Goal: Transaction & Acquisition: Purchase product/service

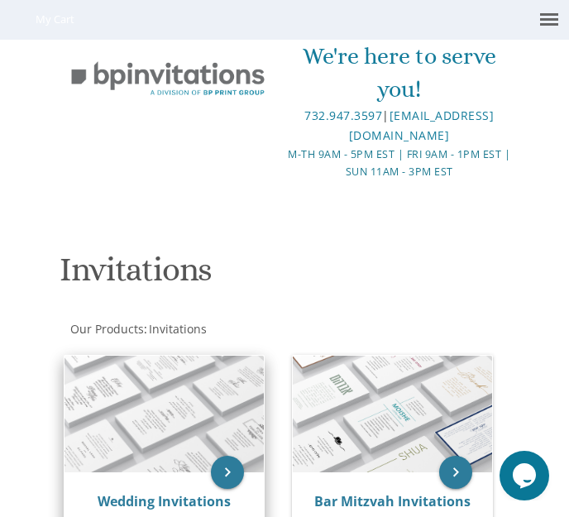
click at [187, 417] on img at bounding box center [164, 414] width 199 height 117
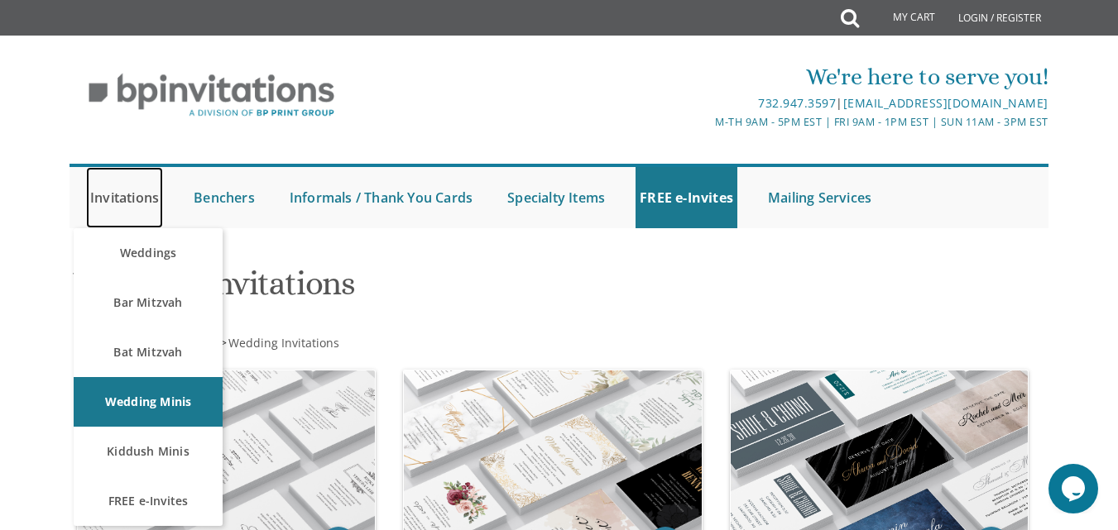
click at [149, 199] on link "Invitations" at bounding box center [124, 197] width 77 height 61
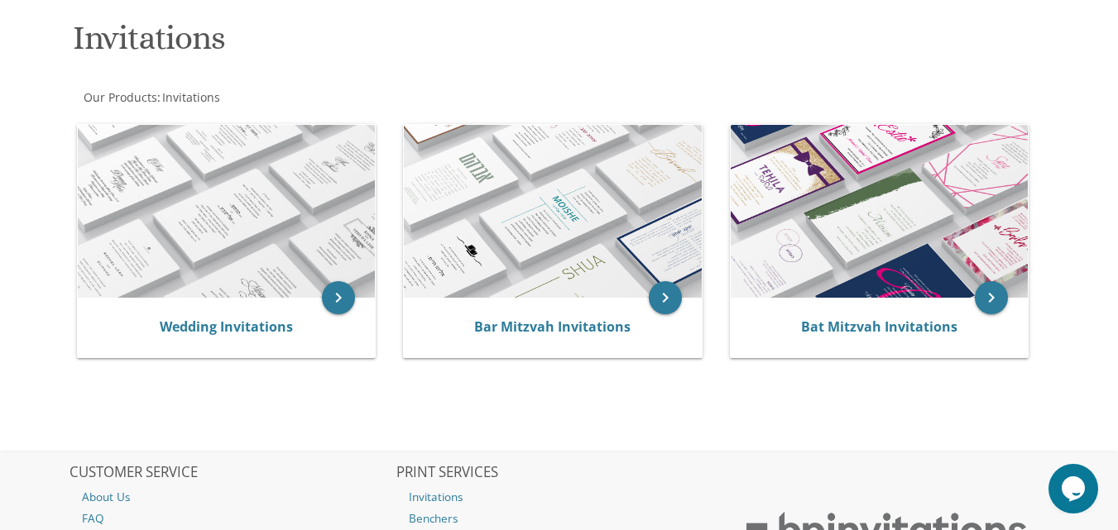
scroll to position [248, 0]
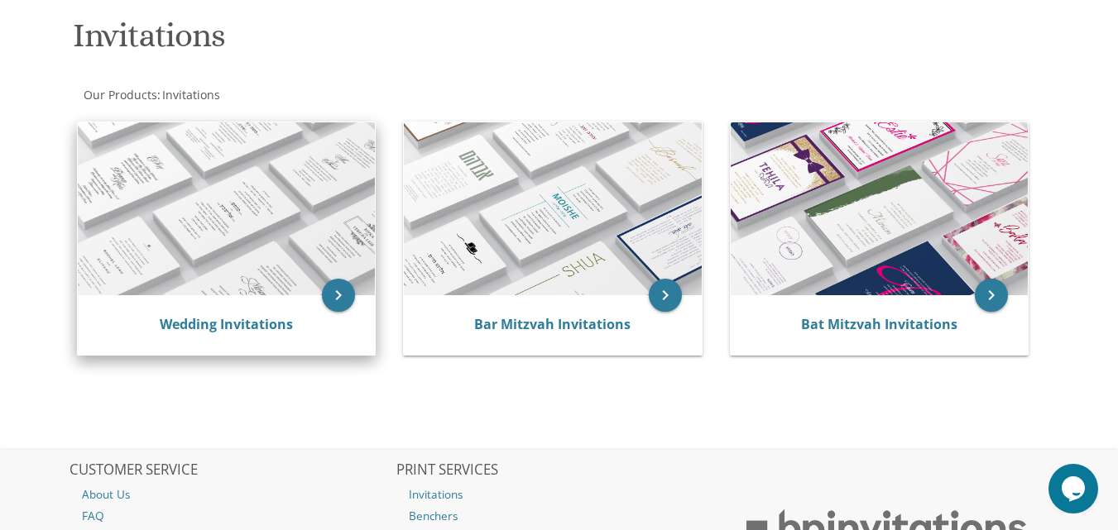
click at [214, 335] on div "Wedding Invitations" at bounding box center [226, 325] width 257 height 20
click at [223, 318] on link "Wedding Invitations" at bounding box center [226, 324] width 133 height 18
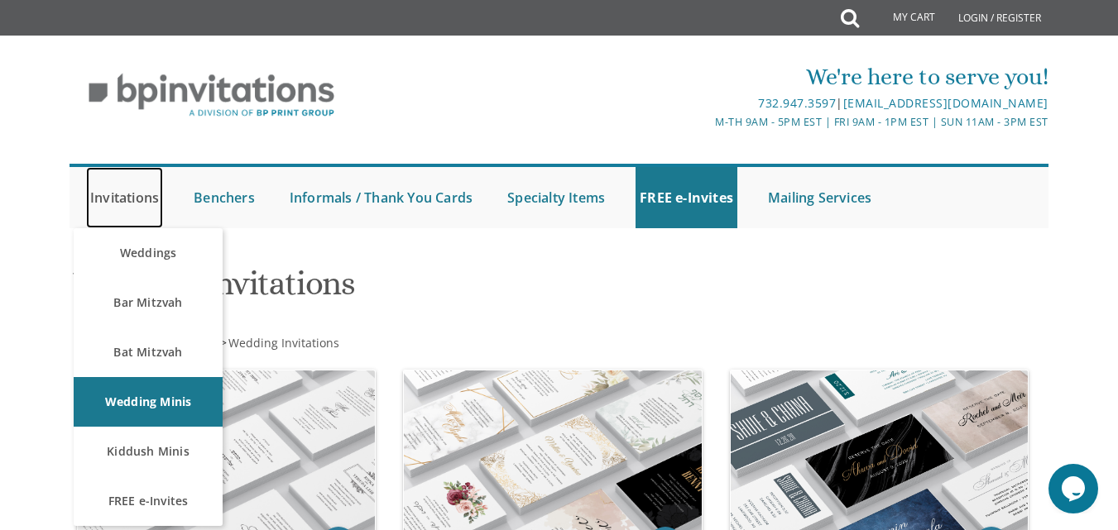
click at [96, 203] on link "Invitations" at bounding box center [124, 197] width 77 height 61
click at [118, 189] on link "Invitations" at bounding box center [124, 197] width 77 height 61
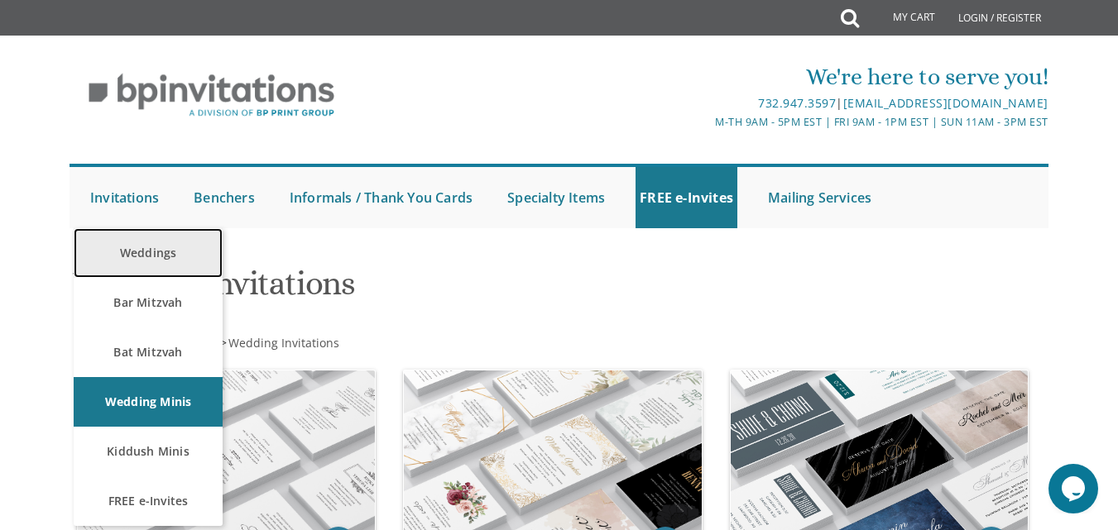
click at [141, 270] on link "Weddings" at bounding box center [148, 253] width 149 height 50
click at [134, 254] on link "Weddings" at bounding box center [148, 253] width 149 height 50
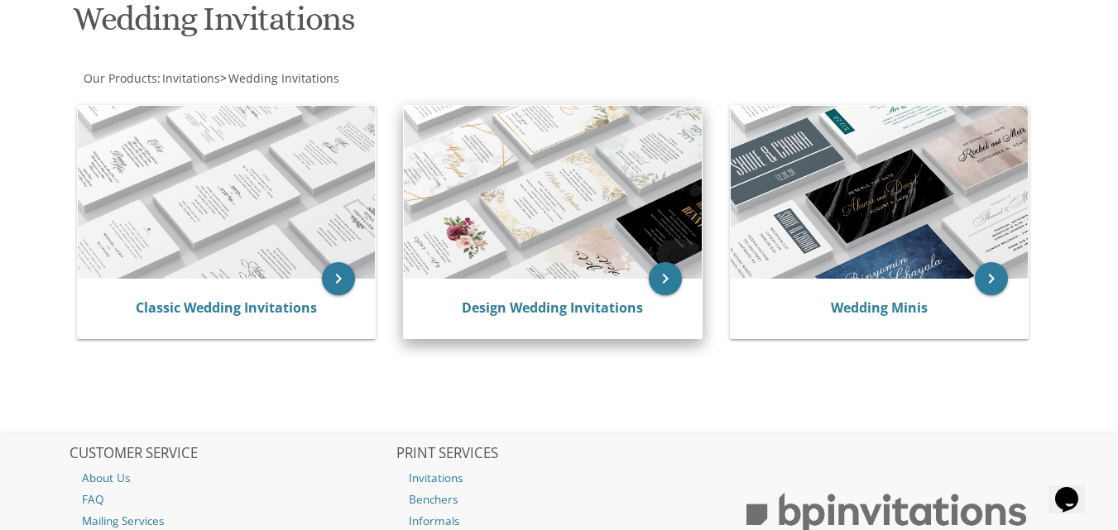
scroll to position [259, 0]
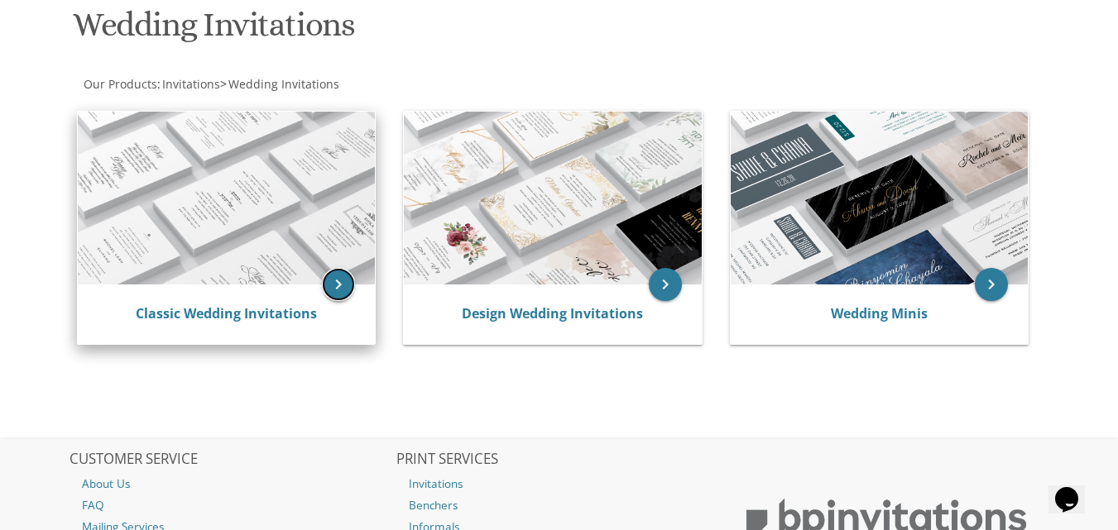
click at [343, 283] on icon "keyboard_arrow_right" at bounding box center [338, 284] width 33 height 33
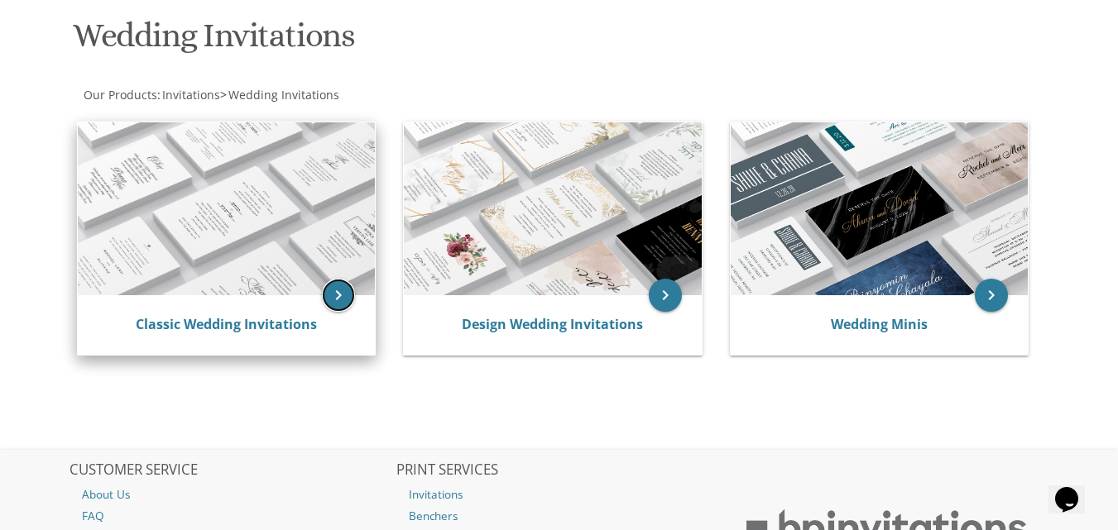
scroll to position [165, 0]
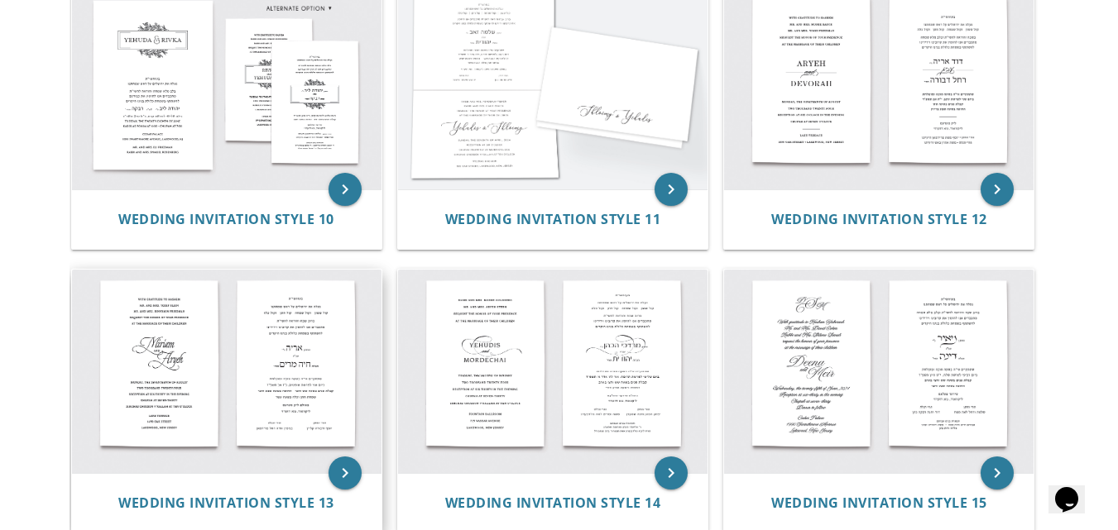
scroll to position [1241, 0]
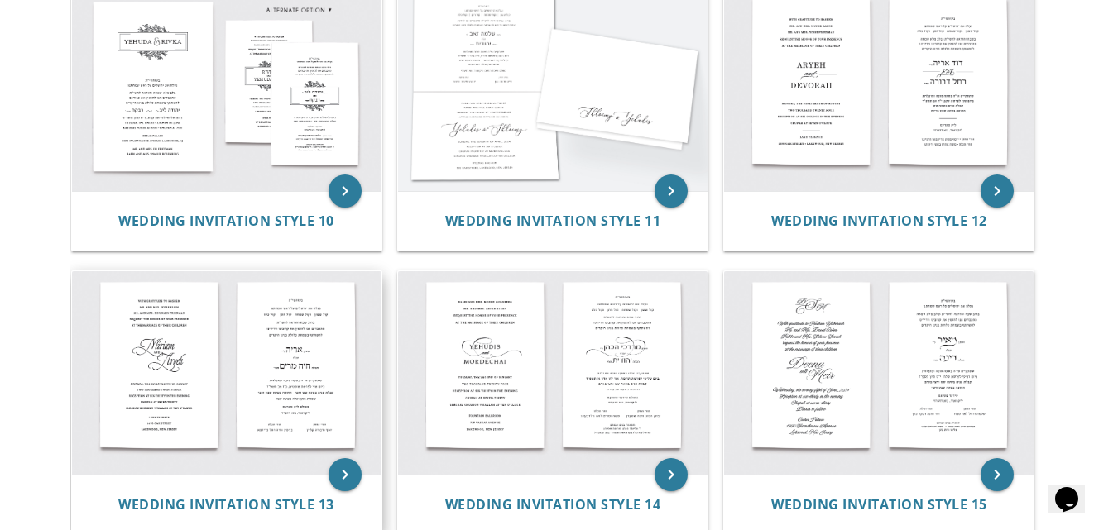
click at [224, 329] on img at bounding box center [226, 373] width 309 height 204
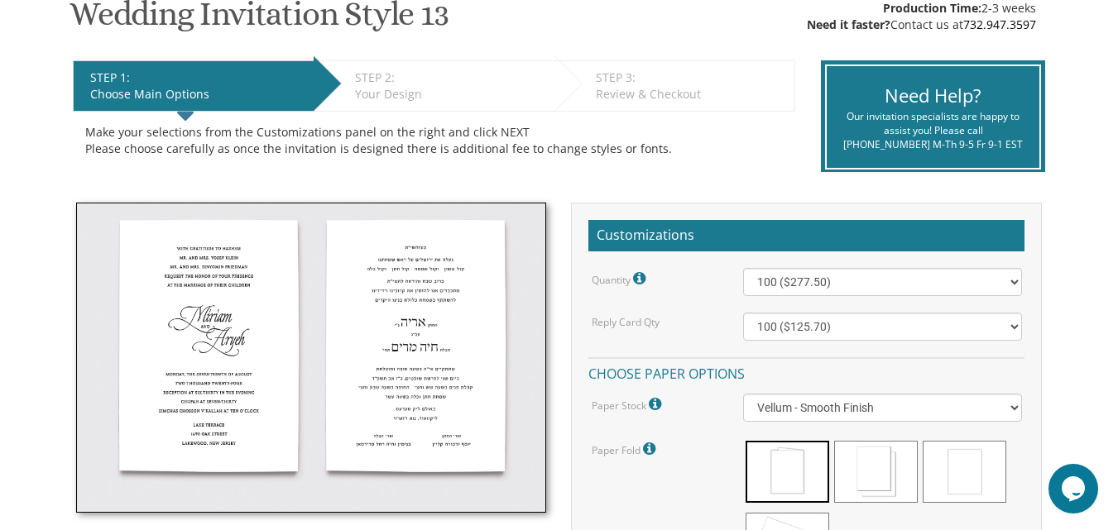
scroll to position [331, 0]
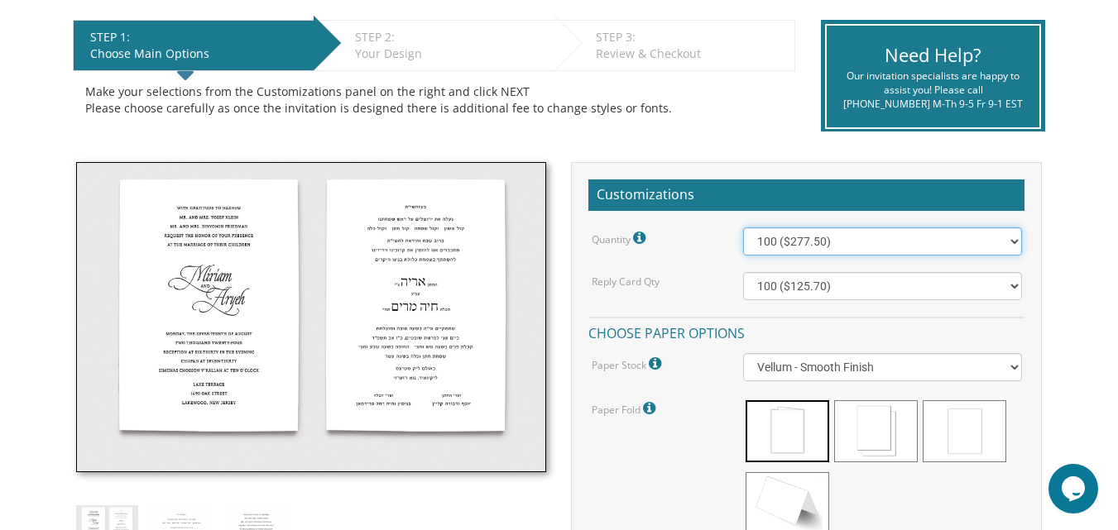
click at [1000, 249] on select "100 ($277.50) 200 ($330.45) 300 ($380.65) 400 ($432.70) 500 ($482.10) 600 ($534…" at bounding box center [882, 242] width 278 height 28
select select "1000"
click at [743, 228] on select "100 ($277.50) 200 ($330.45) 300 ($380.65) 400 ($432.70) 500 ($482.10) 600 ($534…" at bounding box center [882, 242] width 278 height 28
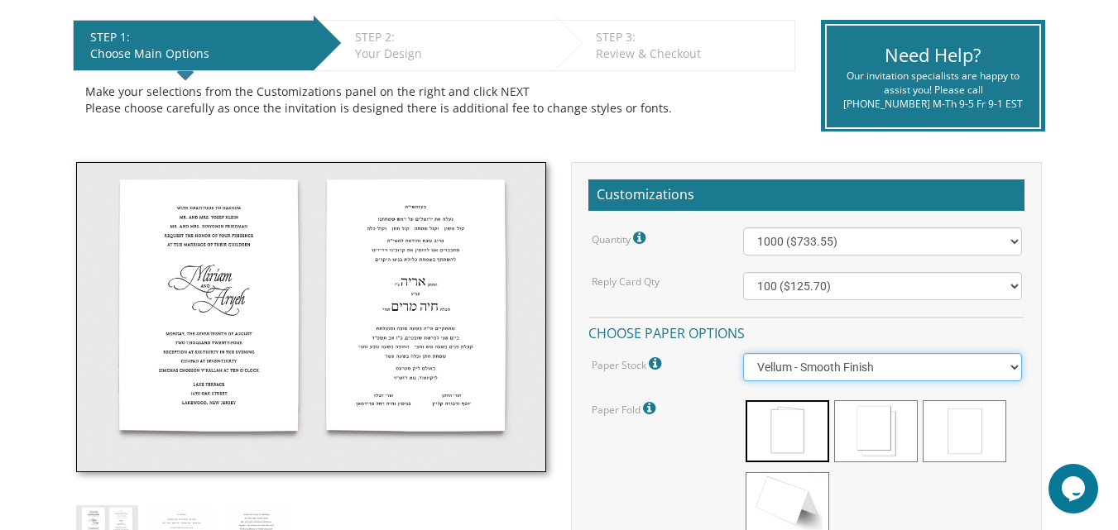
click at [1006, 372] on select "Vellum - Smooth Finish Linen - Subtle Embossed Crosshatch Texture Silk - Soft, …" at bounding box center [882, 367] width 278 height 28
click at [743, 353] on select "Vellum - Smooth Finish Linen - Subtle Embossed Crosshatch Texture Silk - Soft, …" at bounding box center [882, 367] width 278 height 28
click at [988, 368] on select "Vellum - Smooth Finish Linen - Subtle Embossed Crosshatch Texture Silk - Soft, …" at bounding box center [882, 367] width 278 height 28
select select "Vellum"
click at [743, 353] on select "Vellum - Smooth Finish Linen - Subtle Embossed Crosshatch Texture Silk - Soft, …" at bounding box center [882, 367] width 278 height 28
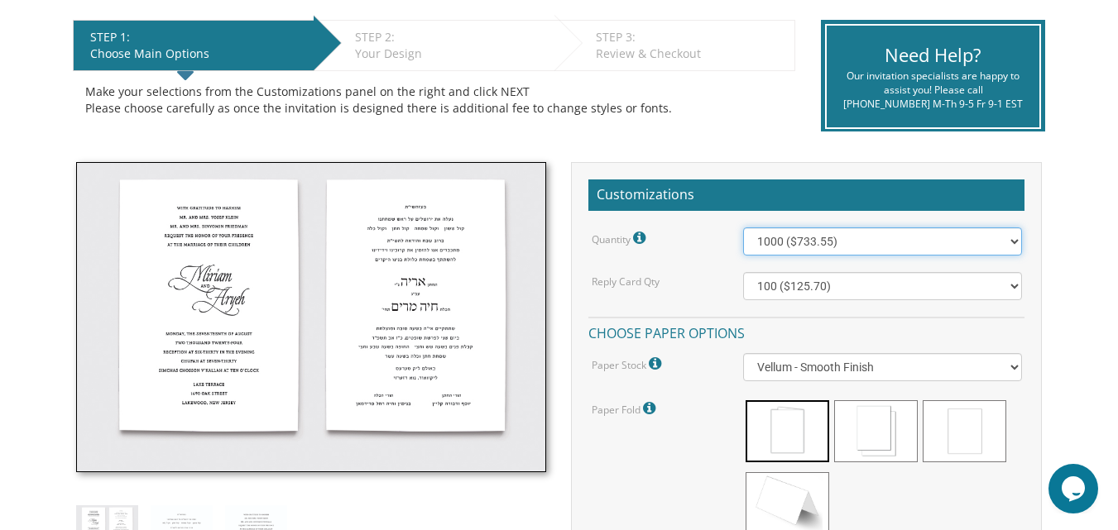
click at [922, 246] on select "100 ($277.50) 200 ($330.45) 300 ($380.65) 400 ($432.70) 500 ($482.10) 600 ($534…" at bounding box center [882, 242] width 278 height 28
select select "1100"
click at [743, 228] on select "100 ($277.50) 200 ($330.45) 300 ($380.65) 400 ($432.70) 500 ($482.10) 600 ($534…" at bounding box center [882, 242] width 278 height 28
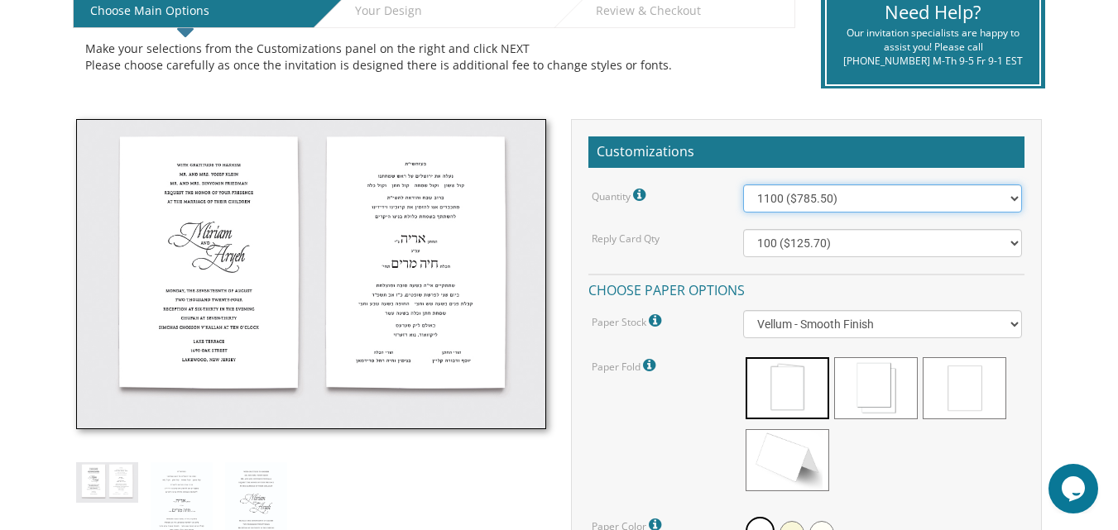
scroll to position [414, 0]
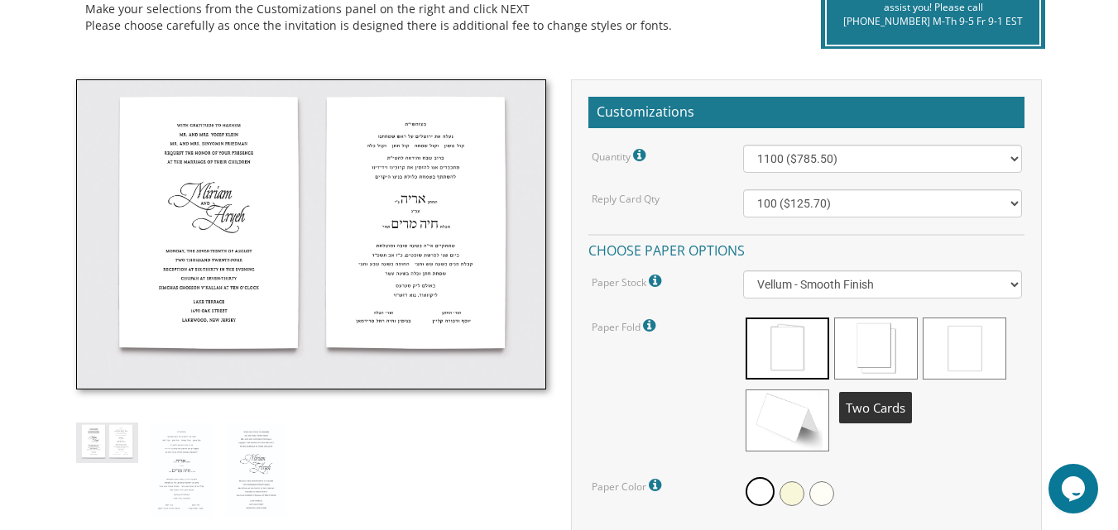
click at [892, 352] on span at bounding box center [876, 349] width 84 height 62
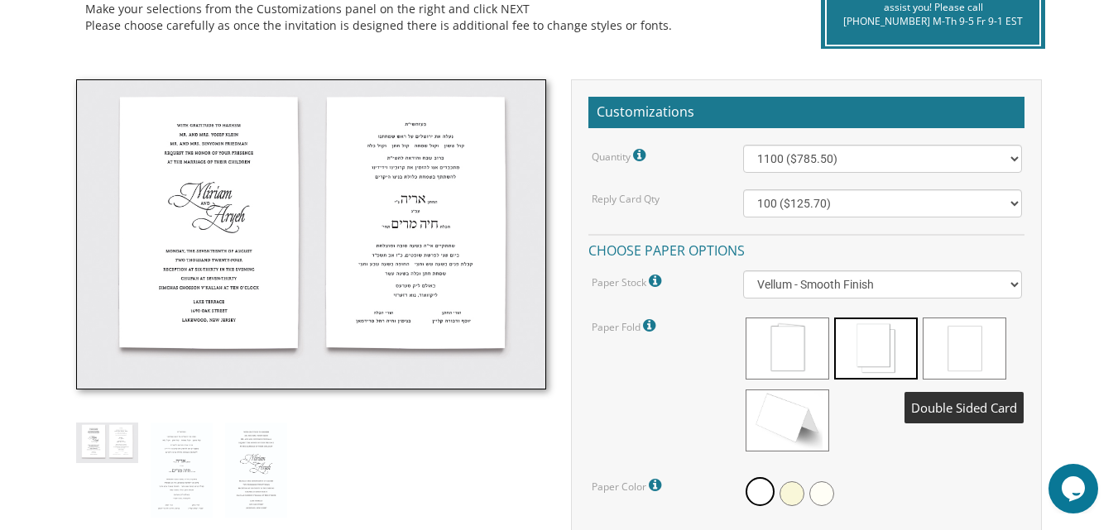
click at [967, 341] on span at bounding box center [964, 349] width 84 height 62
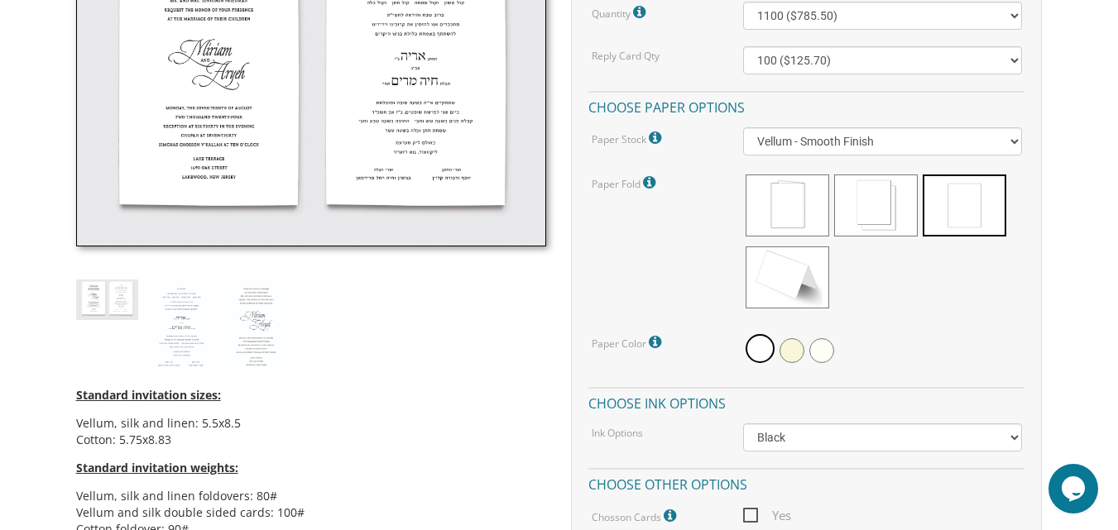
scroll to position [579, 0]
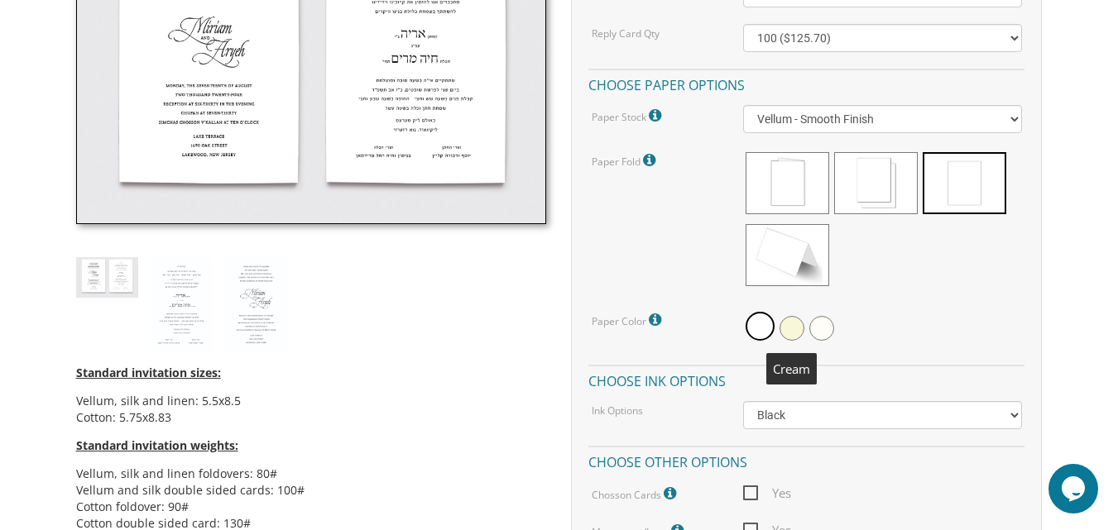
click at [794, 328] on span at bounding box center [791, 328] width 25 height 25
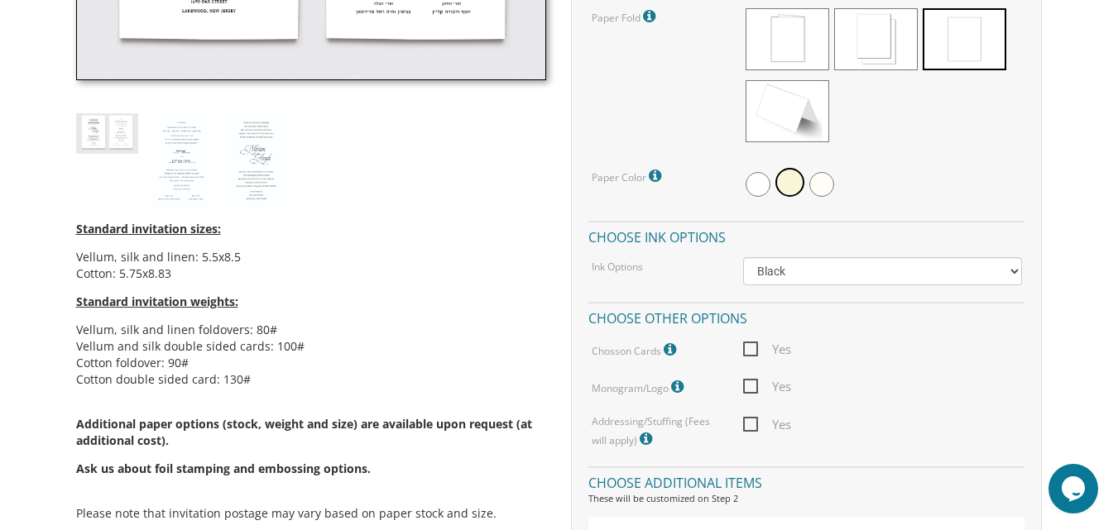
scroll to position [745, 0]
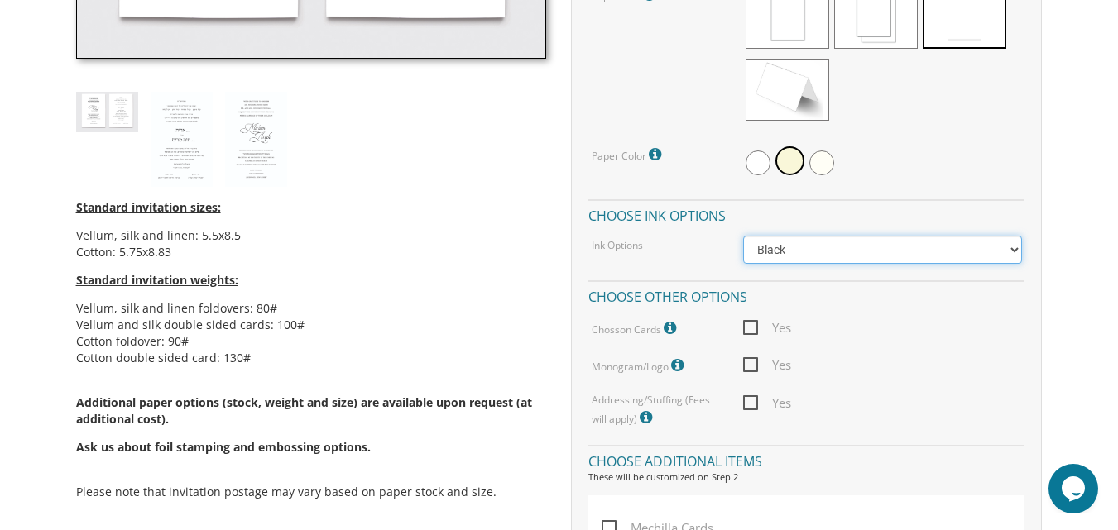
click at [997, 256] on select "Black Colored Ink ($65.00) Black + One Color ($211.00) Two Colors ($265.00)" at bounding box center [882, 250] width 278 height 28
select select "Black + One Color"
click at [743, 236] on select "Black Colored Ink ($65.00) Black + One Color ($211.00) Two Colors ($265.00)" at bounding box center [882, 250] width 278 height 28
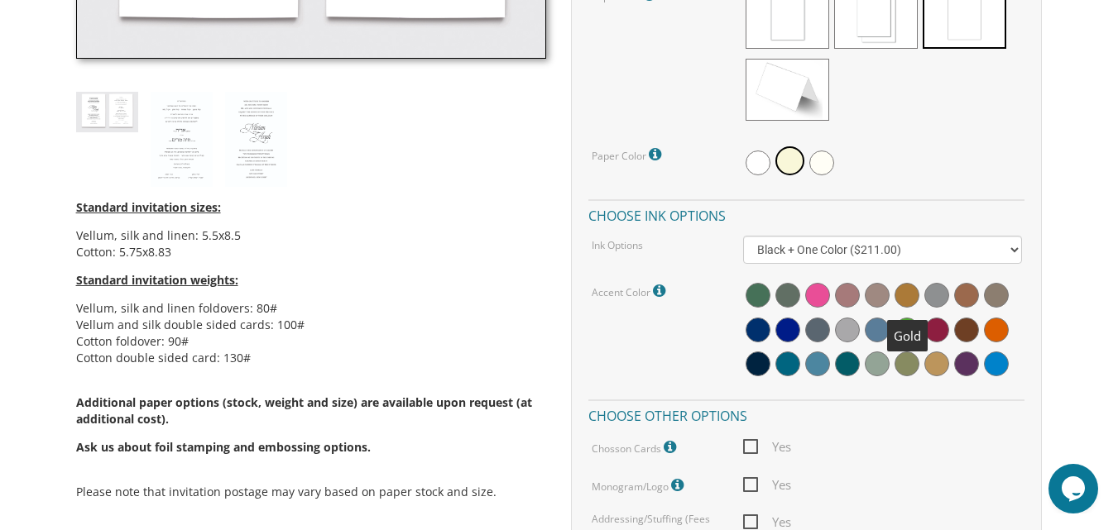
click at [908, 301] on span at bounding box center [906, 295] width 25 height 25
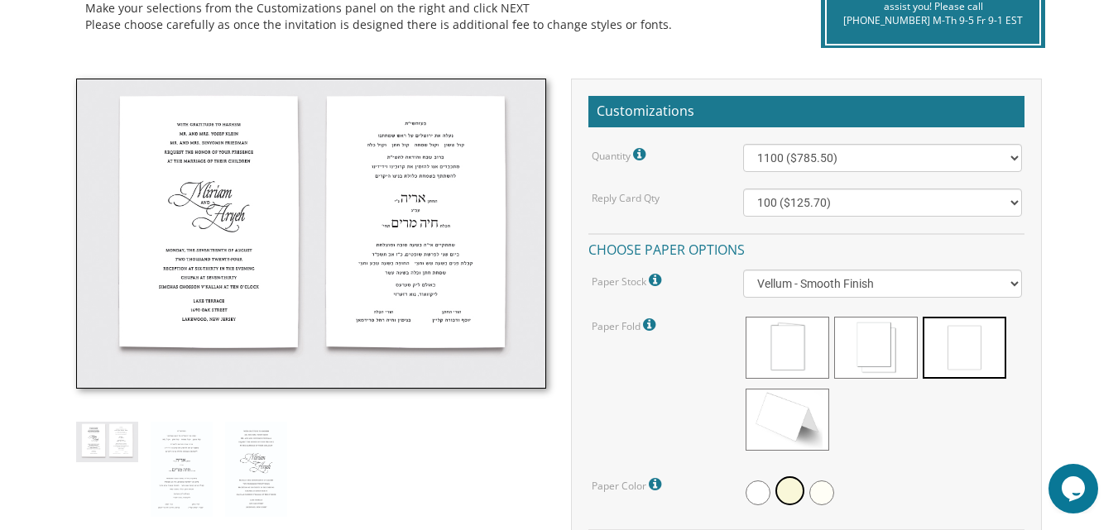
scroll to position [414, 0]
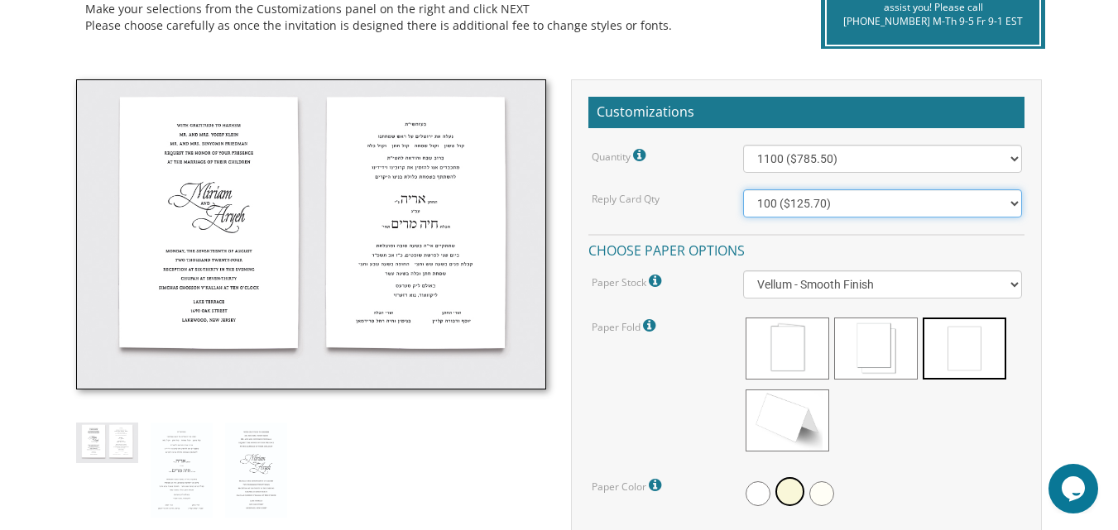
click at [994, 205] on select "100 ($125.70) 200 ($150.60) 300 ($177.95) 400 ($270.70) 500 ($225.30) 600 ($249…" at bounding box center [882, 203] width 278 height 28
select select "1100"
click at [743, 189] on select "100 ($125.70) 200 ($150.60) 300 ($177.95) 400 ($270.70) 500 ($225.30) 600 ($249…" at bounding box center [882, 203] width 278 height 28
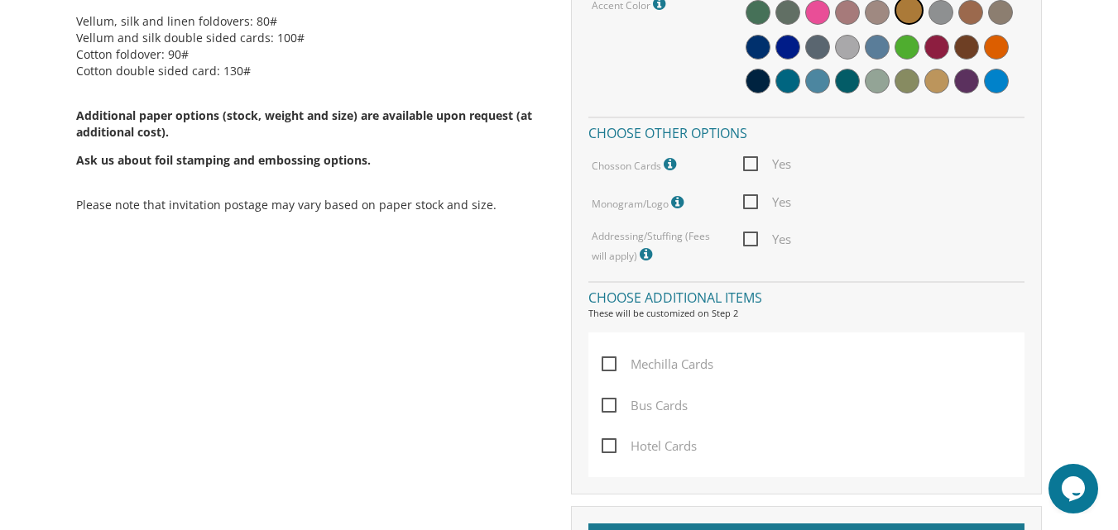
scroll to position [993, 0]
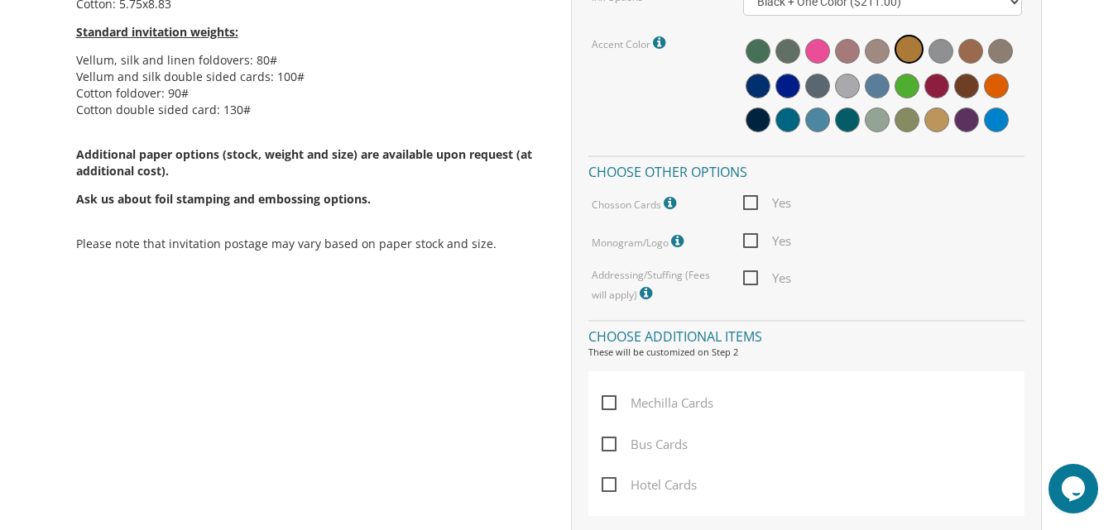
click at [648, 295] on icon at bounding box center [648, 293] width 17 height 15
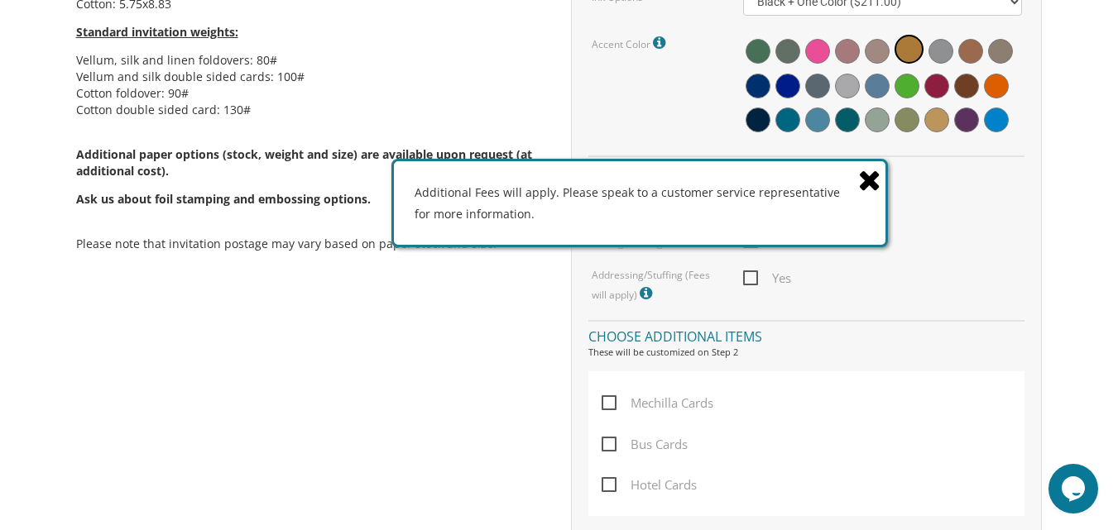
click at [874, 174] on icon at bounding box center [869, 179] width 23 height 29
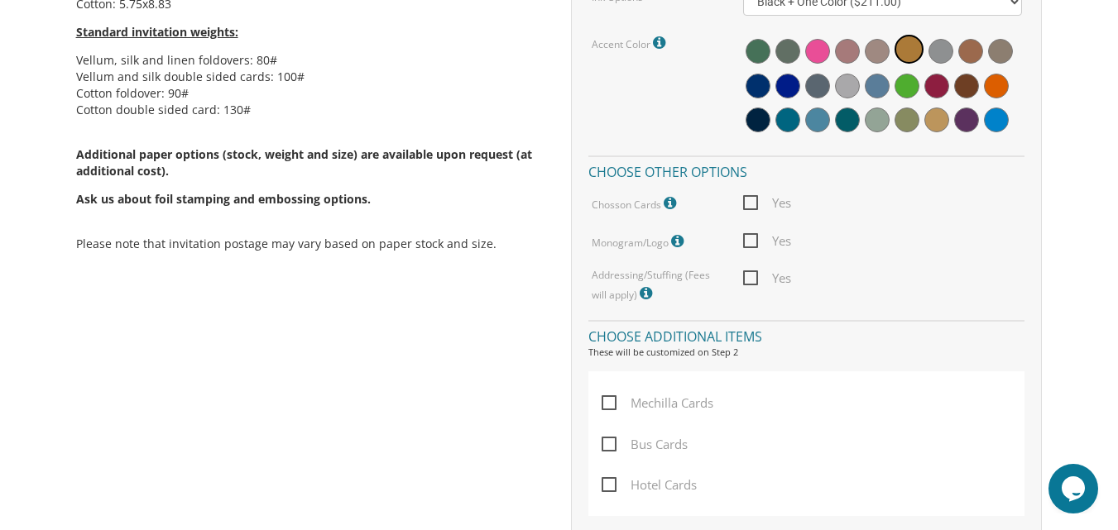
click at [745, 280] on span "Yes" at bounding box center [767, 278] width 48 height 21
click at [745, 280] on input "Yes" at bounding box center [748, 276] width 11 height 11
checkbox input "true"
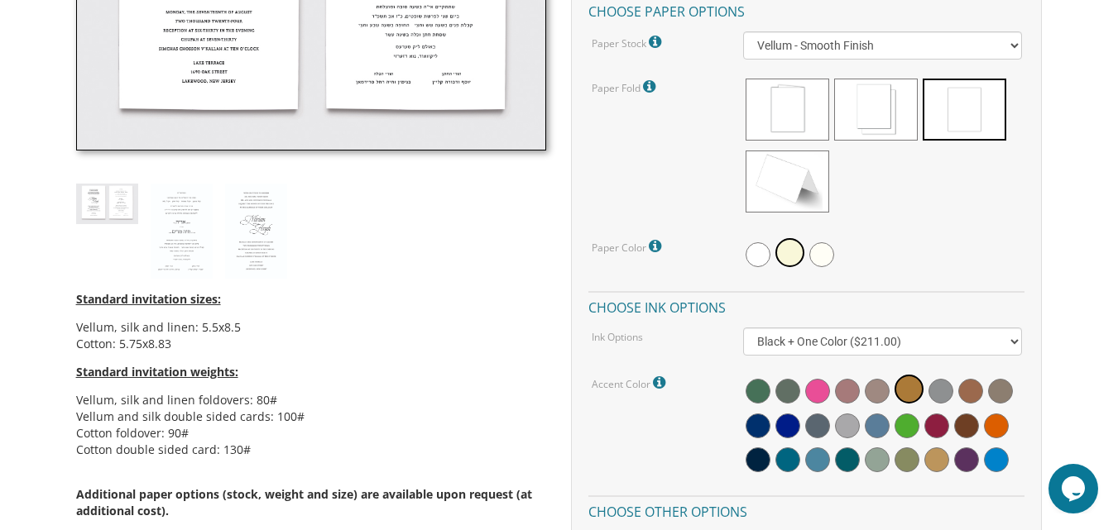
scroll to position [496, 0]
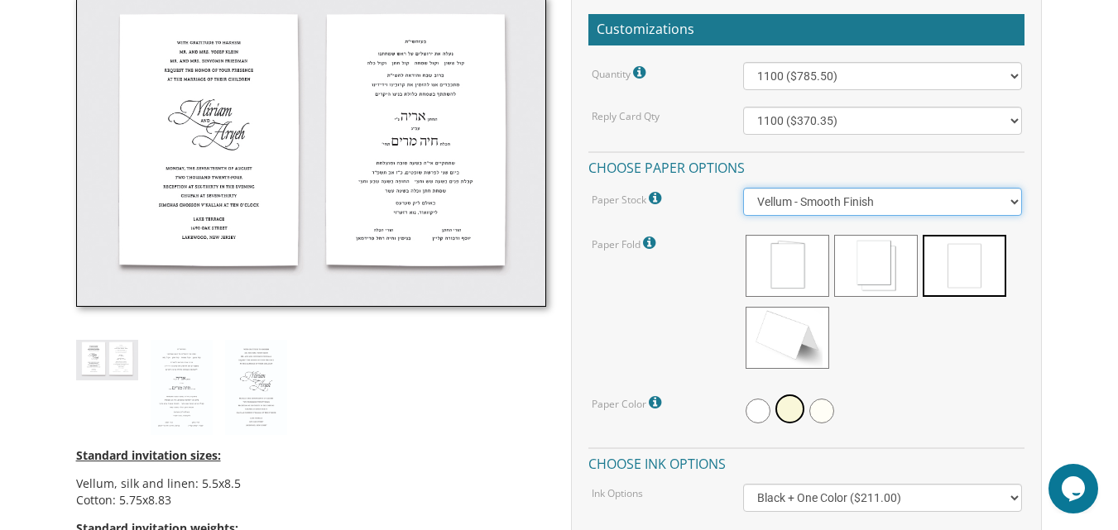
click at [990, 205] on select "Vellum - Smooth Finish Linen - Subtle Embossed Crosshatch Texture Silk - Soft, …" at bounding box center [882, 202] width 278 height 28
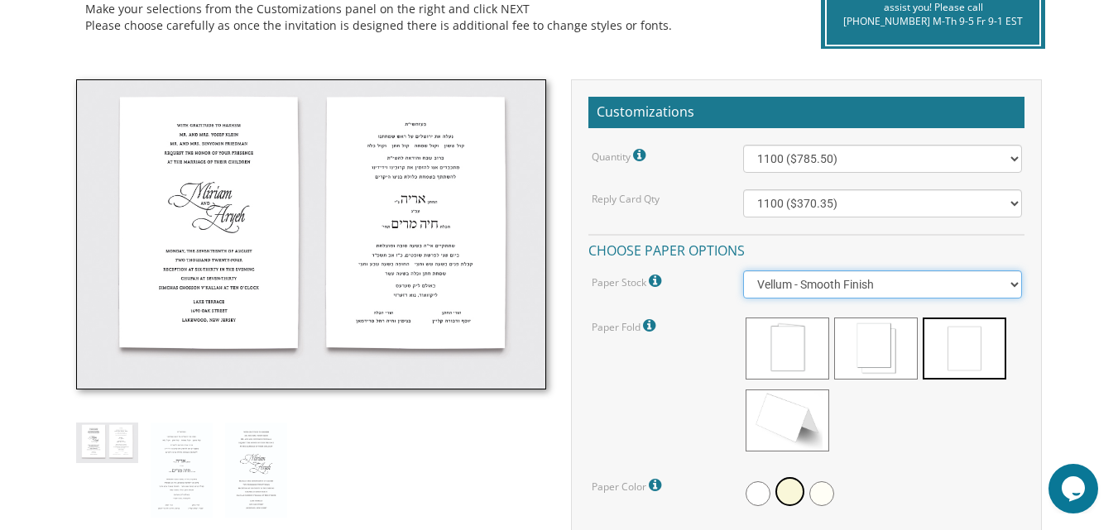
click at [997, 280] on select "Vellum - Smooth Finish Linen - Subtle Embossed Crosshatch Texture Silk - Soft, …" at bounding box center [882, 285] width 278 height 28
click at [743, 271] on select "Vellum - Smooth Finish Linen - Subtle Embossed Crosshatch Texture Silk - Soft, …" at bounding box center [882, 285] width 278 height 28
click at [976, 285] on select "Vellum - Smooth Finish Linen - Subtle Embossed Crosshatch Texture Silk - Soft, …" at bounding box center [882, 285] width 278 height 28
click at [743, 271] on select "Vellum - Smooth Finish Linen - Subtle Embossed Crosshatch Texture Silk - Soft, …" at bounding box center [882, 285] width 278 height 28
click at [995, 294] on select "Vellum - Smooth Finish Linen - Subtle Embossed Crosshatch Texture Silk - Soft, …" at bounding box center [882, 285] width 278 height 28
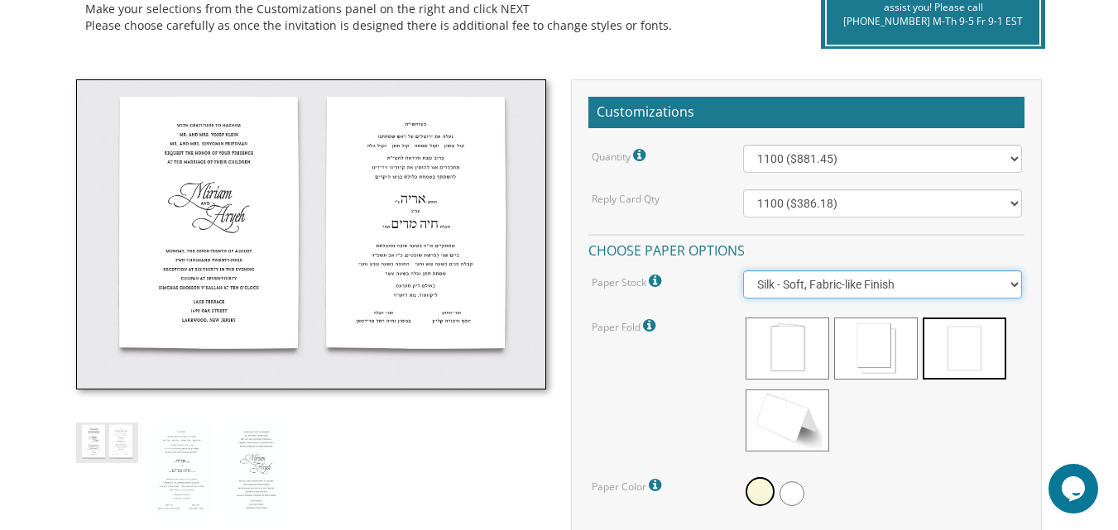
select select "Vellum"
click at [743, 271] on select "Vellum - Smooth Finish Linen - Subtle Embossed Crosshatch Texture Silk - Soft, …" at bounding box center [882, 285] width 278 height 28
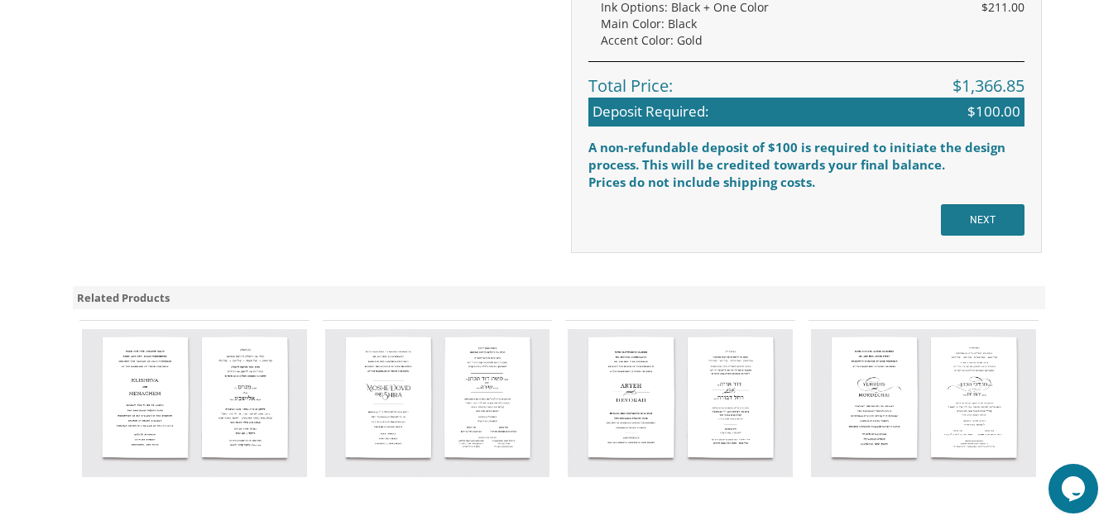
scroll to position [1655, 0]
click at [957, 218] on input "NEXT" at bounding box center [983, 219] width 84 height 31
click at [995, 221] on input "NEXT" at bounding box center [983, 219] width 84 height 31
click at [452, 403] on img at bounding box center [437, 402] width 225 height 148
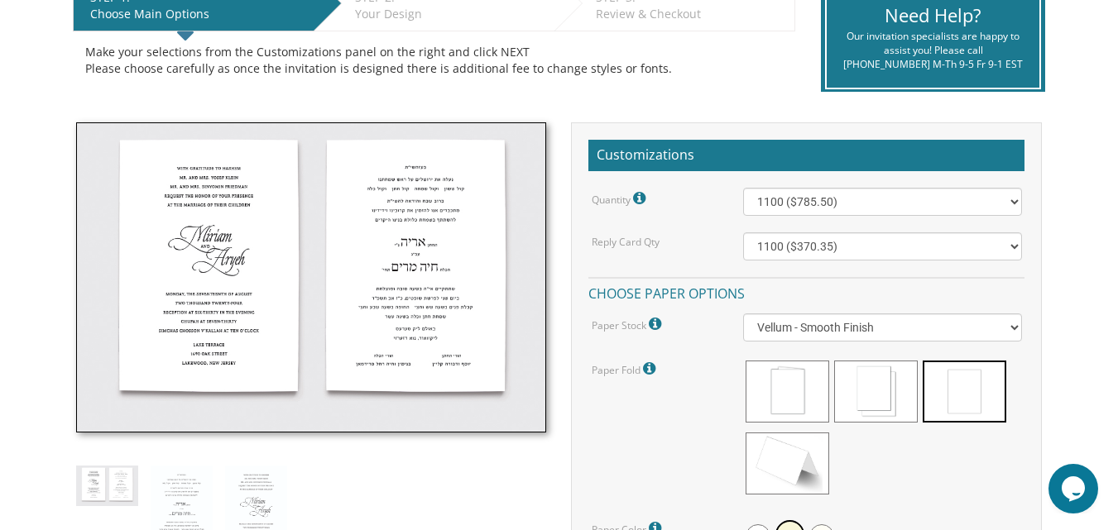
scroll to position [331, 0]
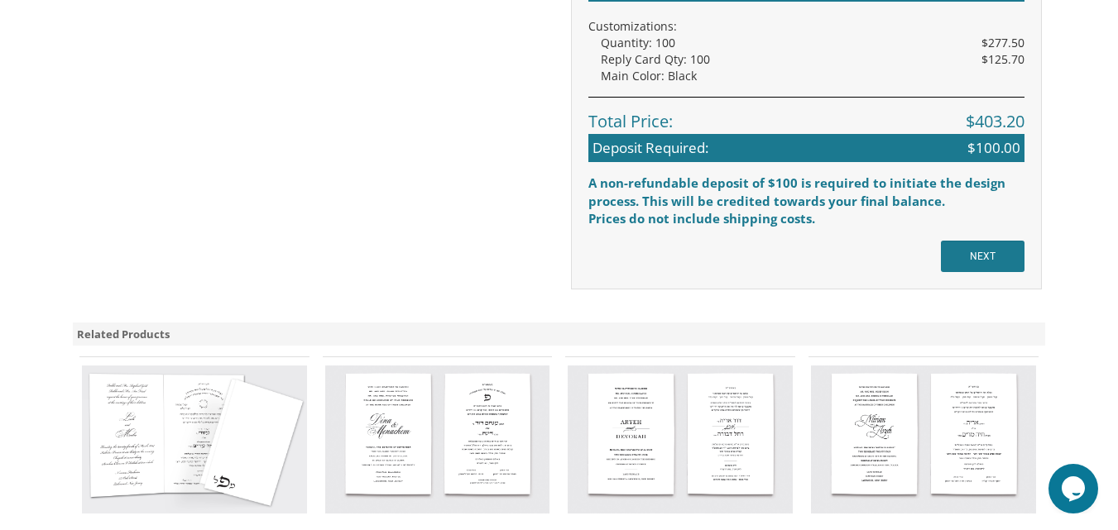
scroll to position [1489, 0]
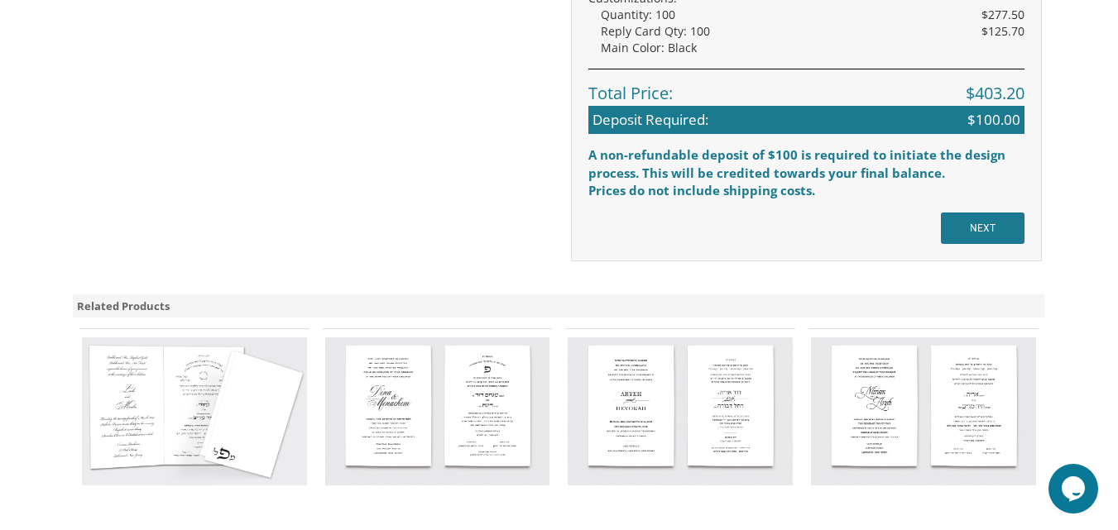
click at [847, 419] on img at bounding box center [923, 412] width 225 height 148
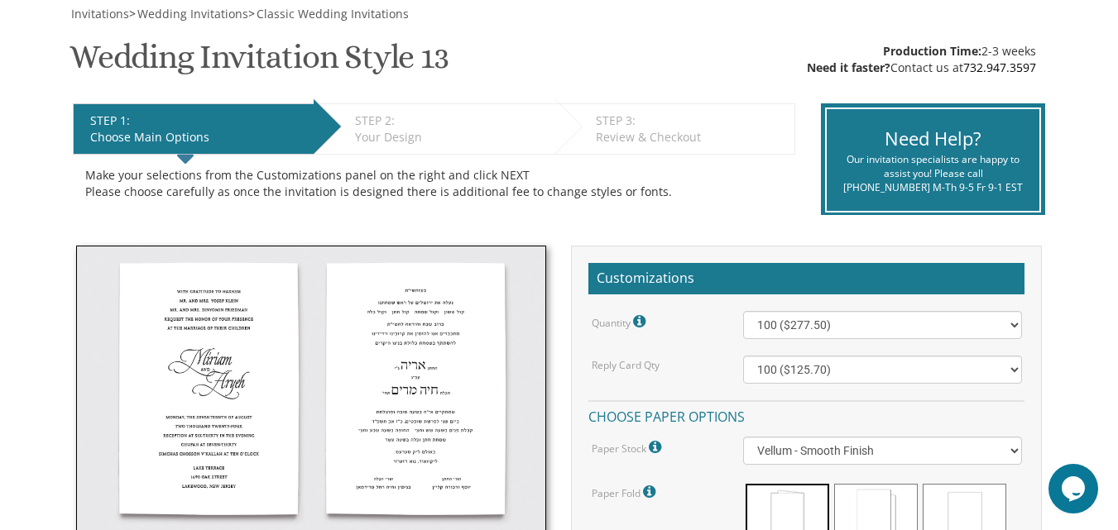
scroll to position [248, 0]
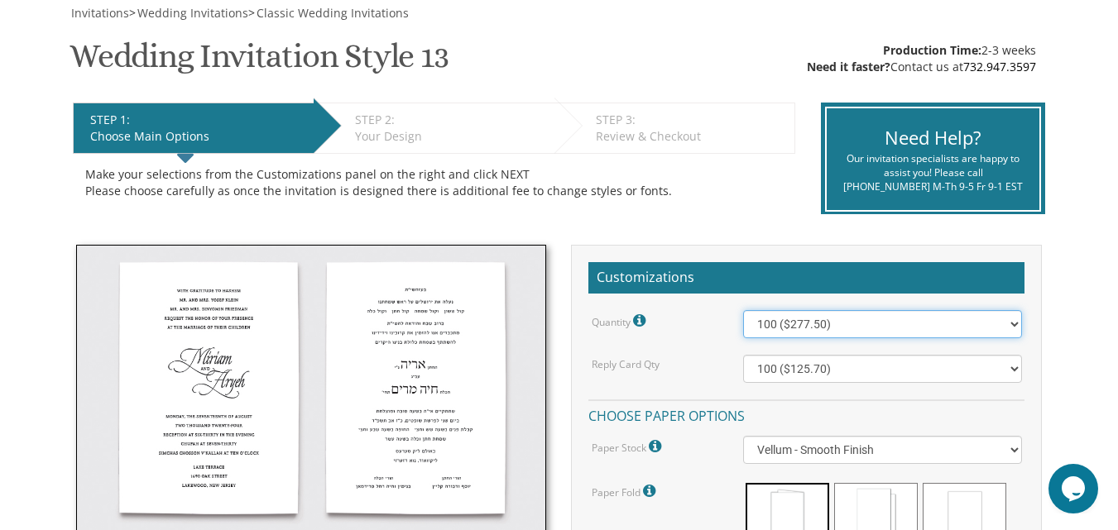
click at [889, 333] on select "100 ($277.50) 200 ($330.45) 300 ($380.65) 400 ($432.70) 500 ($482.10) 600 ($534…" at bounding box center [882, 324] width 278 height 28
click at [931, 329] on select "100 ($277.50) 200 ($330.45) 300 ($380.65) 400 ($432.70) 500 ($482.10) 600 ($534…" at bounding box center [882, 324] width 278 height 28
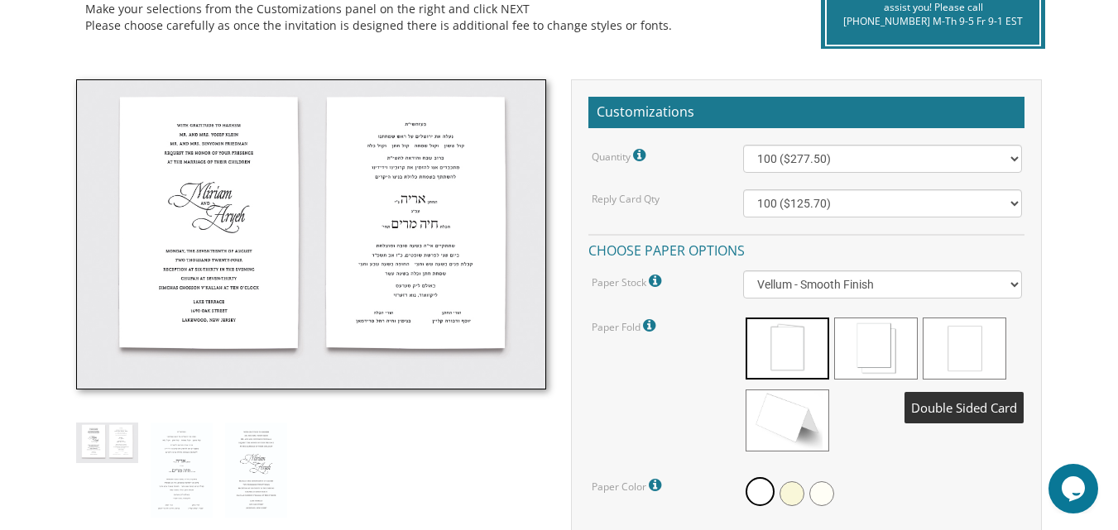
click at [945, 371] on span at bounding box center [964, 349] width 84 height 62
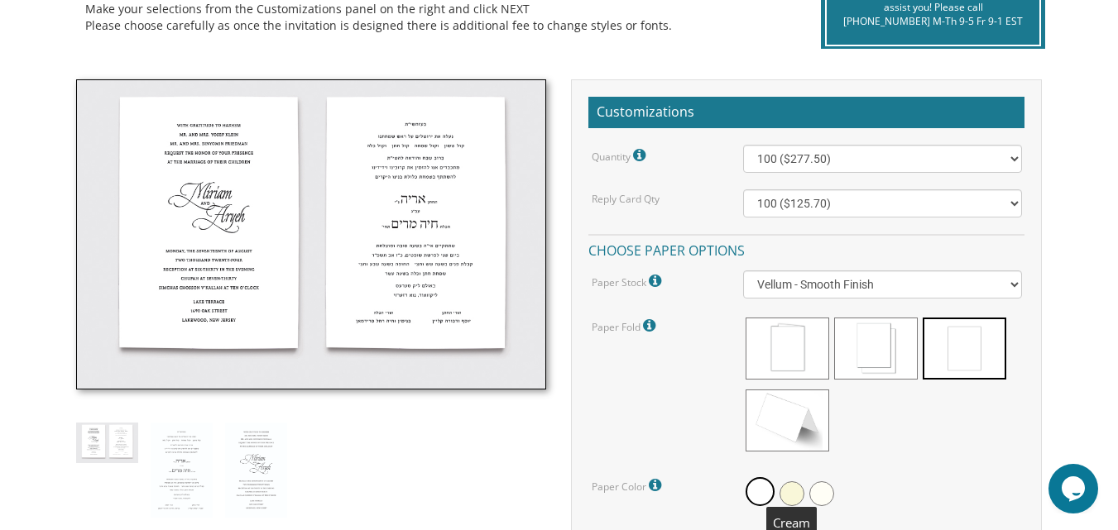
click at [786, 486] on span at bounding box center [791, 493] width 25 height 25
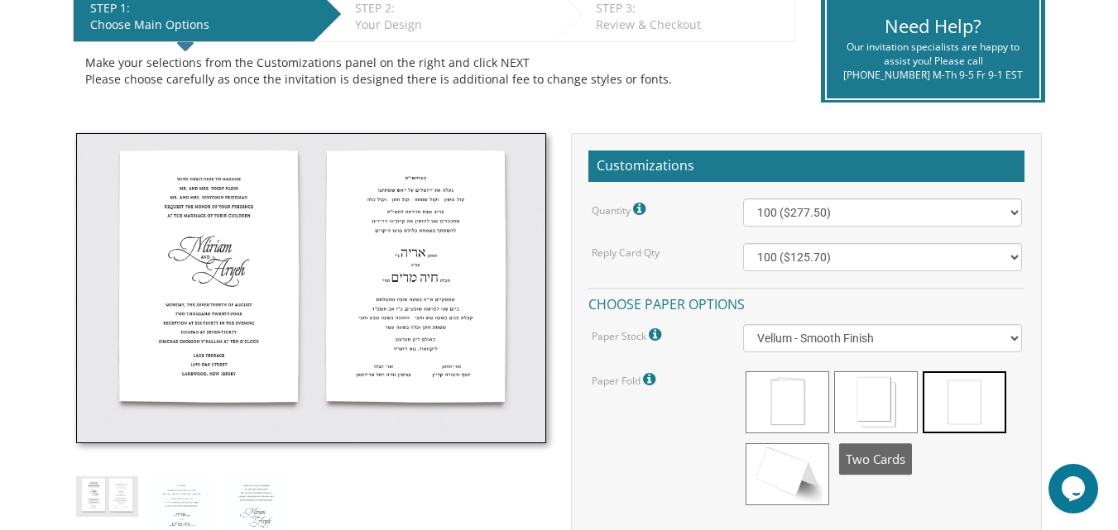
scroll to position [331, 0]
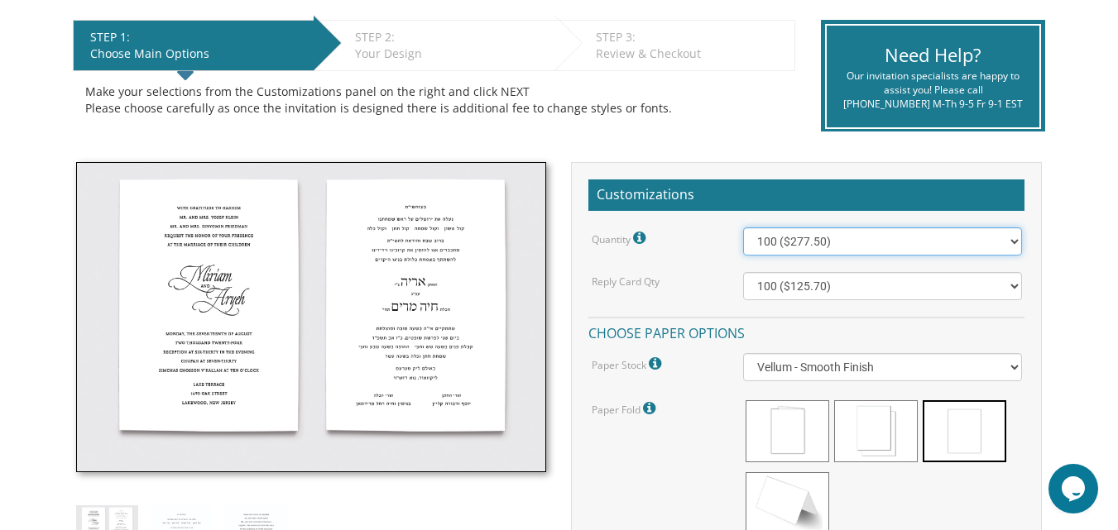
click at [940, 252] on select "100 ($277.50) 200 ($330.45) 300 ($380.65) 400 ($432.70) 500 ($482.10) 600 ($534…" at bounding box center [882, 242] width 278 height 28
select select "1100"
click at [743, 228] on select "100 ($277.50) 200 ($330.45) 300 ($380.65) 400 ($432.70) 500 ($482.10) 600 ($534…" at bounding box center [882, 242] width 278 height 28
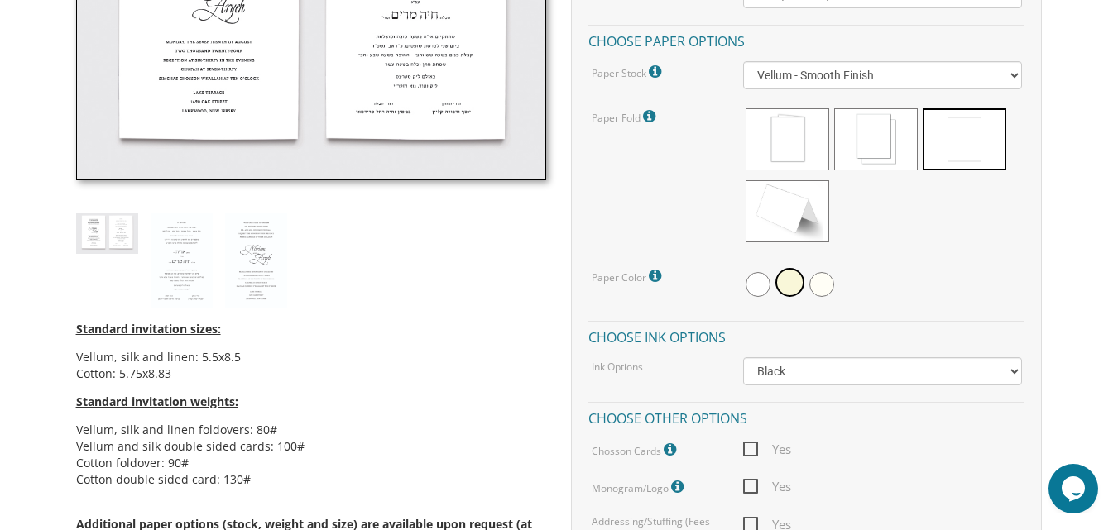
scroll to position [662, 0]
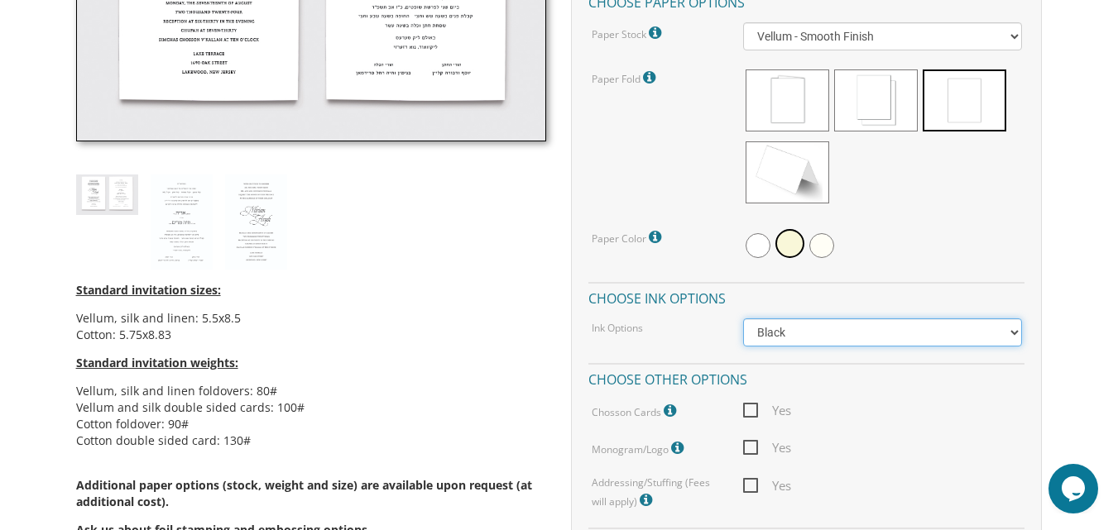
click at [971, 327] on select "Black Colored Ink ($65.00) Black + One Color ($211.00) Two Colors ($265.00)" at bounding box center [882, 333] width 278 height 28
select select "Black + One Color"
click at [743, 319] on select "Black Colored Ink ($65.00) Black + One Color ($211.00) Two Colors ($265.00)" at bounding box center [882, 333] width 278 height 28
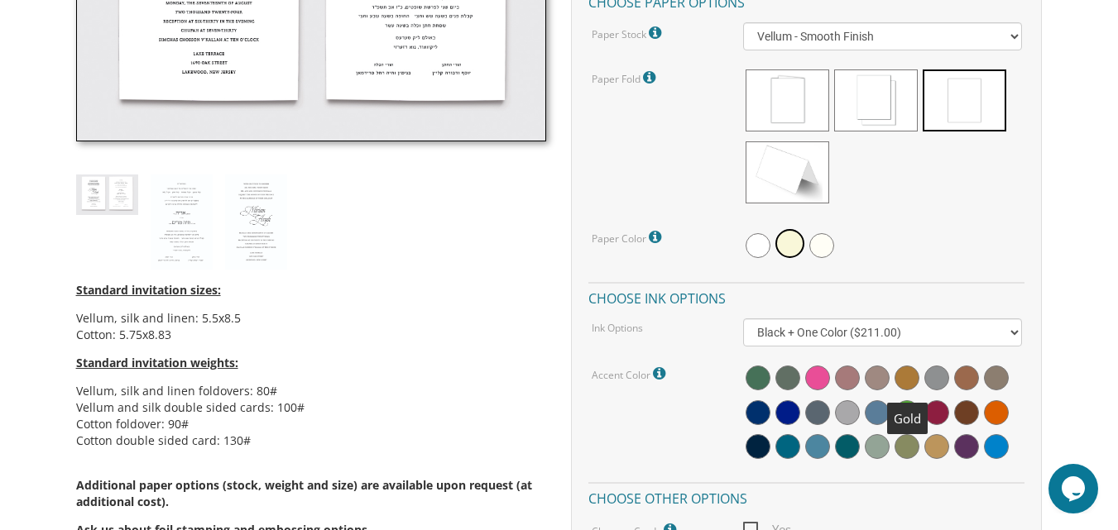
click at [903, 366] on span at bounding box center [906, 378] width 25 height 25
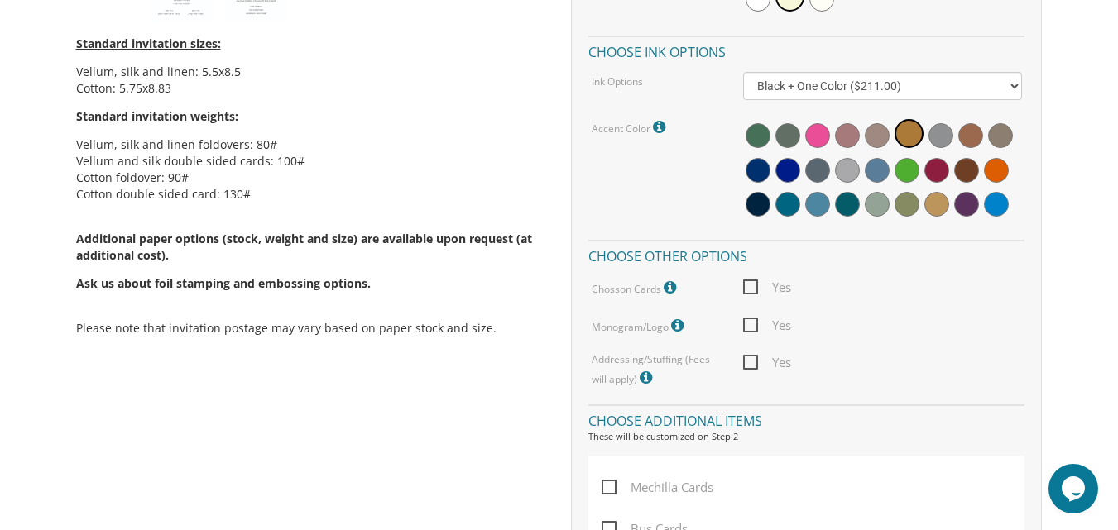
scroll to position [910, 0]
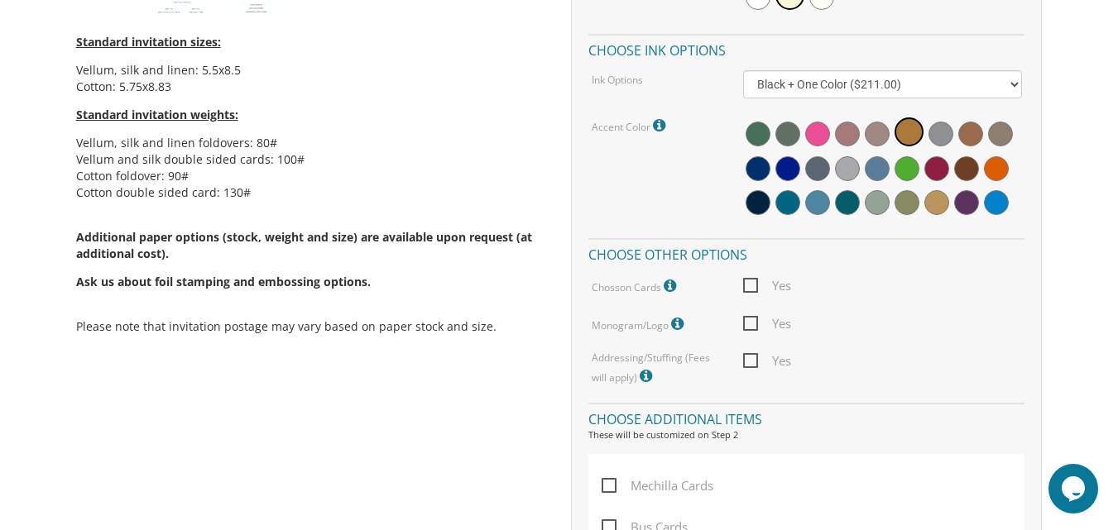
click at [749, 363] on span "Yes" at bounding box center [767, 361] width 48 height 21
click at [749, 363] on input "Yes" at bounding box center [748, 359] width 11 height 11
checkbox input "true"
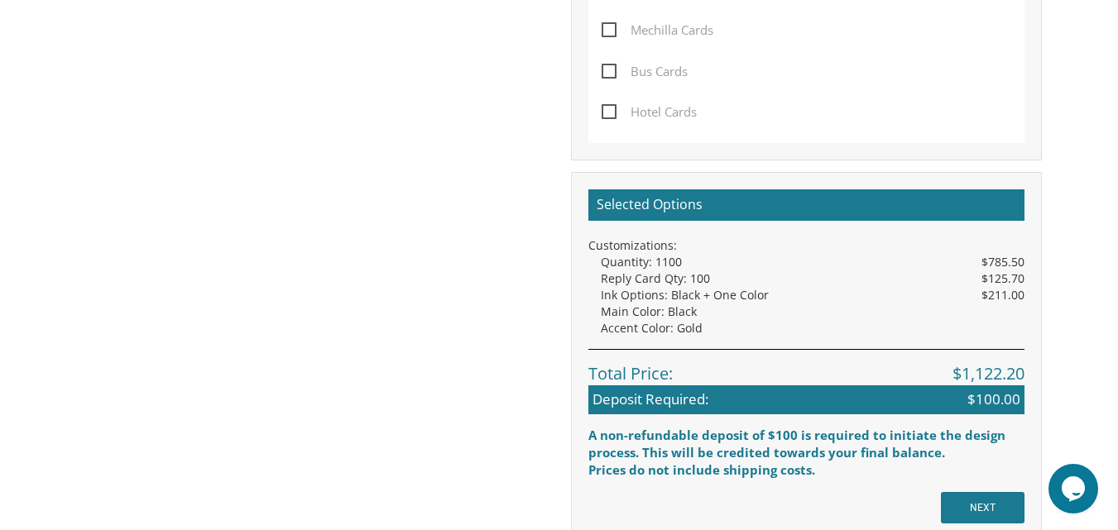
scroll to position [1406, 0]
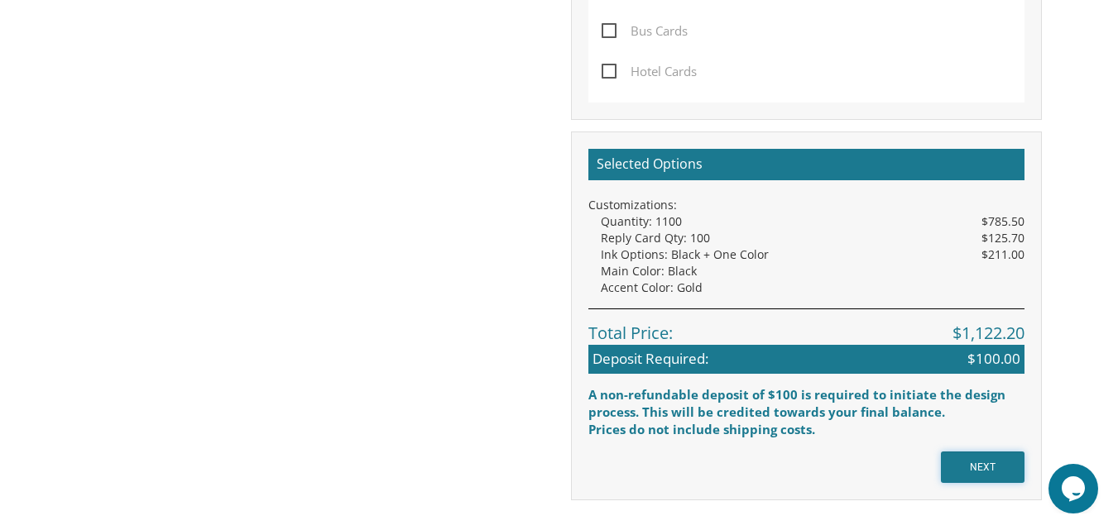
click at [996, 465] on input "NEXT" at bounding box center [983, 467] width 84 height 31
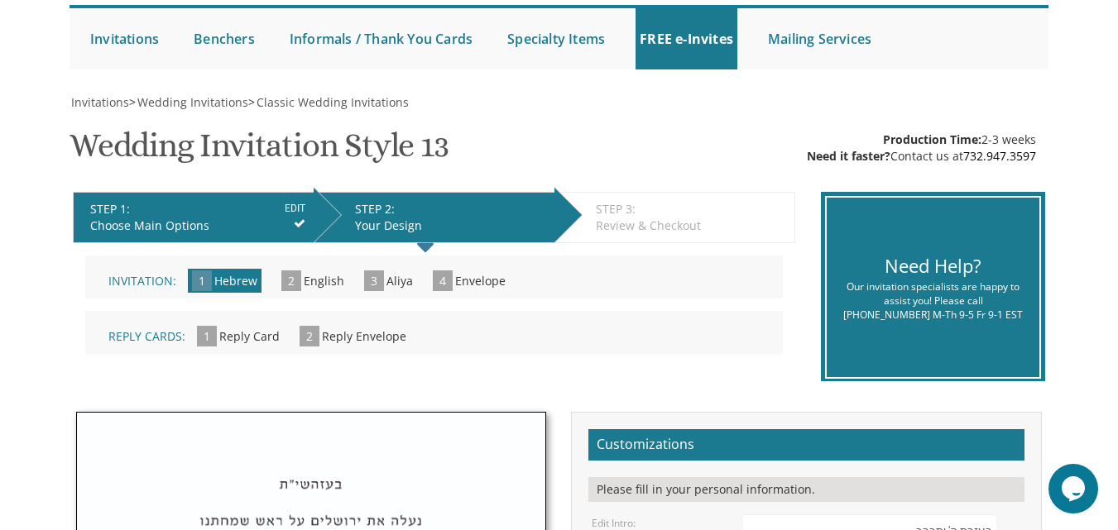
scroll to position [165, 0]
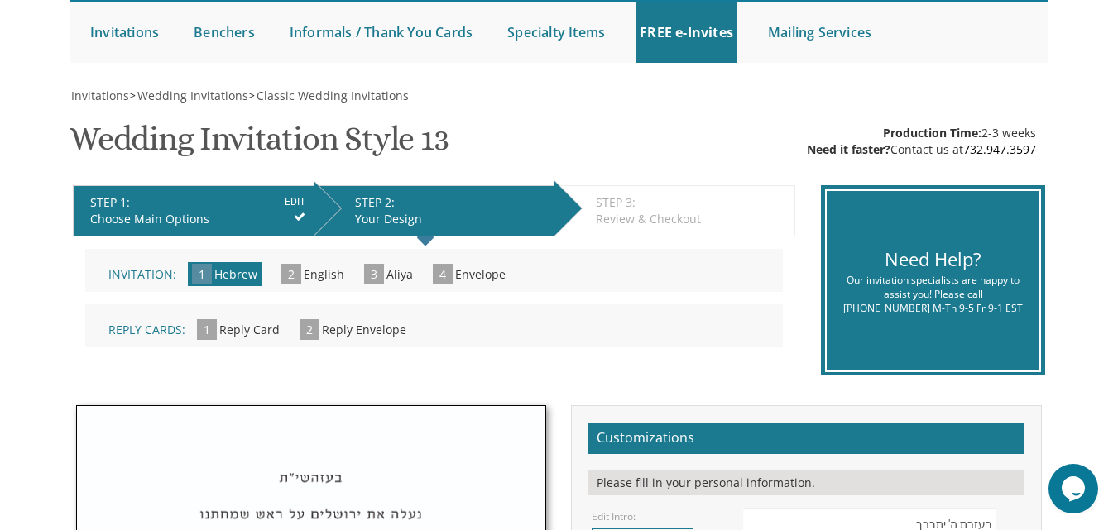
drag, startPoint x: 508, startPoint y: 255, endPoint x: 924, endPoint y: 210, distance: 418.5
click at [518, 243] on div "Make your selections from the Customizations panel on the right and click NEXT …" at bounding box center [434, 305] width 722 height 136
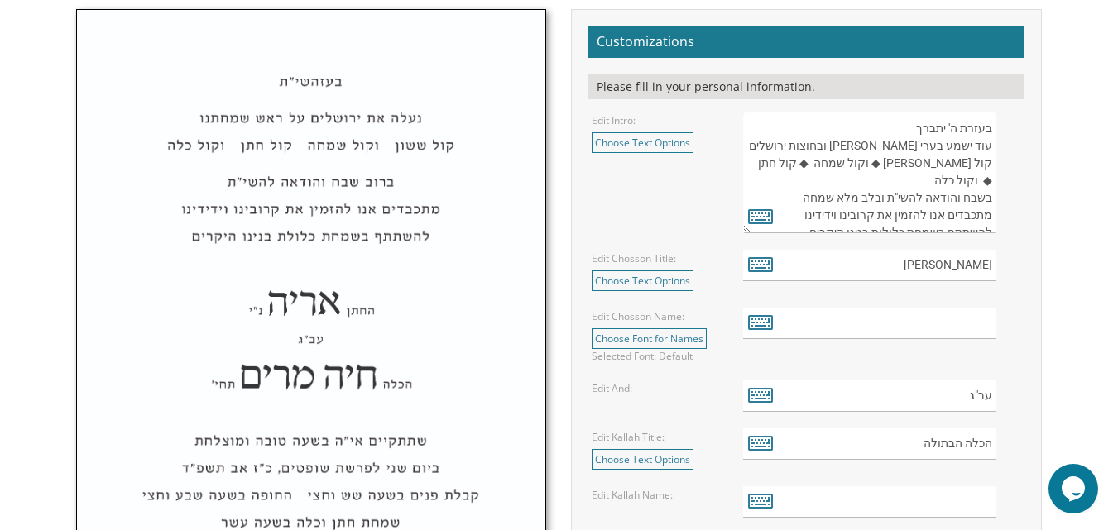
scroll to position [565, 0]
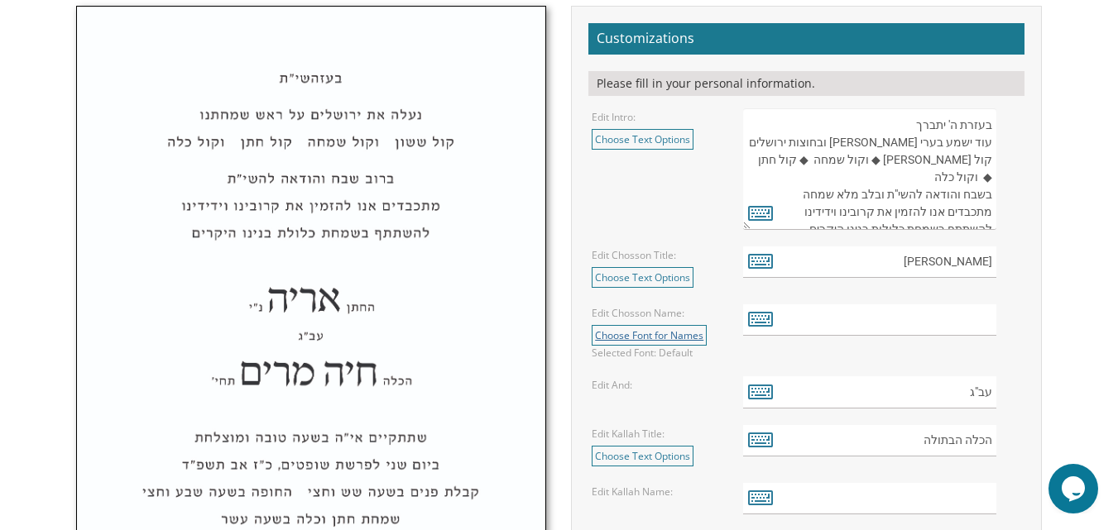
click at [687, 342] on link "Choose Font for Names" at bounding box center [649, 335] width 115 height 21
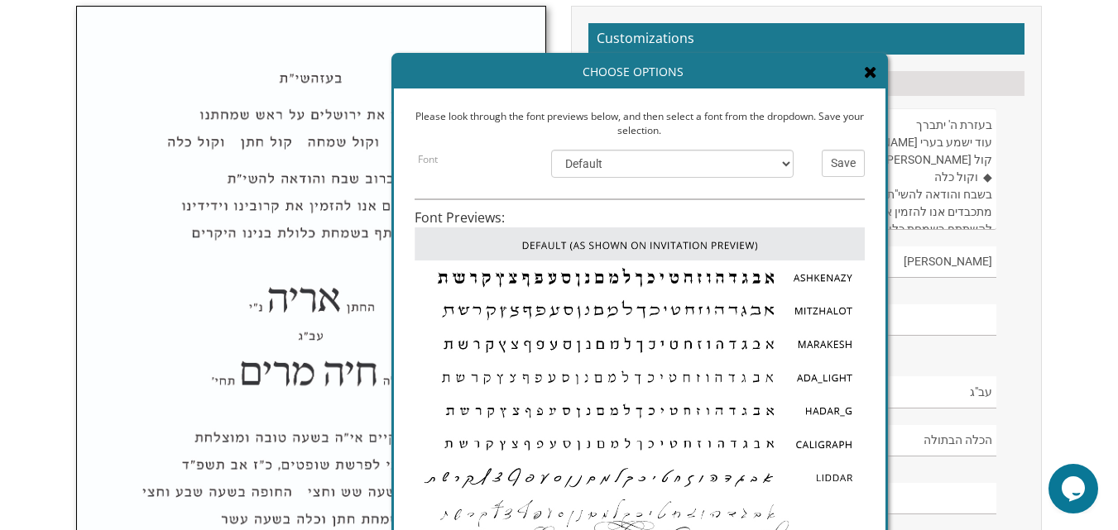
click at [755, 406] on img at bounding box center [639, 410] width 450 height 33
click at [747, 409] on img at bounding box center [639, 410] width 450 height 33
click at [824, 409] on img at bounding box center [639, 410] width 450 height 33
click at [822, 407] on img at bounding box center [639, 410] width 450 height 33
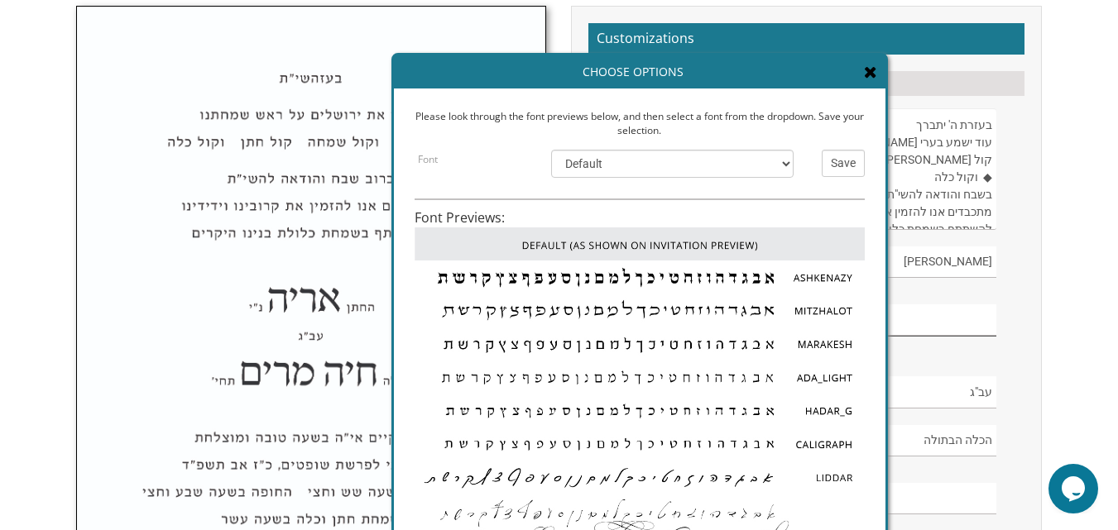
click at [941, 324] on input "text" at bounding box center [869, 320] width 253 height 32
click at [852, 170] on input "Save" at bounding box center [843, 163] width 43 height 27
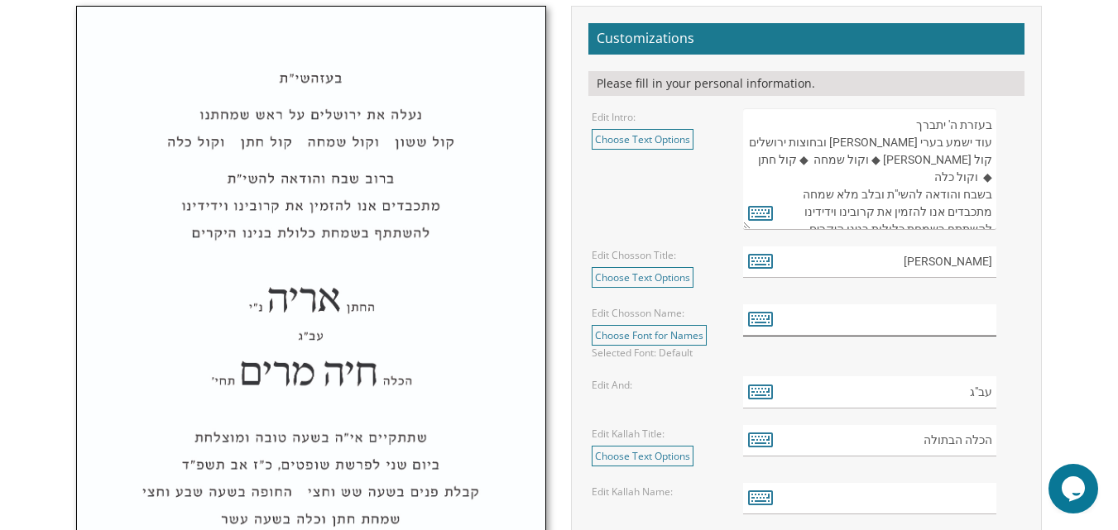
click at [918, 323] on input "text" at bounding box center [869, 320] width 253 height 32
click at [767, 313] on icon at bounding box center [760, 318] width 25 height 23
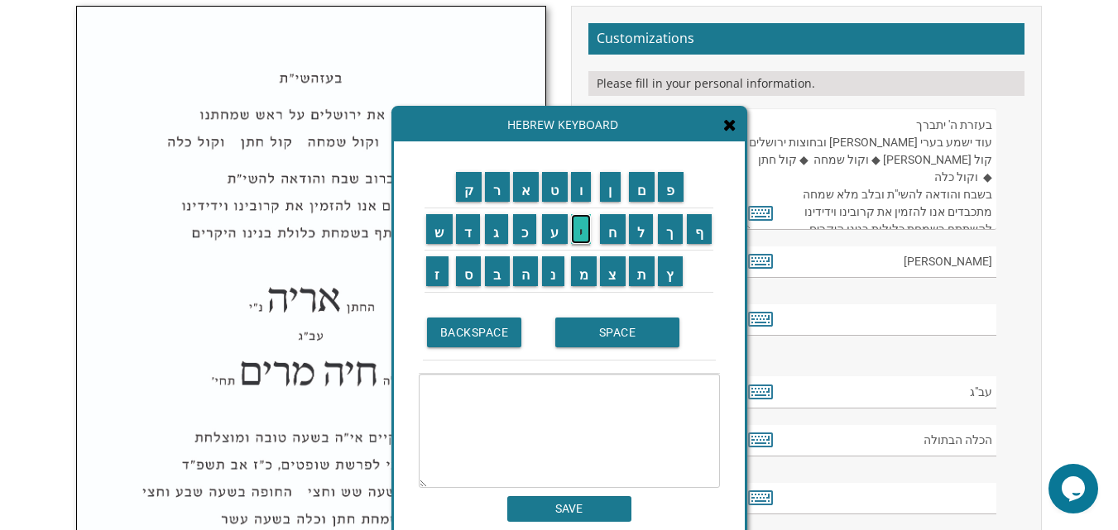
click at [583, 230] on input "י" at bounding box center [581, 229] width 21 height 30
click at [578, 185] on input "ו" at bounding box center [581, 187] width 21 height 30
click at [458, 274] on input "ס" at bounding box center [469, 271] width 26 height 30
click at [707, 238] on input "ף" at bounding box center [700, 229] width 26 height 30
click at [604, 337] on input "SPACE" at bounding box center [617, 333] width 124 height 30
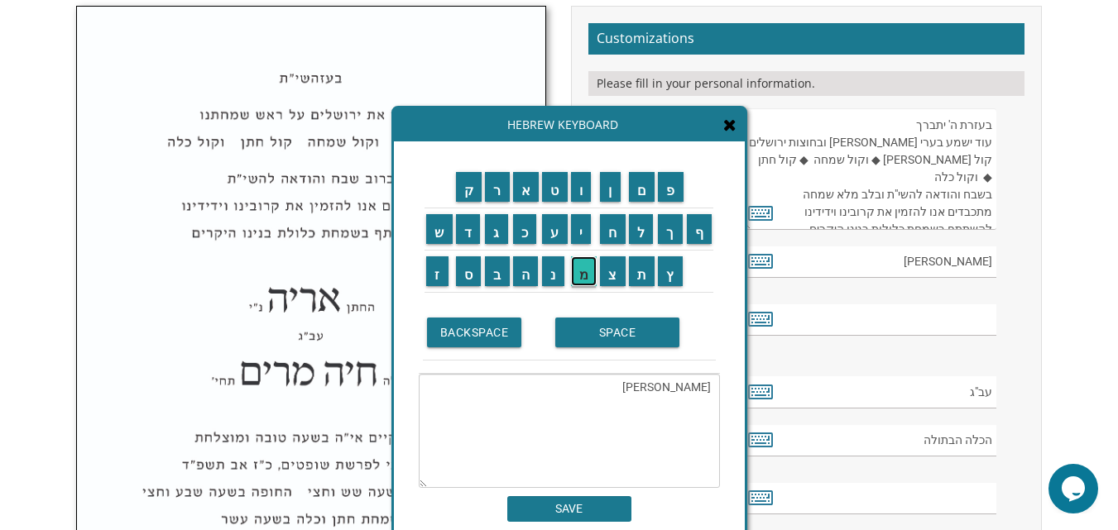
click at [586, 283] on input "מ" at bounding box center [584, 271] width 26 height 30
click at [428, 238] on input "ש" at bounding box center [439, 229] width 26 height 30
click at [524, 266] on input "ה" at bounding box center [526, 271] width 26 height 30
type textarea "יוסף משה"
click at [544, 505] on input "SAVE" at bounding box center [569, 509] width 124 height 26
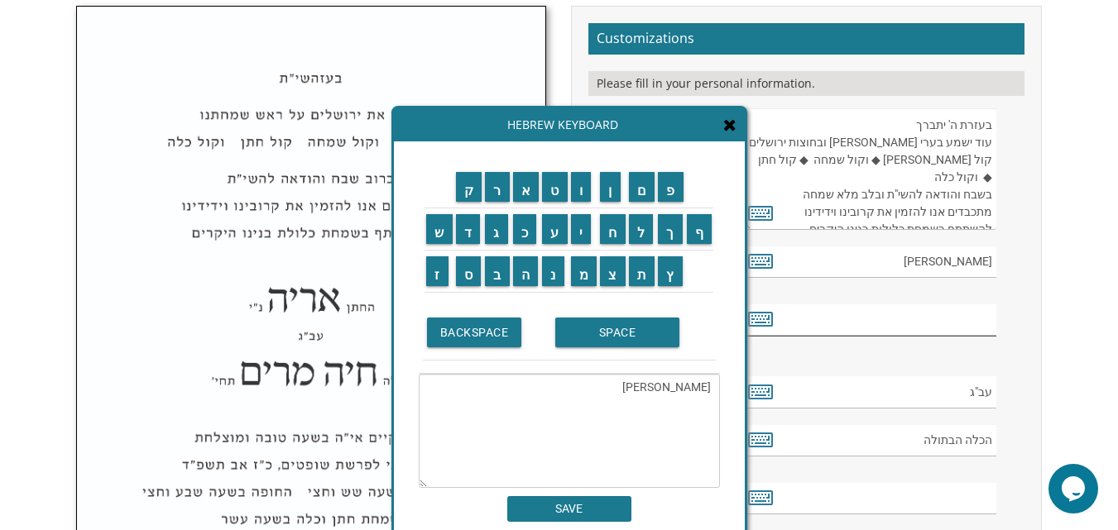
type input "יוסף משה"
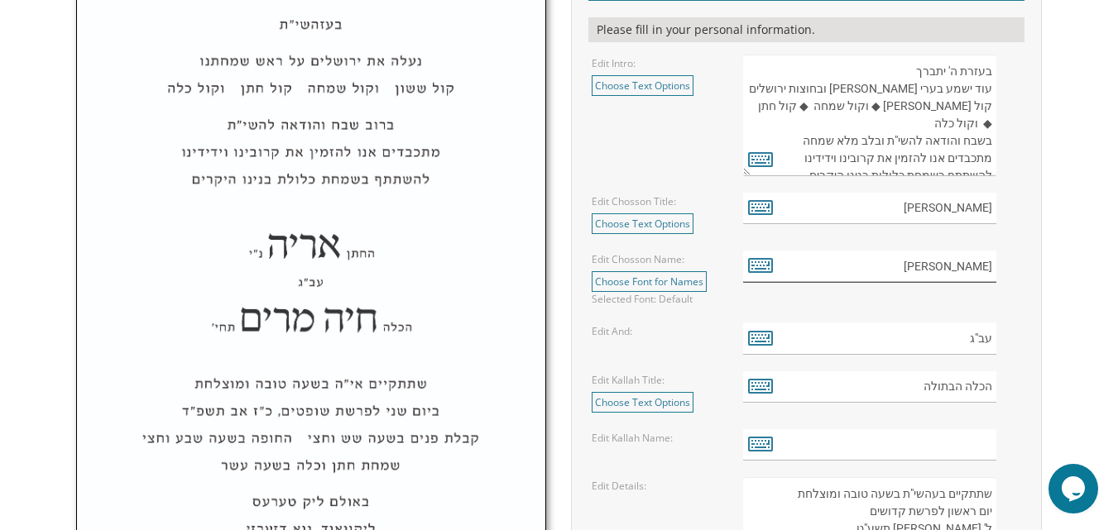
scroll to position [648, 0]
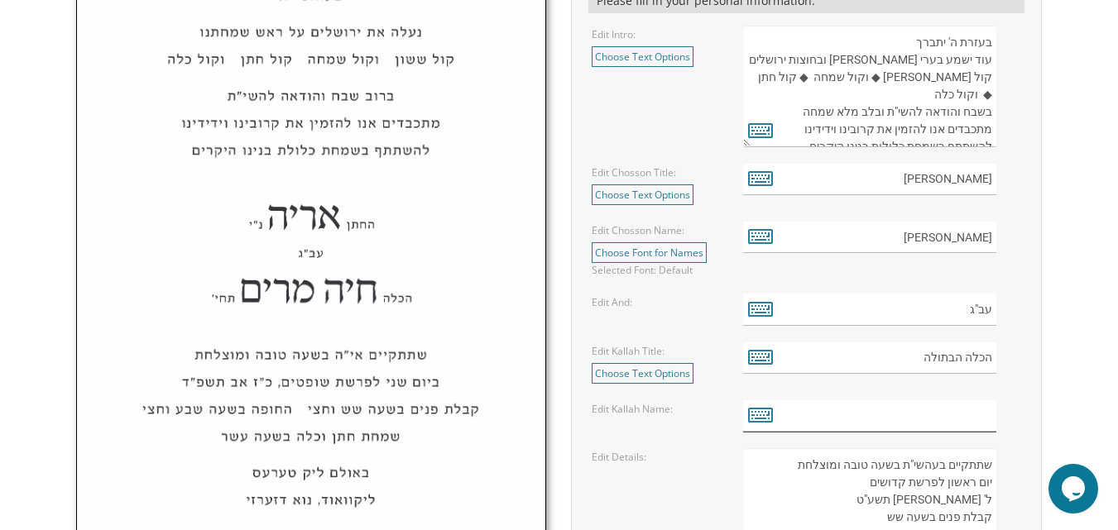
click at [900, 417] on input "text" at bounding box center [869, 416] width 253 height 32
click at [757, 414] on icon at bounding box center [760, 414] width 25 height 23
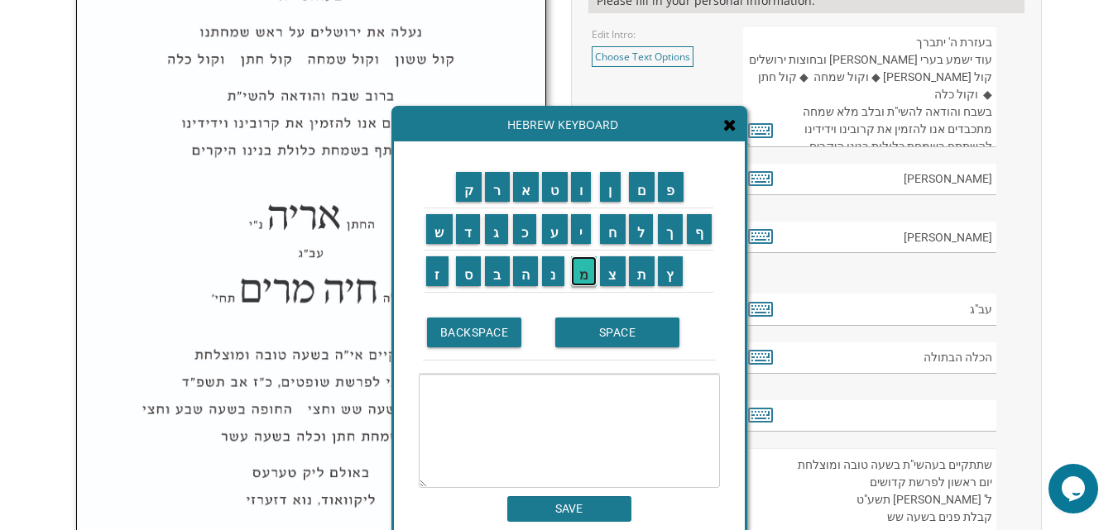
click at [586, 280] on input "מ" at bounding box center [584, 271] width 26 height 30
click at [501, 199] on input "ר" at bounding box center [497, 187] width 25 height 30
click at [638, 191] on input "ם" at bounding box center [642, 187] width 26 height 30
click at [462, 322] on input "BACKSPACE" at bounding box center [474, 333] width 95 height 30
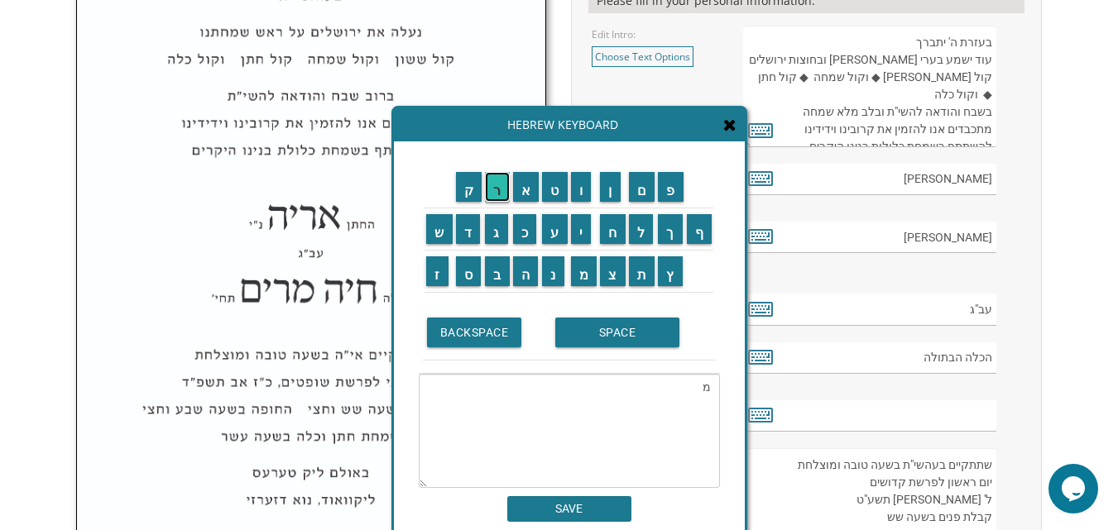
click at [498, 194] on input "ר" at bounding box center [497, 187] width 25 height 30
click at [581, 223] on input "י" at bounding box center [581, 229] width 21 height 30
click at [642, 193] on input "ם" at bounding box center [642, 187] width 26 height 30
type textarea "מרים"
click at [558, 499] on input "SAVE" at bounding box center [569, 509] width 124 height 26
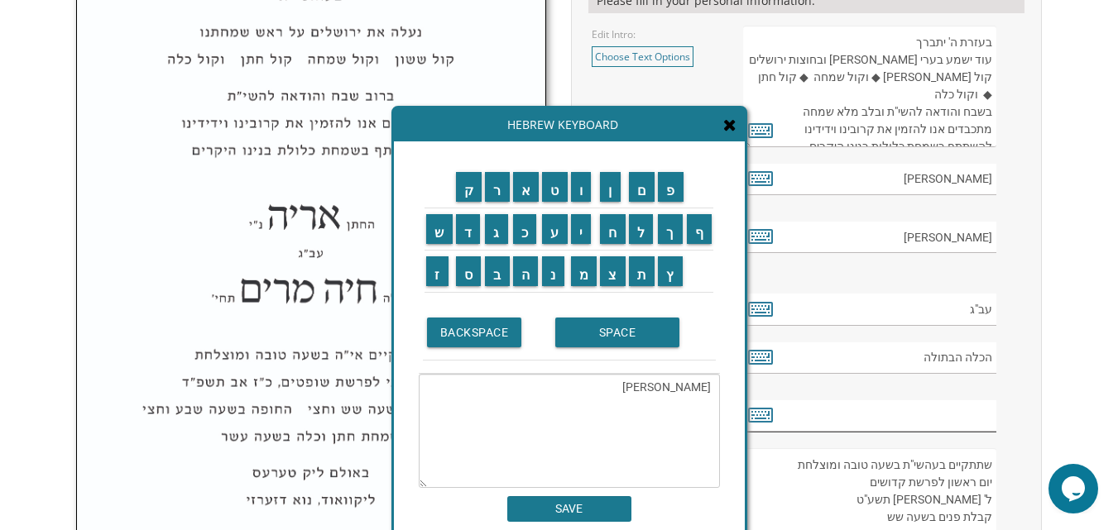
type input "מרים"
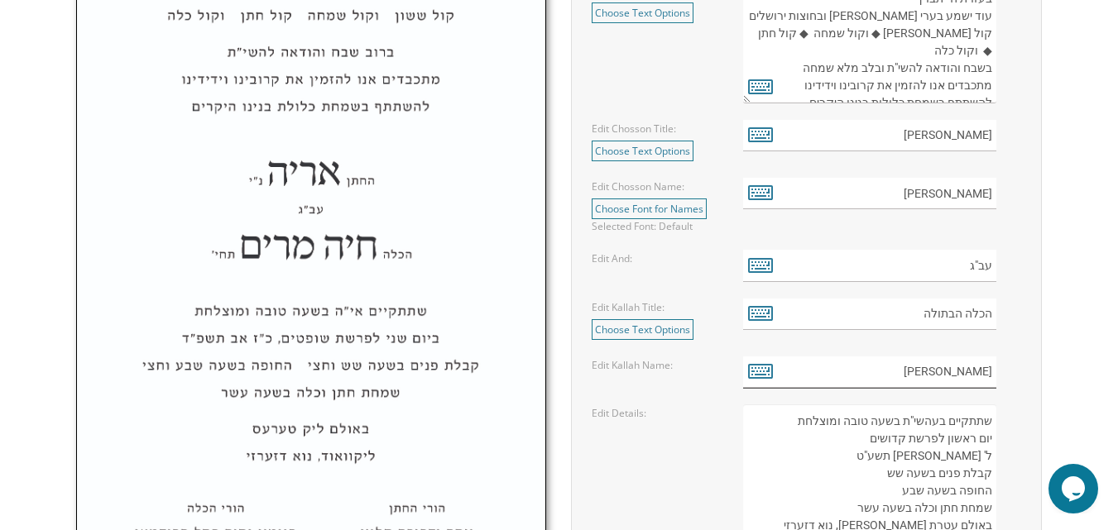
scroll to position [731, 0]
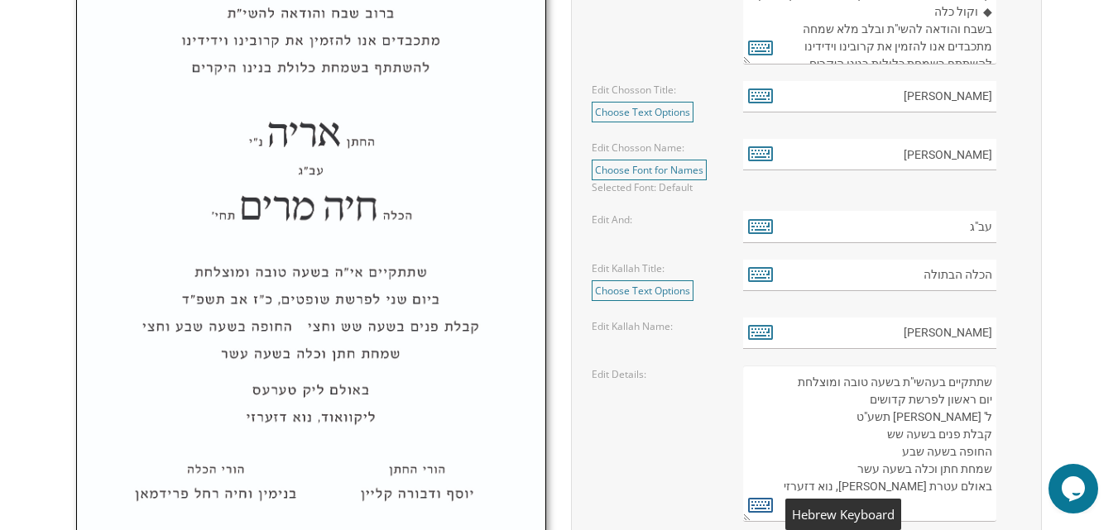
click at [767, 508] on icon at bounding box center [760, 504] width 25 height 23
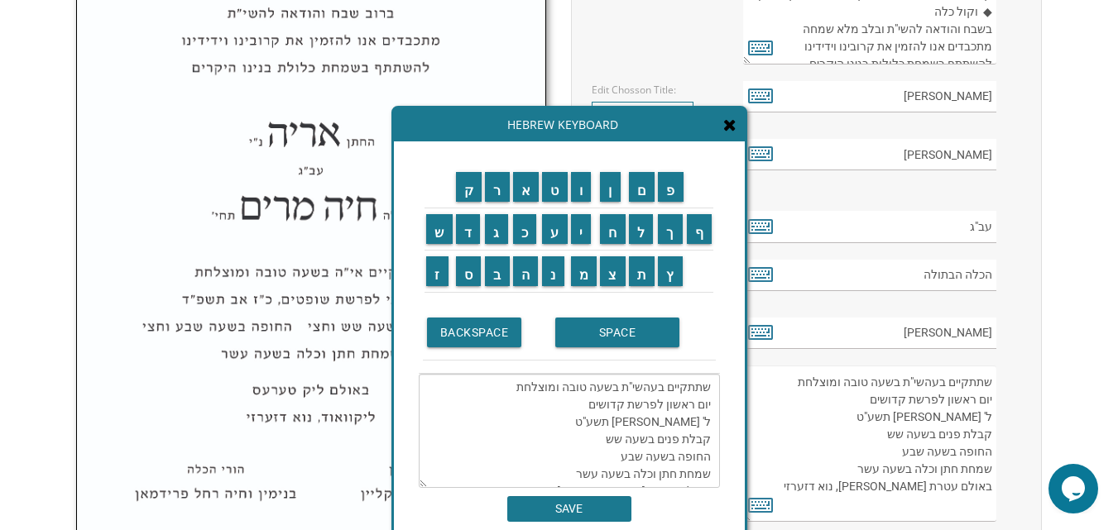
click at [617, 410] on textarea "שתתקיים בעהשי"ת בשעה טובה ומוצלחת יום ראשון לפרשת קדושים ל' ניסן תשע"ט קבלת פני…" at bounding box center [569, 431] width 301 height 114
click at [613, 347] on td "SPACE" at bounding box center [633, 332] width 165 height 55
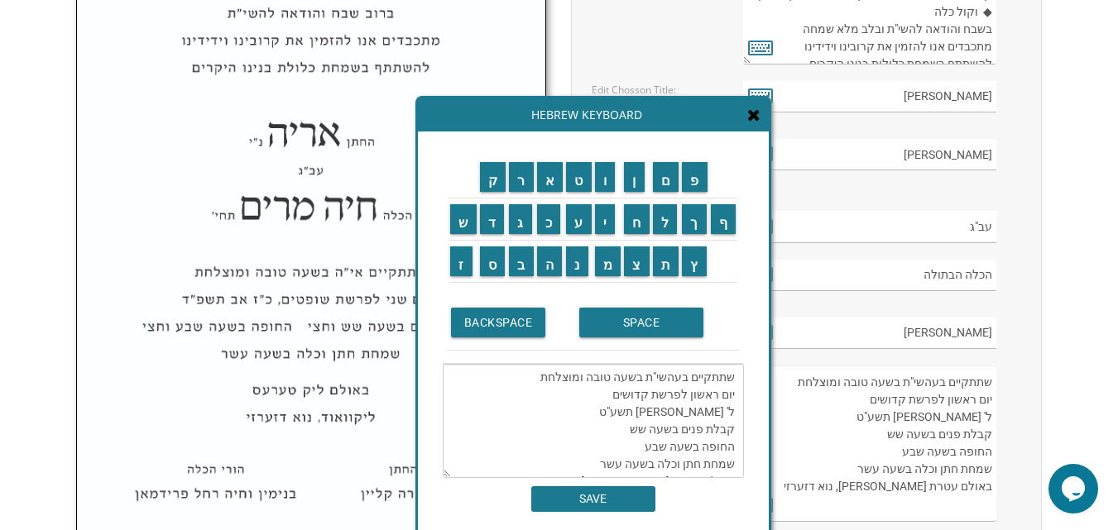
drag, startPoint x: 642, startPoint y: 395, endPoint x: 610, endPoint y: 400, distance: 32.8
click at [610, 400] on textarea "שתתקיים בעהשי"ת בשעה טובה ומוצלחת יום ראשון לפרשת קדושים ל' ניסן תשע"ט קבלת פני…" at bounding box center [593, 421] width 301 height 114
click at [672, 271] on input "ת" at bounding box center [666, 262] width 26 height 30
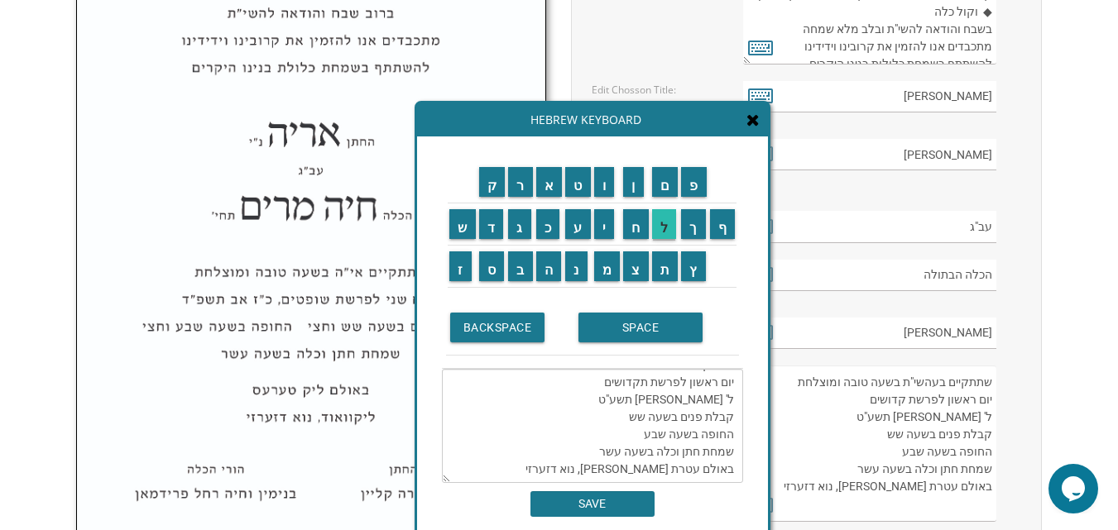
drag, startPoint x: 607, startPoint y: 197, endPoint x: 655, endPoint y: 218, distance: 52.6
click at [607, 202] on td "ו" at bounding box center [607, 182] width 30 height 42
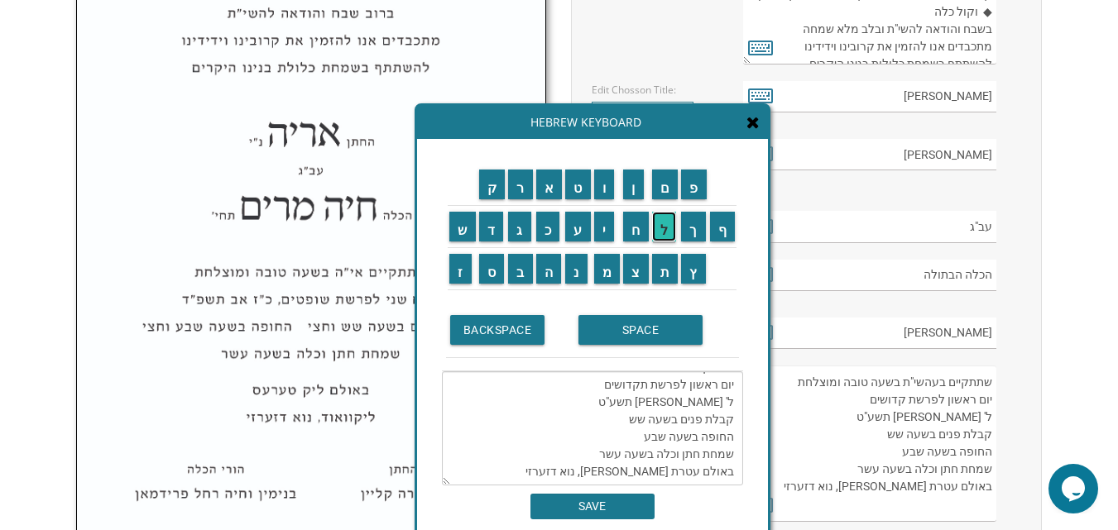
click at [674, 236] on input "ל" at bounding box center [664, 227] width 25 height 30
click at [494, 228] on input "ד" at bounding box center [491, 227] width 25 height 30
drag, startPoint x: 596, startPoint y: 187, endPoint x: 639, endPoint y: 218, distance: 52.6
click at [596, 189] on input "ו" at bounding box center [604, 185] width 21 height 30
click at [660, 264] on input "ת" at bounding box center [665, 269] width 26 height 30
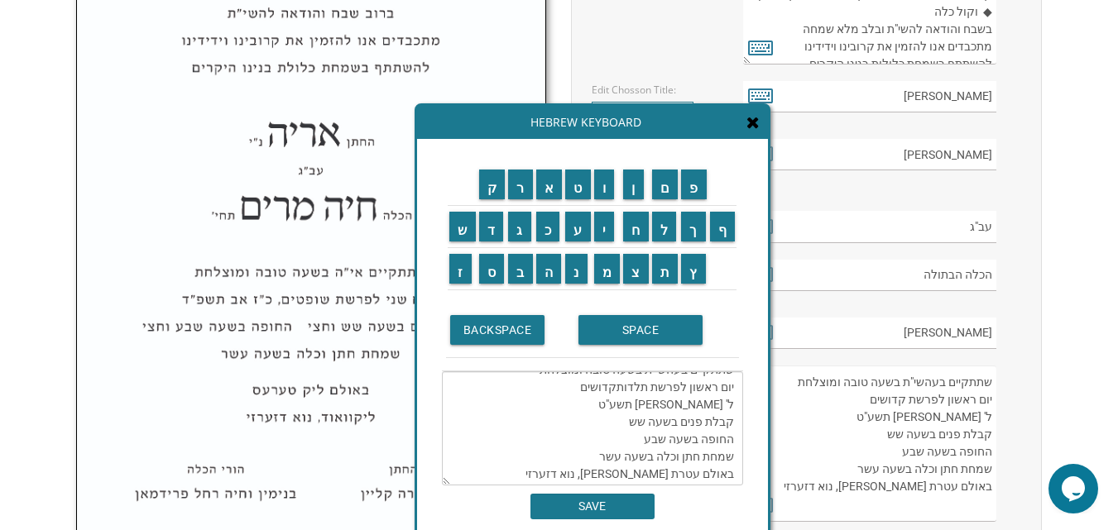
scroll to position [0, 0]
click at [636, 401] on textarea "שתתקיים בעהשי"ת בשעה טובה ומוצלחת יום ראשון לפרשת תלדות ל' ניסן תשע"ט קבלת פנים…" at bounding box center [592, 428] width 301 height 114
drag, startPoint x: 610, startPoint y: 194, endPoint x: 601, endPoint y: 199, distance: 10.1
click at [609, 194] on input "ו" at bounding box center [604, 185] width 21 height 30
drag, startPoint x: 702, startPoint y: 422, endPoint x: 737, endPoint y: 424, distance: 34.8
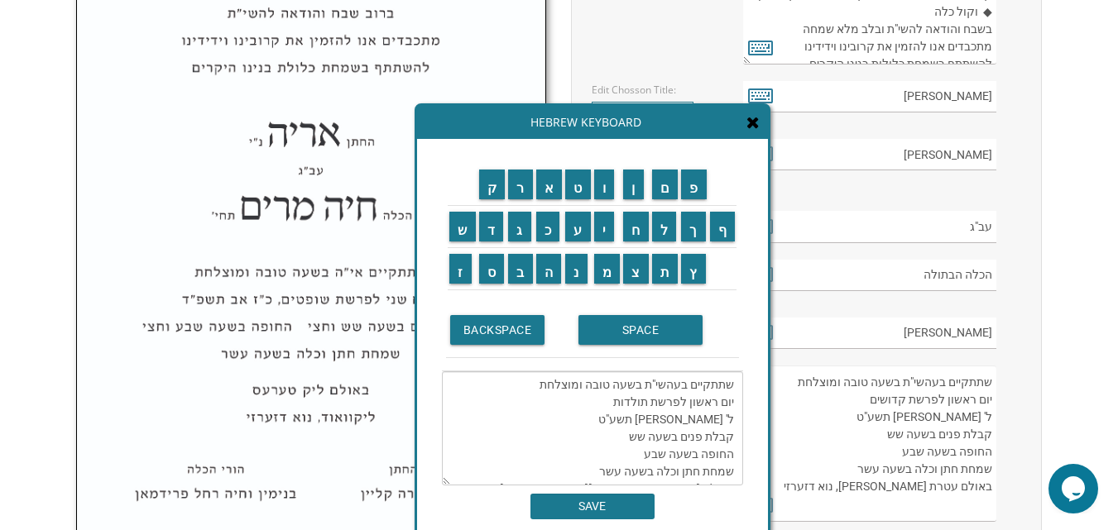
click at [737, 424] on textarea "שתתקיים בעהשי"ת בשעה טובה ומוצלחת יום ראשון לפרשת תולדות ל' ניסן תשע"ט קבלת פני…" at bounding box center [592, 428] width 301 height 114
click at [553, 236] on input "כ" at bounding box center [548, 227] width 24 height 30
click at [612, 194] on input "ו" at bounding box center [604, 185] width 21 height 30
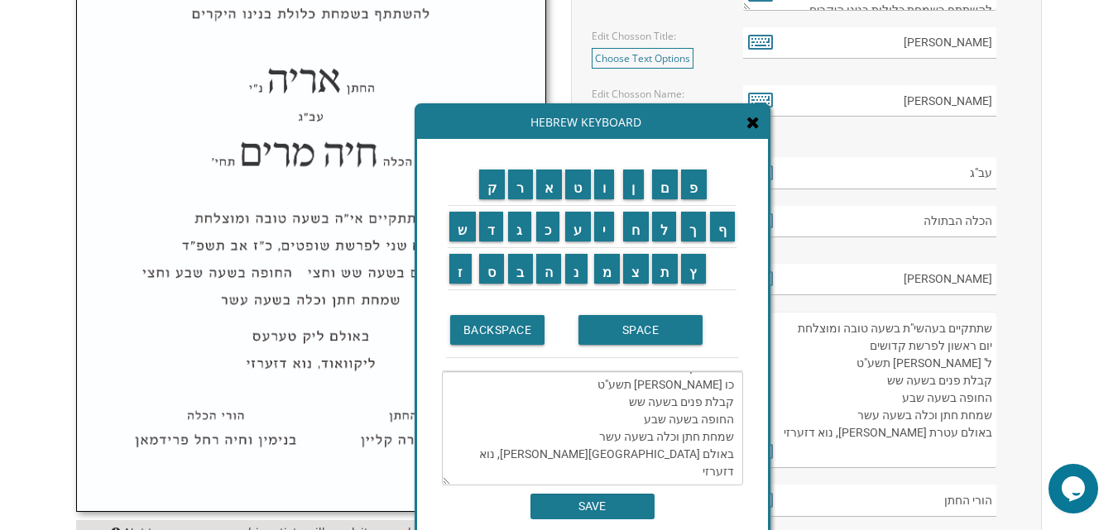
scroll to position [813, 0]
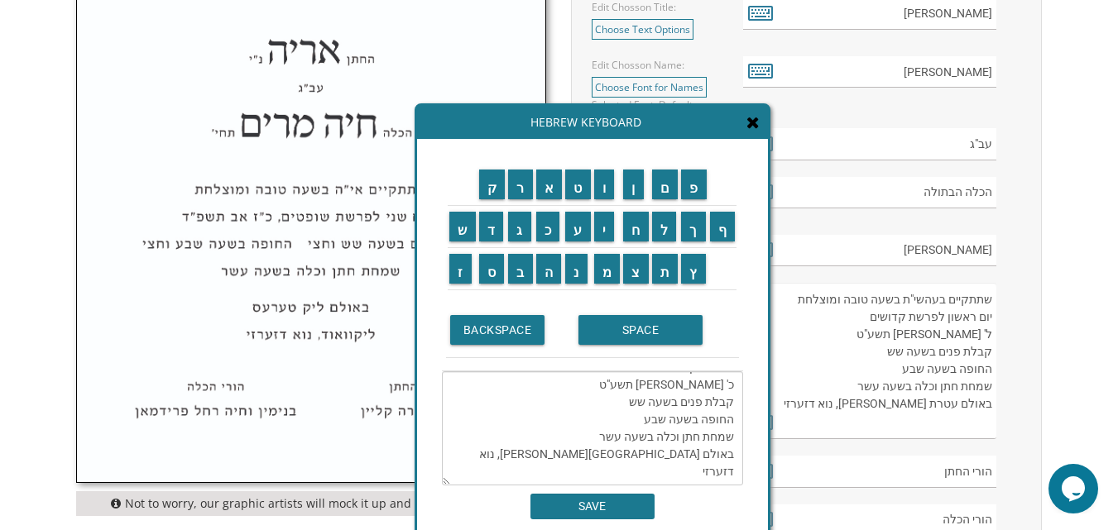
click at [722, 387] on textarea "שתתקיים בעהשי"ת בשעה טובה ומוצלחת יום ראשון לפרשת תולדות כ' ניסן תשע"ט קבלת פני…" at bounding box center [592, 428] width 301 height 114
click at [605, 189] on input "ו" at bounding box center [604, 185] width 21 height 30
click at [724, 388] on textarea "שתתקיים בעהשי"ת בשעה טובה ומוצלחת יום ראשון לפרשת תולדות כ' יסן תשע"ט קבלת פנים…" at bounding box center [592, 428] width 301 height 114
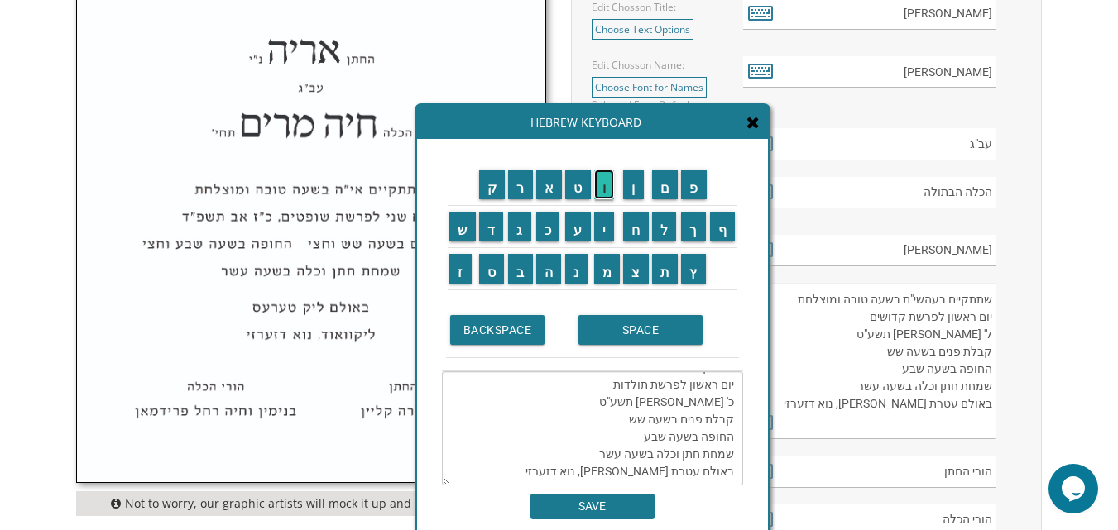
click at [610, 199] on input "ו" at bounding box center [604, 185] width 21 height 30
click at [710, 386] on textarea "שתתקיים בעהשי"ת בשעה טובה ומוצלחת יום ראשון לפרשת תולדות כ'ו יסן תשע"ט קבלת פני…" at bounding box center [592, 428] width 301 height 114
click at [569, 437] on textarea "שתתקיים בעהשי"ת בשעה טובה ומוצלחת יום ראשון לפרשת תולדות כ'ו יסן תשע"ט קבלת פני…" at bounding box center [592, 428] width 301 height 114
click at [735, 401] on textarea "שתתקיים בעהשי"ת בשעה טובה ומוצלחת יום ראשון לפרשת תולדות כ'ו יסן תשע"ט קבלת פני…" at bounding box center [592, 428] width 301 height 114
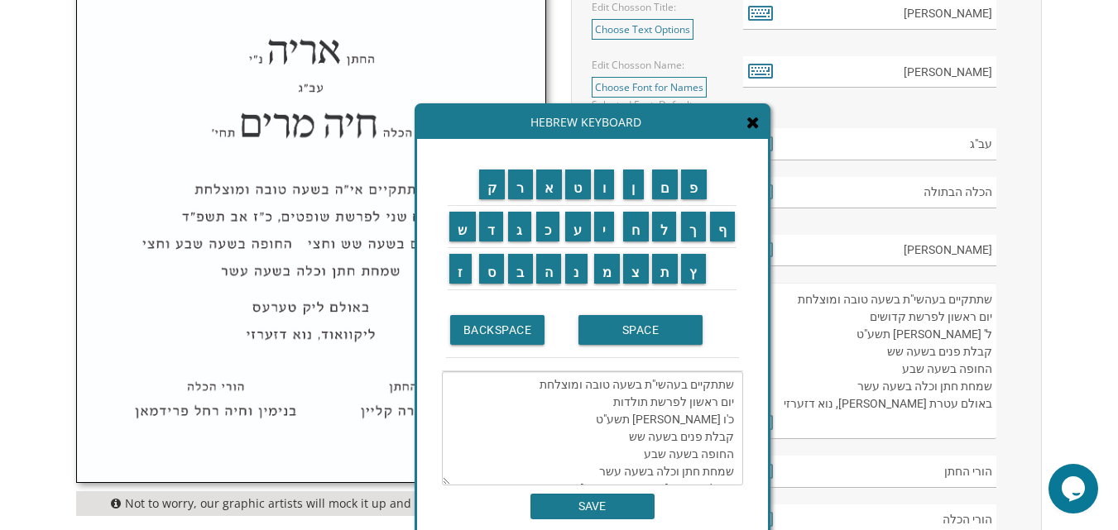
click at [735, 401] on textarea "שתתקיים בעהשי"ת בשעה טובה ומוצלחת יום ראשון לפרשת תולדות כ'ו יסן תשע"ט קבלת פני…" at bounding box center [592, 428] width 301 height 114
click at [735, 406] on textarea "שתתקיים בעהשי"ת בשעה טובה ומוצלחת יום ראשון לפרשת תולדות כ'ו יסן תשע"ט קבלת פני…" at bounding box center [592, 428] width 301 height 114
click at [525, 280] on input "ב" at bounding box center [520, 269] width 25 height 30
click at [733, 419] on textarea "שתתקיים בעהשי"ת בשעה טובה ומוצלחת ביום ראשון לפרשת תולדות כ'ו יסן תשע"ט קבלת פנ…" at bounding box center [592, 428] width 301 height 114
click at [601, 191] on input "ו" at bounding box center [604, 185] width 21 height 30
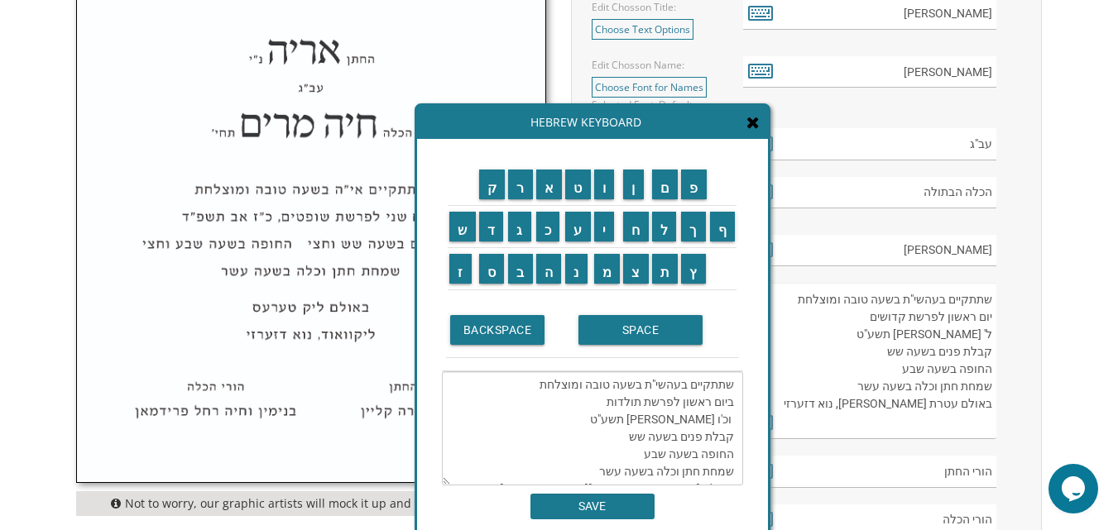
scroll to position [35, 0]
click at [521, 202] on td "ר" at bounding box center [520, 185] width 28 height 42
click at [731, 424] on textarea "שתתקיים בעהשי"ת בשעה טובה ומוצלחת ביום ראשון לפרשת תולדות וכ'ו יסן תשע"ט קבלת פ…" at bounding box center [592, 428] width 301 height 114
click at [706, 417] on textarea "שתתקיים בעהשי"ת בשעה טובה ומוצלחת ביום ראשון לפרשת תולדות וכ'ו יסן תשע"ט קבלת פ…" at bounding box center [592, 428] width 301 height 114
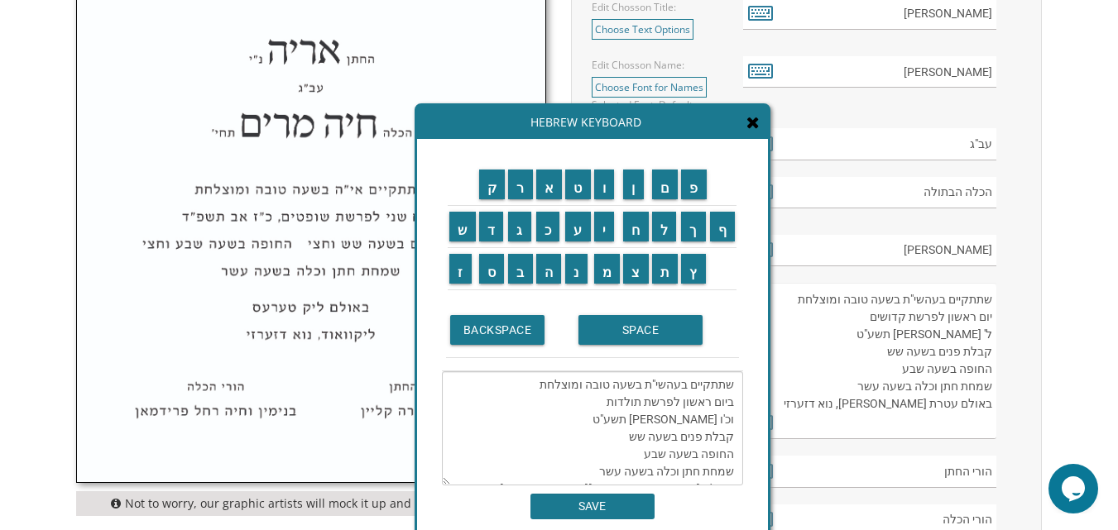
drag, startPoint x: 715, startPoint y: 418, endPoint x: 702, endPoint y: 428, distance: 16.5
click at [702, 428] on textarea "שתתקיים בעהשי"ת בשעה טובה ומוצלחת ביום ראשון לפרשת תולדות וכ'ו יסן תשע"ט קבלת פ…" at bounding box center [592, 428] width 301 height 114
click at [634, 224] on input "ח" at bounding box center [636, 227] width 26 height 30
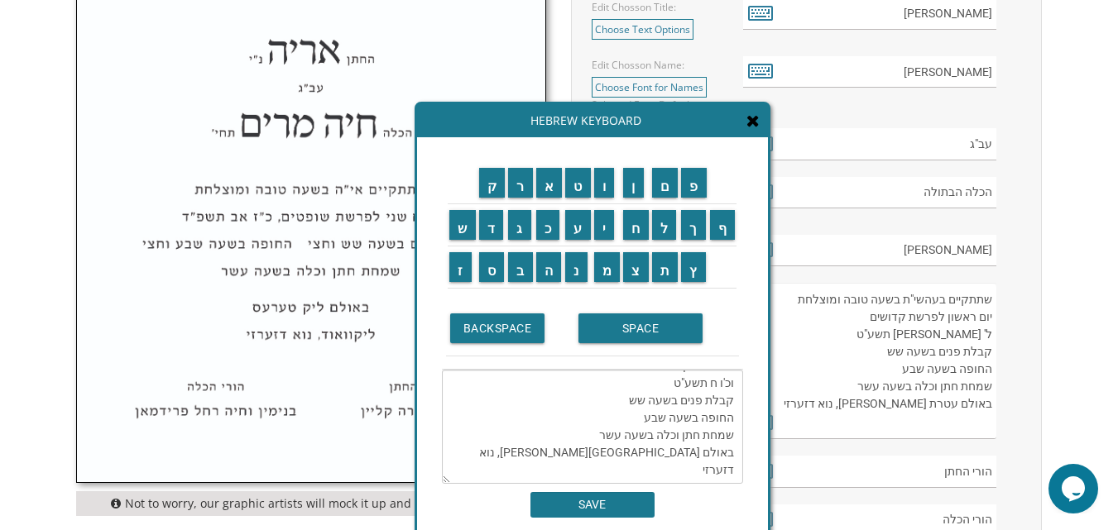
drag, startPoint x: 606, startPoint y: 204, endPoint x: 622, endPoint y: 189, distance: 22.3
click at [607, 200] on td "ו" at bounding box center [607, 183] width 30 height 42
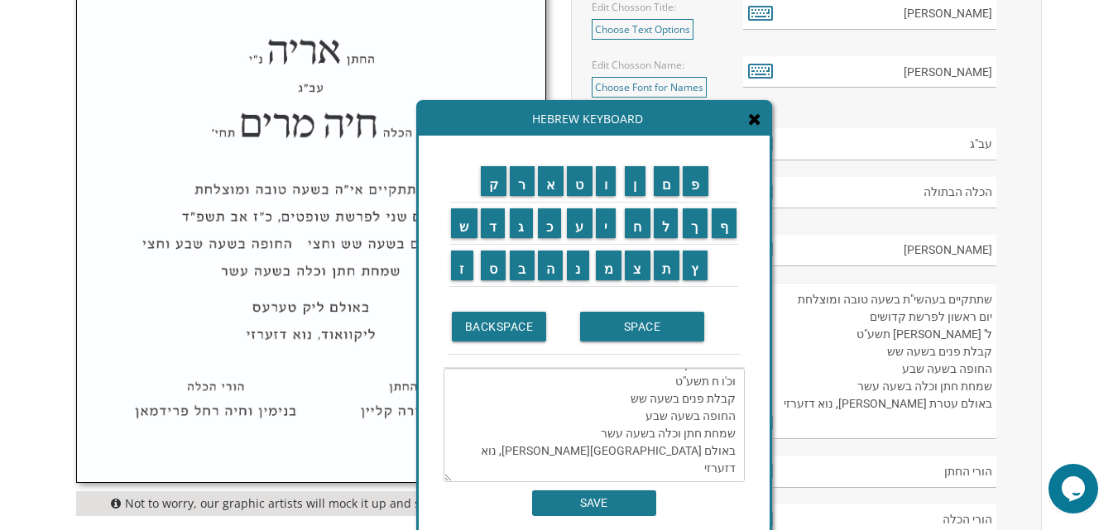
scroll to position [0, 0]
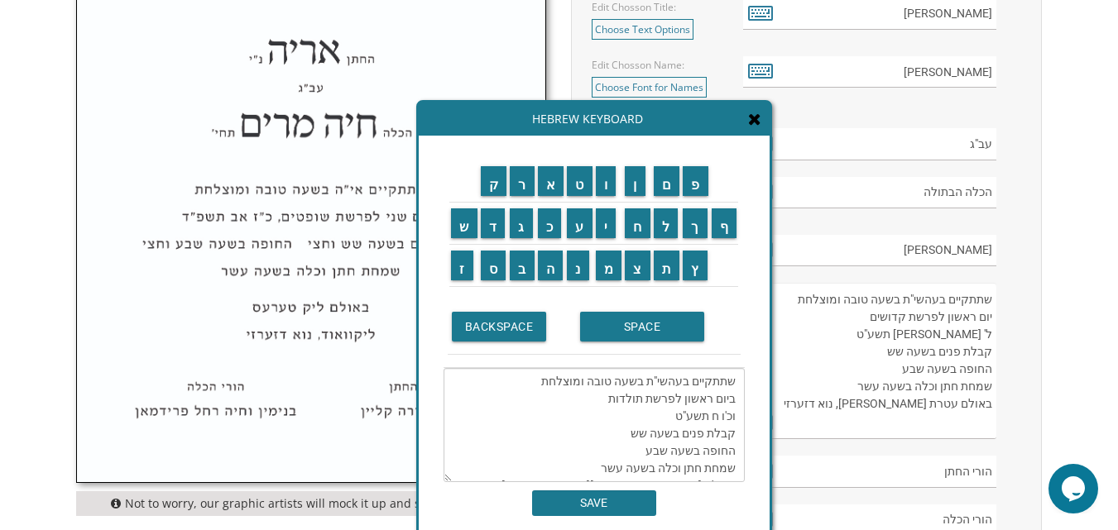
click at [736, 418] on textarea "שתתקיים בעהשי"ת בשעה טובה ומוצלחת ביום ראשון לפרשת תולדות וכ'ו ח תשע"ט קבלת פני…" at bounding box center [593, 425] width 301 height 114
click at [552, 187] on input "א" at bounding box center [551, 181] width 26 height 30
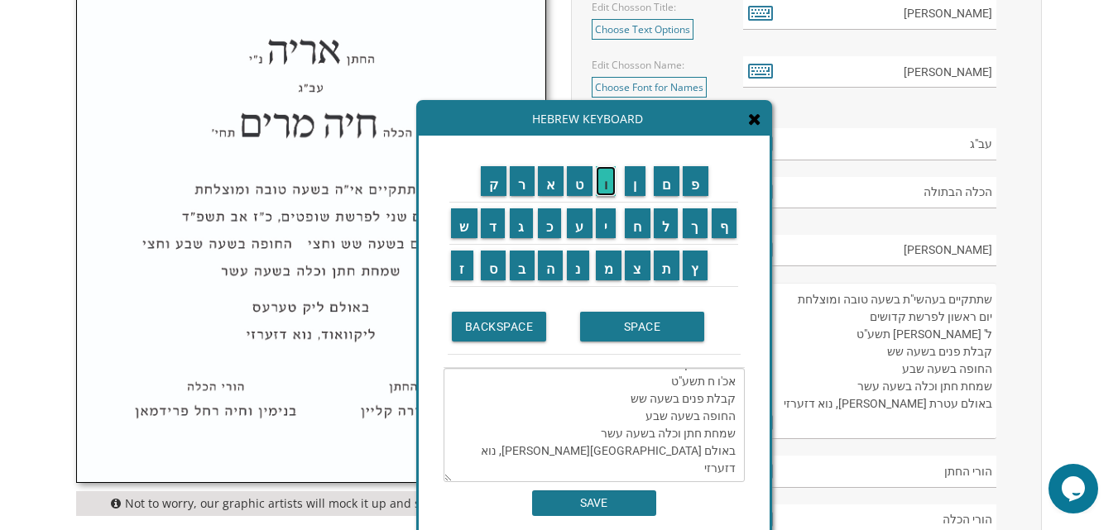
click at [608, 195] on input "ו" at bounding box center [606, 181] width 21 height 30
click at [513, 179] on input "ר" at bounding box center [522, 181] width 25 height 30
click at [672, 228] on input "ל" at bounding box center [666, 223] width 25 height 30
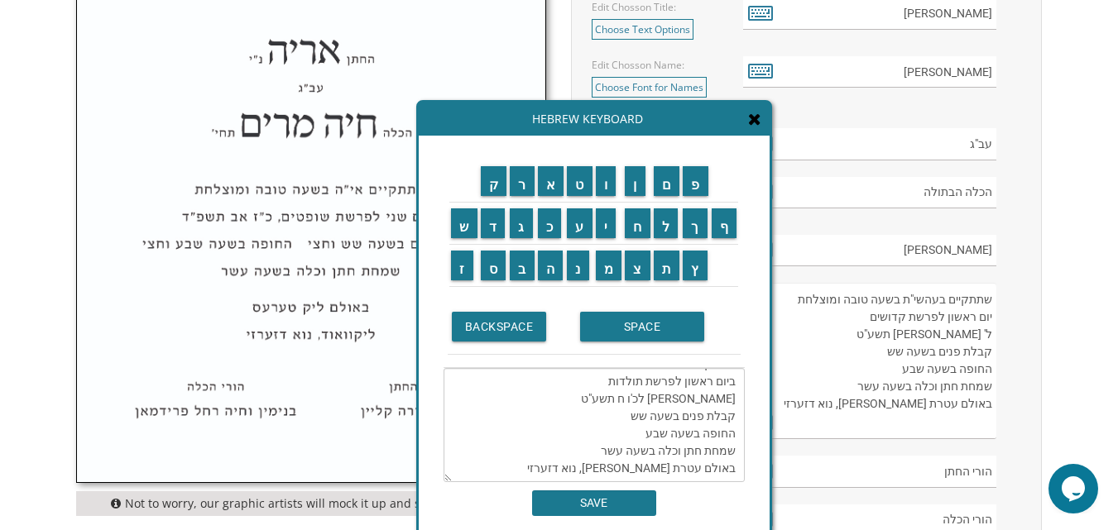
click at [685, 386] on textarea "שתתקיים בעהשי"ת בשעה טובה ומוצלחת ביום ראשון לפרשת תולדות אור לכ'ו ח תשע"ט קבלת…" at bounding box center [593, 425] width 301 height 114
click at [465, 222] on input "ש" at bounding box center [464, 223] width 26 height 30
click at [607, 186] on input "ו" at bounding box center [606, 181] width 21 height 30
click at [633, 181] on input "ן" at bounding box center [635, 181] width 21 height 30
click at [647, 378] on textarea "שתתקיים בעהשי"ת בשעה טובה ומוצלחת ביום ראשון לפרשת תולדות אור לכ'ו חשון תשע"ט ק…" at bounding box center [593, 425] width 301 height 114
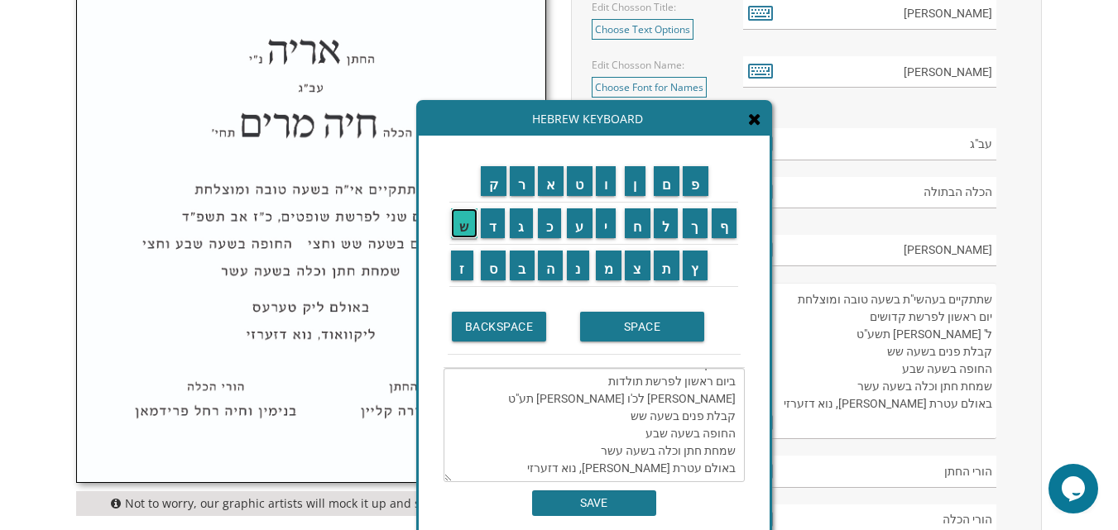
click at [453, 224] on input "ש" at bounding box center [464, 223] width 26 height 30
click at [706, 187] on input "פ" at bounding box center [696, 181] width 26 height 30
click at [635, 383] on textarea "שתתקיים בעהשי"ת בשעה טובה ומוצלחת ביום ראשון לפרשת תולדות אור לכ'ו חשון תשפ"ט ק…" at bounding box center [593, 425] width 301 height 114
click at [628, 395] on textarea "שתתקיים בעהשי"ת בשעה טובה ומוצלחת ביום ראשון לפרשת תולדות אור לכ'ו חשון תשפ"ט ק…" at bounding box center [593, 425] width 301 height 114
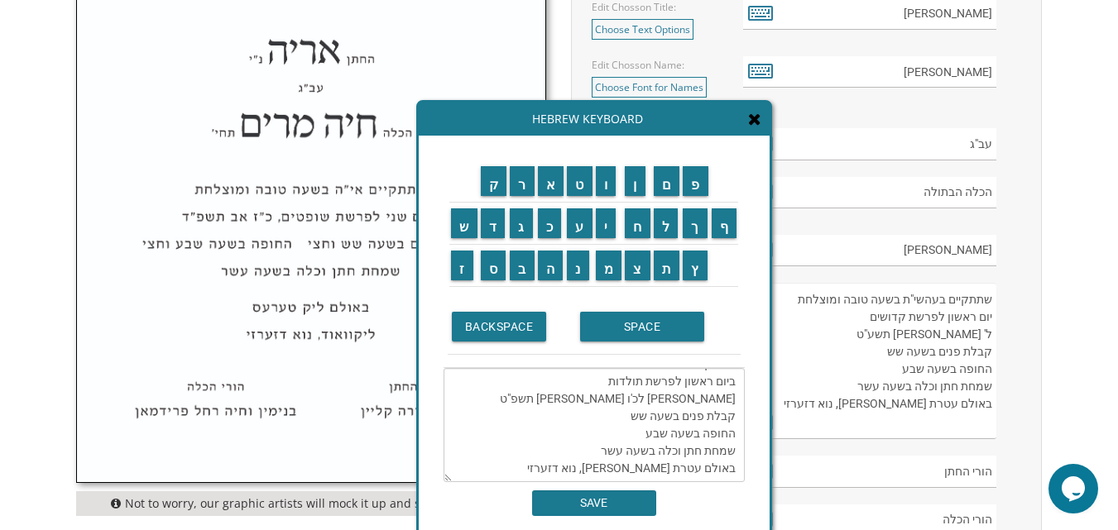
click at [635, 393] on textarea "שתתקיים בעהשי"ת בשעה טובה ומוצלחת ביום ראשון לפרשת תולדות אור לכ'ו חשון תשפ"ט ק…" at bounding box center [593, 425] width 301 height 114
click at [611, 183] on input "ו" at bounding box center [606, 181] width 21 height 30
drag, startPoint x: 641, startPoint y: 406, endPoint x: 626, endPoint y: 409, distance: 15.1
click at [626, 409] on textarea "שתתקיים בעהשי"ת בשעה טובה ומוצלחת ביום ראשון לפרשת תולדות אור לכ'ו חשון תשפ"ו ק…" at bounding box center [593, 425] width 301 height 114
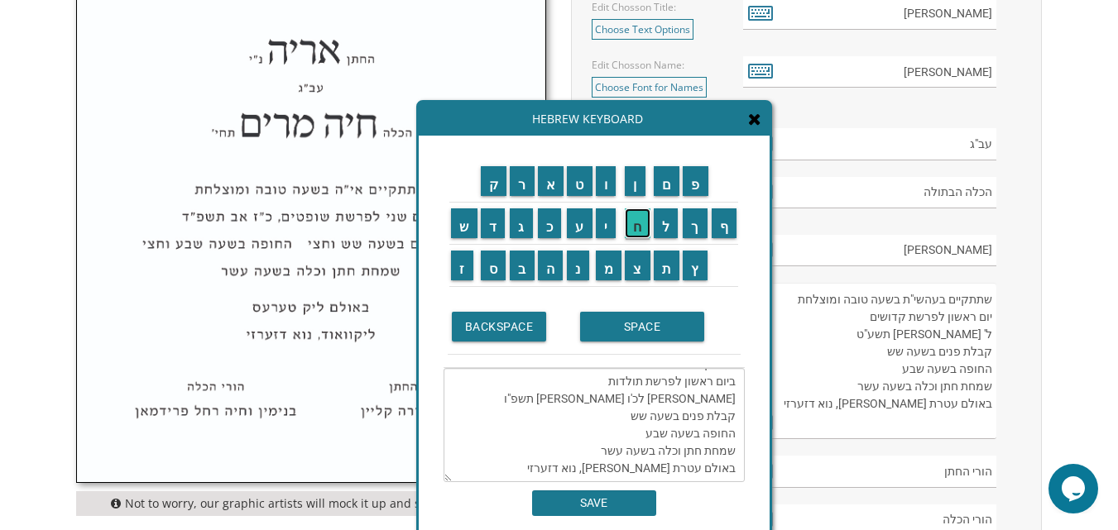
click at [627, 232] on input "ח" at bounding box center [638, 223] width 26 height 30
click at [611, 271] on input "מ" at bounding box center [609, 266] width 26 height 30
click at [460, 226] on input "ש" at bounding box center [464, 223] width 26 height 30
drag, startPoint x: 623, startPoint y: 331, endPoint x: 611, endPoint y: 280, distance: 52.8
click at [622, 330] on input "SPACE" at bounding box center [642, 327] width 124 height 30
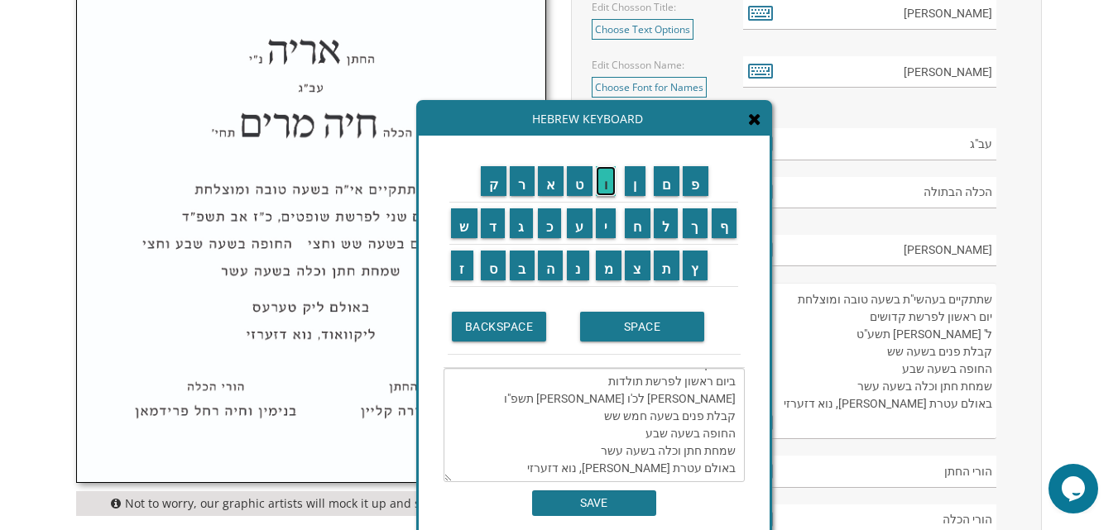
click at [601, 179] on input "ו" at bounding box center [606, 181] width 21 height 30
click at [632, 226] on input "ח" at bounding box center [638, 223] width 26 height 30
click at [637, 256] on input "צ" at bounding box center [638, 266] width 26 height 30
click at [604, 225] on input "י" at bounding box center [606, 223] width 21 height 30
click at [601, 232] on input "י" at bounding box center [606, 223] width 21 height 30
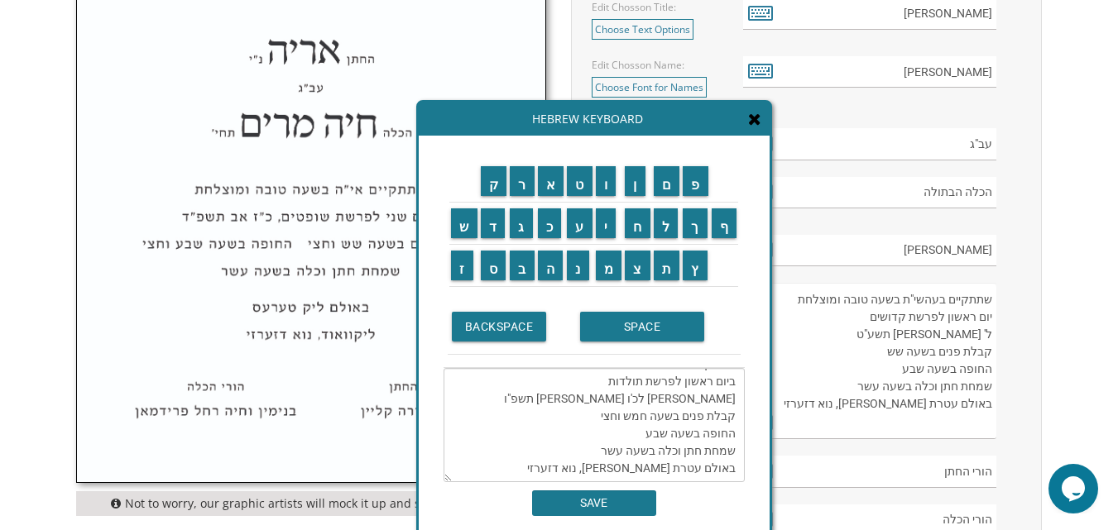
drag, startPoint x: 661, startPoint y: 421, endPoint x: 642, endPoint y: 425, distance: 19.5
click at [642, 425] on textarea "שתתקיים בעהשי"ת בשעה טובה ומוצלחת ביום ראשון לפרשת תולדות אור לכ'ו חשון תשפ"ו ק…" at bounding box center [593, 425] width 301 height 114
click at [461, 225] on input "ש" at bounding box center [464, 223] width 26 height 30
click at [611, 328] on input "SPACE" at bounding box center [642, 327] width 124 height 30
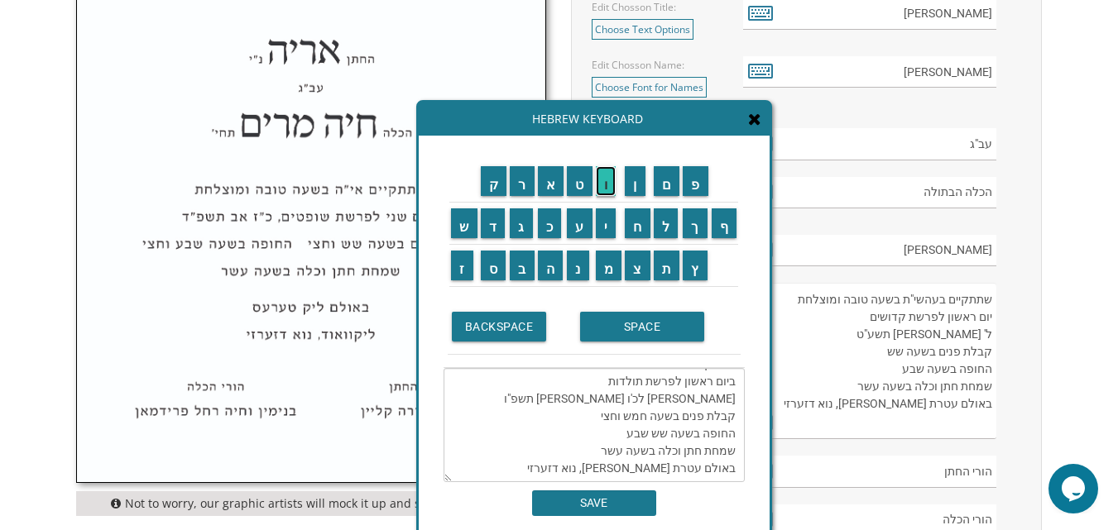
click at [603, 176] on input "ו" at bounding box center [606, 181] width 21 height 30
drag, startPoint x: 633, startPoint y: 213, endPoint x: 639, endPoint y: 241, distance: 27.9
click at [633, 215] on input "ח" at bounding box center [638, 223] width 26 height 30
click at [639, 270] on input "צ" at bounding box center [638, 266] width 26 height 30
click at [606, 218] on input "י" at bounding box center [606, 223] width 21 height 30
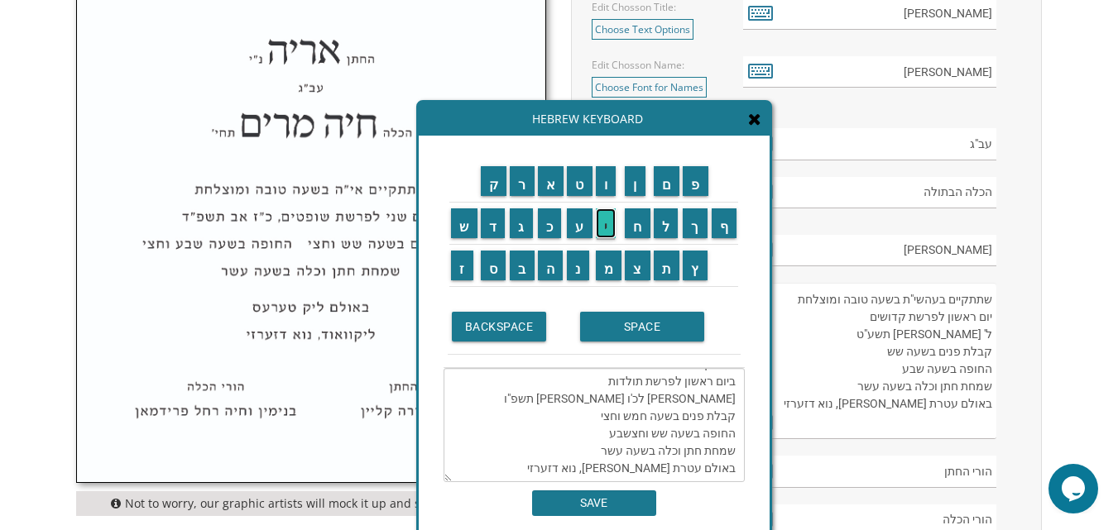
click at [609, 234] on input "י" at bounding box center [606, 223] width 21 height 30
click at [612, 436] on textarea "שתתקיים בעהשי"ת בשעה טובה ומוצלחת ביום ראשון לפרשת תולדות אור לכ'ו חשון תשפ"ו ק…" at bounding box center [593, 425] width 301 height 114
click at [616, 437] on textarea "שתתקיים בעהשי"ת בשעה טובה ומוצלחת ביום ראשון לפרשת תולדות אור לכ'ו חשון תשפ"ו ק…" at bounding box center [593, 425] width 301 height 114
drag, startPoint x: 615, startPoint y: 438, endPoint x: 592, endPoint y: 440, distance: 23.3
click at [592, 440] on textarea "שתתקיים בעהשי"ת בשעה טובה ומוצלחת ביום ראשון לפרשת תולדות אור לכ'ו חשון תשפ"ו ק…" at bounding box center [593, 425] width 301 height 114
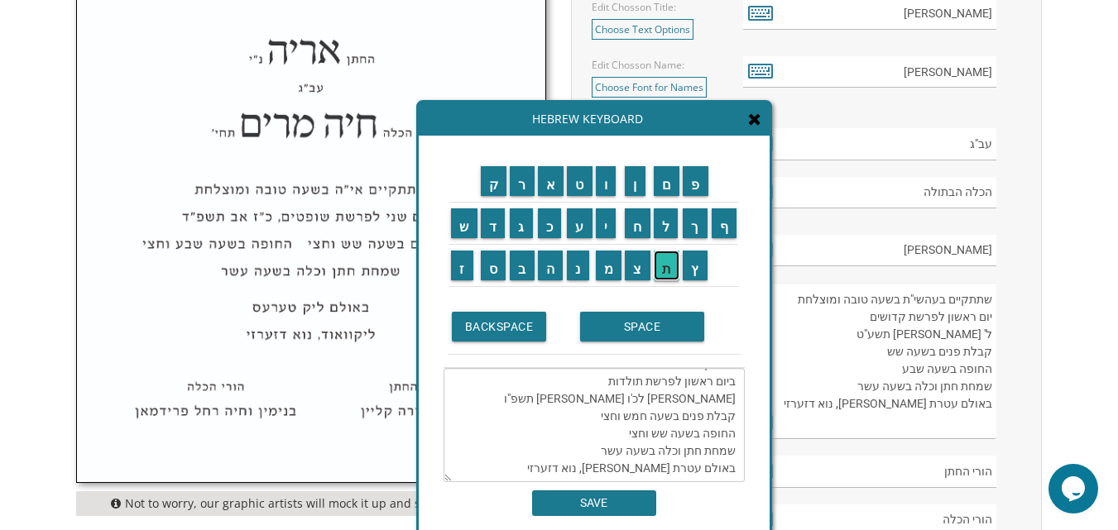
click at [666, 273] on input "ת" at bounding box center [667, 266] width 26 height 30
drag, startPoint x: 453, startPoint y: 223, endPoint x: 477, endPoint y: 217, distance: 24.7
click at [453, 222] on input "ש" at bounding box center [464, 223] width 26 height 30
click at [577, 228] on input "ע" at bounding box center [580, 223] width 26 height 30
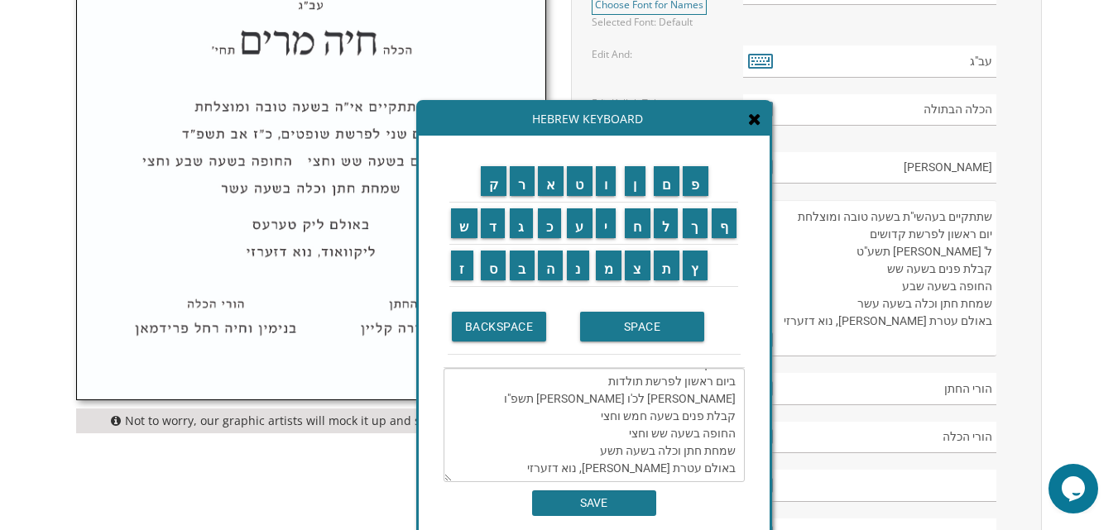
drag, startPoint x: 667, startPoint y: 450, endPoint x: 646, endPoint y: 454, distance: 21.1
click at [646, 454] on textarea "שתתקיים בעהשי"ת בשעה טובה ומוצלחת ביום ראשון לפרשת תולדות אור לכ'ו חשון תשפ"ו ק…" at bounding box center [593, 425] width 301 height 114
click at [639, 231] on input "ח" at bounding box center [638, 223] width 26 height 30
click at [596, 233] on input "י" at bounding box center [606, 223] width 21 height 30
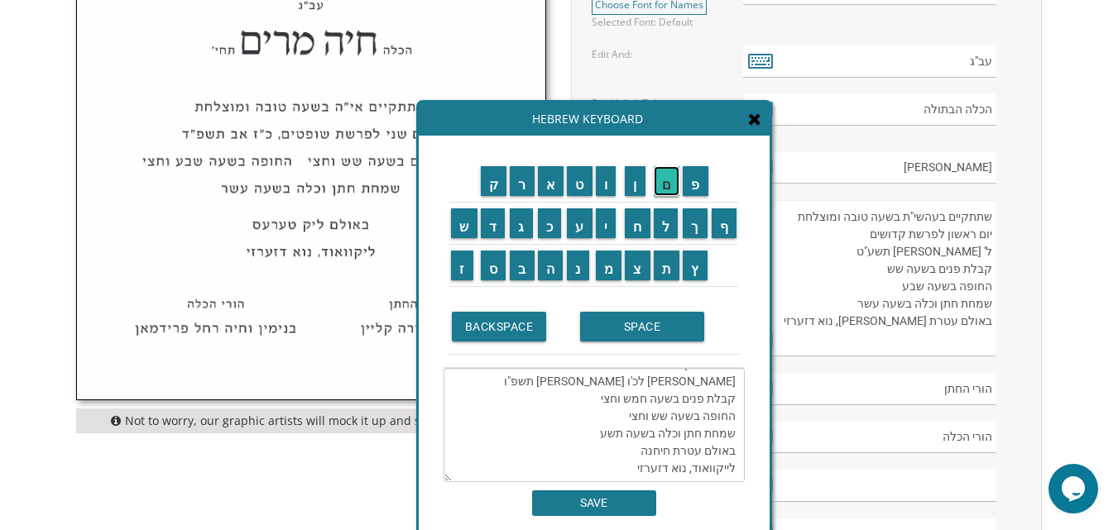
click at [668, 187] on input "ם" at bounding box center [667, 181] width 26 height 30
click at [486, 325] on input "BACKSPACE" at bounding box center [499, 327] width 95 height 30
click at [600, 226] on input "י" at bounding box center [606, 223] width 21 height 30
click at [671, 196] on input "ם" at bounding box center [667, 181] width 26 height 30
click at [595, 327] on input "SPACE" at bounding box center [642, 327] width 124 height 30
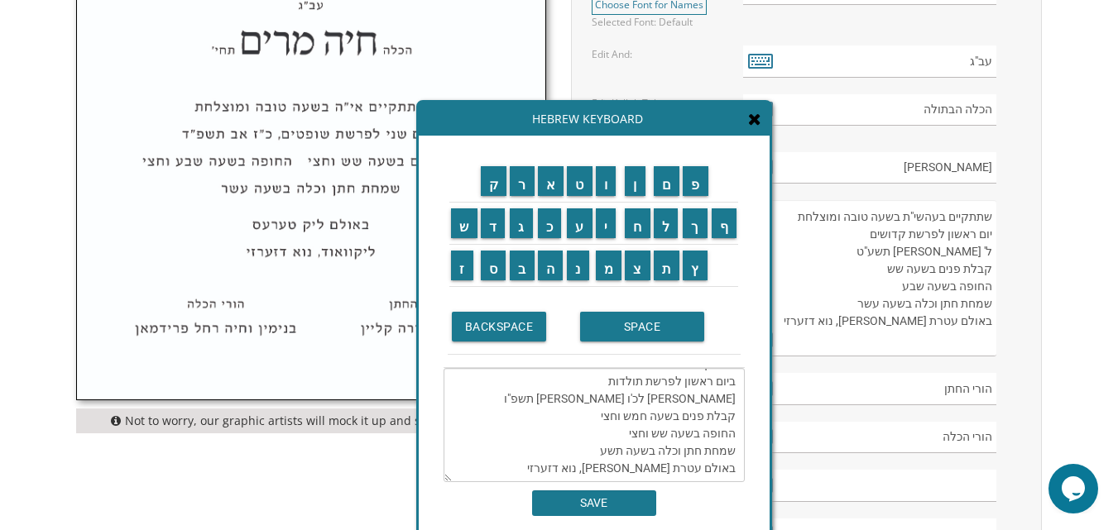
click at [563, 197] on td "א" at bounding box center [551, 181] width 30 height 42
click at [668, 230] on input "ל" at bounding box center [666, 223] width 25 height 30
click at [577, 226] on input "ע" at bounding box center [580, 223] width 26 height 30
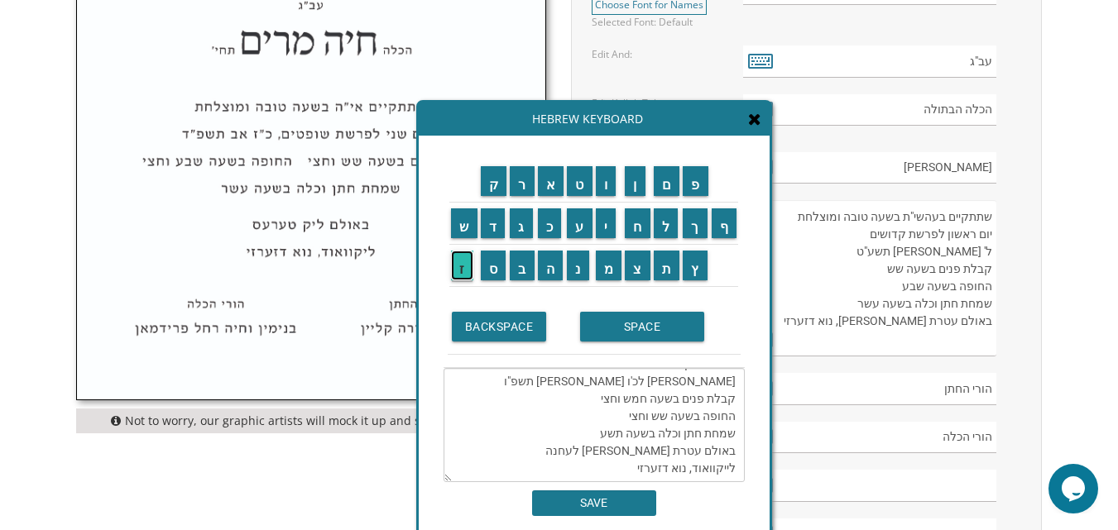
click at [461, 276] on input "ז" at bounding box center [462, 266] width 22 height 30
click at [528, 197] on td "ר" at bounding box center [522, 181] width 28 height 42
click at [515, 188] on input "ר" at bounding box center [522, 181] width 25 height 30
click at [643, 451] on textarea "שתתקיים בעהשי"ת בשעה טובה ומוצלחת ביום ראשון לפרשת תולדות אור לכ'ו חשון תשפ"ו ק…" at bounding box center [593, 425] width 301 height 114
click at [548, 197] on td "א" at bounding box center [551, 181] width 30 height 42
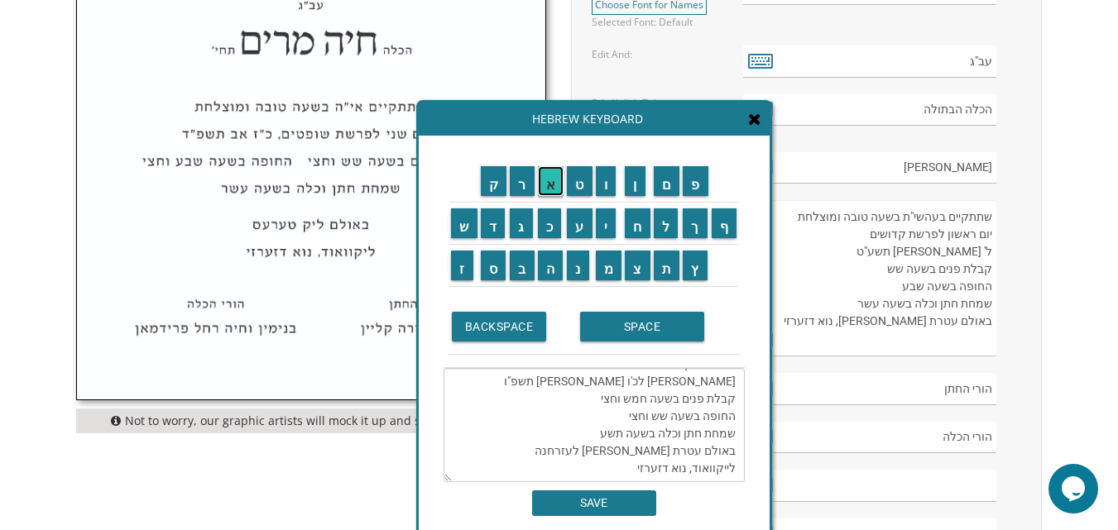
click at [549, 180] on input "א" at bounding box center [551, 181] width 26 height 30
drag, startPoint x: 609, startPoint y: 453, endPoint x: 593, endPoint y: 460, distance: 17.4
click at [593, 460] on textarea "שתתקיים בעהשי"ת בשעה טובה ומוצלחת ביום ראשון לפרשת תולדות אור לכ'ו חשון תשפ"ו ק…" at bounding box center [593, 425] width 301 height 114
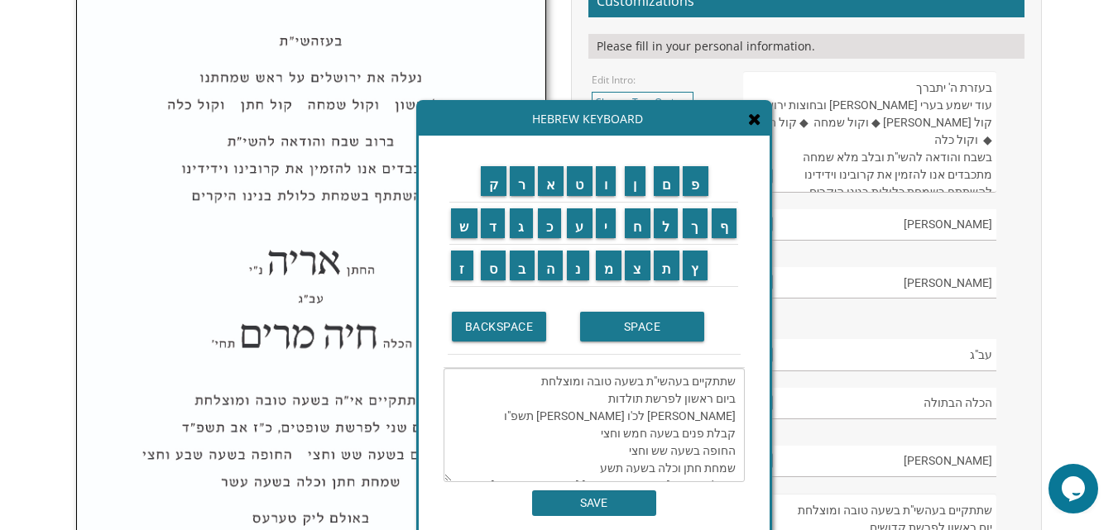
scroll to position [565, 0]
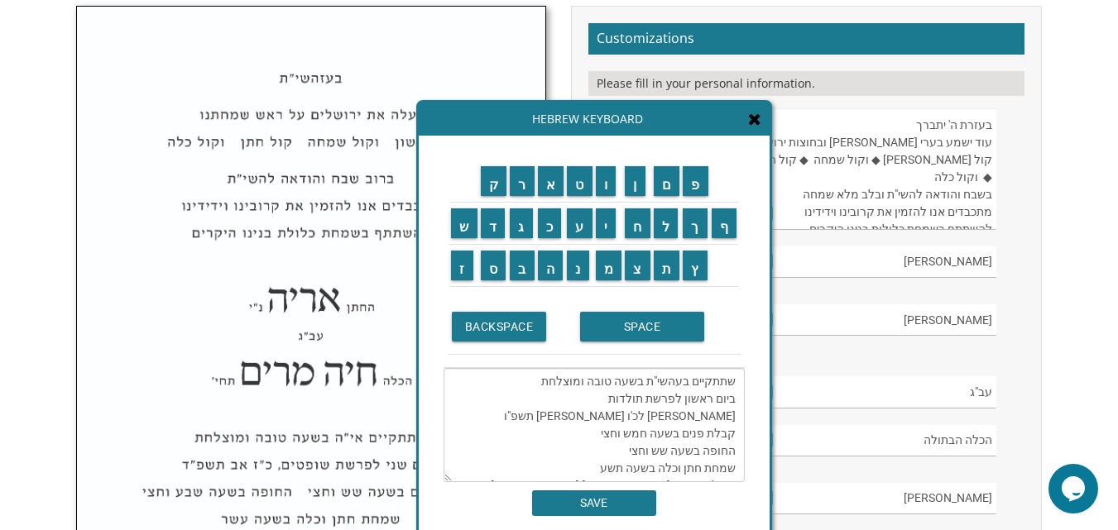
type textarea "שתתקיים בעהשי"ת בשעה טובה ומוצלחת ביום ראשון לפרשת תולדות אור לכ'ו חשון תשפ"ו ק…"
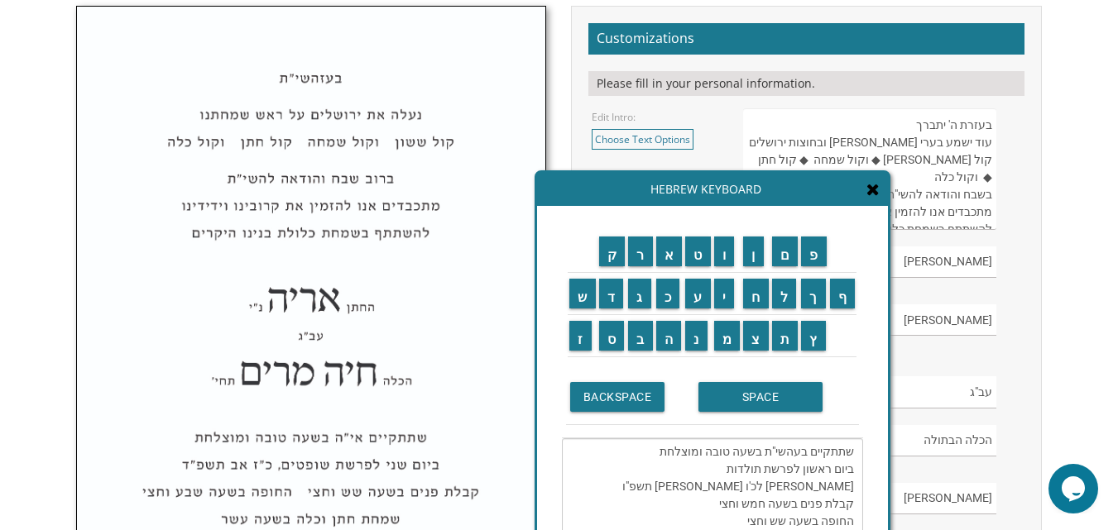
drag, startPoint x: 657, startPoint y: 122, endPoint x: 775, endPoint y: 193, distance: 137.6
click at [775, 193] on div "Hebrew Keyboard" at bounding box center [712, 189] width 351 height 33
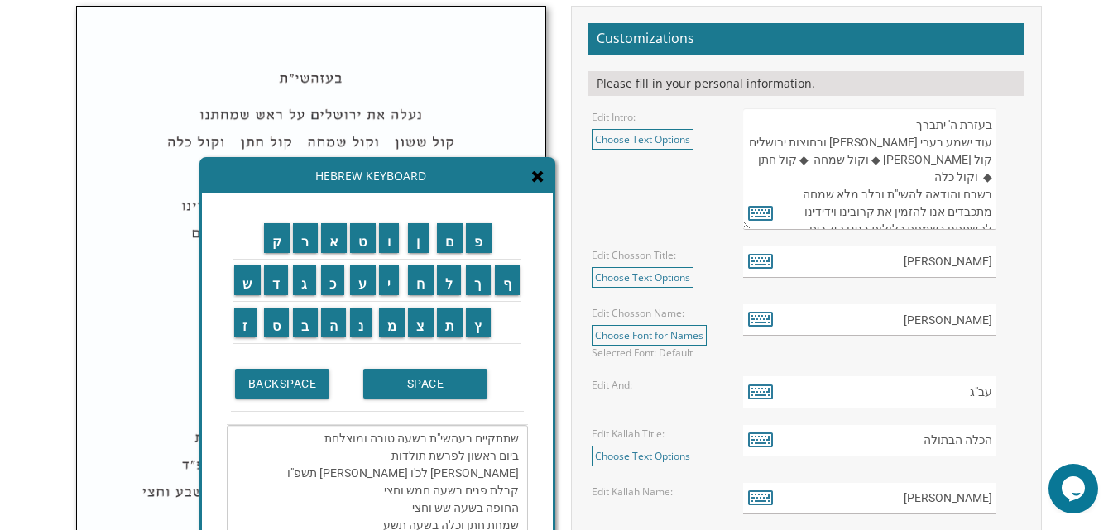
drag, startPoint x: 859, startPoint y: 206, endPoint x: 524, endPoint y: 193, distance: 335.3
click at [524, 193] on div "ק ר א ט ו ן ם פ ש ד ג כ ע י ח ל" at bounding box center [377, 395] width 351 height 405
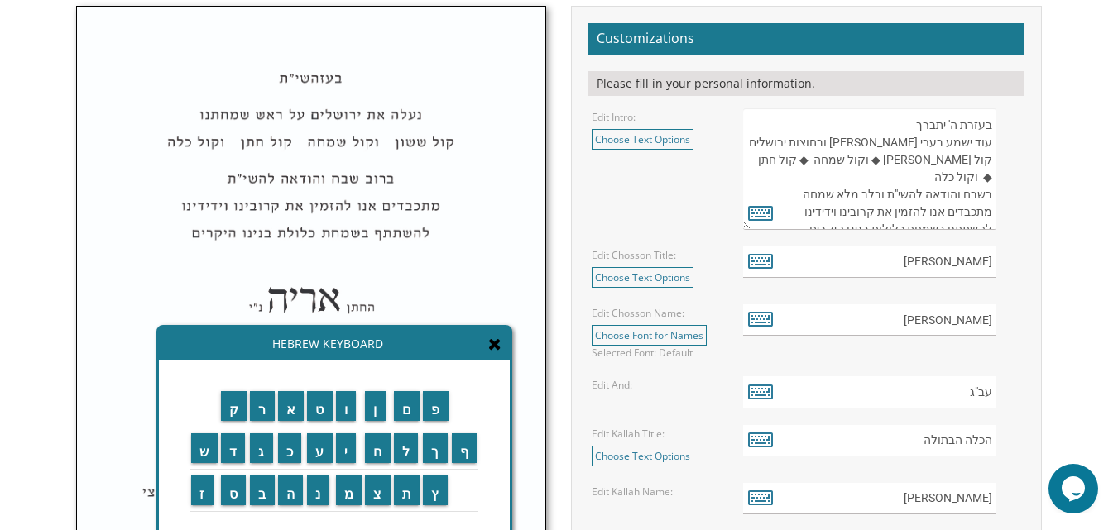
drag, startPoint x: 474, startPoint y: 193, endPoint x: 431, endPoint y: 361, distance: 173.4
click at [651, 142] on link "Choose Text Options" at bounding box center [643, 139] width 102 height 21
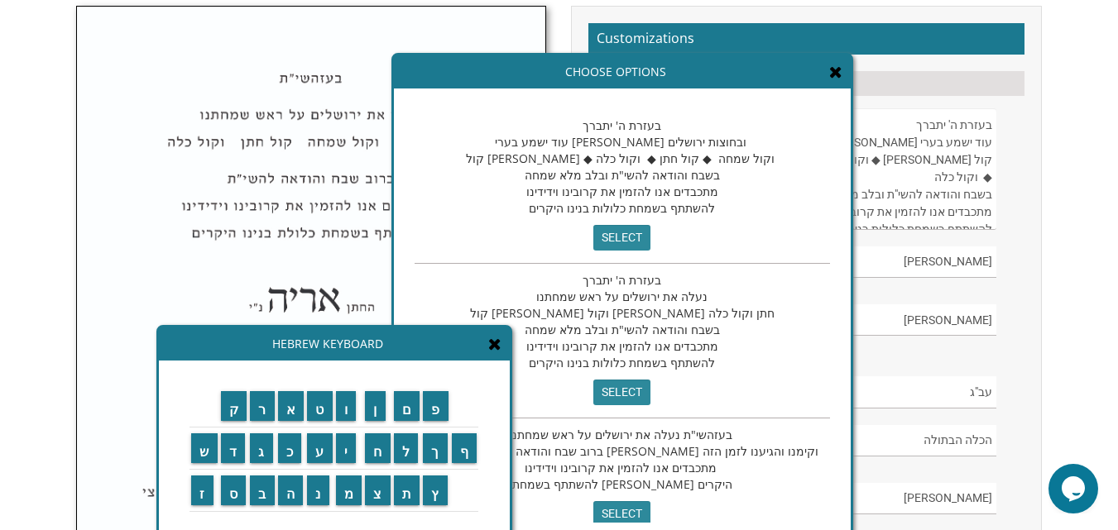
scroll to position [648, 0]
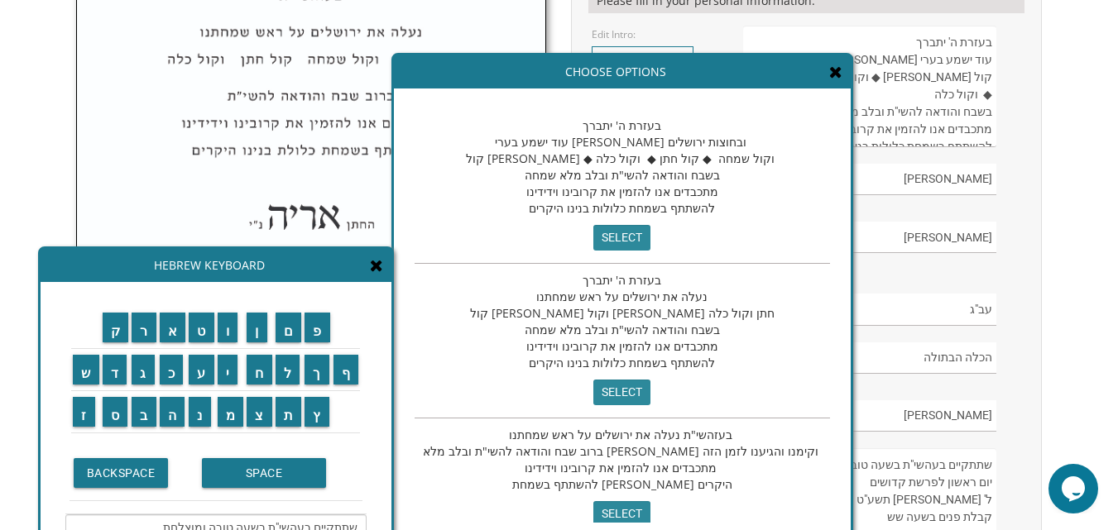
drag, startPoint x: 447, startPoint y: 357, endPoint x: 342, endPoint y: 275, distance: 133.7
click at [342, 275] on div "Hebrew Keyboard" at bounding box center [216, 265] width 351 height 33
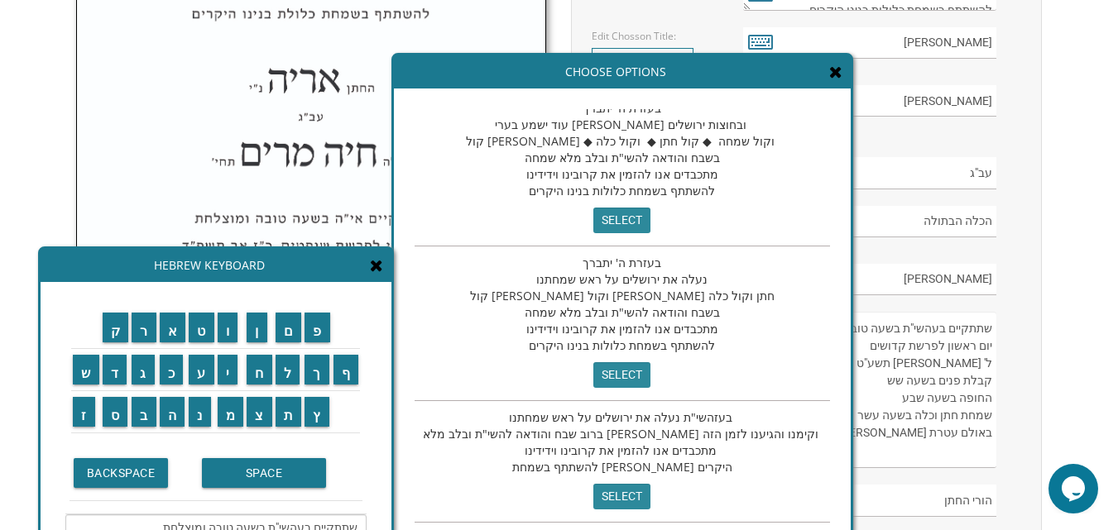
scroll to position [813, 0]
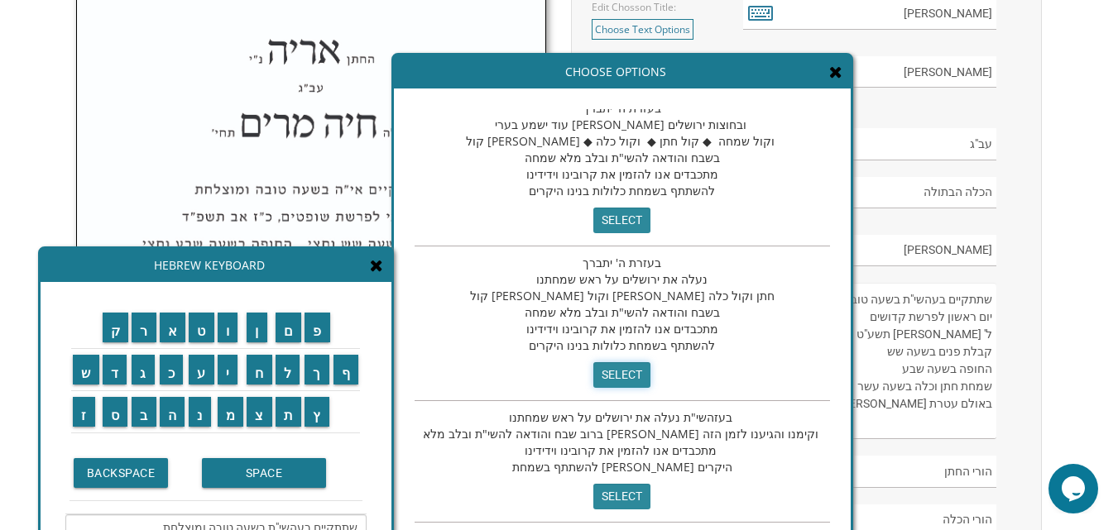
click at [593, 362] on input "select" at bounding box center [621, 375] width 57 height 26
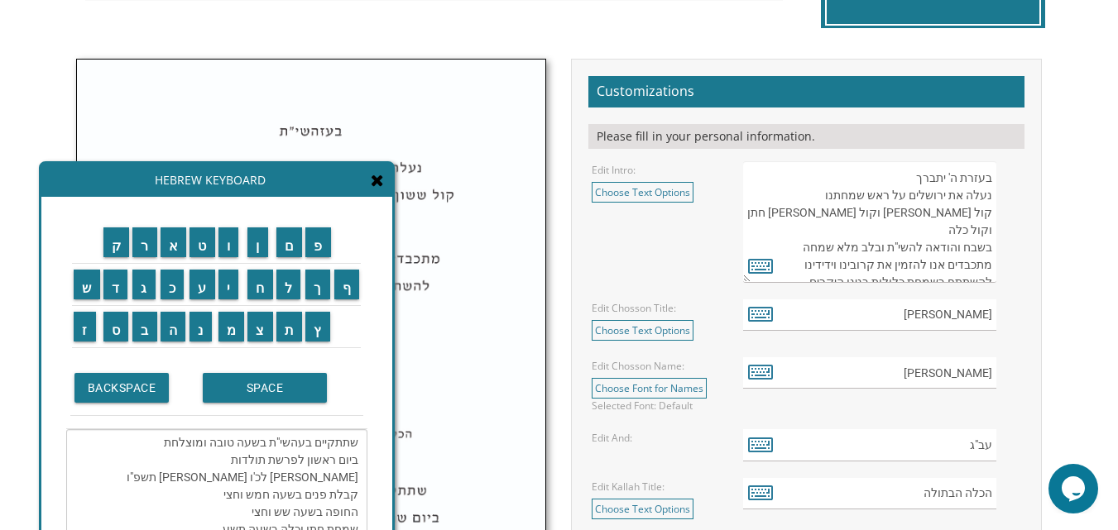
drag, startPoint x: 324, startPoint y: 265, endPoint x: 328, endPoint y: 174, distance: 91.1
click at [328, 174] on div "Hebrew Keyboard" at bounding box center [216, 180] width 351 height 33
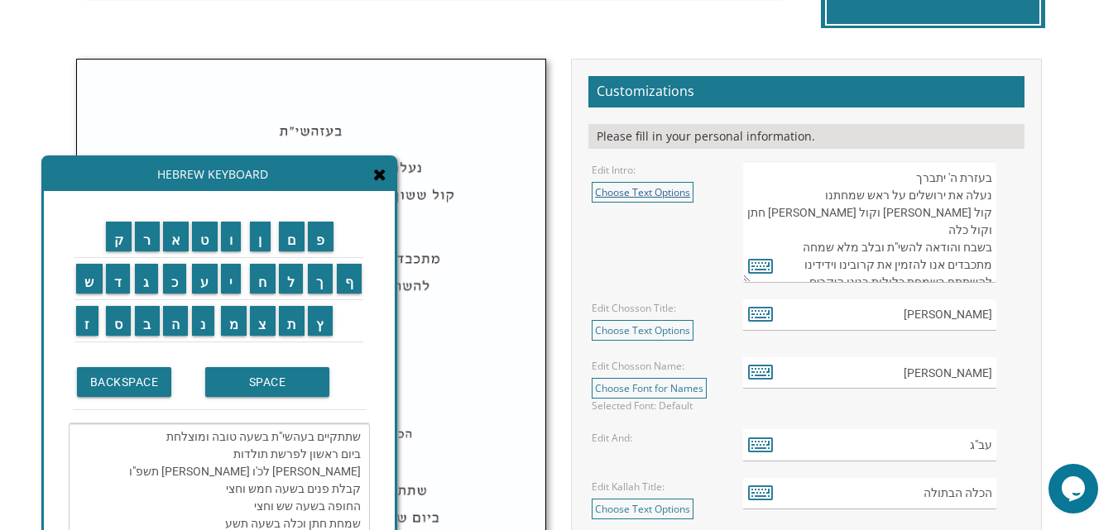
click at [668, 192] on link "Choose Text Options" at bounding box center [643, 192] width 102 height 21
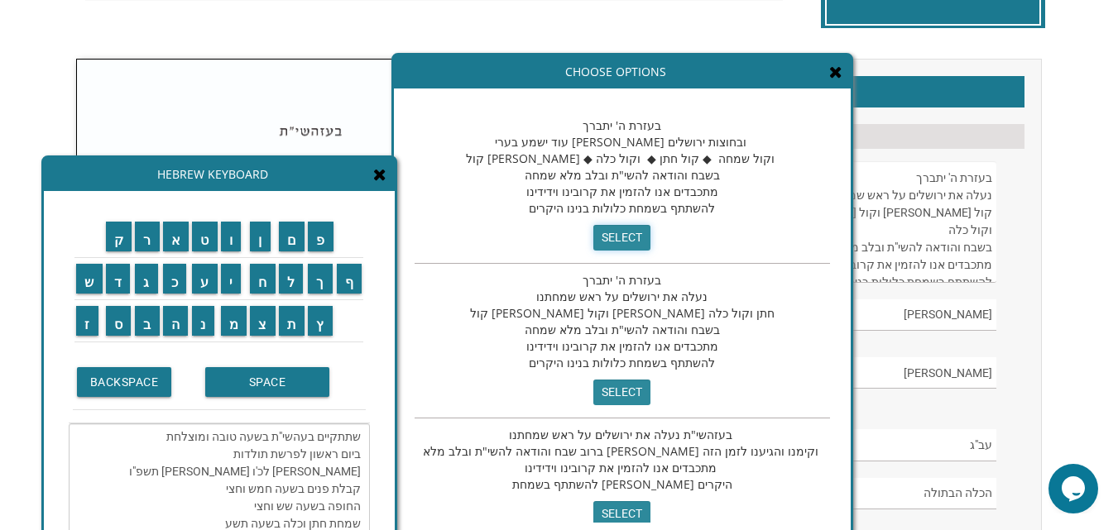
click at [593, 243] on input "select" at bounding box center [621, 238] width 57 height 26
type textarea "בעזרת ה' יתברך עוד ישמע בערי יהודה ובחוצות ירושלים קול ששון ◆ וקול שמחה ◆ קול ח…"
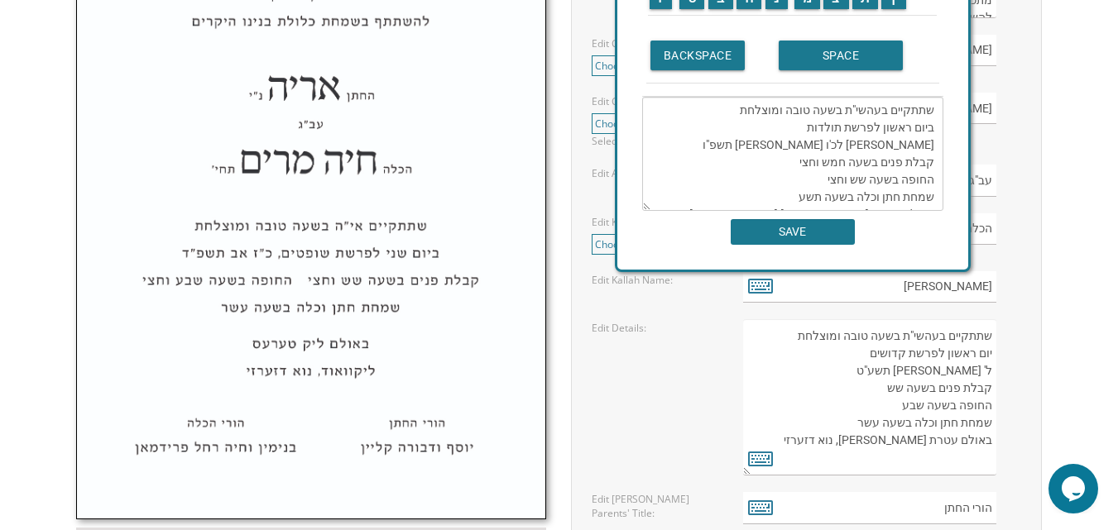
scroll to position [760, 0]
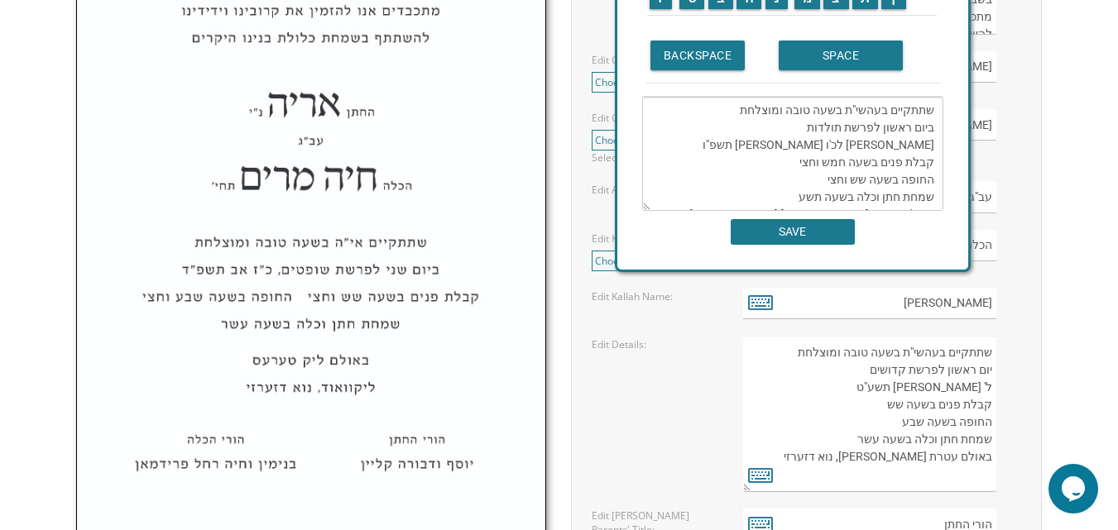
drag, startPoint x: 310, startPoint y: 182, endPoint x: 884, endPoint y: 4, distance: 600.3
click at [884, 4] on div "Hebrew Keyboard ק ר א ט ו ן ם פ ש ד ג כ ע י ח ל" at bounding box center [793, 50] width 356 height 443
click at [813, 238] on input "SAVE" at bounding box center [793, 232] width 124 height 26
type textarea "שתתקיים בעהשי"ת בשעה טובה ומוצלחת ביום ראשון לפרשת תולדות אור לכ'ו חשון תשפ"ו ק…"
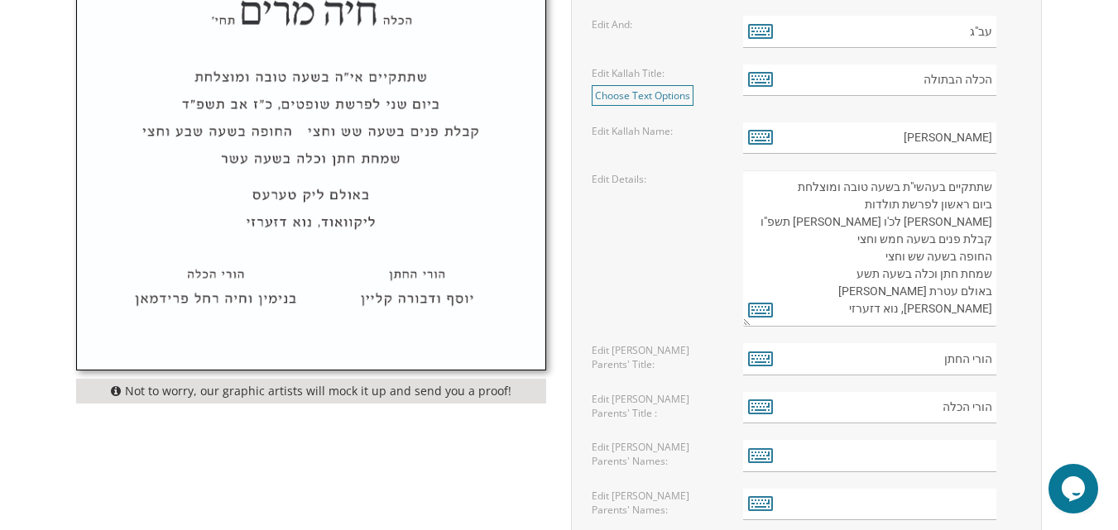
scroll to position [1008, 0]
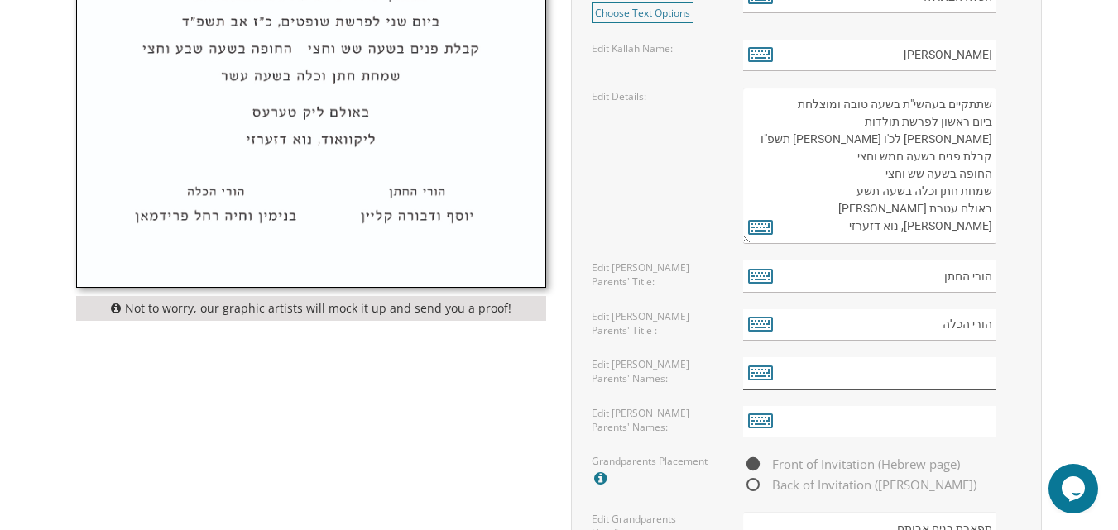
click at [866, 378] on input "text" at bounding box center [869, 373] width 253 height 32
click at [761, 374] on icon at bounding box center [760, 372] width 25 height 23
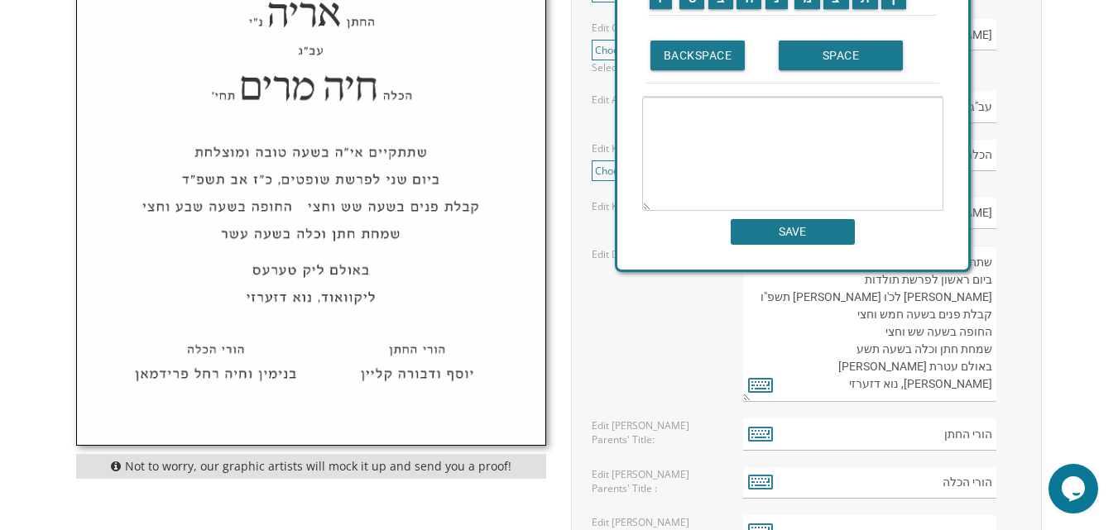
scroll to position [843, 0]
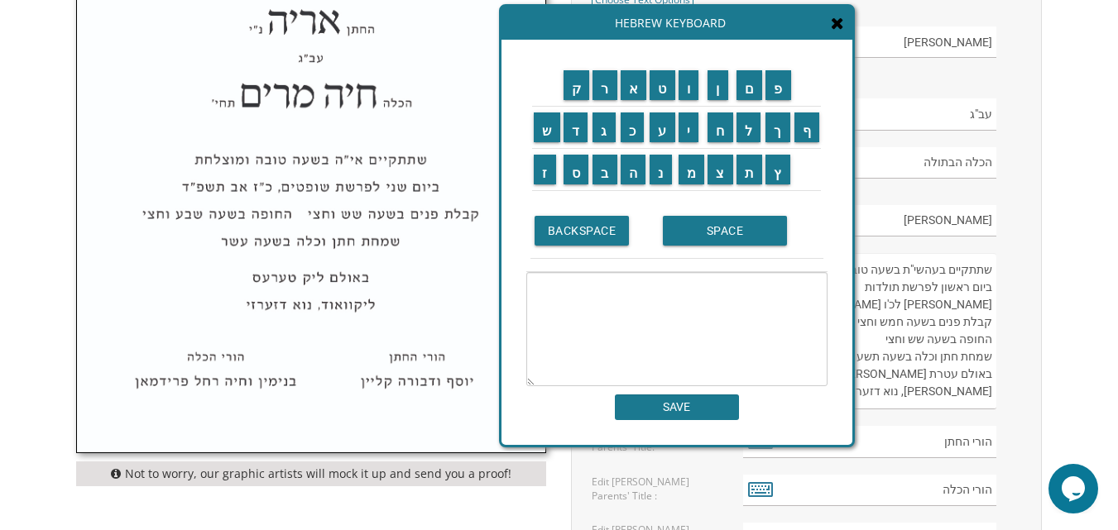
drag, startPoint x: 946, startPoint y: 39, endPoint x: 826, endPoint y: 217, distance: 214.1
click at [826, 217] on div "ק ר א ט ו ן ם פ ש ד ג כ ע י ח ל" at bounding box center [676, 242] width 351 height 405
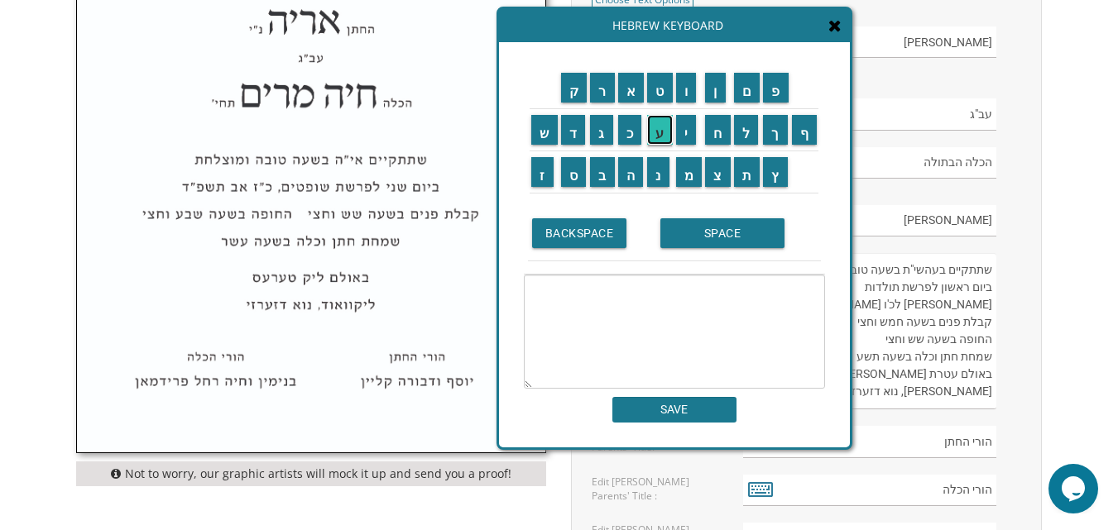
click at [655, 131] on input "ע" at bounding box center [660, 130] width 26 height 30
click at [538, 172] on input "ז" at bounding box center [542, 172] width 22 height 30
click at [598, 88] on input "ר" at bounding box center [602, 88] width 25 height 30
click at [689, 134] on input "י" at bounding box center [686, 130] width 21 height 30
click at [625, 95] on input "א" at bounding box center [631, 88] width 26 height 30
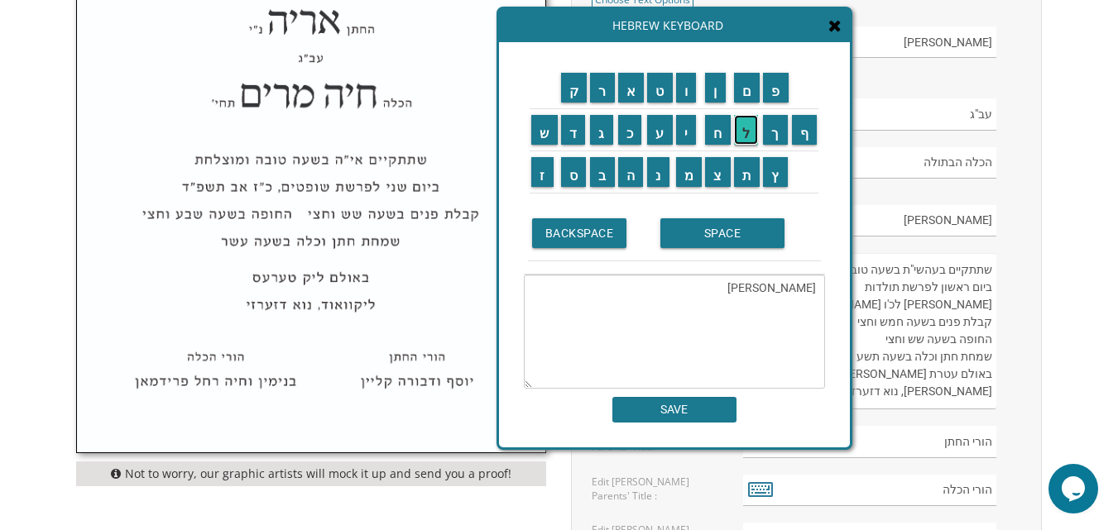
click at [741, 135] on input "ל" at bounding box center [746, 130] width 25 height 30
drag, startPoint x: 696, startPoint y: 229, endPoint x: 687, endPoint y: 228, distance: 9.2
click at [695, 229] on input "SPACE" at bounding box center [722, 233] width 124 height 30
click at [715, 138] on input "ח" at bounding box center [718, 130] width 26 height 30
click at [683, 134] on input "י" at bounding box center [686, 130] width 21 height 30
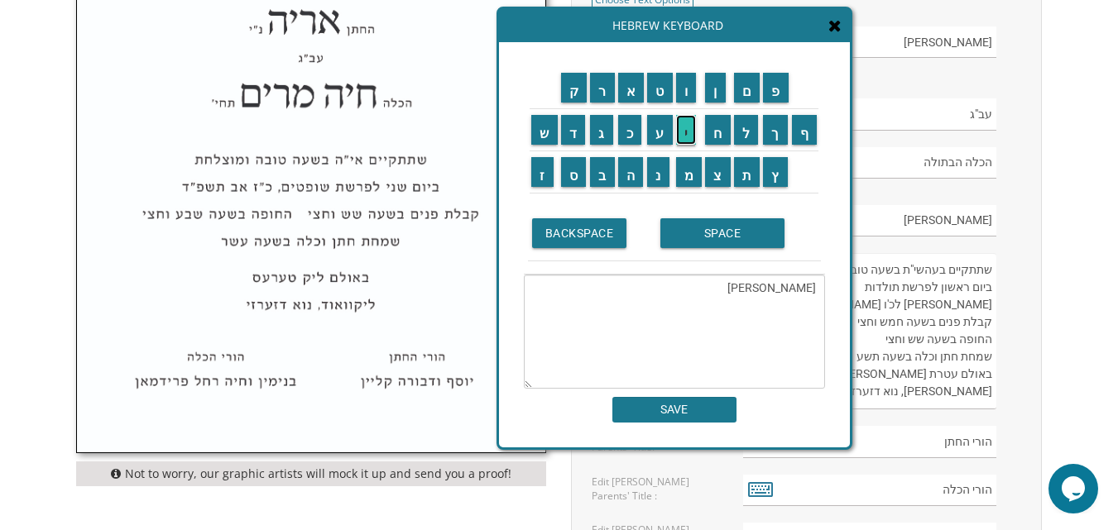
click at [684, 135] on input "י" at bounding box center [686, 130] width 21 height 30
click at [743, 92] on input "ם" at bounding box center [747, 88] width 26 height 30
click at [714, 239] on input "SPACE" at bounding box center [722, 233] width 124 height 30
click at [683, 89] on input "ו" at bounding box center [686, 88] width 21 height 30
click at [594, 181] on input "ב" at bounding box center [602, 172] width 25 height 30
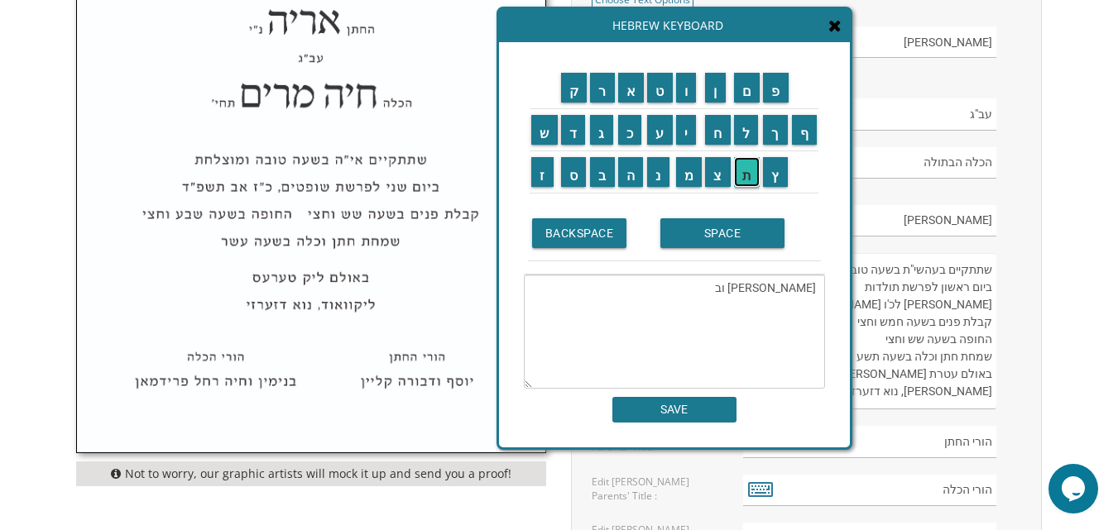
click at [748, 177] on input "ת" at bounding box center [747, 172] width 26 height 30
click at [535, 134] on input "ש" at bounding box center [544, 130] width 26 height 30
click at [601, 182] on input "ב" at bounding box center [602, 172] width 25 height 30
click at [661, 138] on input "ע" at bounding box center [660, 130] width 26 height 30
click at [600, 127] on input "ג" at bounding box center [601, 130] width 23 height 30
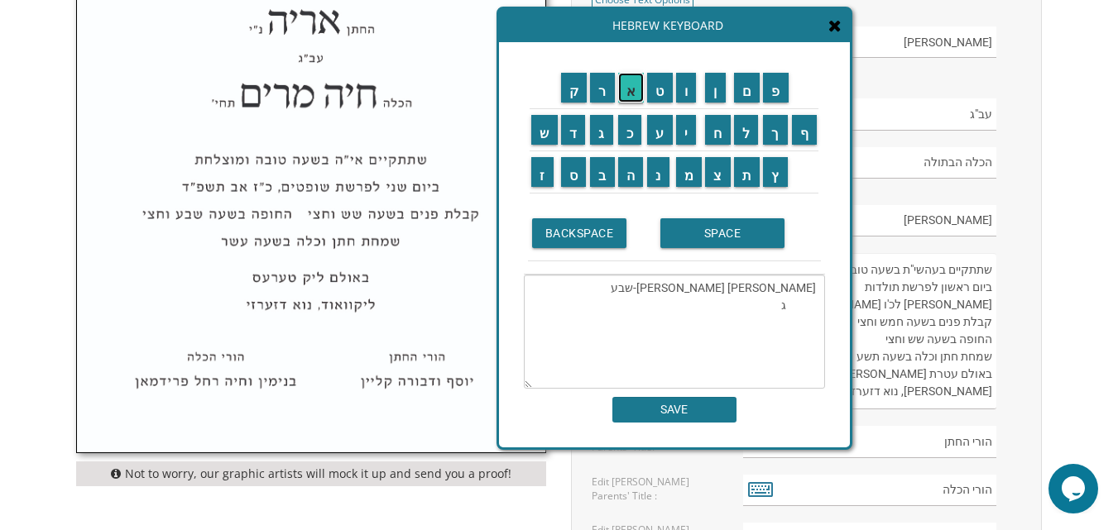
click at [631, 95] on input "א" at bounding box center [631, 88] width 26 height 30
click at [592, 91] on input "ר" at bounding box center [602, 88] width 25 height 30
click at [778, 95] on input "פ" at bounding box center [776, 88] width 26 height 30
click at [689, 127] on input "י" at bounding box center [686, 130] width 21 height 30
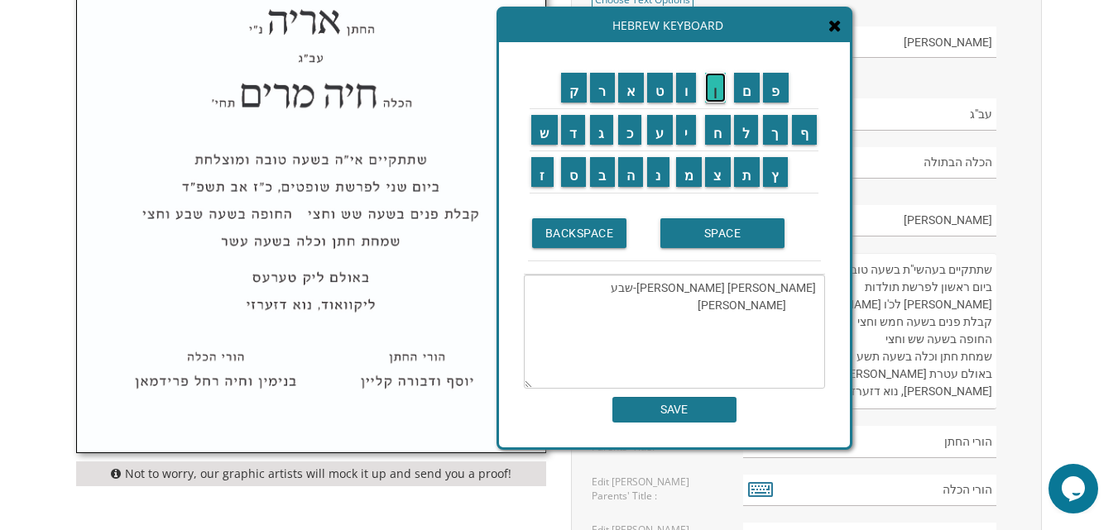
click at [713, 93] on input "ן" at bounding box center [715, 88] width 21 height 30
type textarea "עזריאל חיים ובת-שבע גארפיין"
click at [656, 406] on input "SAVE" at bounding box center [674, 410] width 124 height 26
type input "עזריאל חיים ובת-שבע גארפיין"
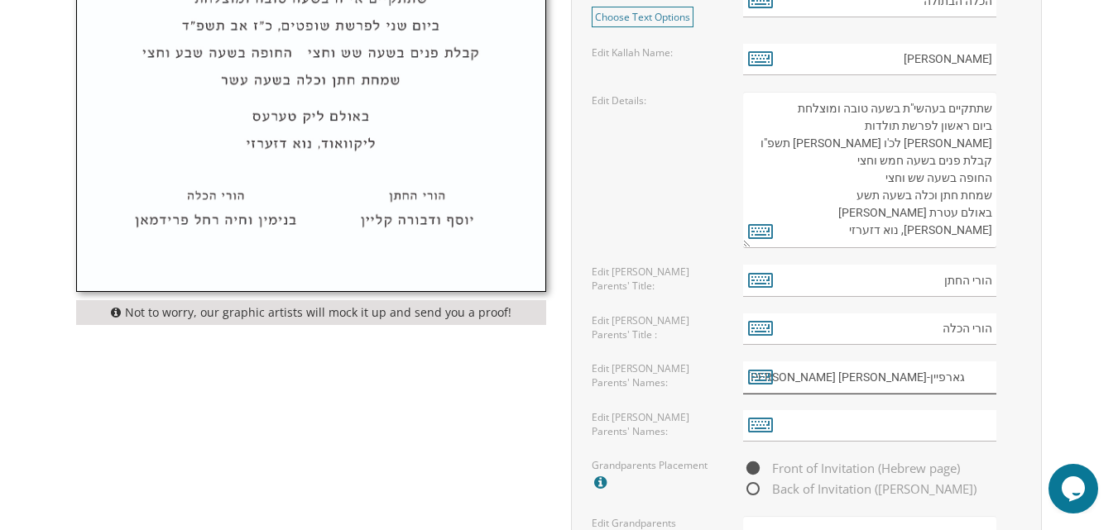
scroll to position [1033, 0]
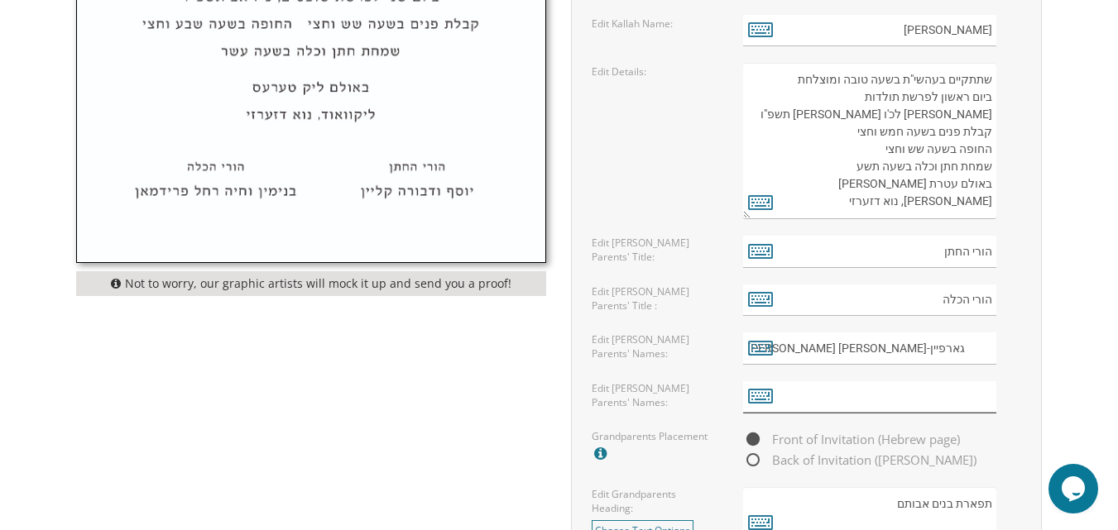
click at [846, 395] on input "text" at bounding box center [869, 397] width 253 height 32
click at [759, 396] on icon at bounding box center [760, 395] width 25 height 23
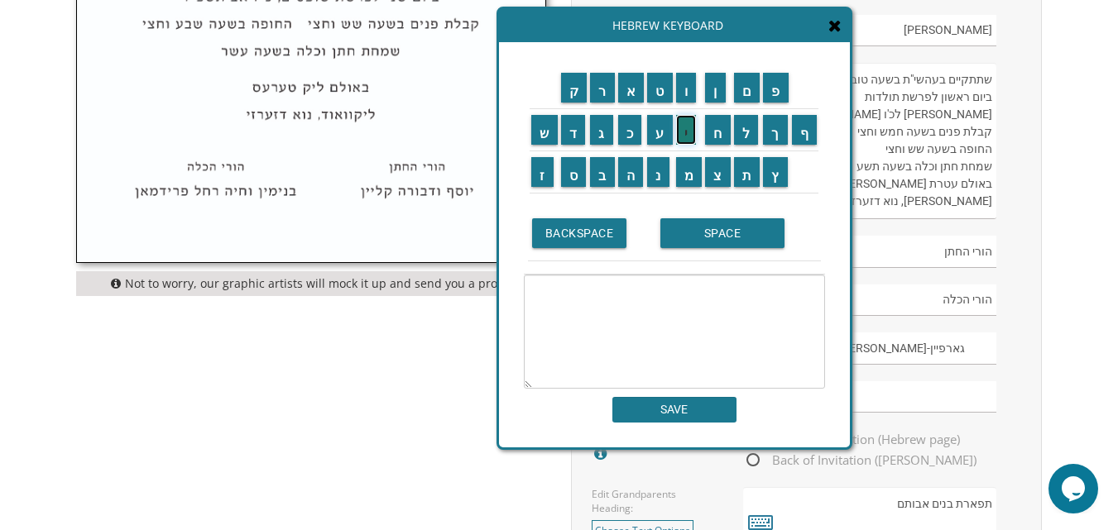
drag, startPoint x: 684, startPoint y: 134, endPoint x: 675, endPoint y: 133, distance: 9.1
click at [683, 134] on input "י" at bounding box center [686, 130] width 21 height 30
click at [659, 136] on input "ע" at bounding box center [660, 130] width 26 height 30
click at [571, 92] on input "ק" at bounding box center [574, 88] width 26 height 30
click at [595, 176] on input "ב" at bounding box center [602, 172] width 25 height 30
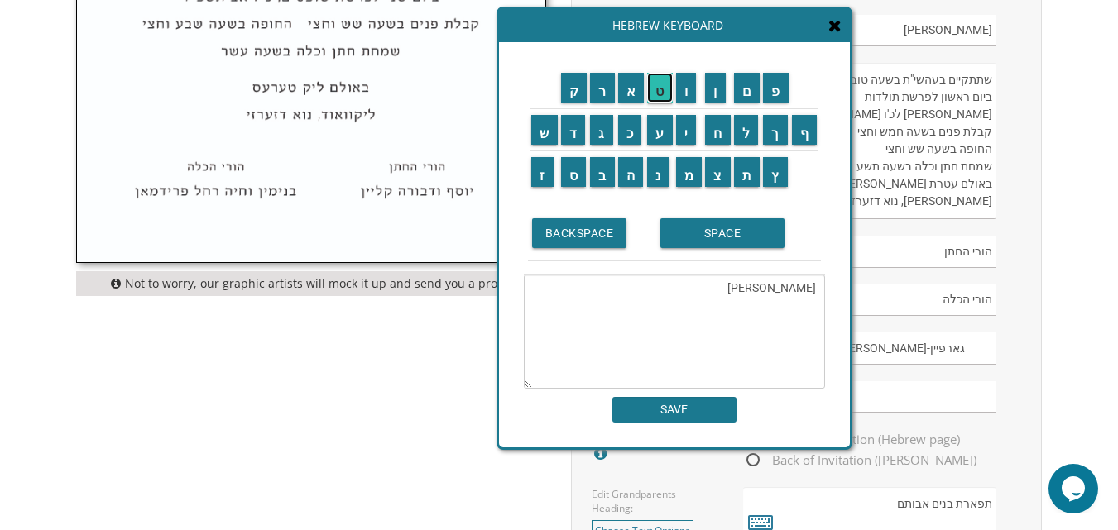
click at [652, 89] on input "ט" at bounding box center [660, 88] width 26 height 30
click at [595, 178] on input "ב" at bounding box center [602, 172] width 25 height 30
click at [12, 200] on body "My Cart {{shoppingcart.totalQuantityDisplay}} Total: {{shoppingcart.subtotal}} …" at bounding box center [559, 164] width 1118 height 2395
click at [683, 127] on input "י" at bounding box center [686, 130] width 21 height 30
click at [625, 175] on input "ה" at bounding box center [631, 172] width 26 height 30
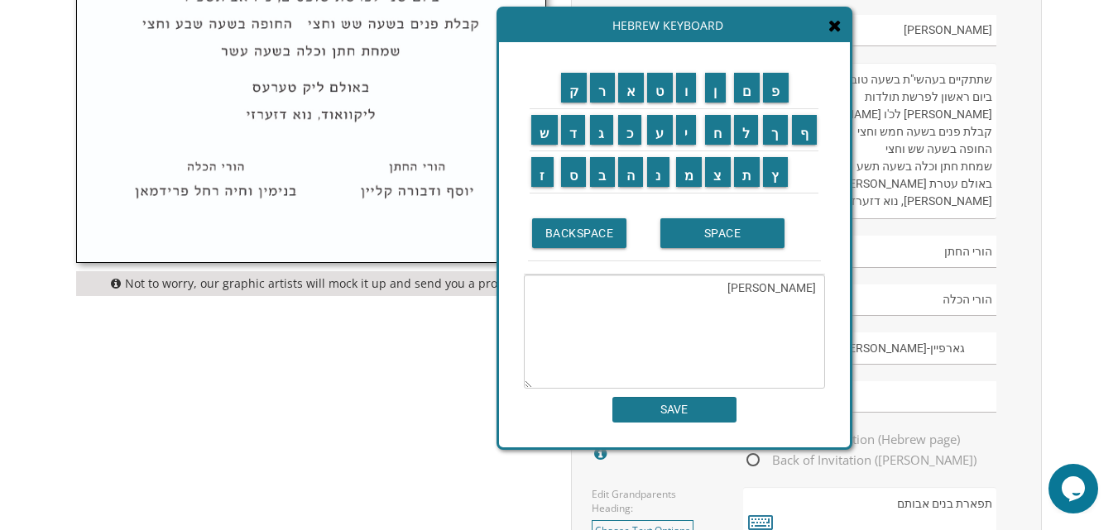
click at [675, 87] on td "ו" at bounding box center [689, 88] width 30 height 42
click at [692, 89] on input "ו" at bounding box center [686, 88] width 21 height 30
click at [568, 136] on input "ד" at bounding box center [573, 130] width 25 height 30
click at [604, 180] on input "ב" at bounding box center [602, 172] width 25 height 30
click at [592, 89] on input "ר" at bounding box center [602, 88] width 25 height 30
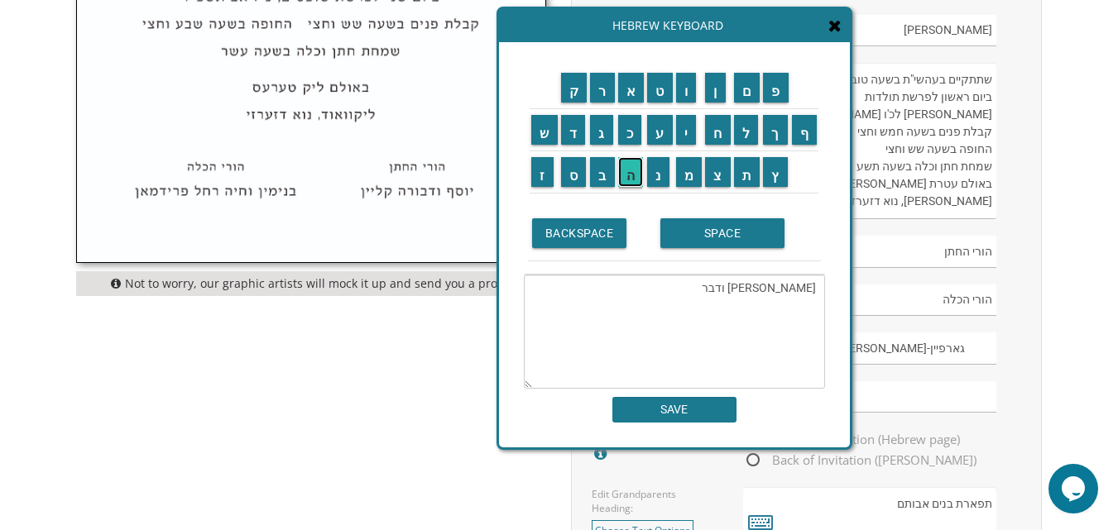
click at [627, 177] on input "ה" at bounding box center [631, 172] width 26 height 30
click at [591, 233] on input "BACKSPACE" at bounding box center [579, 233] width 95 height 30
click at [687, 97] on input "ו" at bounding box center [686, 88] width 21 height 30
click at [606, 91] on input "ר" at bounding box center [602, 88] width 25 height 30
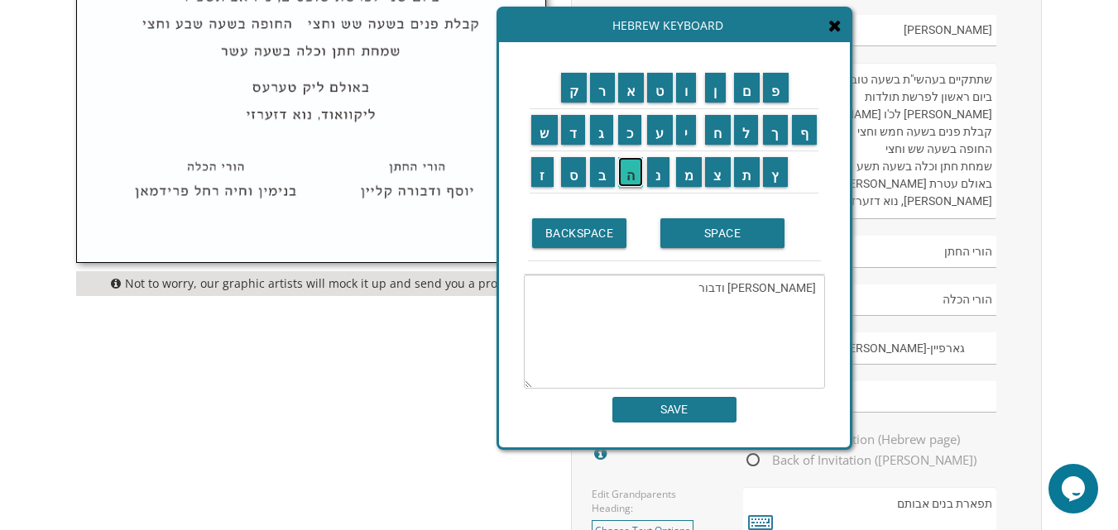
click at [625, 170] on input "ה" at bounding box center [631, 172] width 26 height 30
click at [601, 134] on input "ג" at bounding box center [601, 130] width 23 height 30
click at [685, 84] on input "ו" at bounding box center [686, 88] width 21 height 30
click at [745, 130] on input "ל" at bounding box center [746, 130] width 25 height 30
click at [572, 137] on input "ד" at bounding box center [573, 130] width 25 height 30
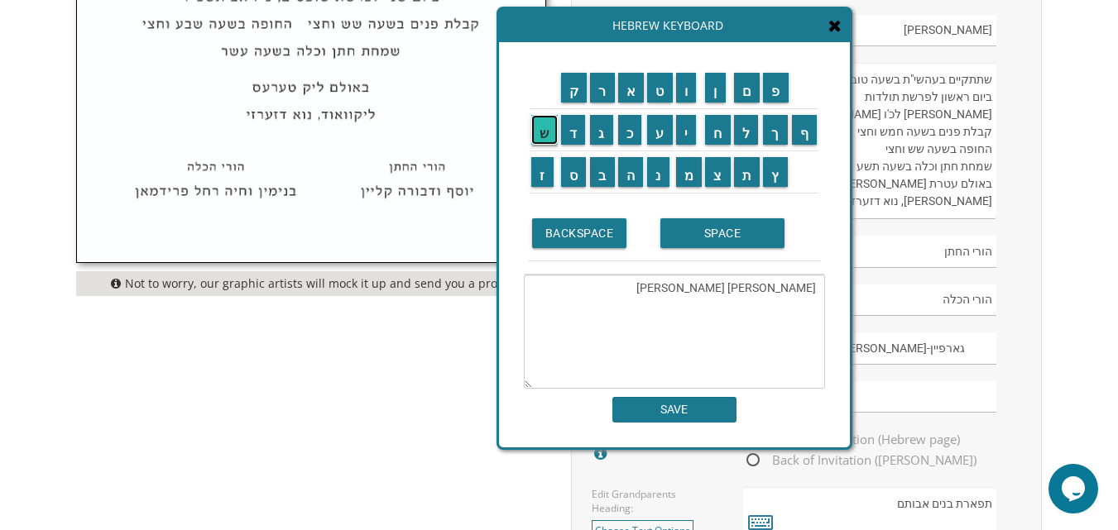
click at [542, 134] on input "ש" at bounding box center [544, 130] width 26 height 30
click at [653, 90] on input "ט" at bounding box center [660, 88] width 26 height 30
click at [687, 131] on input "י" at bounding box center [686, 130] width 21 height 30
click at [684, 132] on input "י" at bounding box center [686, 130] width 21 height 30
click at [719, 92] on input "ן" at bounding box center [715, 88] width 21 height 30
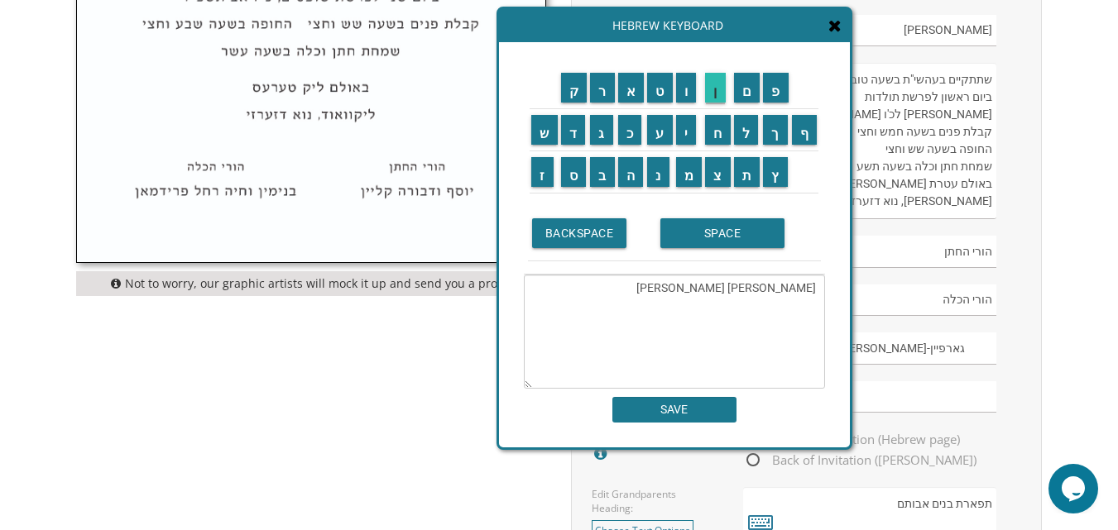
type textarea "יעקב טביה ודבורה גולדשטיין"
click at [659, 411] on input "SAVE" at bounding box center [674, 410] width 124 height 26
type input "יעקב טביה ודבורה גולדשטיין"
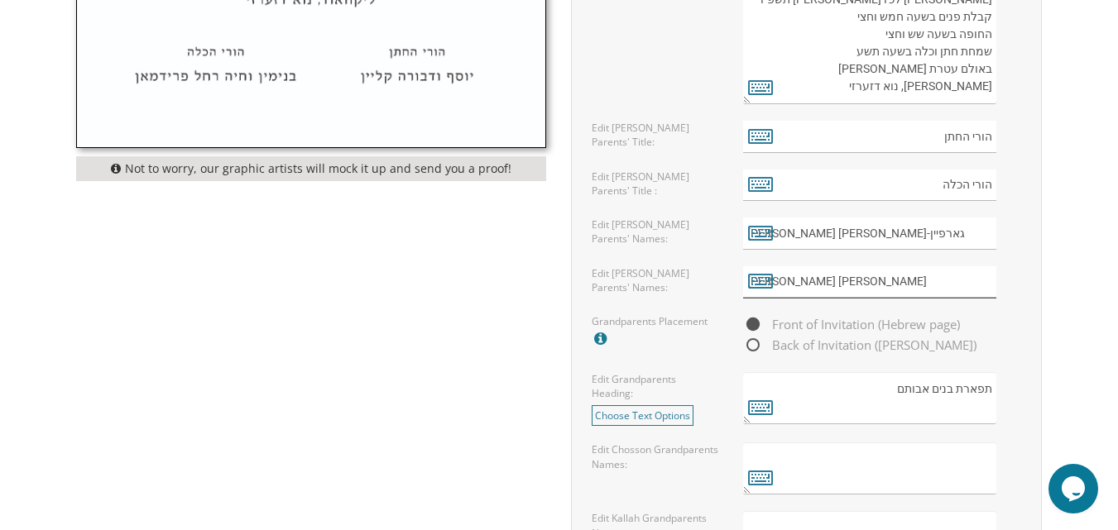
scroll to position [1199, 0]
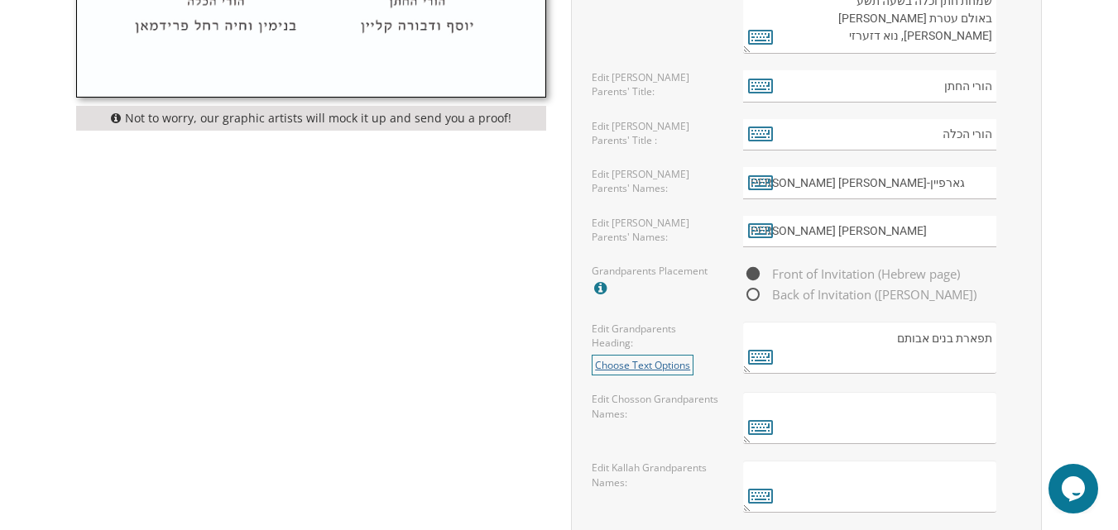
click at [657, 364] on link "Choose Text Options" at bounding box center [643, 365] width 102 height 21
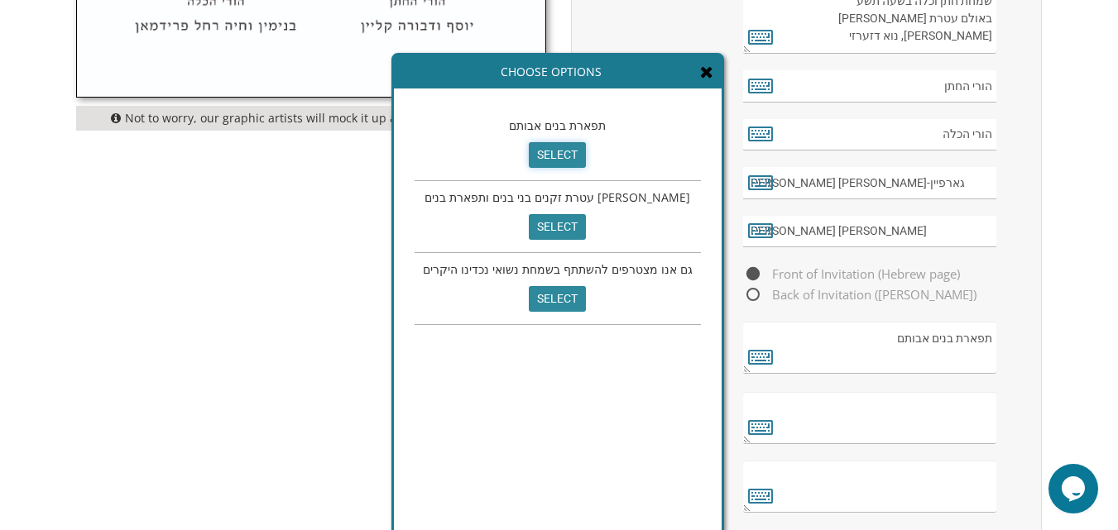
click at [547, 153] on input "select" at bounding box center [557, 155] width 57 height 26
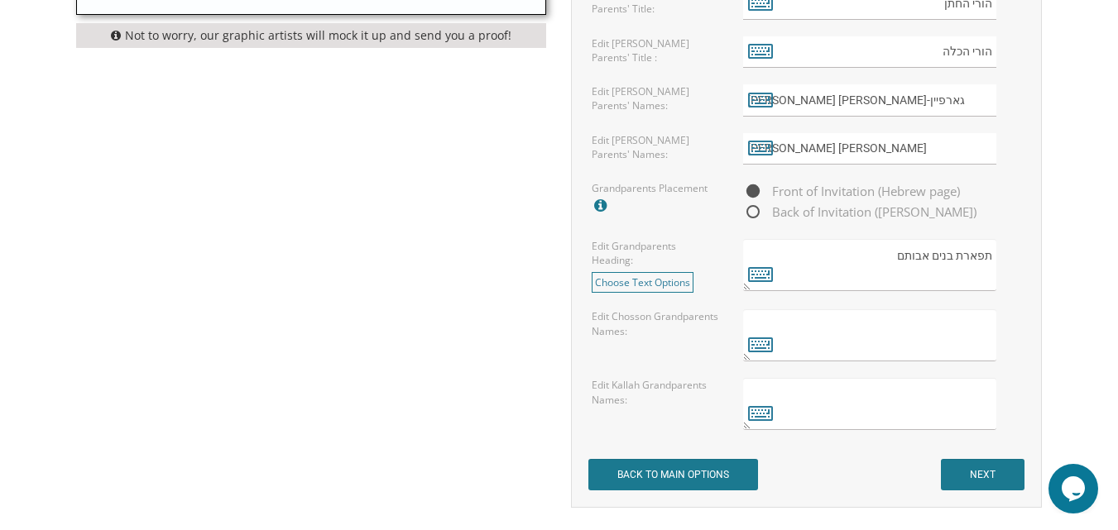
scroll to position [1364, 0]
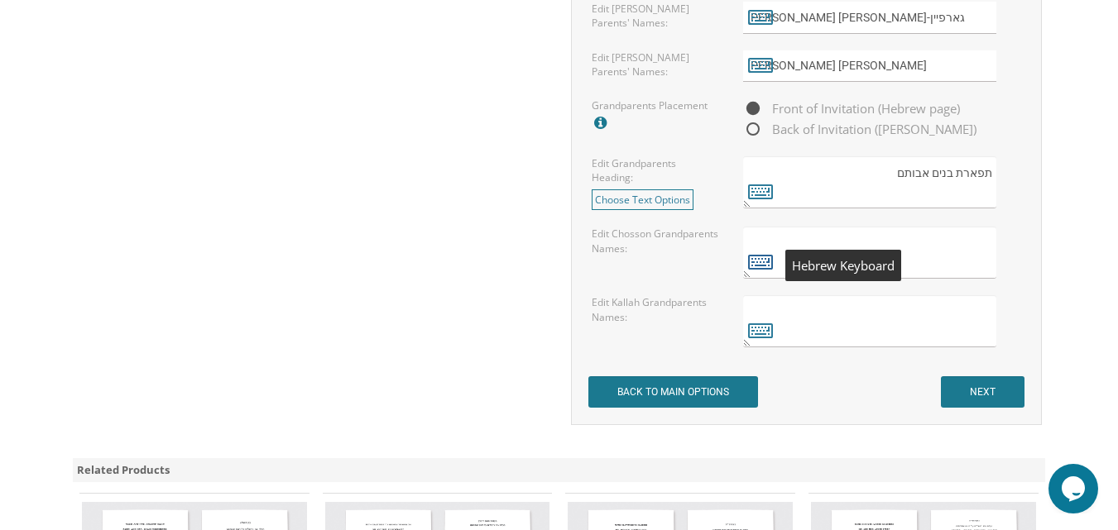
click at [762, 259] on icon at bounding box center [760, 261] width 25 height 23
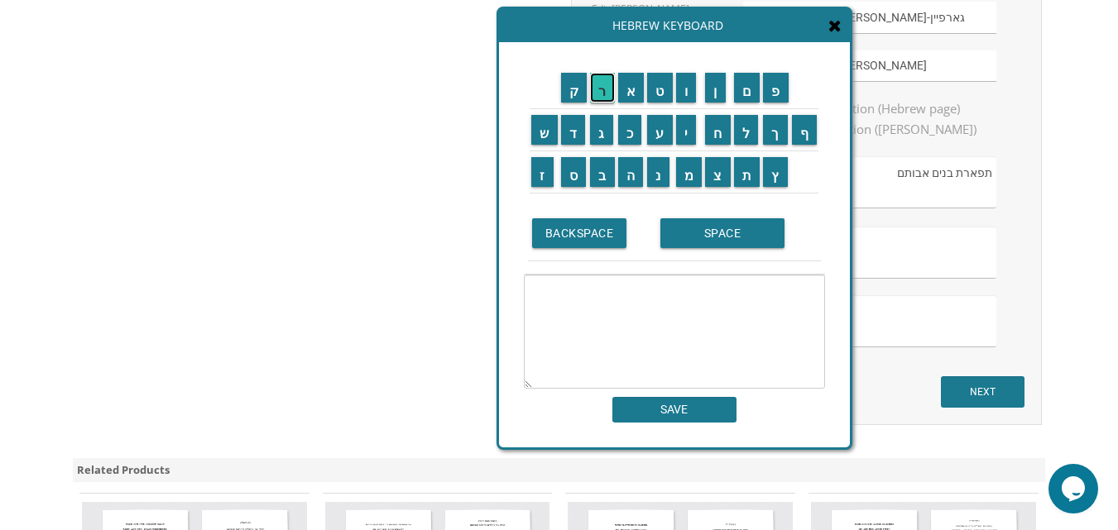
click at [605, 95] on input "ר" at bounding box center [602, 88] width 25 height 30
click at [717, 137] on input "ח" at bounding box center [718, 130] width 26 height 30
click at [745, 129] on input "ל" at bounding box center [746, 130] width 25 height 30
click at [708, 223] on input "SPACE" at bounding box center [722, 233] width 124 height 30
click at [604, 138] on input "ג" at bounding box center [601, 130] width 23 height 30
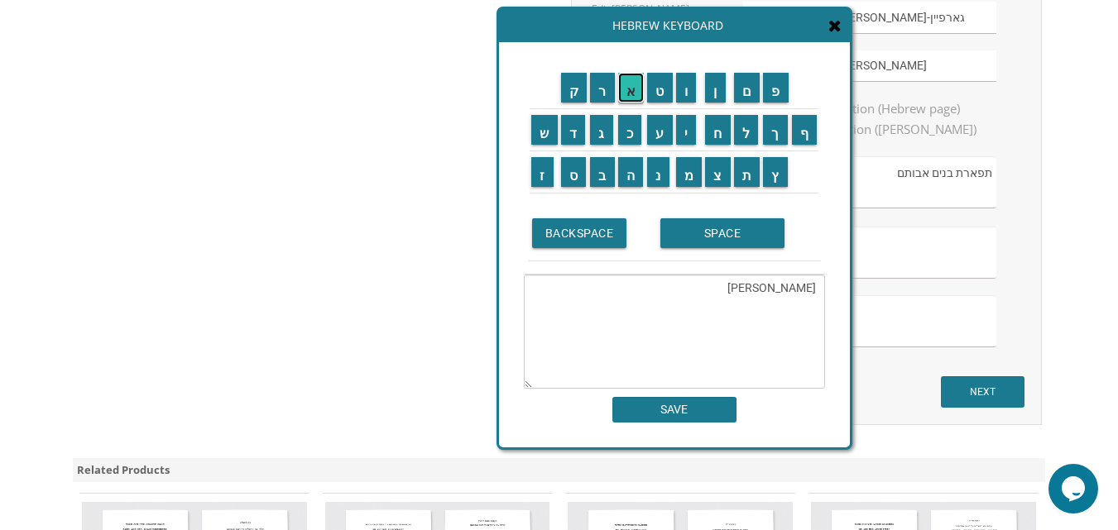
click at [637, 101] on input "א" at bounding box center [631, 88] width 26 height 30
click at [595, 88] on input "ר" at bounding box center [602, 88] width 25 height 30
click at [771, 88] on input "פ" at bounding box center [776, 88] width 26 height 30
click at [684, 132] on input "י" at bounding box center [686, 130] width 21 height 30
click at [686, 130] on input "י" at bounding box center [686, 130] width 21 height 30
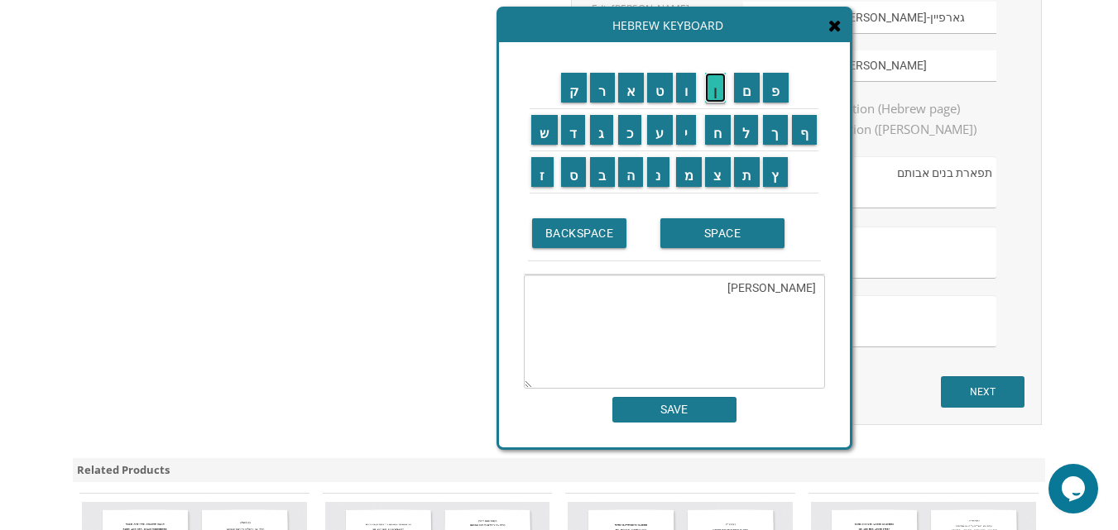
click at [718, 93] on input "ן" at bounding box center [715, 88] width 21 height 30
click at [735, 248] on input "SPACE" at bounding box center [722, 233] width 124 height 30
click at [625, 86] on input "א" at bounding box center [631, 88] width 26 height 30
click at [535, 128] on input "ש" at bounding box center [544, 130] width 26 height 30
click at [750, 176] on input "ת" at bounding box center [747, 172] width 26 height 30
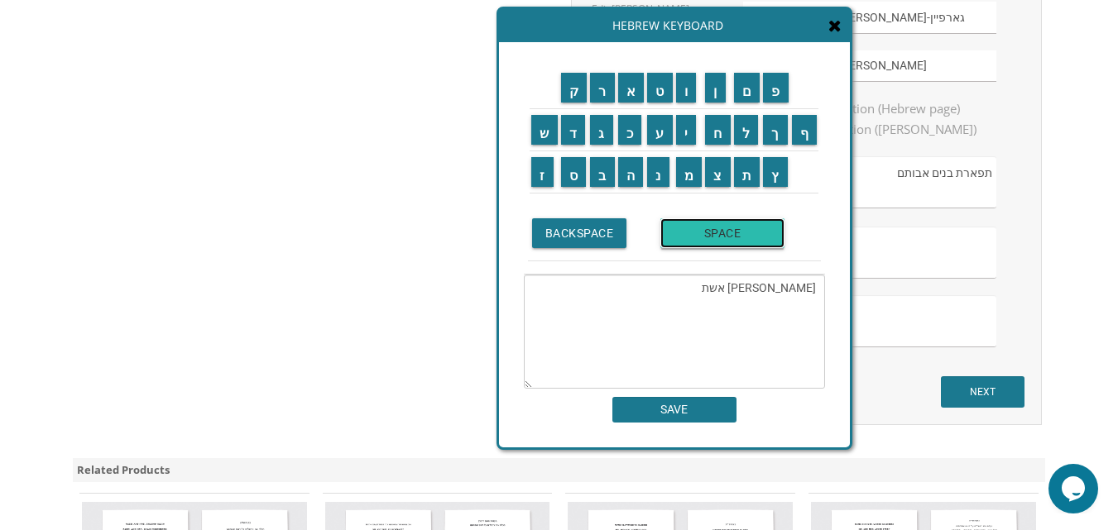
click at [716, 239] on input "SPACE" at bounding box center [722, 233] width 124 height 30
click at [626, 175] on input "ה" at bounding box center [631, 172] width 26 height 30
click at [685, 175] on input "מ" at bounding box center [689, 172] width 26 height 30
click at [654, 179] on input "נ" at bounding box center [658, 172] width 22 height 30
click at [686, 95] on input "ו" at bounding box center [686, 88] width 21 height 30
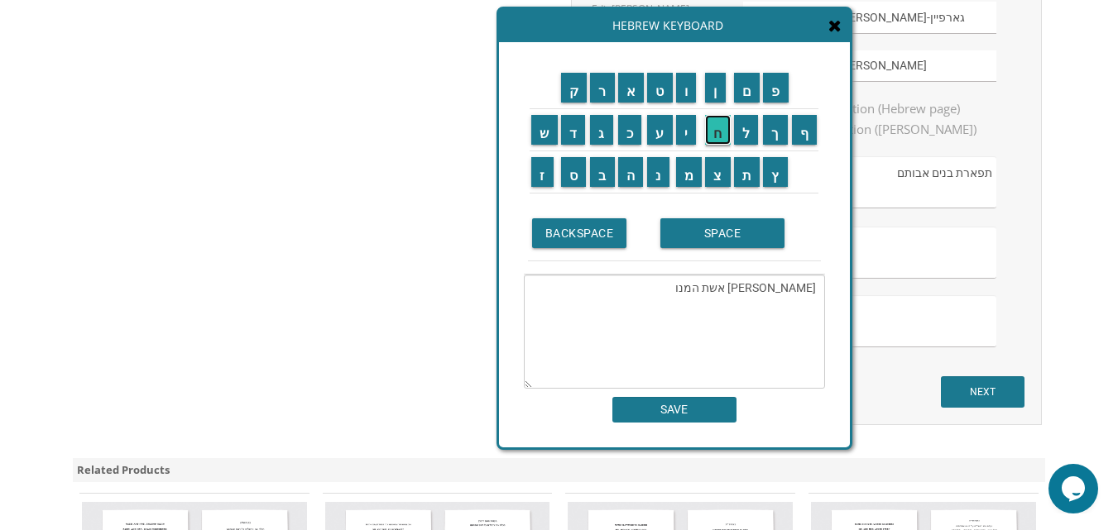
click at [717, 131] on input "ח" at bounding box center [718, 130] width 26 height 30
click at [537, 139] on input "ש" at bounding box center [544, 130] width 26 height 30
click at [689, 187] on input "מ" at bounding box center [689, 172] width 26 height 30
click at [716, 135] on input "ח" at bounding box center [718, 130] width 26 height 30
click at [631, 175] on input "ה" at bounding box center [631, 172] width 26 height 30
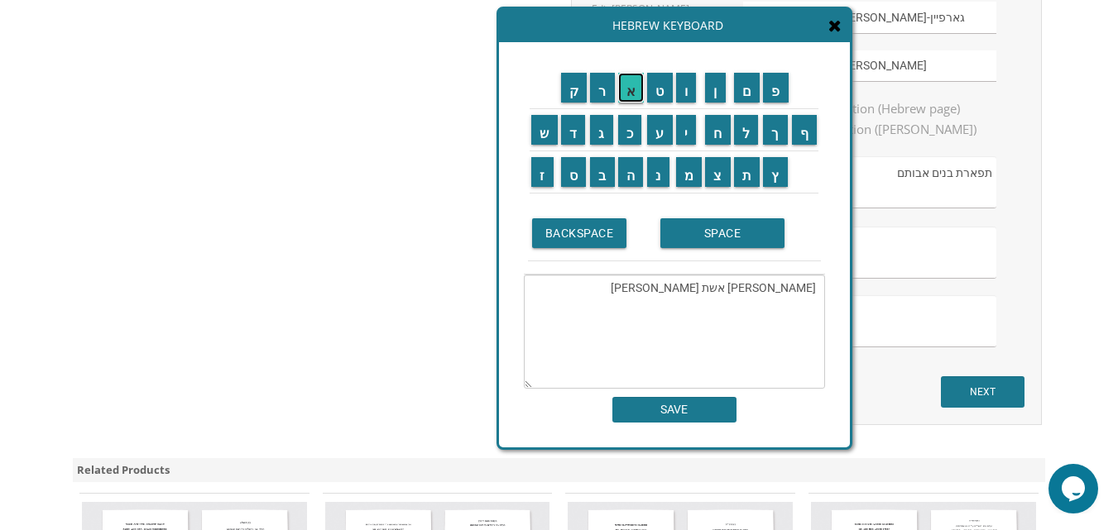
click at [624, 89] on input "א" at bounding box center [631, 88] width 26 height 30
click at [541, 131] on input "ש" at bounding box center [544, 130] width 26 height 30
click at [595, 79] on input "ר" at bounding box center [602, 88] width 25 height 30
click at [611, 223] on input "BACKSPACE" at bounding box center [579, 233] width 95 height 30
click at [588, 221] on input "BACKSPACE" at bounding box center [579, 233] width 95 height 30
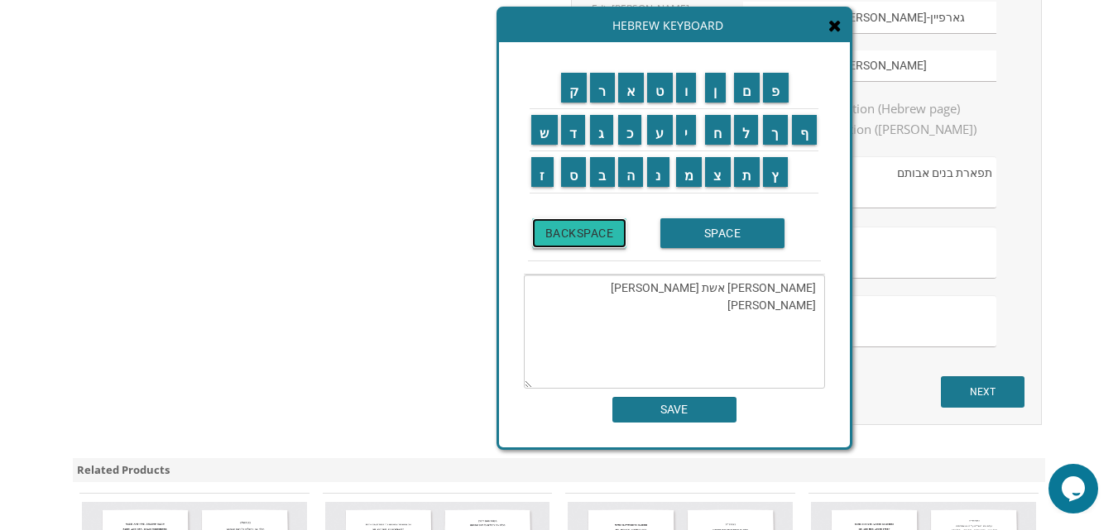
click at [588, 221] on input "BACKSPACE" at bounding box center [579, 233] width 95 height 30
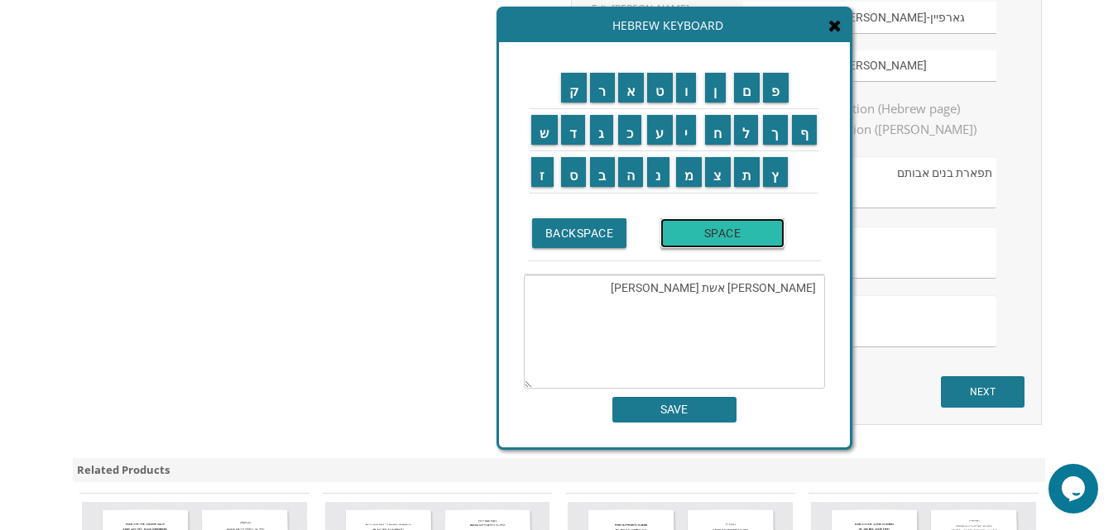
click at [740, 233] on input "SPACE" at bounding box center [722, 233] width 124 height 30
click at [634, 89] on input "א" at bounding box center [631, 88] width 26 height 30
click at [544, 132] on input "ש" at bounding box center [544, 130] width 26 height 30
click at [604, 87] on input "ר" at bounding box center [602, 88] width 25 height 30
click at [692, 234] on input "SPACE" at bounding box center [722, 233] width 124 height 30
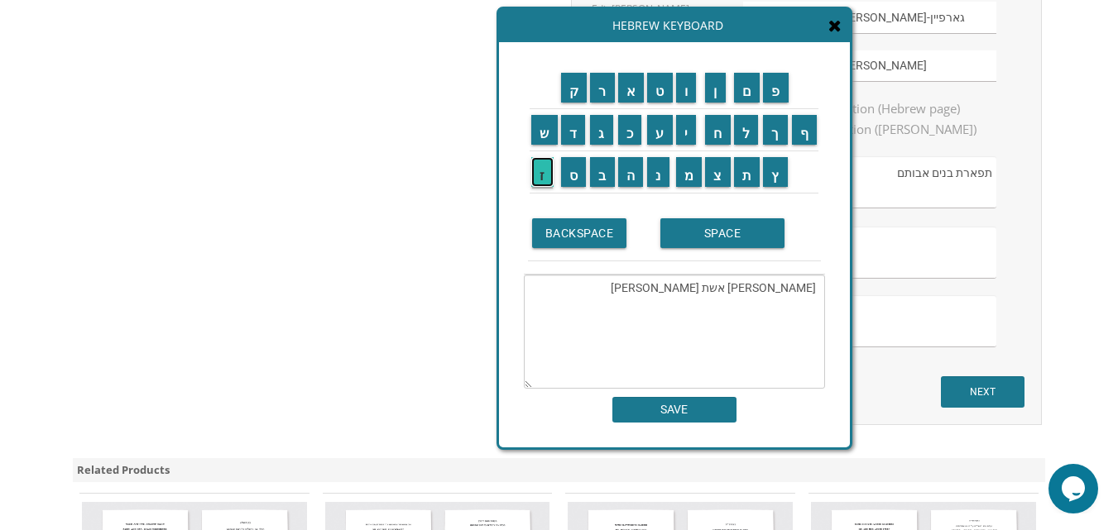
click at [538, 165] on input "ז" at bounding box center [542, 172] width 22 height 30
click at [742, 127] on input "ל" at bounding box center [746, 130] width 25 height 30
click at [715, 132] on input "ח" at bounding box center [718, 130] width 26 height 30
click at [683, 80] on input "ו" at bounding box center [686, 88] width 21 height 30
click at [633, 168] on input "ה" at bounding box center [631, 172] width 26 height 30
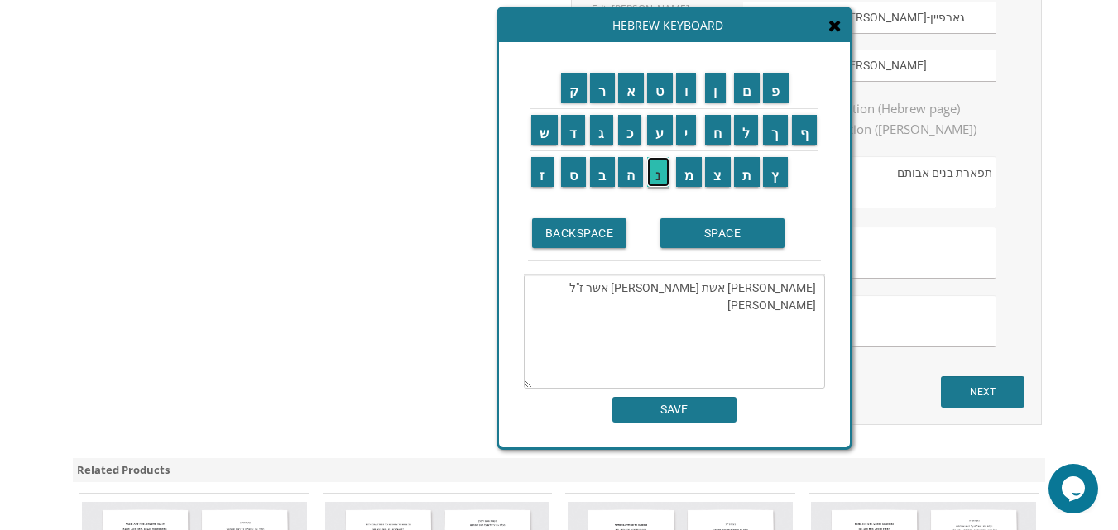
click at [654, 174] on input "נ" at bounding box center [658, 172] width 22 height 30
click at [691, 138] on input "י" at bounding box center [686, 130] width 21 height 30
click at [683, 132] on input "י" at bounding box center [686, 130] width 21 height 30
click at [692, 181] on input "מ" at bounding box center [689, 172] width 26 height 30
click at [632, 98] on input "א" at bounding box center [631, 88] width 26 height 30
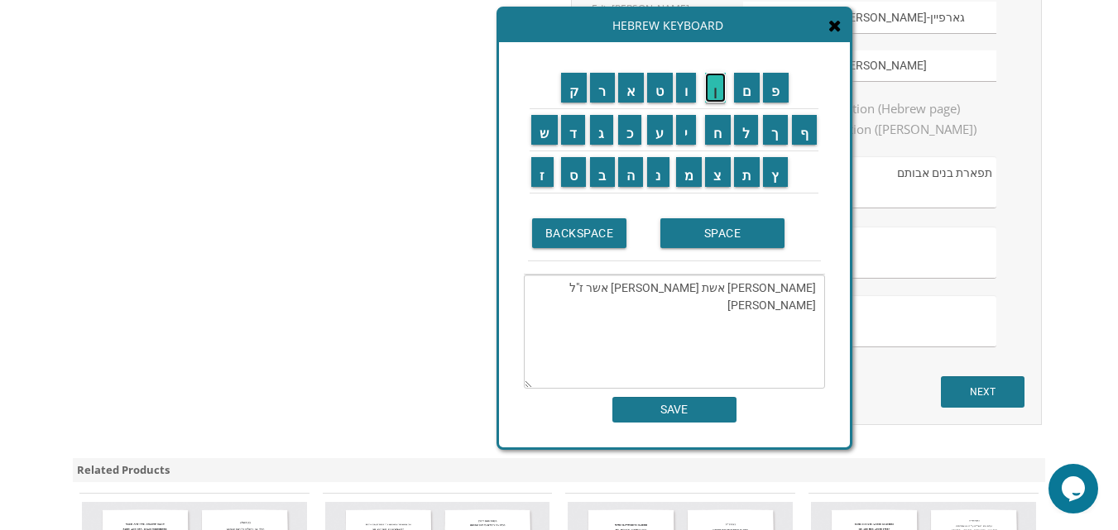
click at [714, 96] on input "ן" at bounding box center [715, 88] width 21 height 30
drag, startPoint x: 691, startPoint y: 288, endPoint x: 753, endPoint y: 294, distance: 62.3
click at [753, 294] on textarea "רחל גארפיין אשת המנוח שמחה אשר ז"ל חוה ניימאן" at bounding box center [674, 332] width 301 height 114
click at [754, 311] on textarea "רחל גארפיין אשת המנוח שמחה אשר ז"ל חוה ניימאן" at bounding box center [674, 332] width 301 height 114
click at [725, 238] on input "SPACE" at bounding box center [722, 233] width 124 height 30
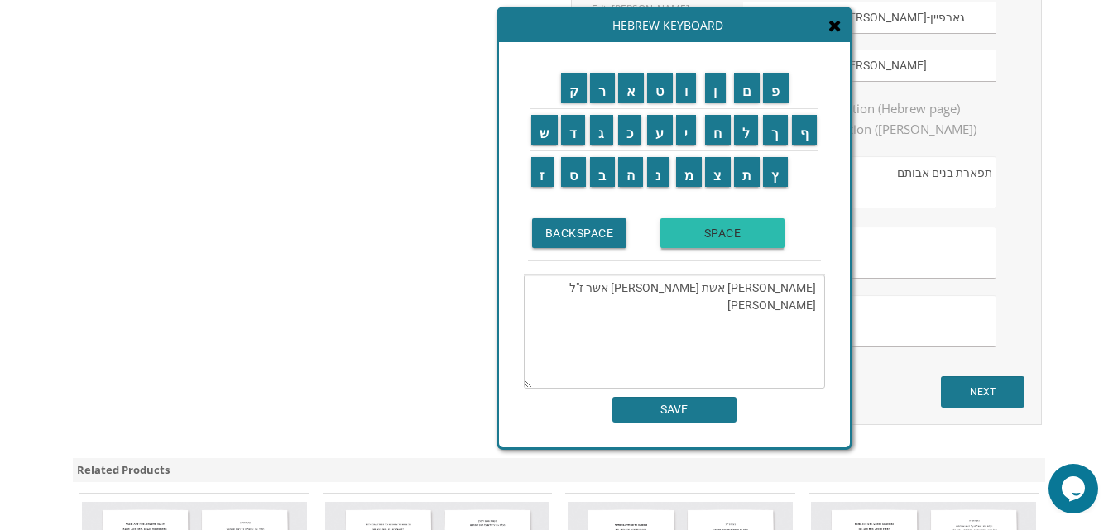
paste textarea "אשת המנוח"
click at [781, 92] on input "פ" at bounding box center [776, 88] width 26 height 30
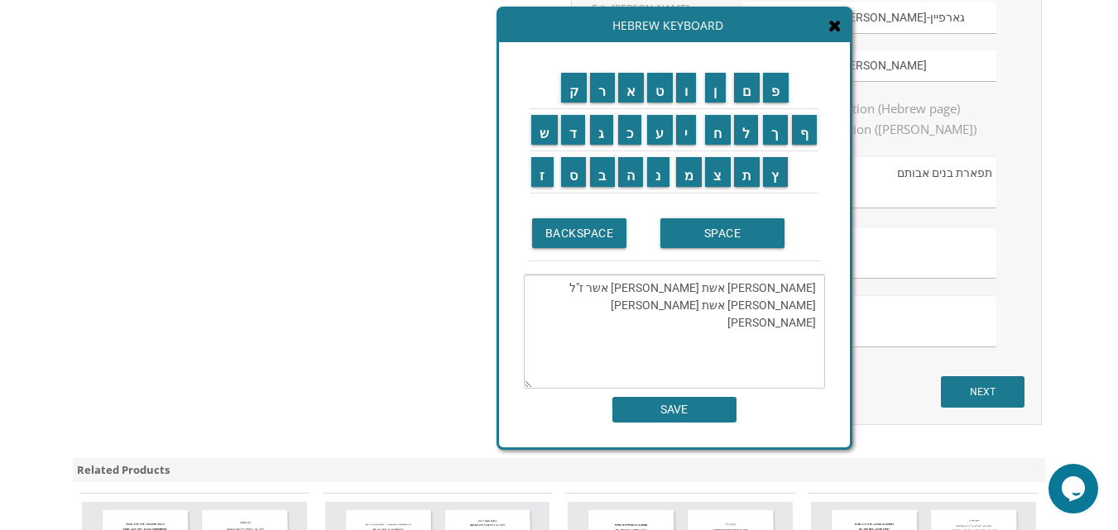
click at [659, 188] on td "נ" at bounding box center [659, 172] width 29 height 42
click at [653, 170] on input "נ" at bounding box center [658, 172] width 22 height 30
click at [716, 129] on input "ח" at bounding box center [718, 130] width 26 height 30
click at [568, 172] on input "ס" at bounding box center [574, 172] width 26 height 30
click at [699, 234] on input "SPACE" at bounding box center [722, 233] width 124 height 30
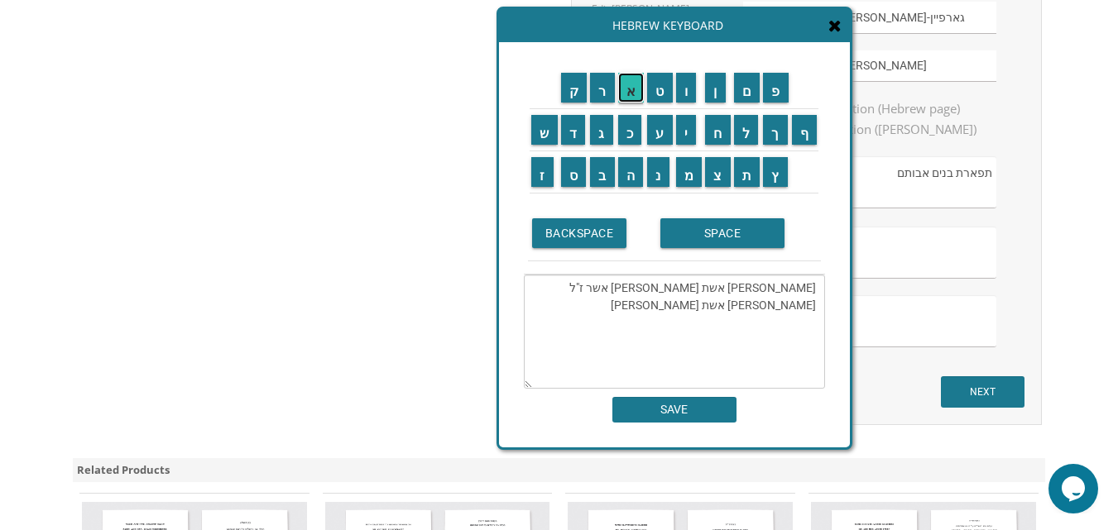
click at [634, 92] on input "א" at bounding box center [631, 88] width 26 height 30
drag, startPoint x: 605, startPoint y: 96, endPoint x: 623, endPoint y: 106, distance: 20.7
click at [606, 97] on input "ר" at bounding box center [602, 88] width 25 height 30
click at [687, 134] on input "י" at bounding box center [686, 130] width 21 height 30
click at [633, 176] on input "ה" at bounding box center [631, 172] width 26 height 30
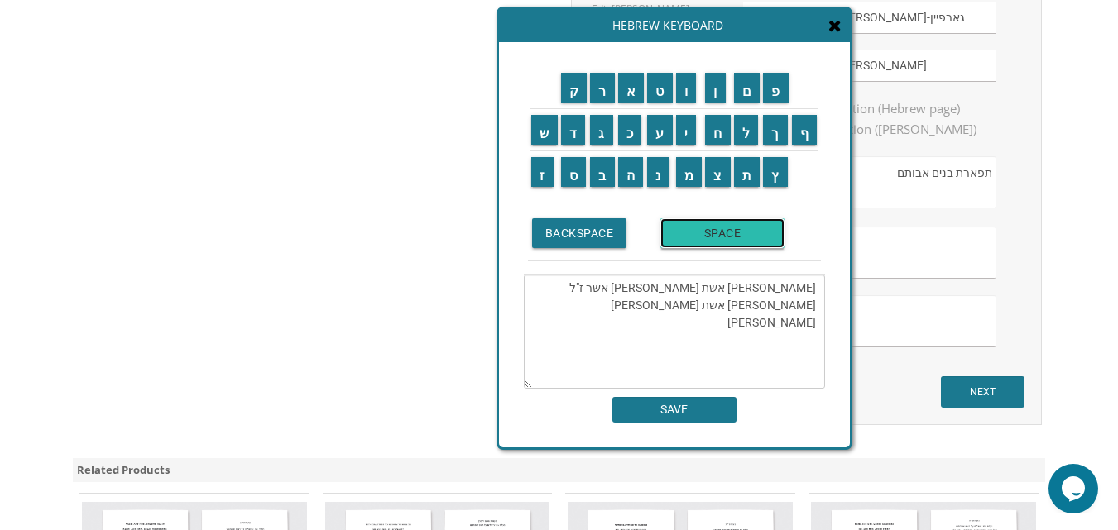
click at [686, 243] on input "SPACE" at bounding box center [722, 233] width 124 height 30
drag, startPoint x: 628, startPoint y: 287, endPoint x: 616, endPoint y: 289, distance: 12.5
click at [616, 289] on textarea "רחל גארפיין אשת המנוח שמחה אשר ז"ל חוה ניימאן אשת המנוח פנחס אריה" at bounding box center [674, 332] width 301 height 114
click at [631, 309] on textarea "רחל גארפיין אשת המנוח שמחה אשר ז"ל חוה ניימאן אשת המנוח פנחס אריה" at bounding box center [674, 332] width 301 height 114
paste textarea "ז"ל"
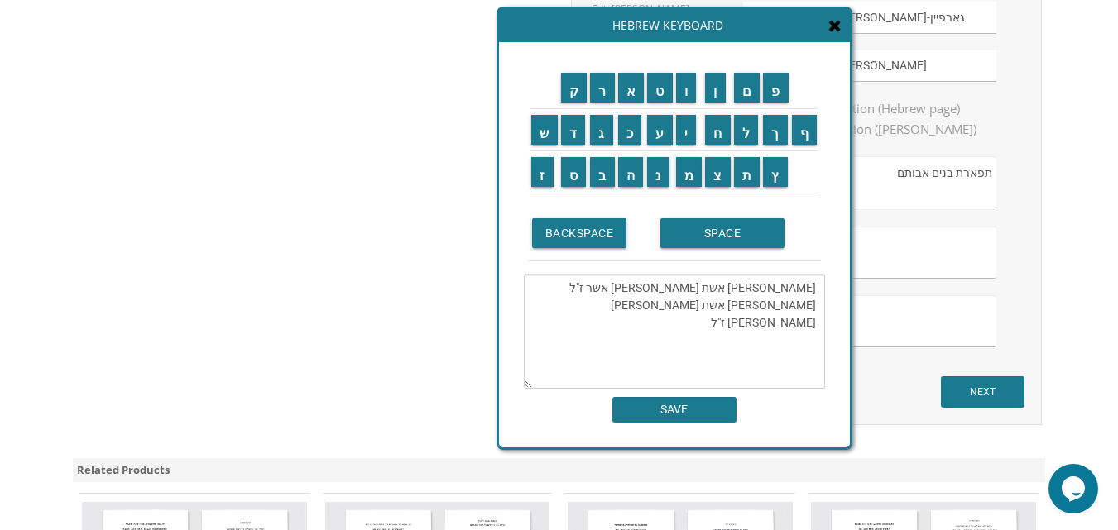
type textarea "רחל גארפיין אשת המנוח שמחה אשר ז"ל חוה ניימאן אשת המנוח פנחס אריה ז"ל"
click at [687, 405] on input "SAVE" at bounding box center [674, 410] width 124 height 26
type textarea "רחל גארפיין אשת המנוח שמחה אשר ז"ל חוה ניימאן אשת המנוח פנחס אריה ז"ל"
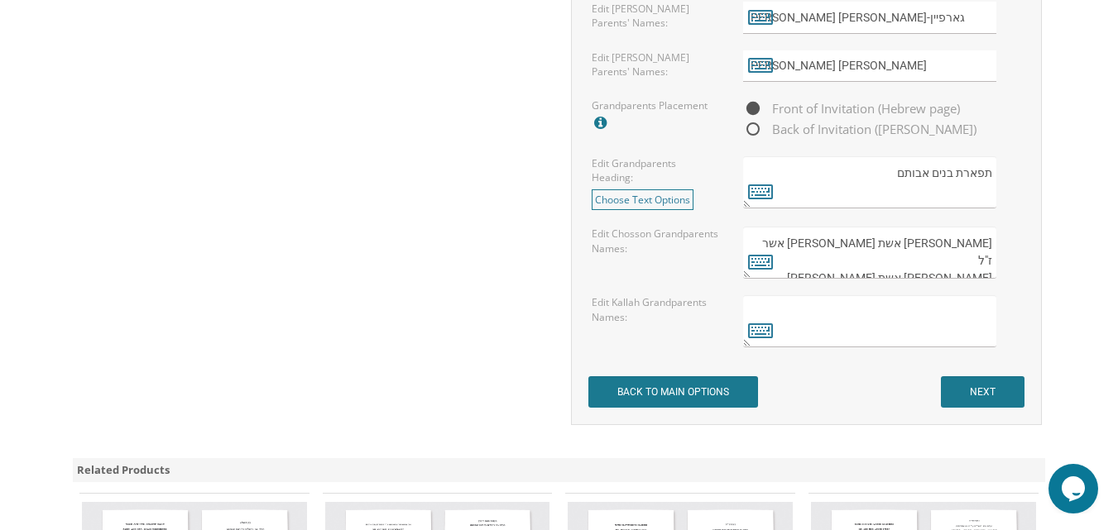
click at [956, 324] on textarea at bounding box center [869, 321] width 253 height 52
click at [766, 330] on icon at bounding box center [760, 330] width 25 height 23
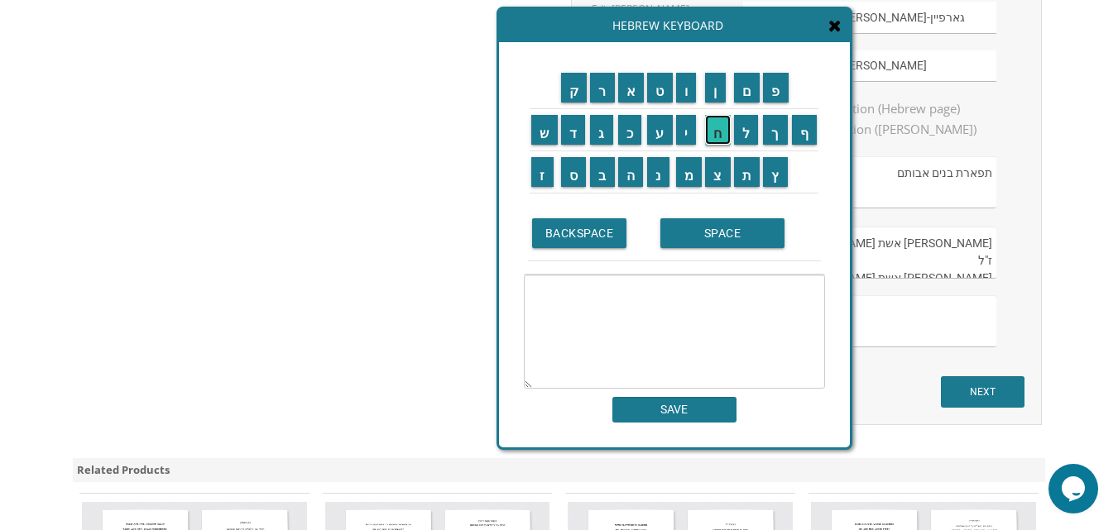
click at [711, 130] on input "ח" at bounding box center [718, 130] width 26 height 30
click at [681, 90] on input "ו" at bounding box center [686, 88] width 21 height 30
click at [626, 175] on input "ה" at bounding box center [631, 172] width 26 height 30
click at [602, 132] on input "ג" at bounding box center [601, 130] width 23 height 30
click at [684, 84] on input "ו" at bounding box center [686, 88] width 21 height 30
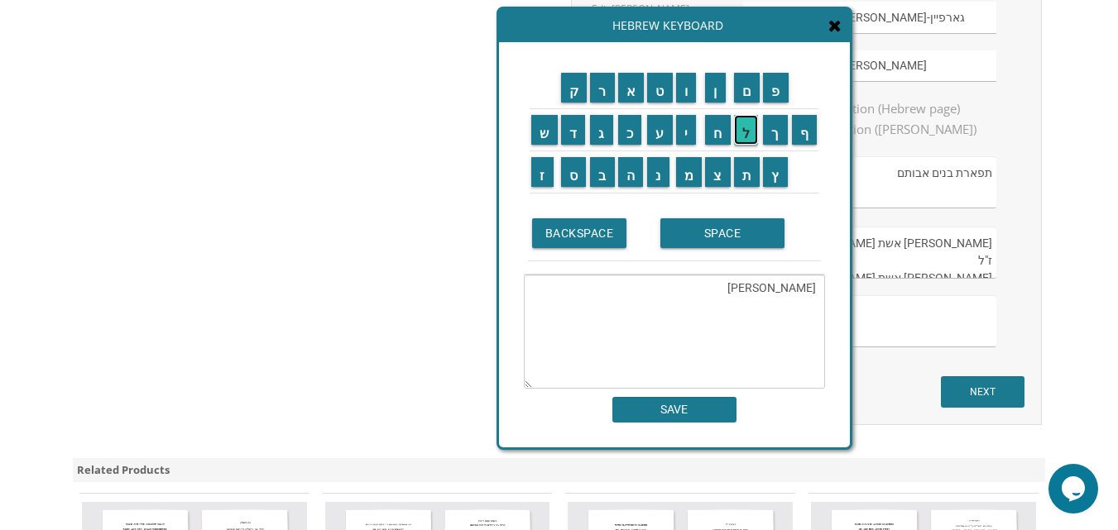
click at [744, 127] on input "ל" at bounding box center [746, 130] width 25 height 30
click at [564, 129] on input "ד" at bounding box center [573, 130] width 25 height 30
click at [531, 126] on input "ש" at bounding box center [544, 130] width 26 height 30
click at [690, 136] on input "י" at bounding box center [686, 130] width 21 height 30
click at [687, 132] on input "י" at bounding box center [686, 130] width 21 height 30
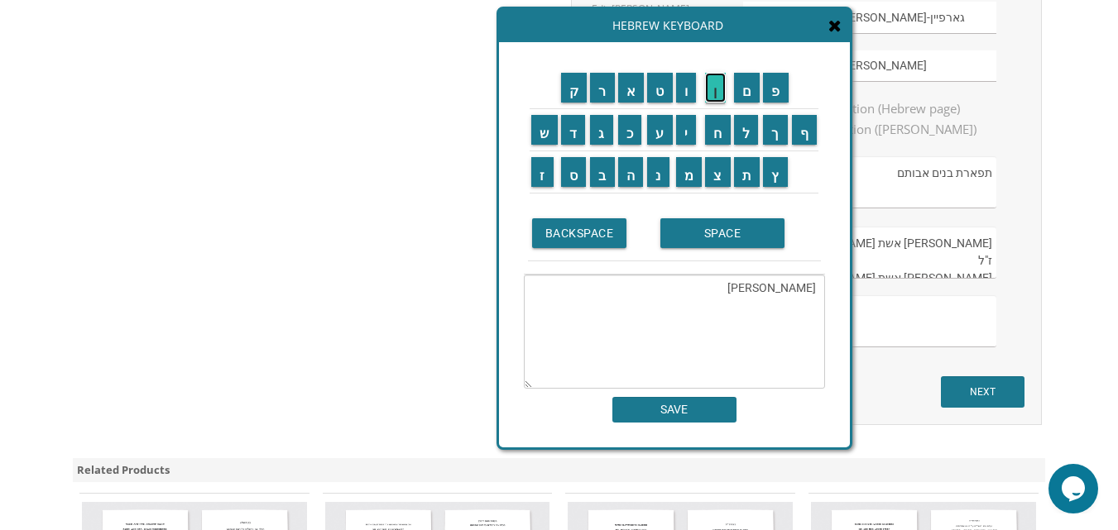
click at [716, 90] on input "ן" at bounding box center [715, 88] width 21 height 30
drag, startPoint x: 930, startPoint y: 246, endPoint x: 870, endPoint y: 249, distance: 59.7
click at [870, 249] on textarea "רחל גארפיין אשת המנוח שמחה אשר ז"ל חוה ניימאן אשת המנוח פנחס אריה ז"ל" at bounding box center [869, 253] width 253 height 52
click at [746, 292] on textarea "חוה גולדשיין" at bounding box center [674, 332] width 301 height 114
paste textarea "אשת המנוח"
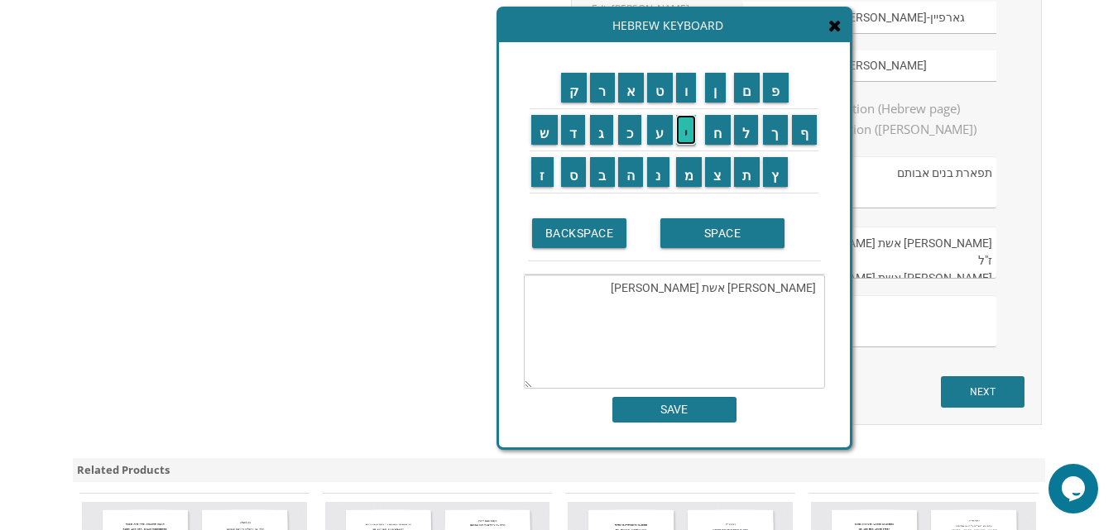
click at [681, 135] on input "י" at bounding box center [686, 130] width 21 height 30
click at [543, 139] on input "ש" at bounding box center [544, 130] width 26 height 30
click at [594, 84] on input "ר" at bounding box center [602, 88] width 25 height 30
click at [636, 96] on input "א" at bounding box center [631, 88] width 26 height 30
click at [740, 121] on input "ל" at bounding box center [746, 130] width 25 height 30
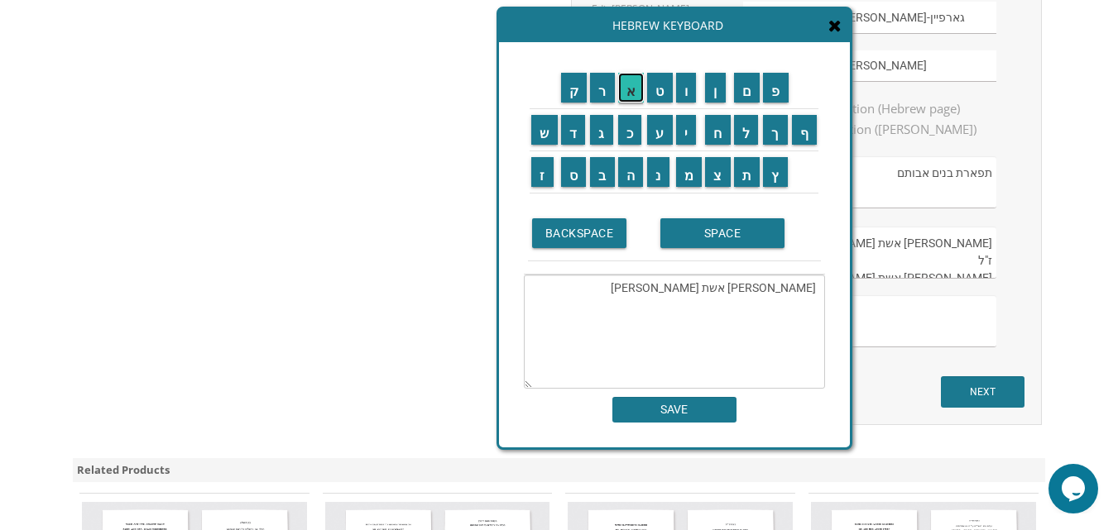
click at [630, 91] on input "א" at bounding box center [631, 88] width 26 height 30
click at [750, 131] on input "ל" at bounding box center [746, 130] width 25 height 30
drag, startPoint x: 660, startPoint y: 91, endPoint x: 605, endPoint y: 91, distance: 55.4
click at [659, 91] on input "ט" at bounding box center [660, 88] width 26 height 30
click at [601, 93] on input "ר" at bounding box center [602, 88] width 25 height 30
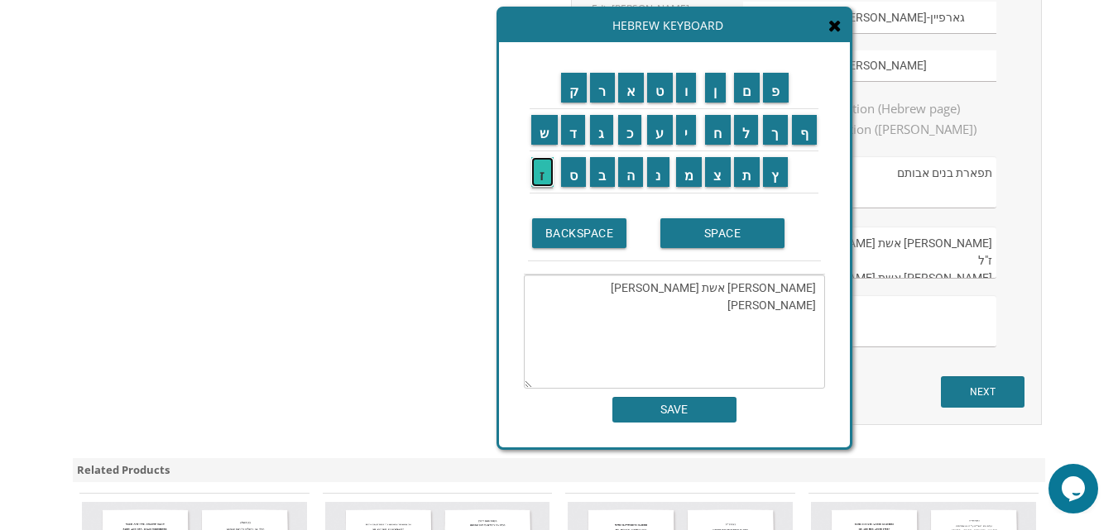
click at [539, 182] on input "ז" at bounding box center [542, 172] width 22 height 30
click at [748, 139] on input "ל" at bounding box center [746, 130] width 25 height 30
click at [674, 332] on textarea "חוה גולדשיין אשת המנוח ישראל אלטר ז"ל" at bounding box center [674, 332] width 301 height 114
click at [604, 280] on textarea "חוה גולדשיין אשת המנוח ישראל אלטר ז"ל" at bounding box center [674, 332] width 301 height 114
click at [602, 95] on input "ר" at bounding box center [602, 88] width 25 height 30
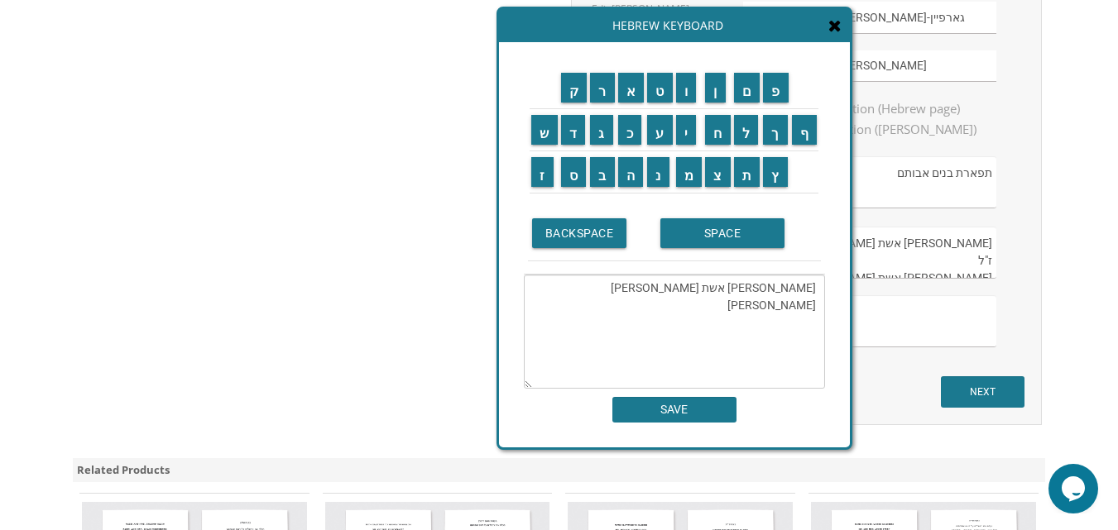
click at [723, 146] on td "ח" at bounding box center [717, 130] width 29 height 42
click at [718, 132] on input "ח" at bounding box center [718, 130] width 26 height 30
click at [740, 132] on input "ל" at bounding box center [746, 130] width 25 height 30
click at [533, 129] on input "ש" at bounding box center [544, 130] width 26 height 30
click at [690, 101] on input "ו" at bounding box center [686, 88] width 21 height 30
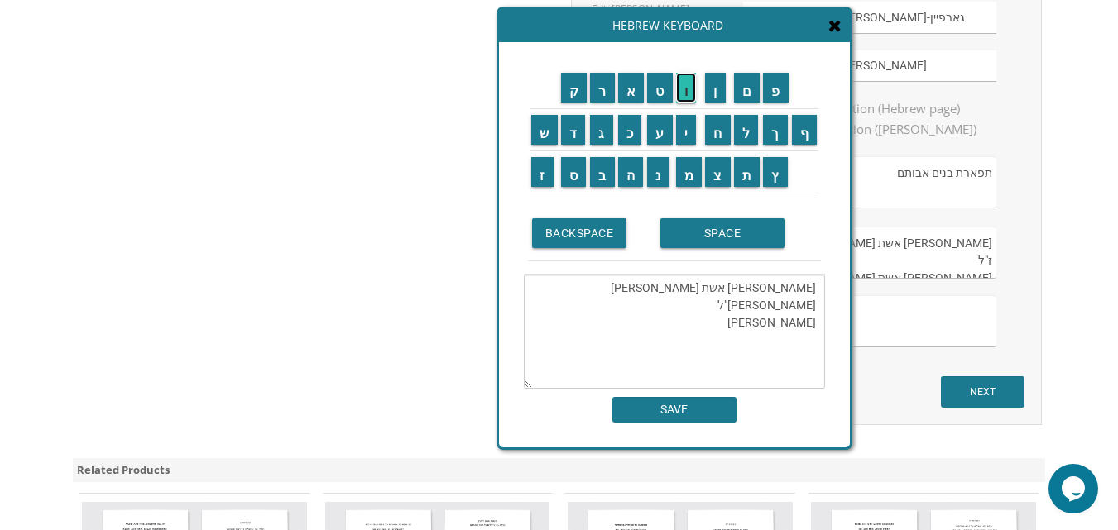
click at [690, 87] on input "ו" at bounding box center [686, 88] width 21 height 30
click at [597, 91] on input "ר" at bounding box center [602, 88] width 25 height 30
click at [711, 170] on input "צ" at bounding box center [718, 172] width 26 height 30
click at [606, 172] on input "ב" at bounding box center [602, 172] width 25 height 30
click at [626, 97] on input "א" at bounding box center [631, 88] width 26 height 30
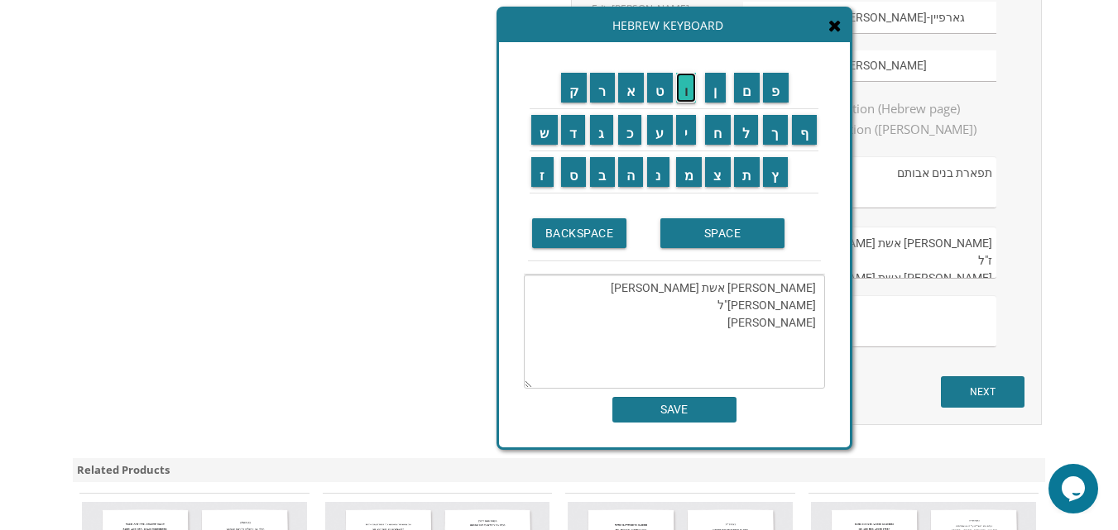
click at [683, 86] on input "ו" at bounding box center [686, 88] width 21 height 30
click at [747, 89] on input "ם" at bounding box center [747, 88] width 26 height 30
paste textarea "אשת המנוח"
click at [632, 98] on input "א" at bounding box center [631, 88] width 26 height 30
click at [604, 177] on input "ב" at bounding box center [602, 172] width 25 height 30
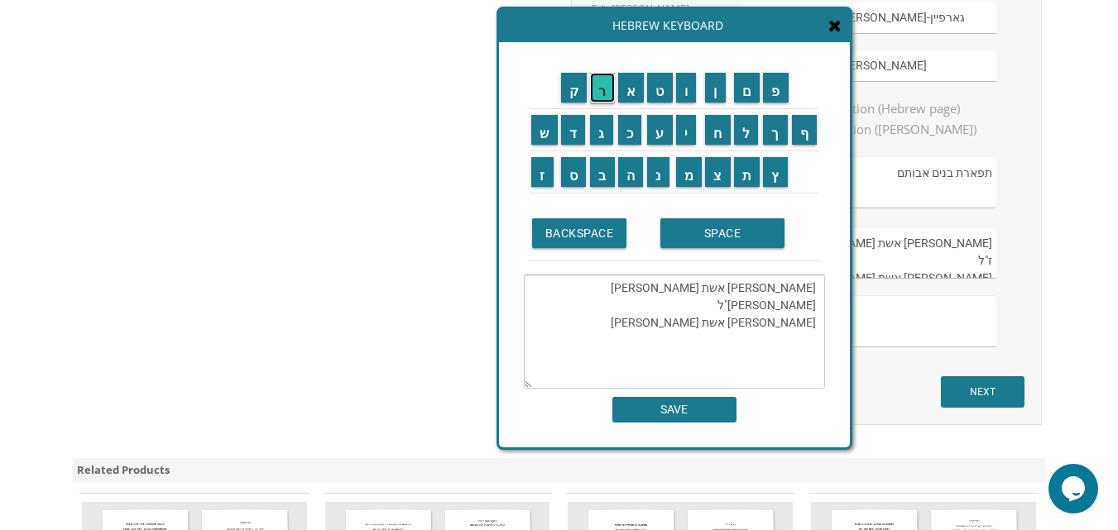
click at [596, 88] on input "ר" at bounding box center [602, 88] width 25 height 30
click at [630, 173] on input "ה" at bounding box center [631, 172] width 26 height 30
click at [755, 89] on input "ם" at bounding box center [747, 88] width 26 height 30
click at [535, 185] on input "ז" at bounding box center [542, 172] width 22 height 30
click at [739, 126] on input "ל" at bounding box center [746, 130] width 25 height 30
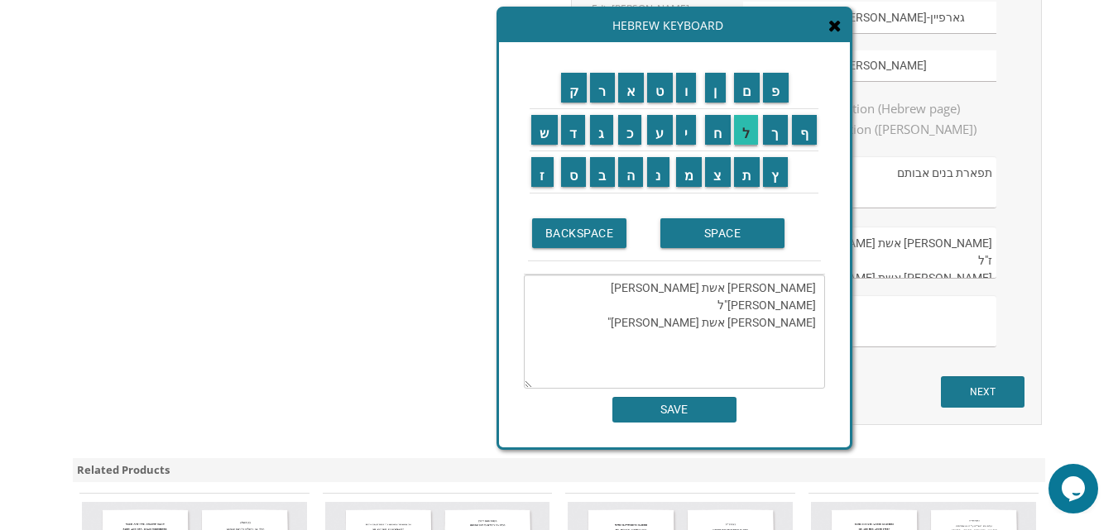
type textarea "חוה גולדשיין אשת המנוח ישראל אלטר ז"ל רחל שוורצבאום אשת המנוח אברהם ז"ל"
click at [656, 407] on input "SAVE" at bounding box center [674, 410] width 124 height 26
type textarea "חוה גולדשיין אשת המנוח ישראל אלטר ז"ל רחל שוורצבאום אשת המנוח אברהם ז"ל"
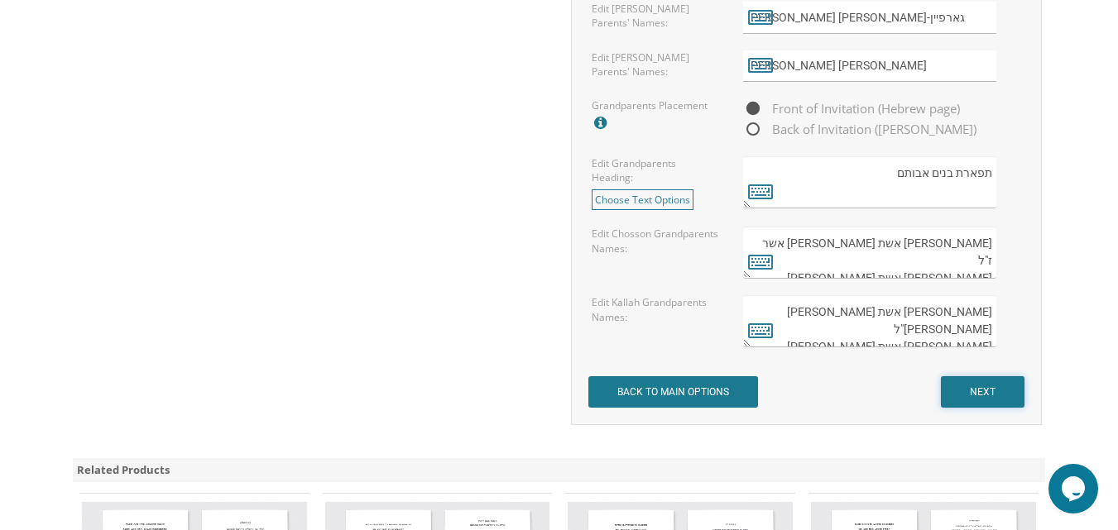
click at [964, 392] on input "NEXT" at bounding box center [983, 391] width 84 height 31
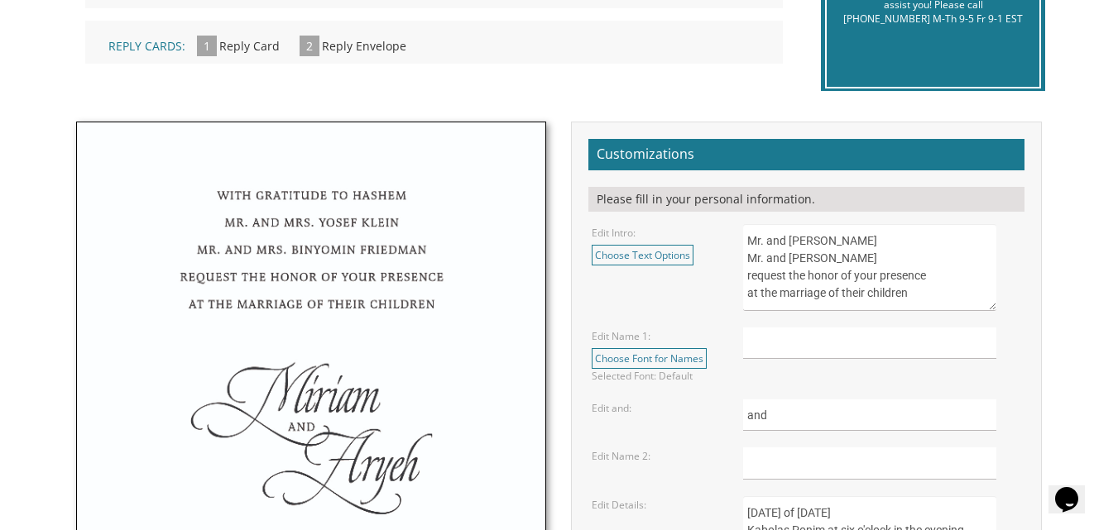
scroll to position [496, 0]
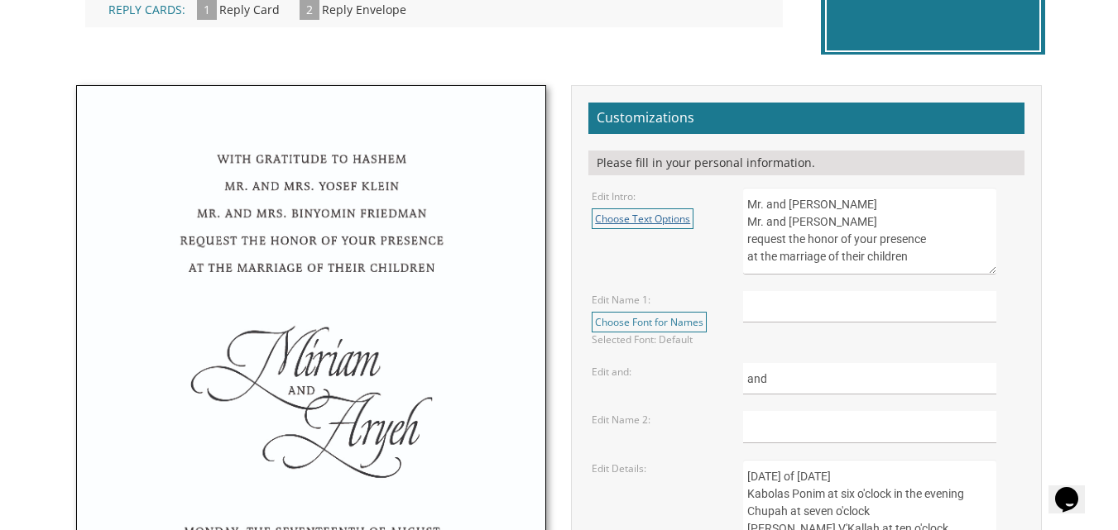
click at [651, 215] on link "Choose Text Options" at bounding box center [643, 218] width 102 height 21
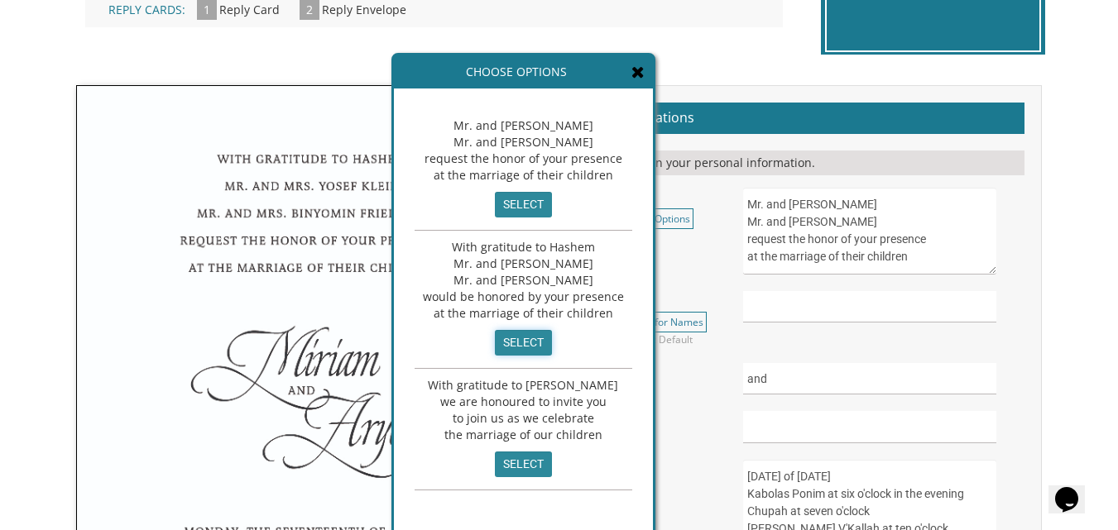
click at [514, 333] on input "select" at bounding box center [523, 343] width 57 height 26
type textarea "With gratitude to Hashem Mr. and [PERSON_NAME] Mr. and [PERSON_NAME] would be h…"
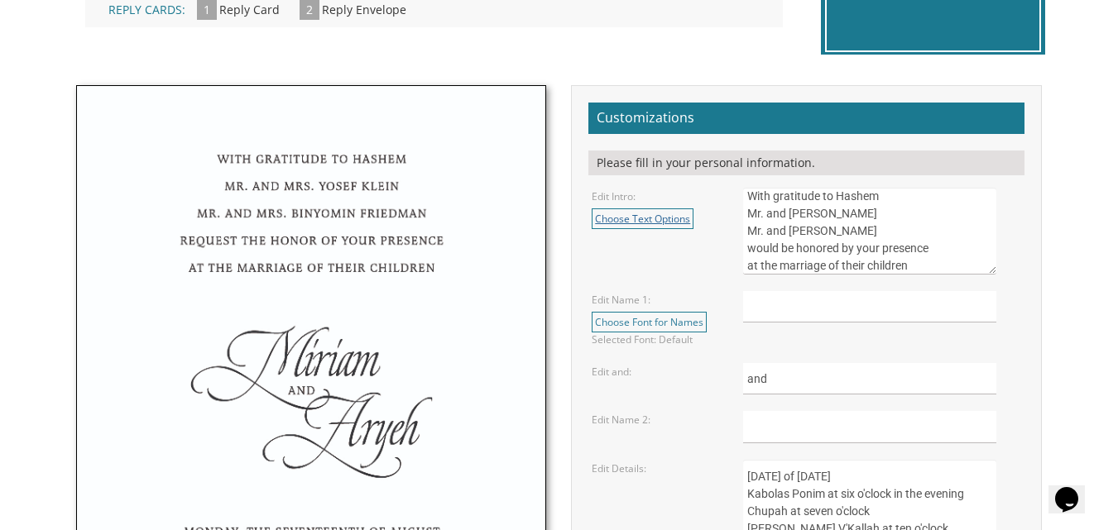
click at [657, 214] on link "Choose Text Options" at bounding box center [643, 218] width 102 height 21
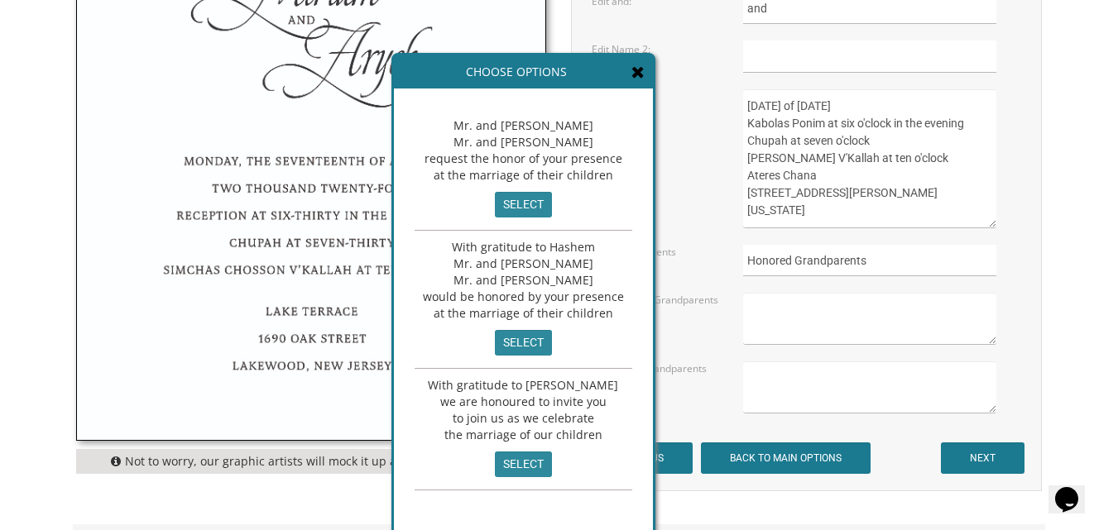
scroll to position [827, 0]
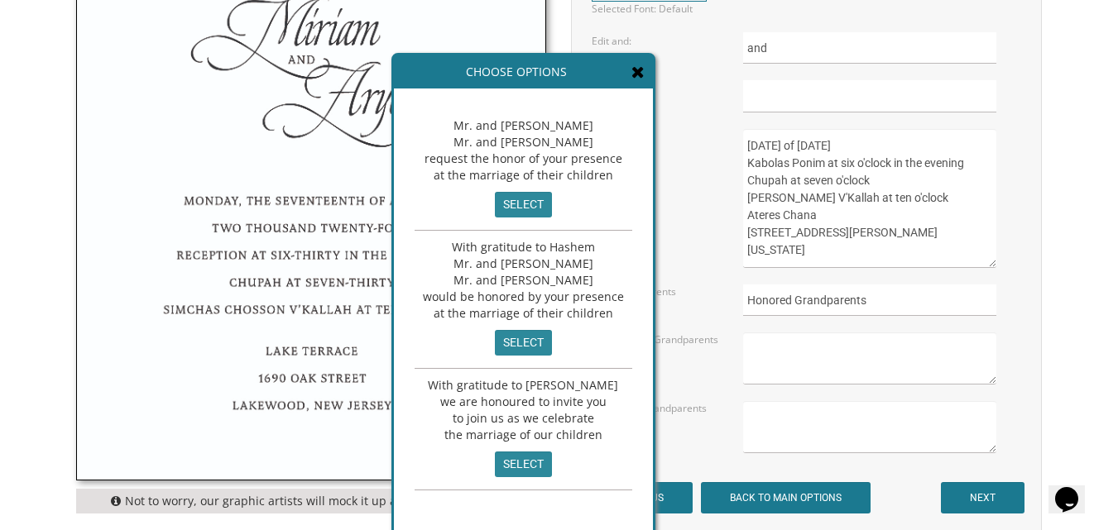
click at [631, 70] on icon at bounding box center [637, 72] width 13 height 17
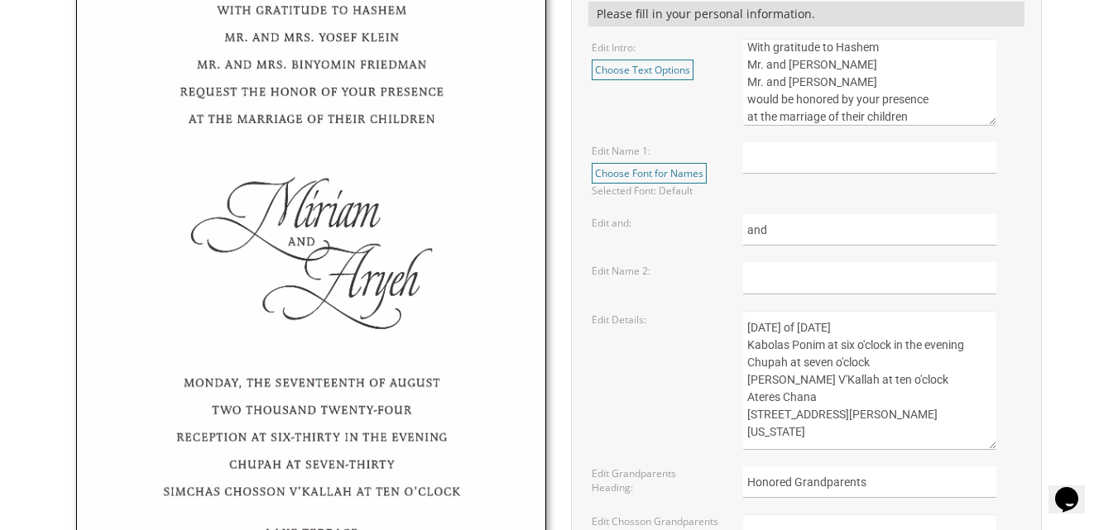
scroll to position [496, 0]
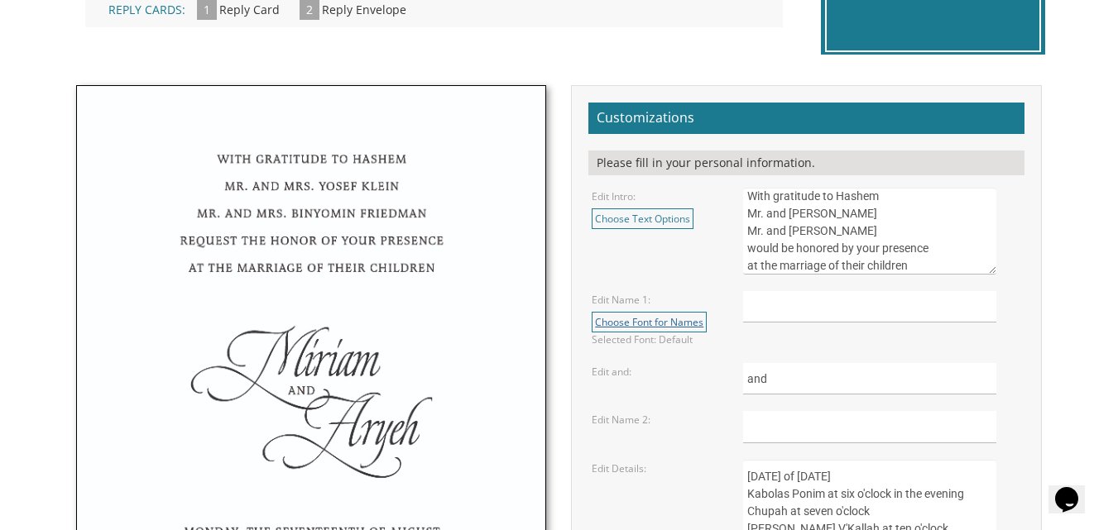
click at [692, 329] on link "Choose Font for Names" at bounding box center [649, 322] width 115 height 21
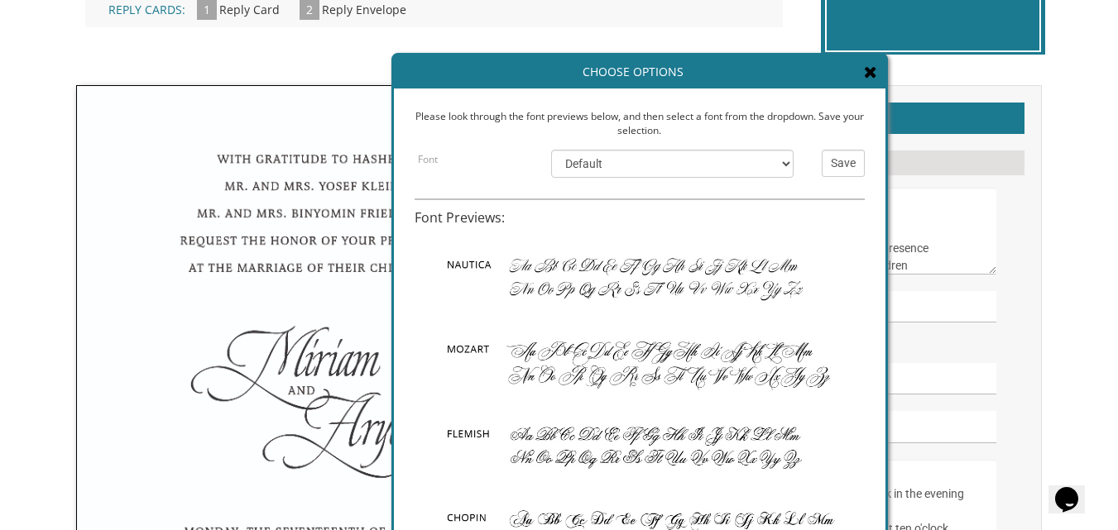
scroll to position [165, 0]
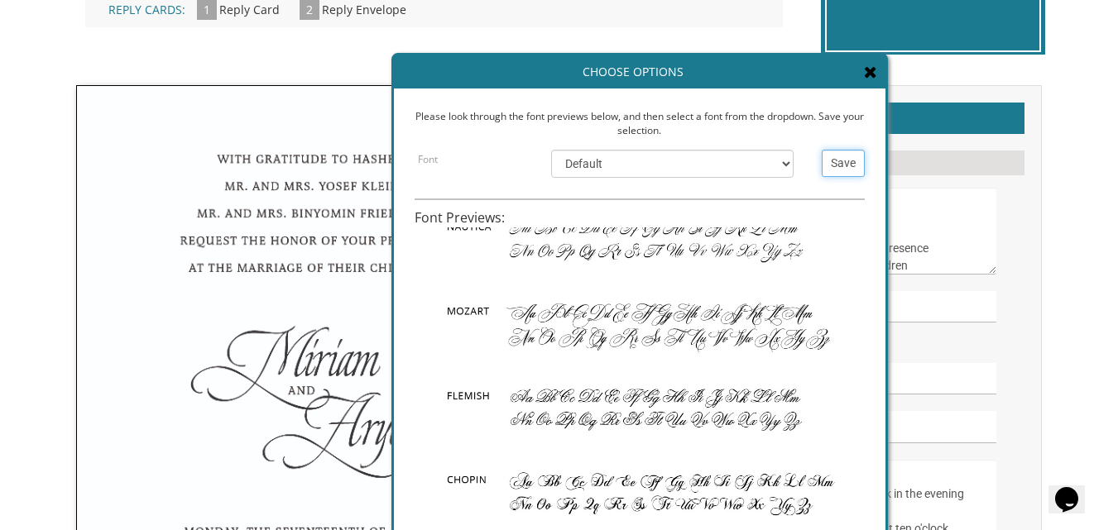
click at [842, 160] on input "Save" at bounding box center [843, 163] width 43 height 27
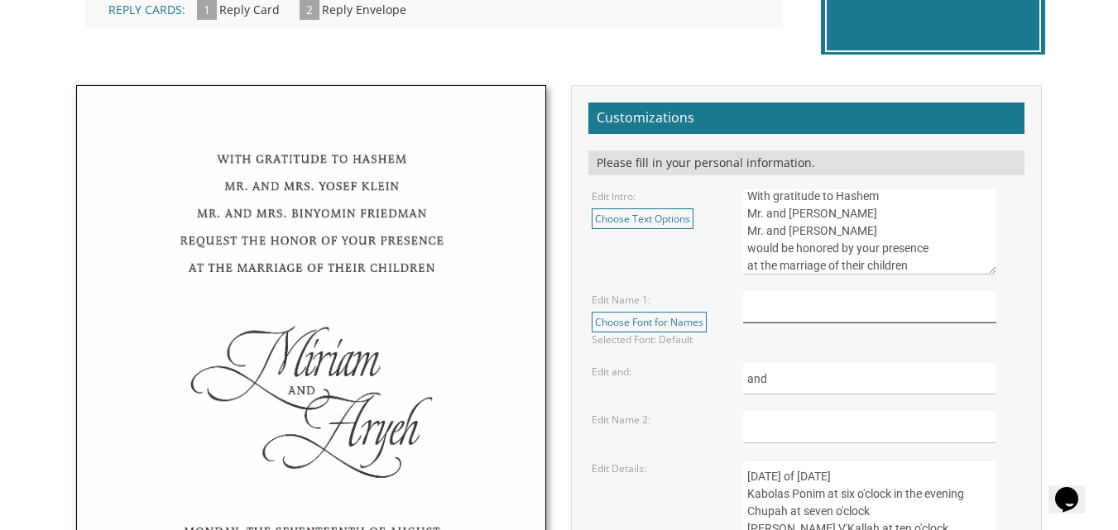
click at [817, 295] on input "text" at bounding box center [869, 307] width 253 height 32
type input "Miri"
click at [893, 430] on input "text" at bounding box center [869, 427] width 253 height 32
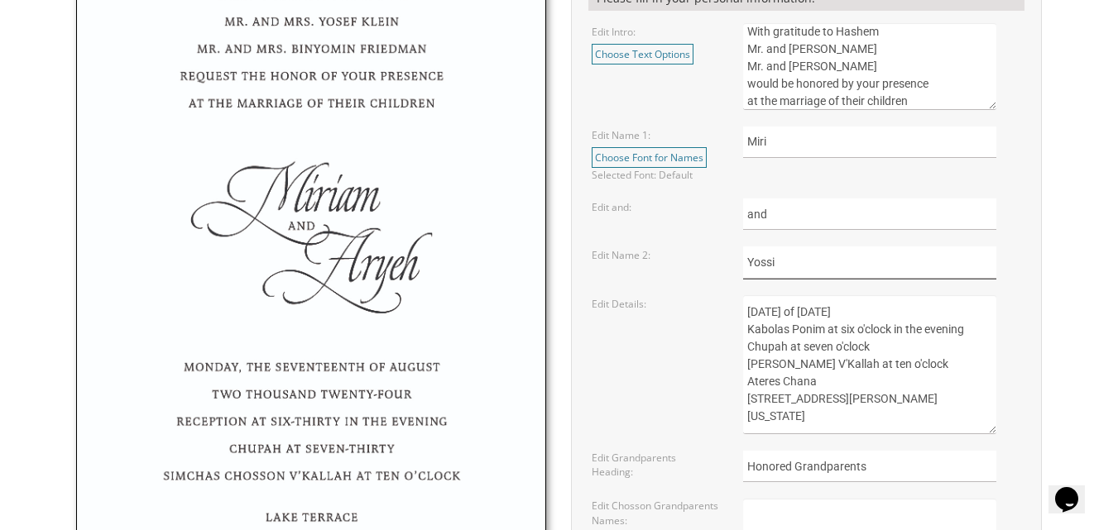
scroll to position [662, 0]
type input "Yossi"
click at [917, 312] on textarea "[DATE] of [DATE] Kabolas Ponim at six o'clock in the evening Chupah at seven o'…" at bounding box center [869, 364] width 253 height 139
click at [855, 333] on textarea "[DATE] of [DATE] Kabolas Ponim at six o'clock in the evening Chupah at seven o'…" at bounding box center [869, 364] width 253 height 139
click at [832, 350] on textarea "[DATE] of [DATE] Kabolas Ponim at six o'clock in the evening Chupah at seven o'…" at bounding box center [869, 364] width 253 height 139
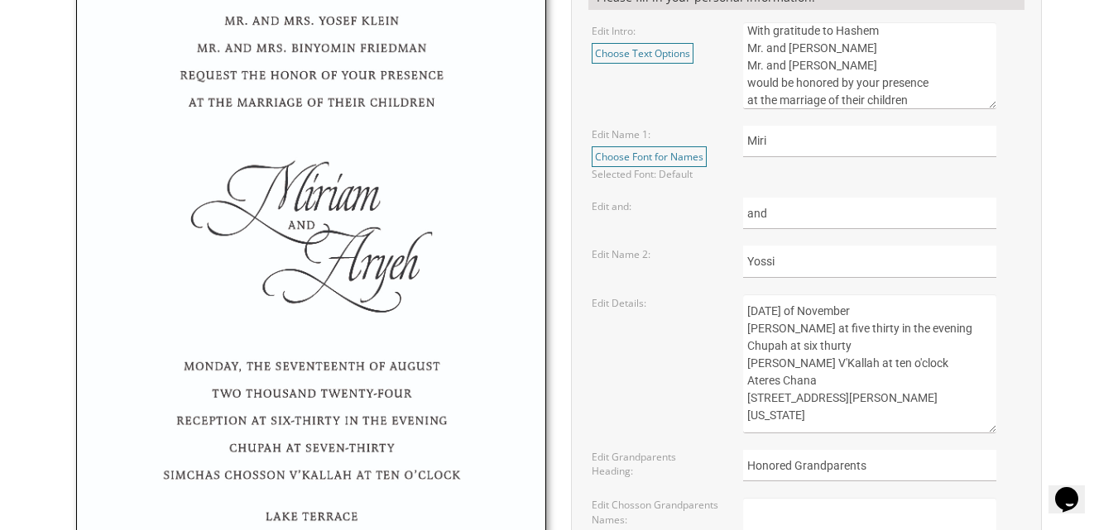
click at [833, 350] on textarea "[DATE] of [DATE] Kabolas Ponim at six o'clock in the evening Chupah at seven o'…" at bounding box center [869, 364] width 253 height 139
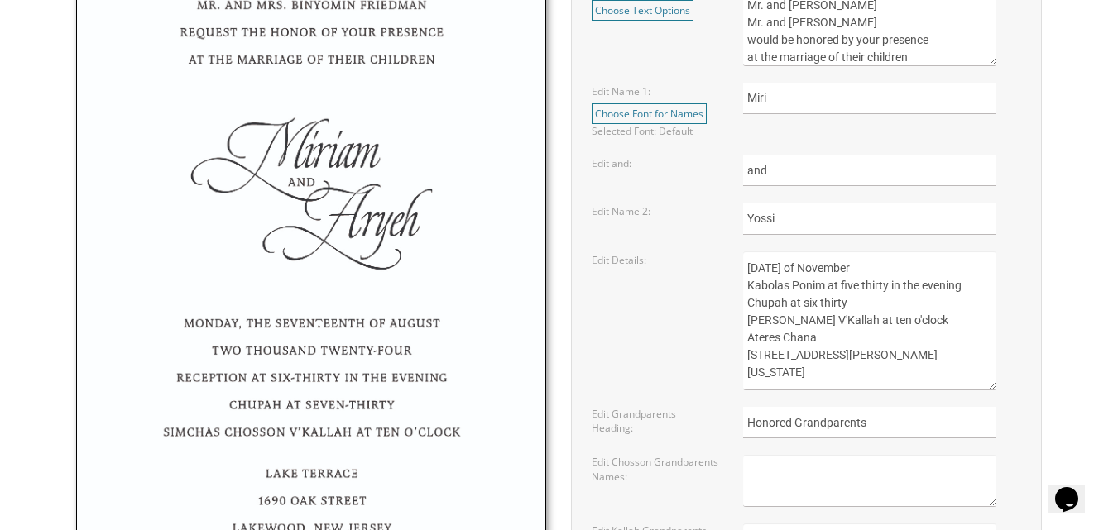
scroll to position [745, 0]
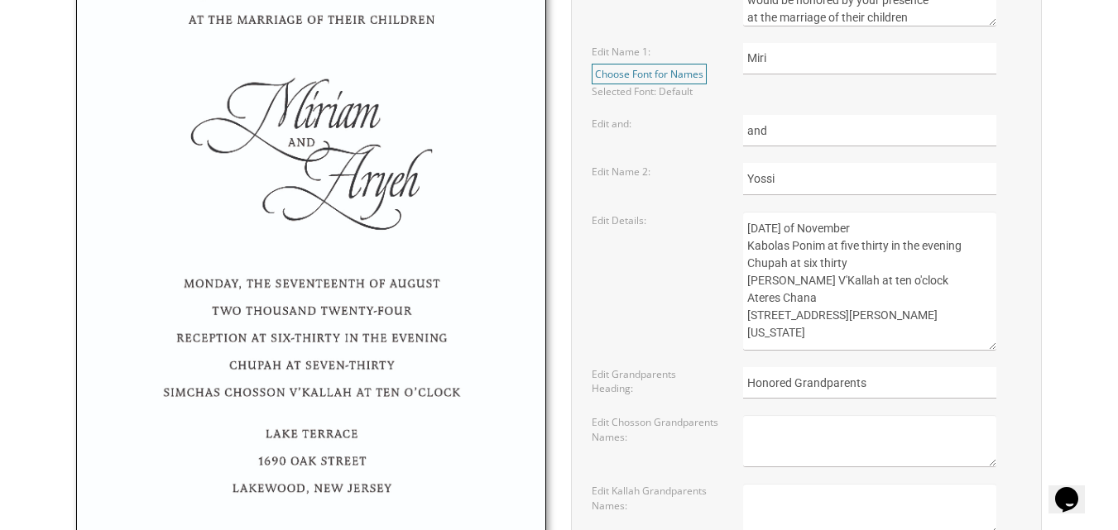
click at [912, 286] on textarea "[DATE] of [DATE] Kabolas Ponim at six o'clock in the evening Chupah at seven o'…" at bounding box center [869, 281] width 253 height 139
click at [815, 301] on textarea "[DATE] of [DATE] Kabolas Ponim at six o'clock in the evening Chupah at seven o'…" at bounding box center [869, 281] width 253 height 139
click at [762, 319] on textarea "[DATE] of [DATE] Kabolas Ponim at six o'clock in the evening Chupah at seven o'…" at bounding box center [869, 281] width 253 height 139
click at [766, 316] on textarea "Sunday, the eighth of May, 2016 Kabolas Ponim at six o'clock in the evening Chu…" at bounding box center [869, 281] width 253 height 139
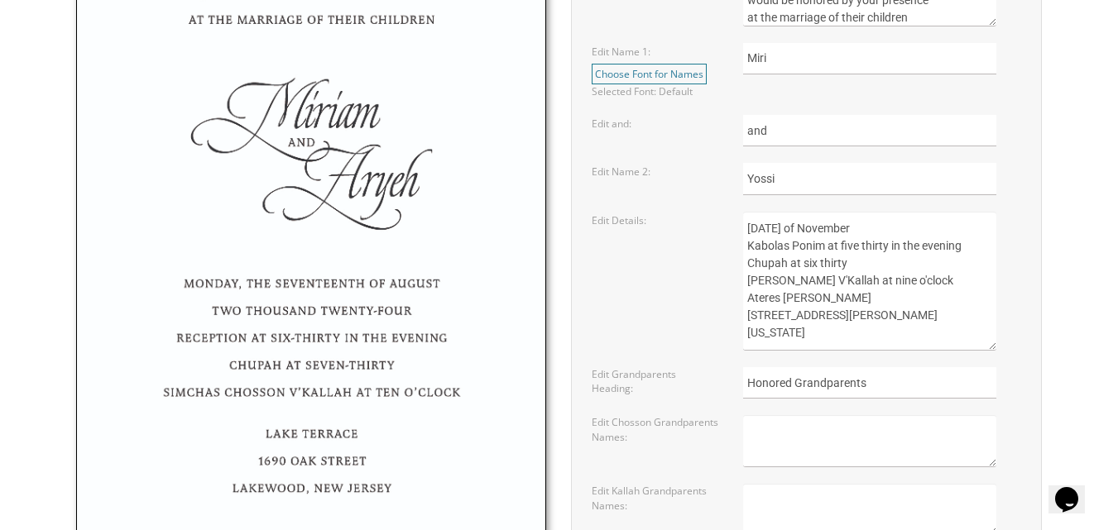
click at [850, 312] on textarea "Sunday, the eighth of May, 2016 Kabolas Ponim at six o'clock in the evening Chu…" at bounding box center [869, 281] width 253 height 139
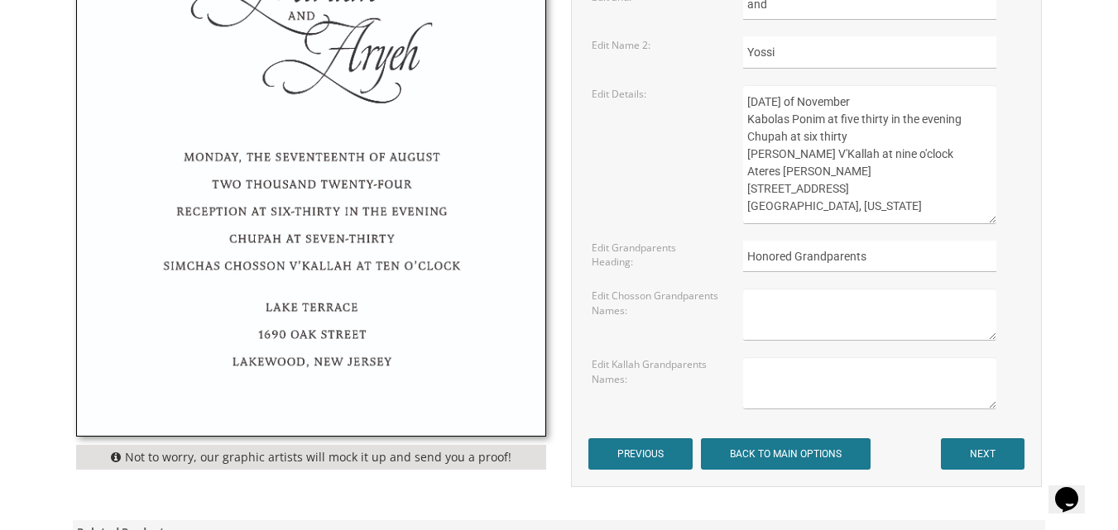
scroll to position [910, 0]
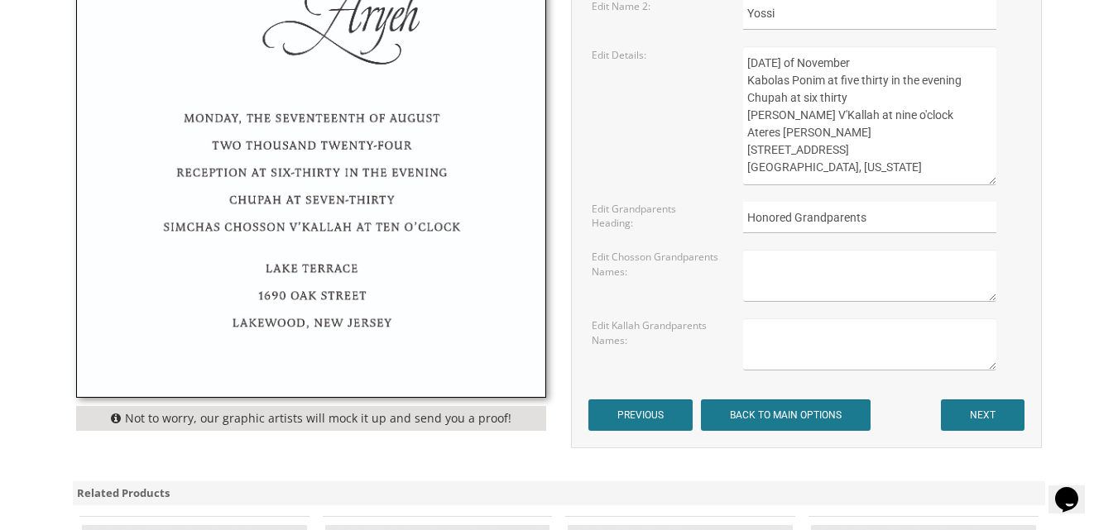
type textarea "Sunday, the sixteenth of November Kabolas Ponim at five thirty in the evening C…"
click at [789, 277] on textarea at bounding box center [869, 276] width 253 height 52
type textarea "M"
drag, startPoint x: 891, startPoint y: 216, endPoint x: 684, endPoint y: 223, distance: 206.9
click at [684, 223] on div "Edit Grandparents Heading: Honored Grandparents" at bounding box center [806, 218] width 454 height 32
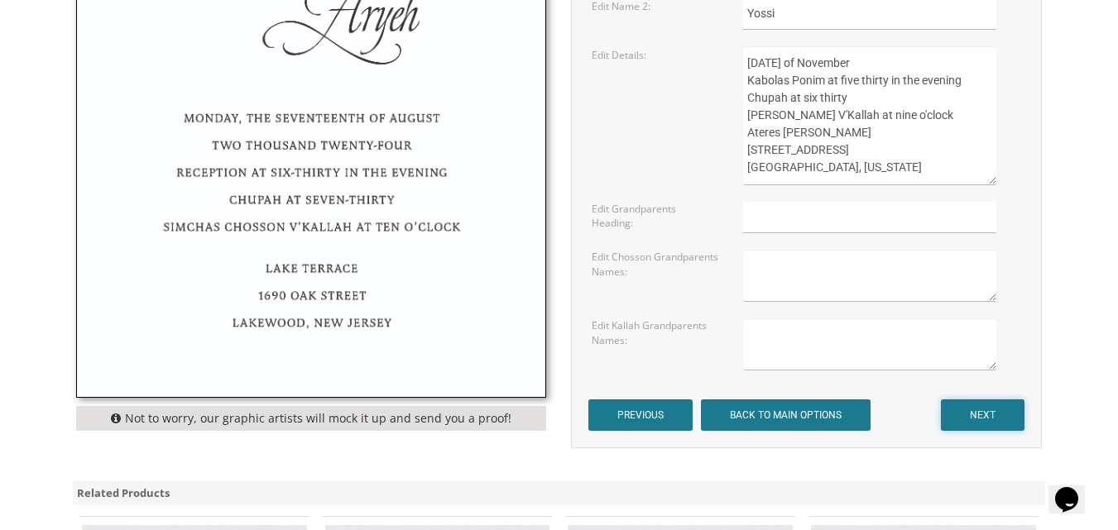
click at [967, 408] on input "NEXT" at bounding box center [983, 415] width 84 height 31
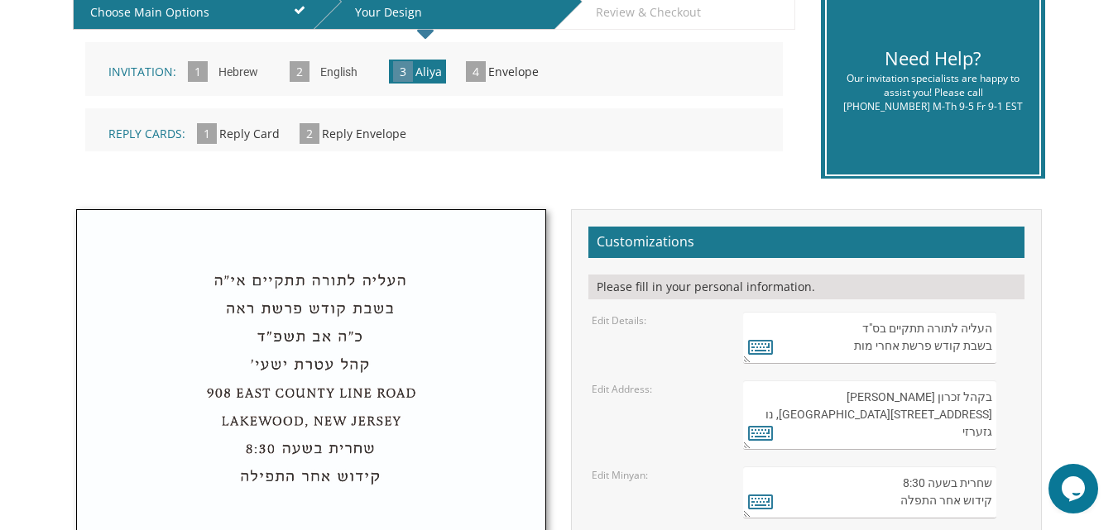
scroll to position [414, 0]
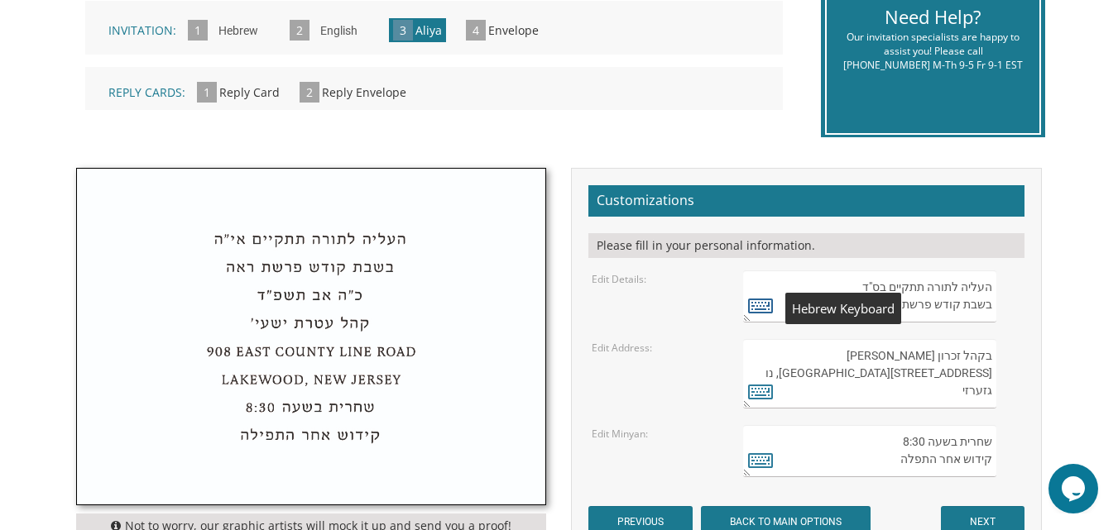
click at [764, 308] on icon at bounding box center [760, 305] width 25 height 23
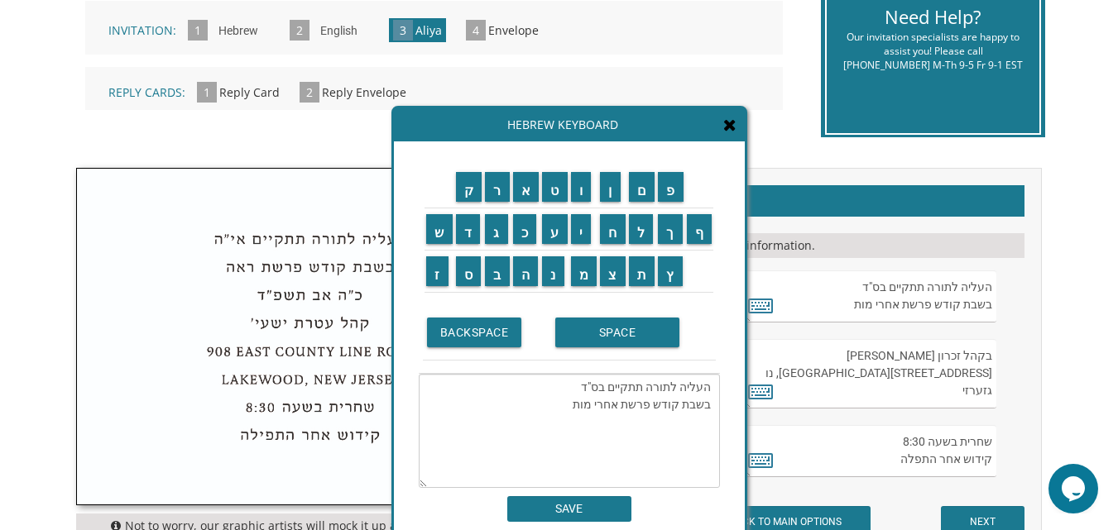
drag, startPoint x: 615, startPoint y: 409, endPoint x: 564, endPoint y: 410, distance: 50.5
click at [564, 410] on textarea "העליה לתורה תתקיים בס"ד בשבת קודש פרשת אחרי מות" at bounding box center [569, 431] width 301 height 114
click at [609, 232] on input "ח" at bounding box center [613, 229] width 26 height 30
click at [583, 234] on input "י" at bounding box center [581, 229] width 21 height 30
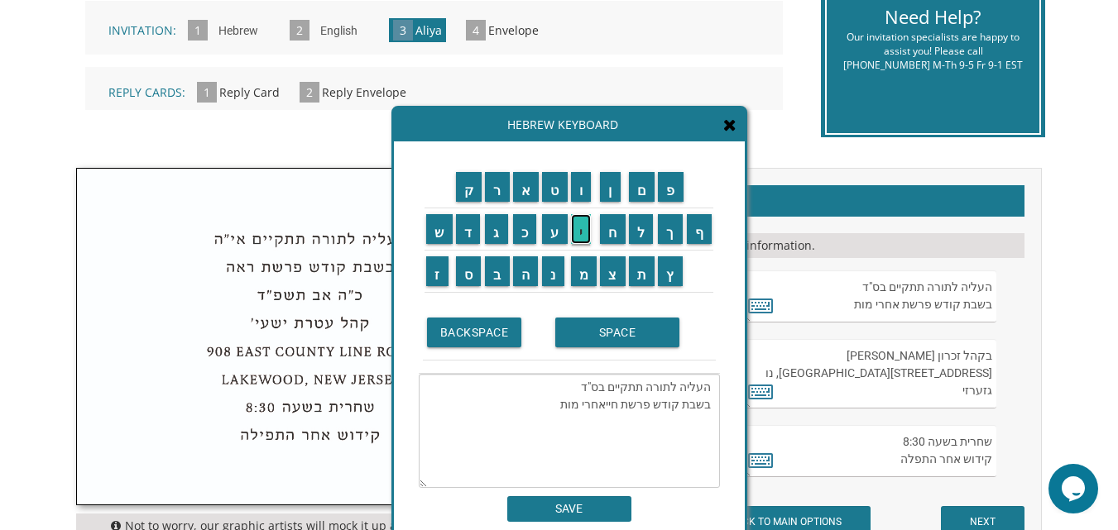
click at [583, 234] on input "י" at bounding box center [581, 229] width 21 height 30
click at [590, 337] on input "SPACE" at bounding box center [617, 333] width 124 height 30
click at [430, 239] on input "ש" at bounding box center [439, 229] width 26 height 30
click at [497, 197] on input "ר" at bounding box center [497, 187] width 25 height 30
click at [520, 277] on input "ה" at bounding box center [526, 271] width 26 height 30
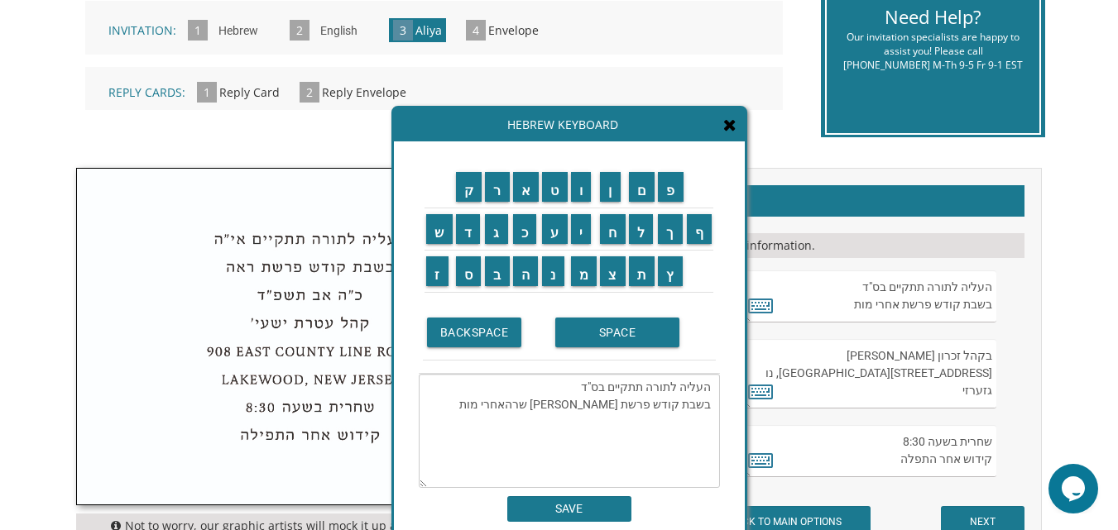
drag, startPoint x: 568, startPoint y: 411, endPoint x: 523, endPoint y: 414, distance: 44.8
click at [523, 414] on textarea "העליה לתורה תתקיים בס"ד בשבת קודש פרשת חייי שרהאחרי מות" at bounding box center [569, 431] width 301 height 114
type textarea "העליה לתורה תתקיים בס"ד בשבת קודש פרשת חייי שרה"
click at [572, 507] on input "SAVE" at bounding box center [569, 509] width 124 height 26
type textarea "העליה לתורה תתקיים בס"ד בשבת קודש פרשת חייי שרה"
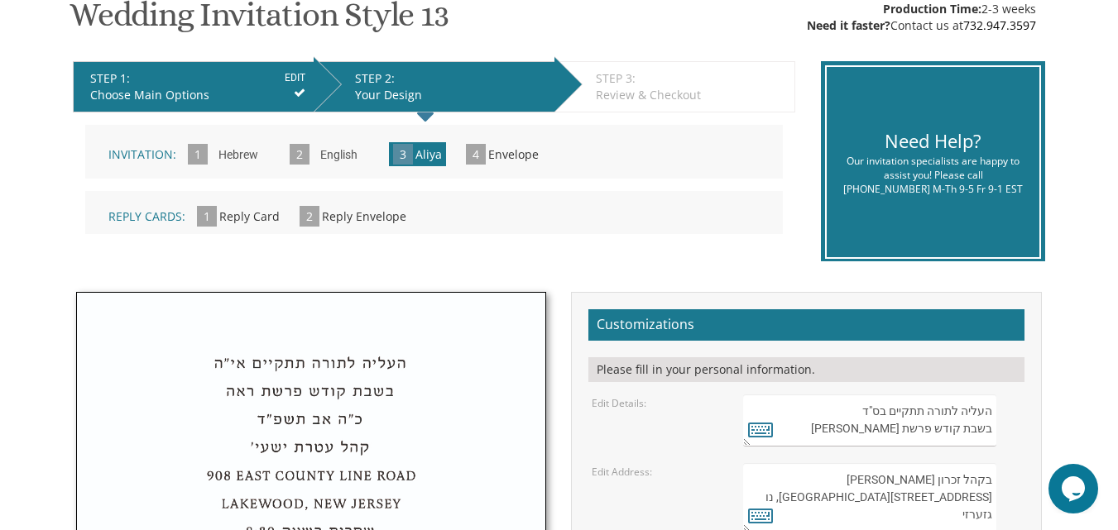
scroll to position [248, 0]
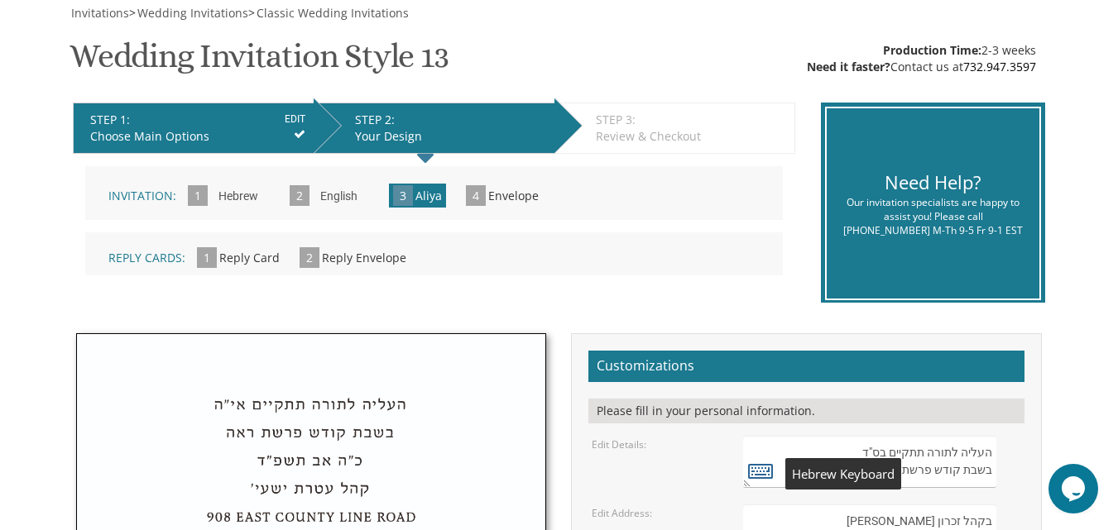
click at [762, 471] on icon at bounding box center [760, 470] width 25 height 23
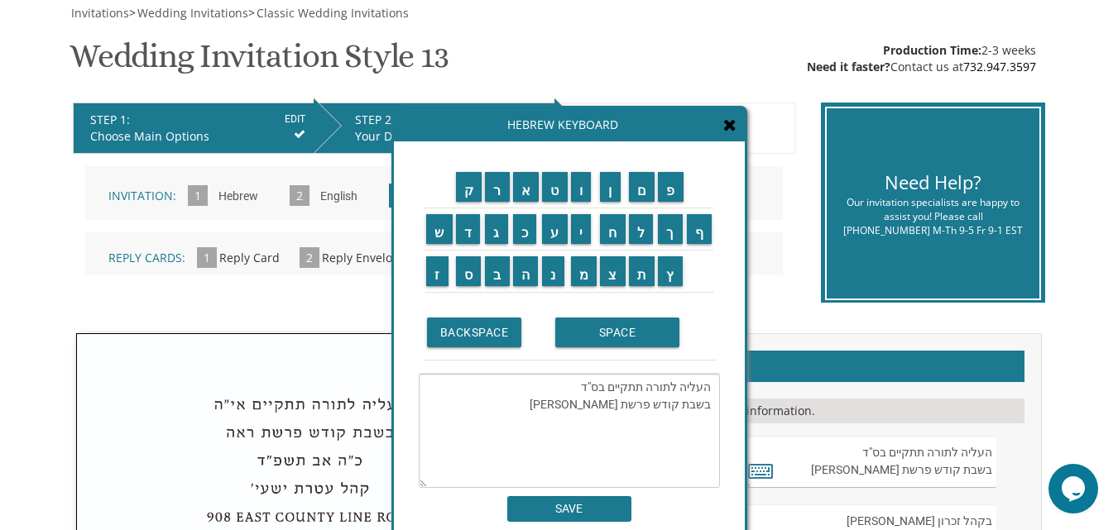
click at [798, 497] on form "Customizations Please fill in your personal information. Edit Details: Edit Add…" at bounding box center [806, 527] width 436 height 352
click at [602, 517] on input "SAVE" at bounding box center [569, 509] width 124 height 26
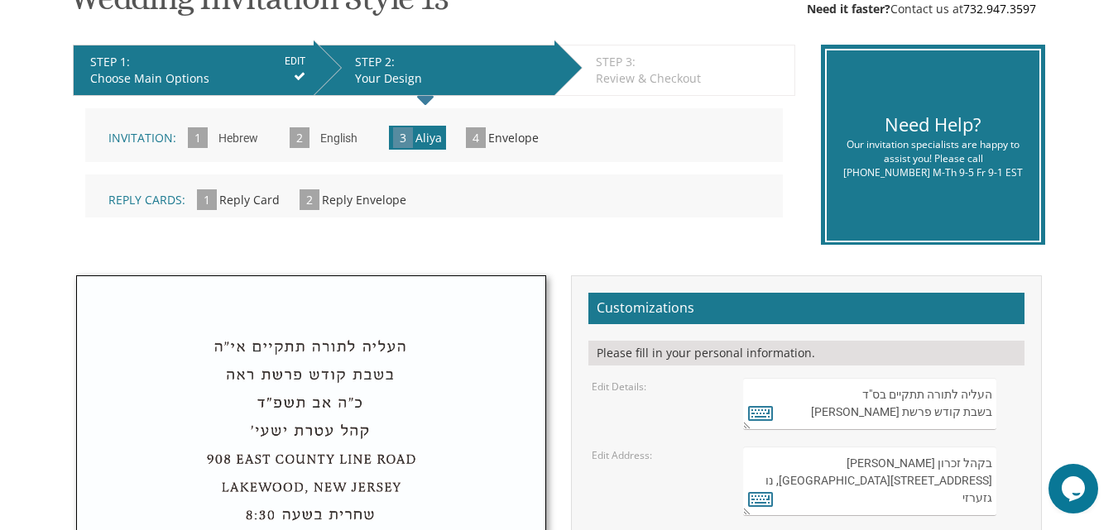
scroll to position [331, 0]
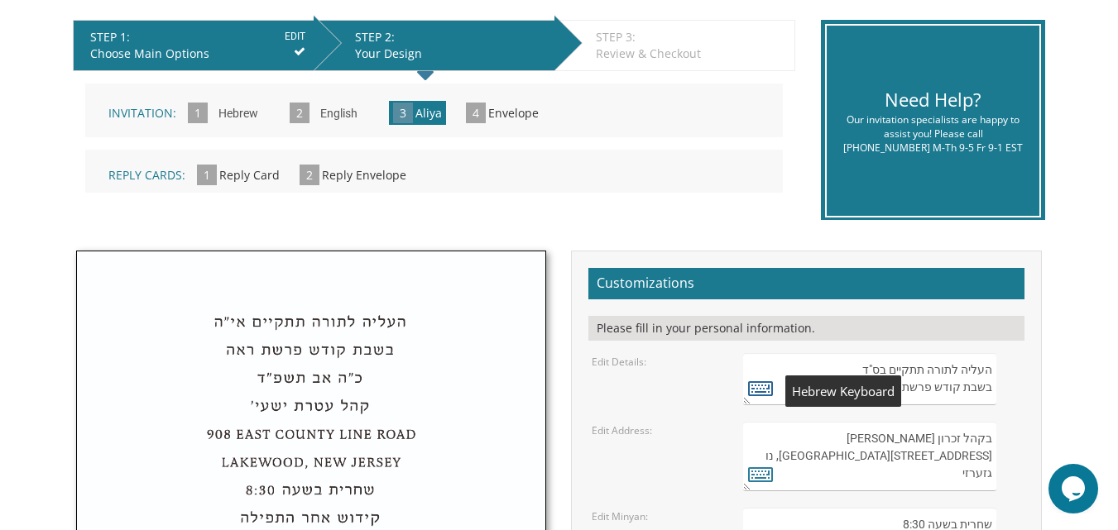
click at [757, 386] on icon at bounding box center [760, 387] width 25 height 23
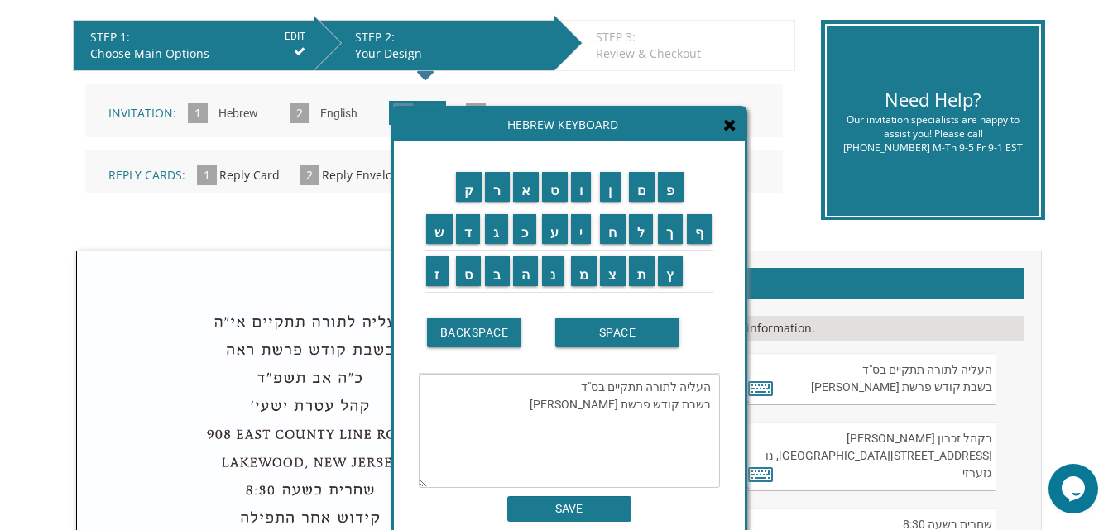
drag, startPoint x: 596, startPoint y: 390, endPoint x: 573, endPoint y: 381, distance: 24.9
click at [573, 381] on textarea "העליה לתורה תתקיים בס"ד בשבת קודש פרשת חייי שרה" at bounding box center [569, 431] width 301 height 114
click at [520, 186] on input "א" at bounding box center [526, 187] width 26 height 30
click at [577, 240] on input "י" at bounding box center [581, 229] width 21 height 30
click at [527, 285] on input "ה" at bounding box center [526, 271] width 26 height 30
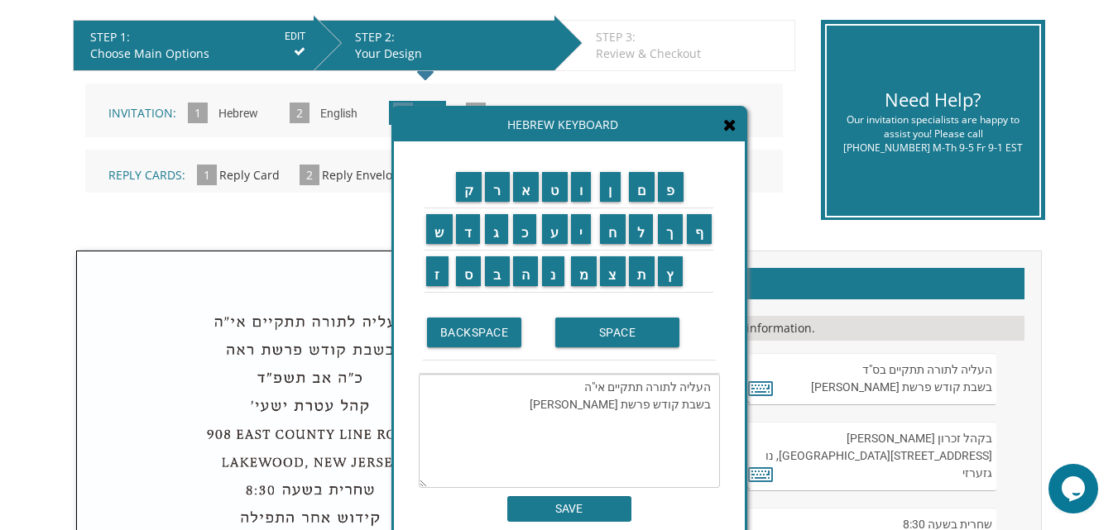
click at [563, 408] on textarea "העליה לתורה תתקיים אי"ה בשבת קודש פרשת חייי שרה" at bounding box center [569, 431] width 301 height 114
click at [514, 232] on input "כ" at bounding box center [525, 229] width 24 height 30
click at [473, 232] on input "ד" at bounding box center [468, 229] width 25 height 30
click at [611, 223] on input "ח" at bounding box center [613, 229] width 26 height 30
click at [427, 232] on input "ש" at bounding box center [439, 229] width 26 height 30
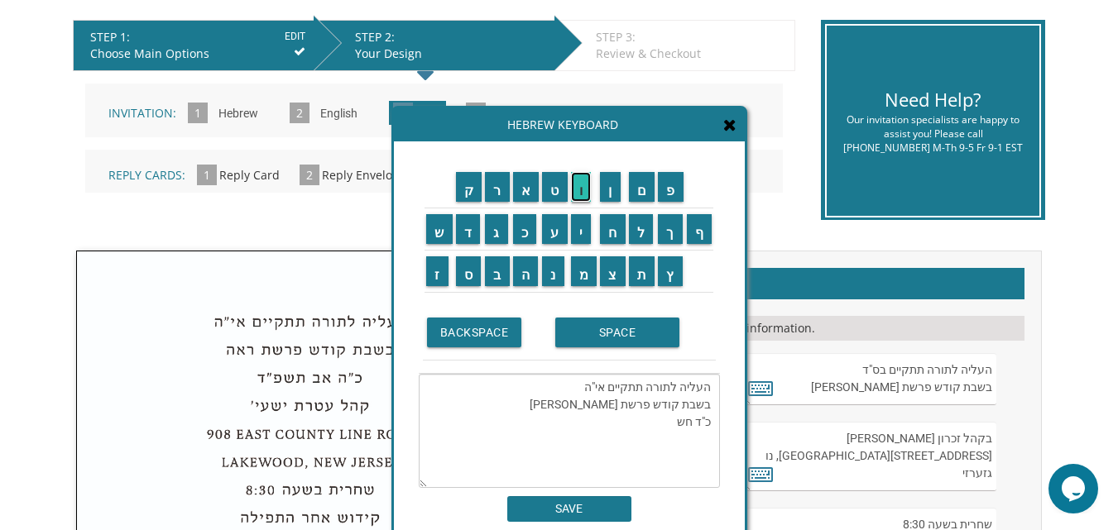
click at [577, 187] on input "ו" at bounding box center [581, 187] width 21 height 30
click at [612, 181] on input "ן" at bounding box center [610, 187] width 21 height 30
click at [648, 279] on input "ת" at bounding box center [642, 271] width 26 height 30
click at [436, 238] on input "ש" at bounding box center [439, 229] width 26 height 30
click at [667, 188] on input "פ" at bounding box center [671, 187] width 26 height 30
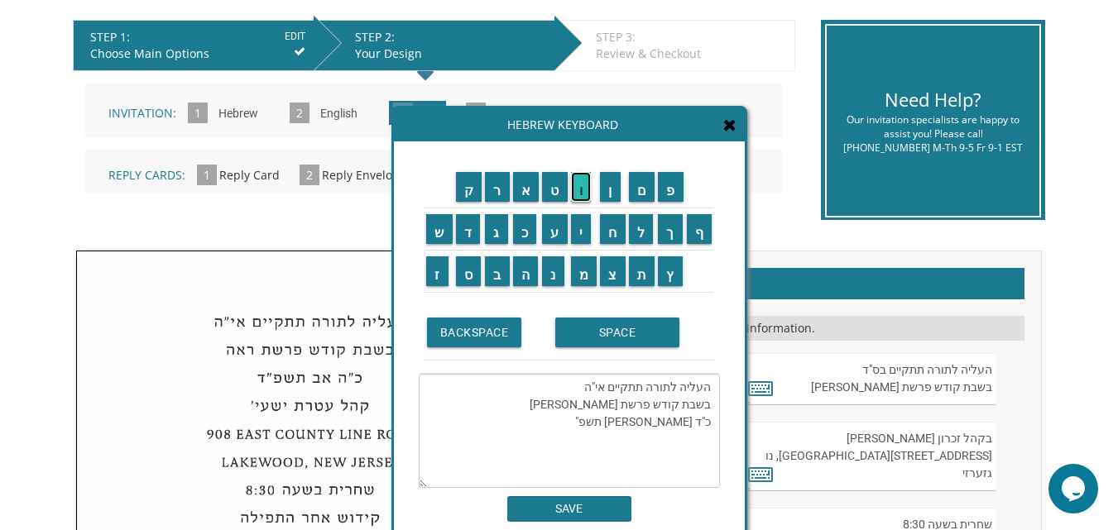
click at [579, 198] on input "ו" at bounding box center [581, 187] width 21 height 30
type textarea "העליה לתורה תתקיים אי"ה בשבת קודש פרשת חייי שרה כ"ד חשון תשפ"ו"
click at [577, 508] on input "SAVE" at bounding box center [569, 509] width 124 height 26
type textarea "העליה לתורה תתקיים אי"ה בשבת קודש פרשת חייי שרה כ"ד חשון תשפ"ו"
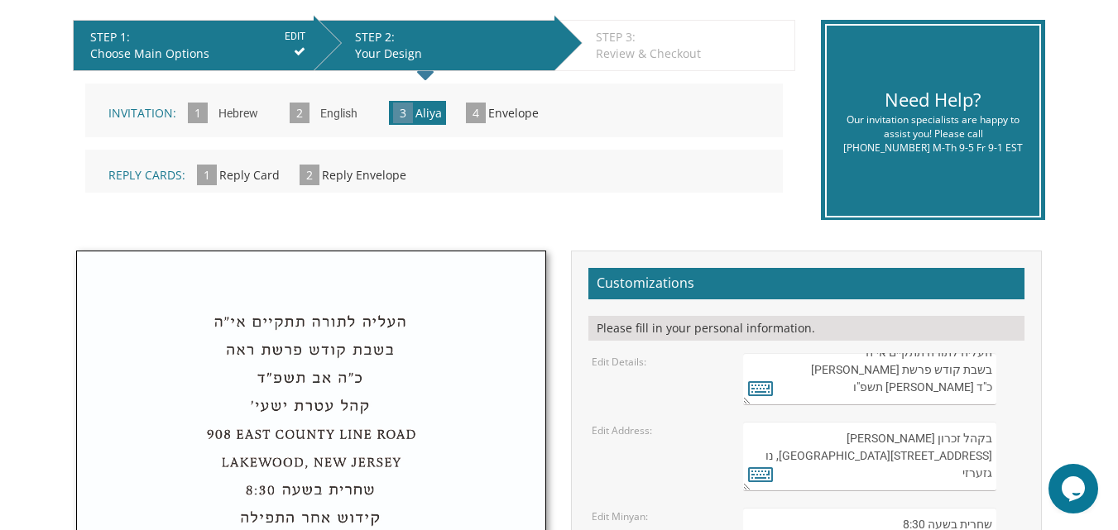
click at [820, 456] on textarea "בקהל זכרון שניאור 282 Oak Knoll Road לייקוואוד, נו גזערזי" at bounding box center [869, 456] width 253 height 69
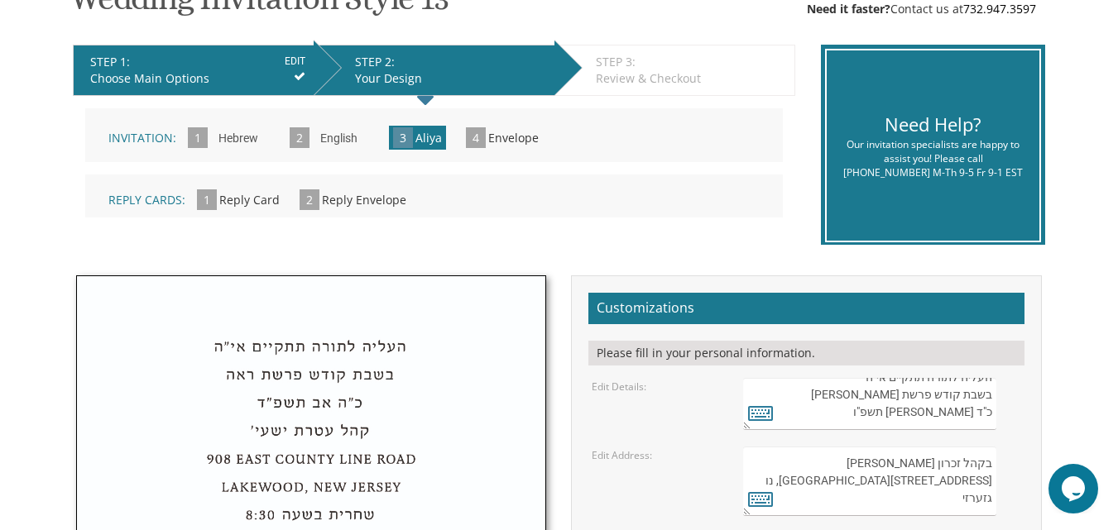
scroll to position [299, 0]
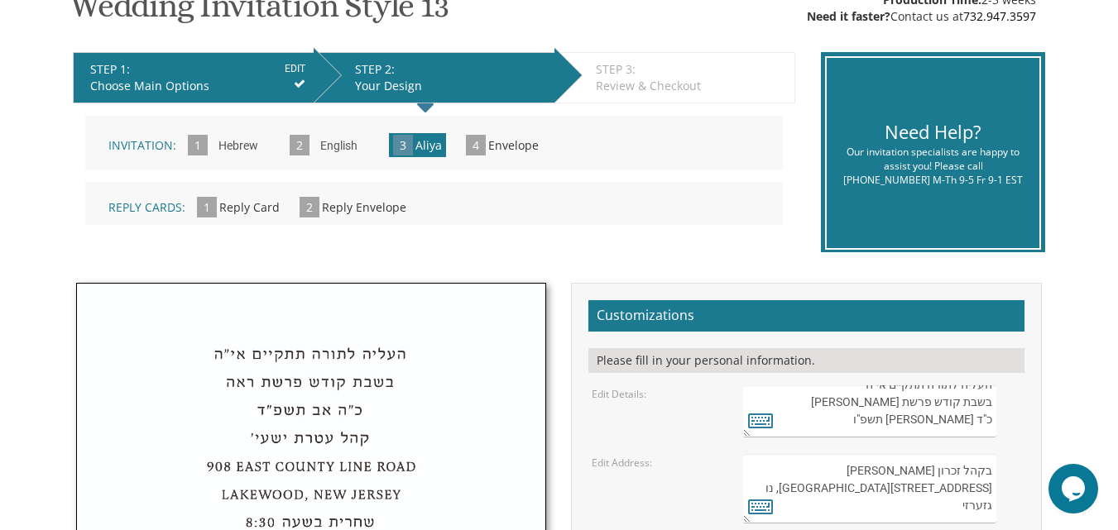
click at [215, 141] on input "Hebrew" at bounding box center [238, 147] width 56 height 46
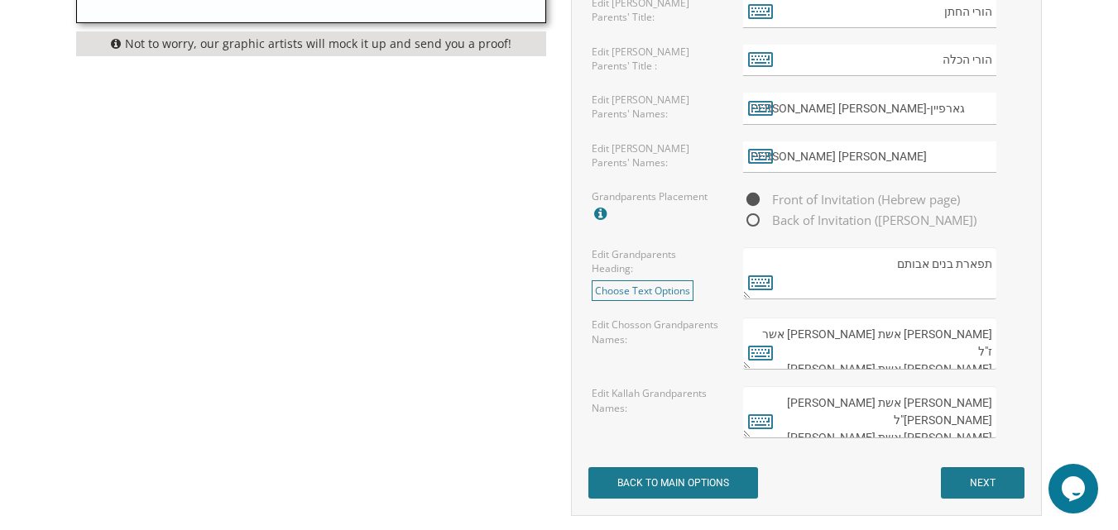
scroll to position [1324, 0]
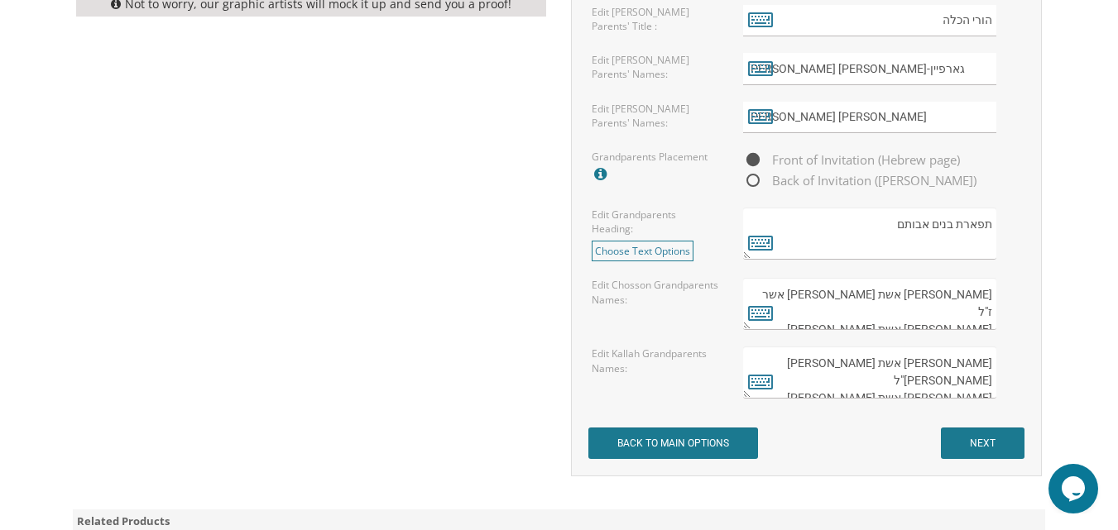
click at [868, 368] on textarea "[PERSON_NAME] אשת [PERSON_NAME] [PERSON_NAME]"ל [PERSON_NAME] אשת [PERSON_NAME]" at bounding box center [869, 373] width 253 height 52
click at [763, 380] on icon at bounding box center [760, 381] width 25 height 23
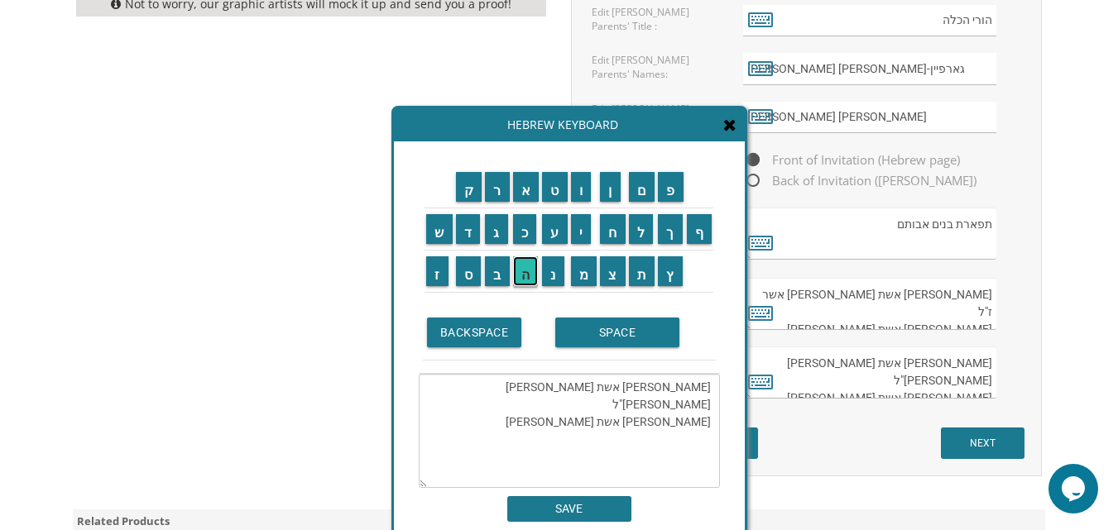
click at [529, 279] on input "ה" at bounding box center [526, 271] width 26 height 30
click at [586, 390] on textarea "[PERSON_NAME] אשת [PERSON_NAME] [PERSON_NAME]"ל [PERSON_NAME] אשת [PERSON_NAME]" at bounding box center [569, 431] width 301 height 114
click at [530, 282] on input "ה" at bounding box center [526, 271] width 26 height 30
click at [607, 234] on input "ח" at bounding box center [613, 229] width 26 height 30
click at [427, 282] on input "ז" at bounding box center [437, 271] width 22 height 30
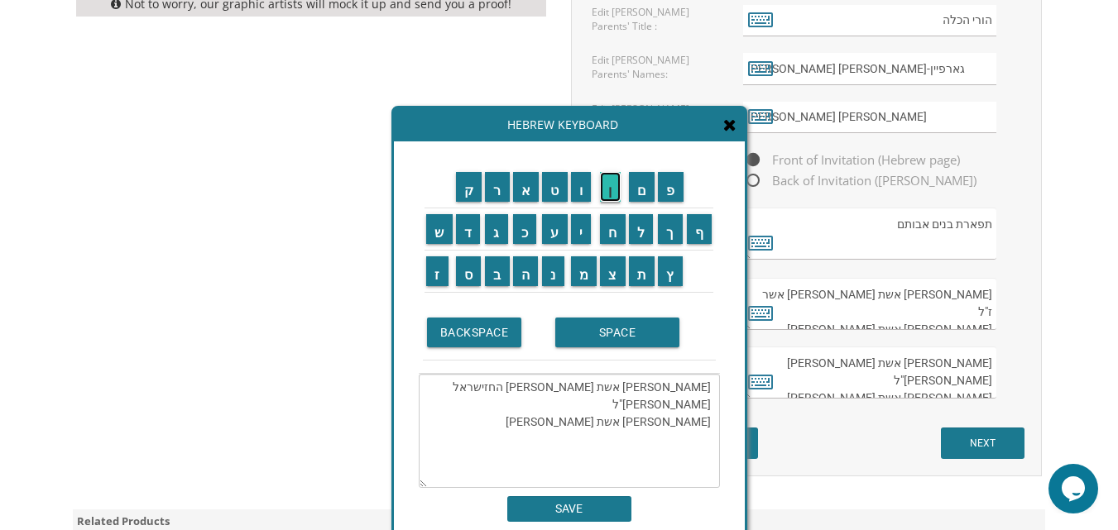
click at [606, 197] on input "ן" at bounding box center [610, 187] width 21 height 30
click at [602, 200] on input "ן" at bounding box center [610, 187] width 21 height 30
click at [582, 230] on input "י" at bounding box center [581, 229] width 21 height 30
click at [438, 238] on input "ש" at bounding box center [439, 229] width 26 height 30
click at [563, 395] on textarea "[PERSON_NAME] אשת [PERSON_NAME] [PERSON_NAME]"ל [PERSON_NAME] אשת [PERSON_NAME]" at bounding box center [569, 431] width 301 height 114
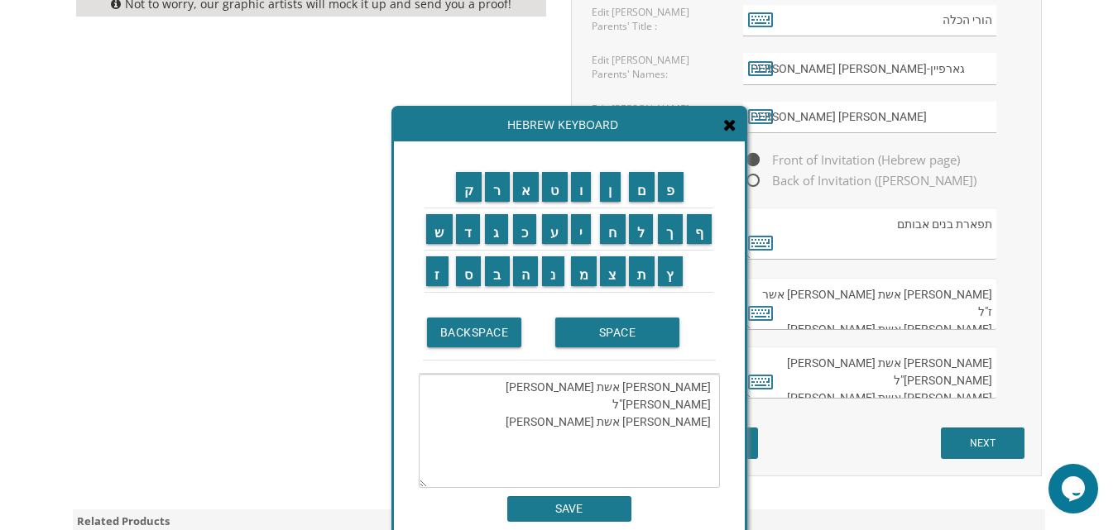
click at [563, 395] on textarea "[PERSON_NAME] אשת [PERSON_NAME] [PERSON_NAME]"ל [PERSON_NAME] אשת [PERSON_NAME]" at bounding box center [569, 431] width 301 height 114
click at [561, 400] on textarea "[PERSON_NAME] אשת [PERSON_NAME] [PERSON_NAME]"ל [PERSON_NAME] אשת [PERSON_NAME]" at bounding box center [569, 431] width 301 height 114
click at [563, 391] on textarea "[PERSON_NAME] אשת [PERSON_NAME] [PERSON_NAME]"ל [PERSON_NAME] אשת [PERSON_NAME]" at bounding box center [569, 431] width 301 height 114
type textarea "[PERSON_NAME] אשת [PERSON_NAME] [PERSON_NAME]"ל [PERSON_NAME] אשת [PERSON_NAME]"
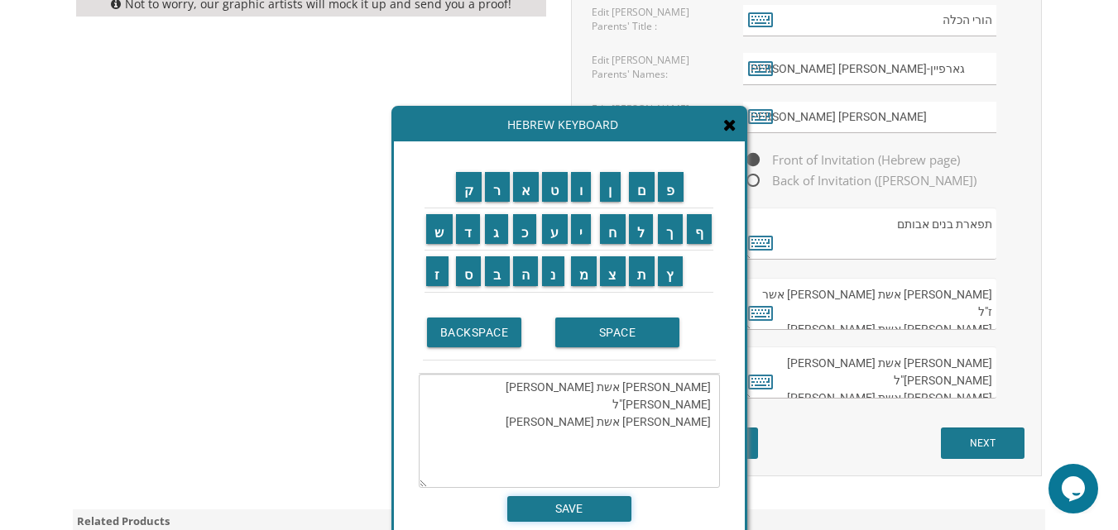
click at [563, 503] on input "SAVE" at bounding box center [569, 509] width 124 height 26
type textarea "[PERSON_NAME] אשת [PERSON_NAME] [PERSON_NAME]"ל [PERSON_NAME] אשת [PERSON_NAME]"
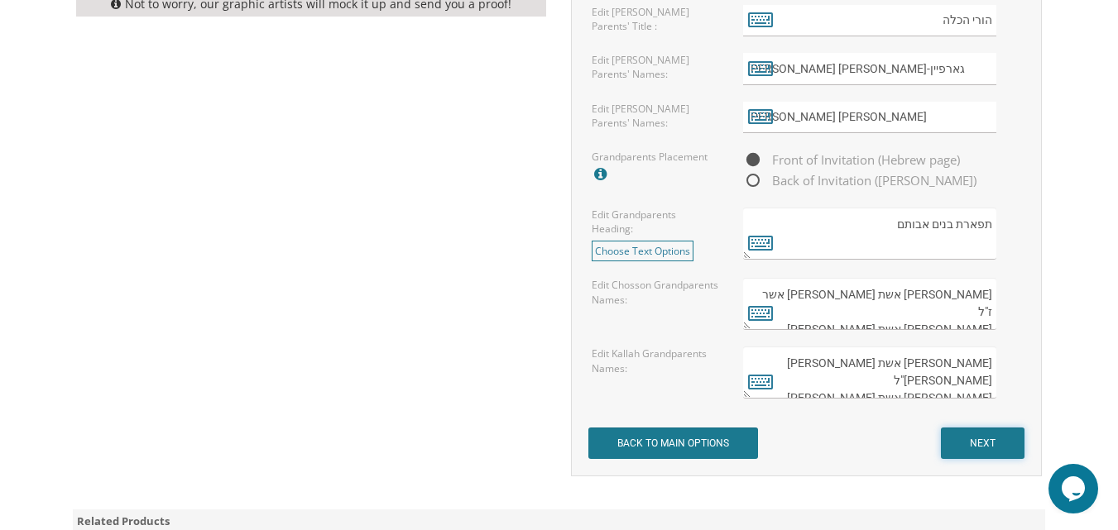
click at [975, 443] on input "NEXT" at bounding box center [983, 443] width 84 height 31
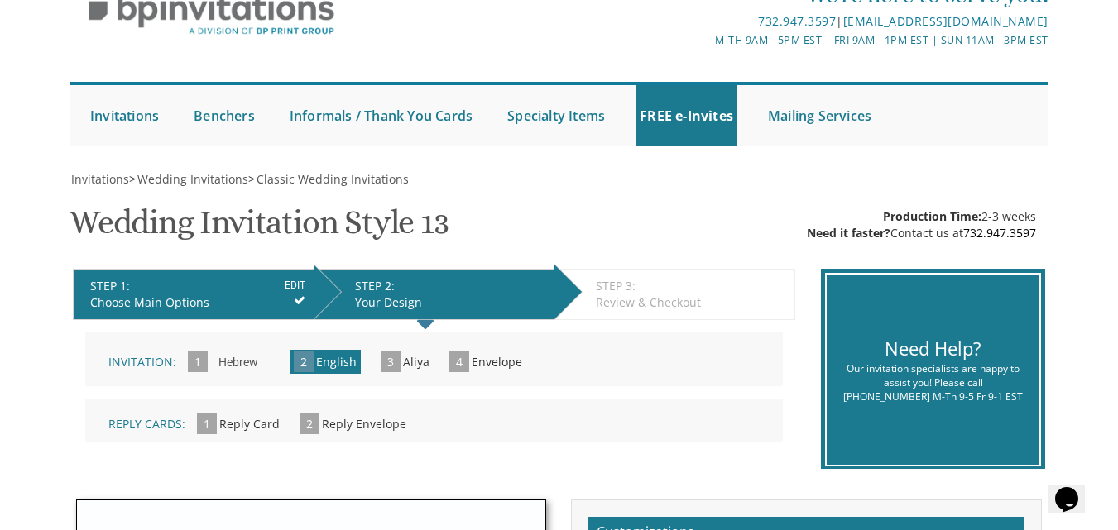
scroll to position [83, 0]
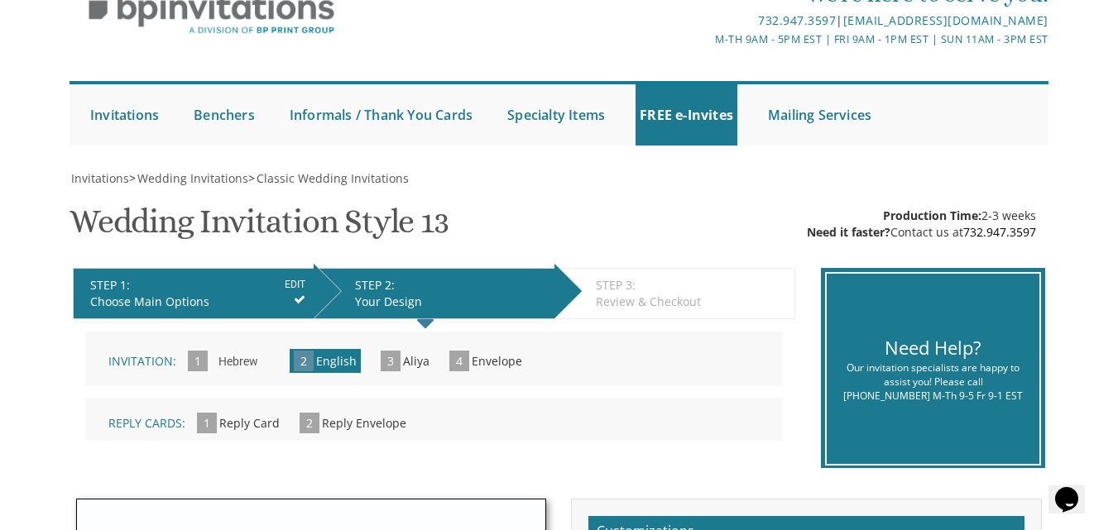
click at [323, 361] on span "English" at bounding box center [336, 361] width 41 height 16
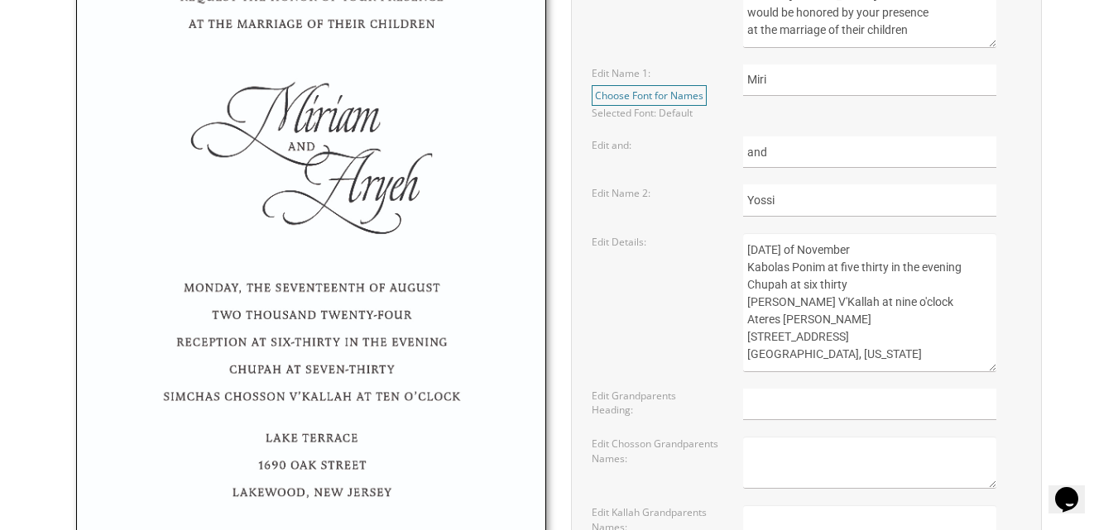
scroll to position [745, 0]
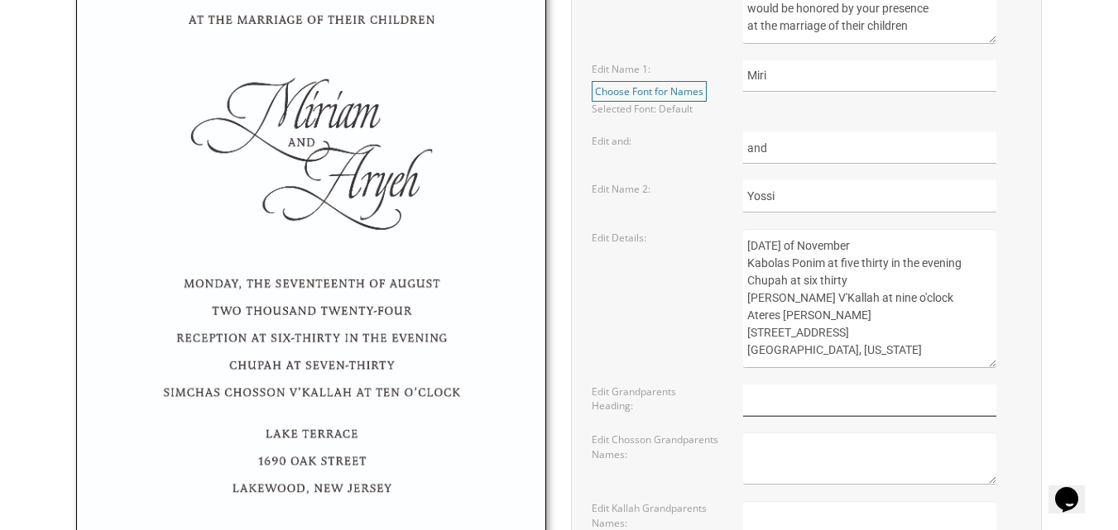
click at [830, 397] on input "text" at bounding box center [869, 401] width 253 height 32
type input "Honored Grandparents"
click at [793, 461] on textarea at bounding box center [869, 459] width 253 height 52
type textarea "M"
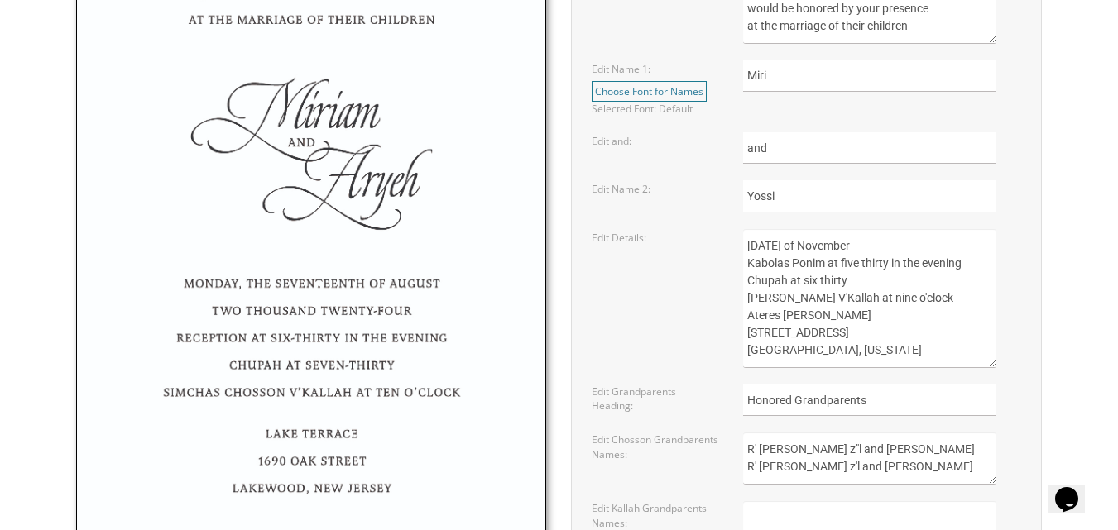
click at [961, 497] on form "Customizations Please fill in your personal information. Edit Intro: Choose Tex…" at bounding box center [806, 233] width 436 height 759
drag, startPoint x: 950, startPoint y: 469, endPoint x: 746, endPoint y: 477, distance: 203.7
click at [746, 477] on textarea "R' [PERSON_NAME] z"l and [PERSON_NAME] R' [PERSON_NAME] z'l and [PERSON_NAME]" at bounding box center [869, 459] width 253 height 52
click at [745, 447] on textarea "R' [PERSON_NAME] z"l and [PERSON_NAME]" at bounding box center [869, 459] width 253 height 52
click at [747, 451] on textarea "R' [PERSON_NAME] z"l and [PERSON_NAME]" at bounding box center [869, 459] width 253 height 52
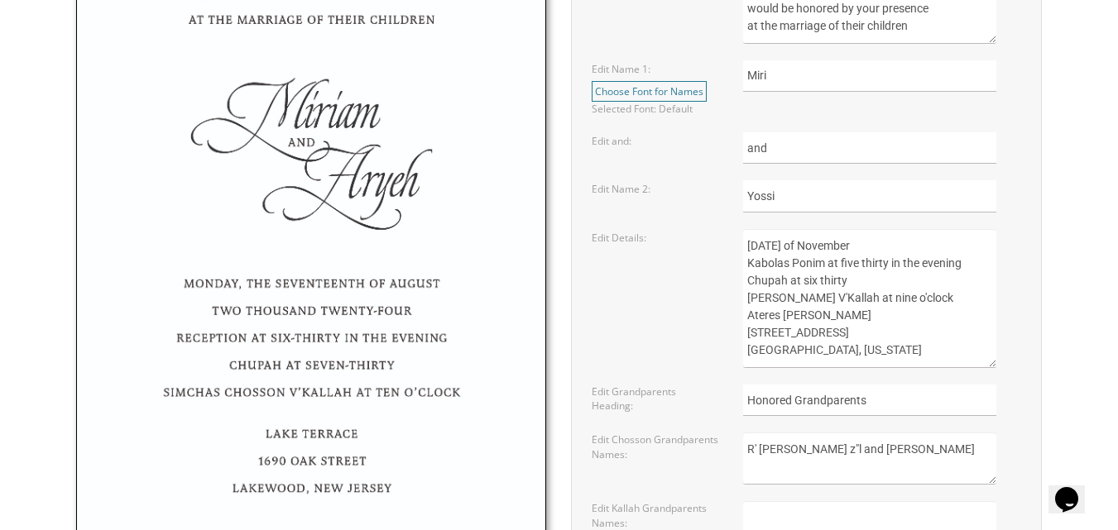
paste textarea "R' [PERSON_NAME] z'l and [PERSON_NAME]"
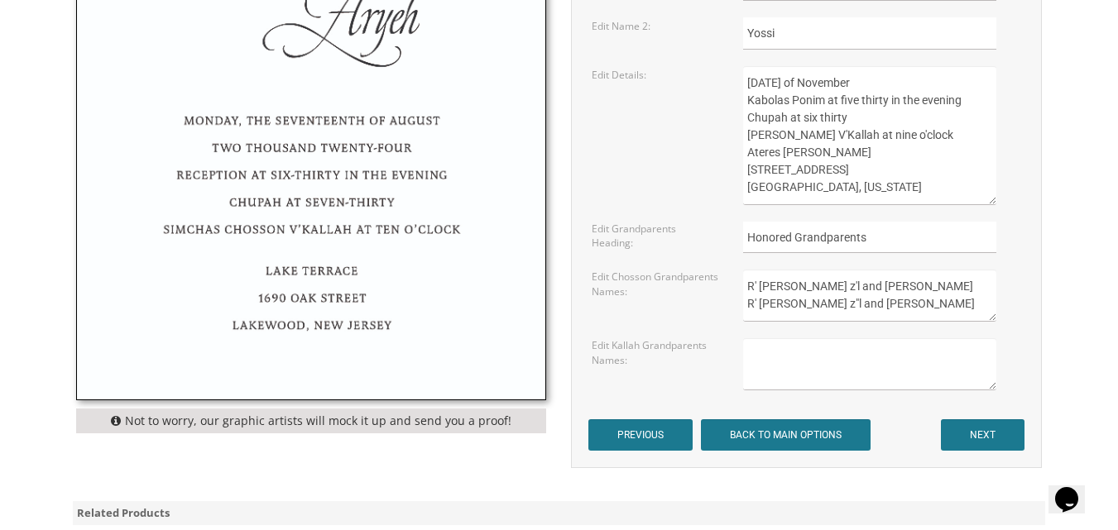
scroll to position [910, 0]
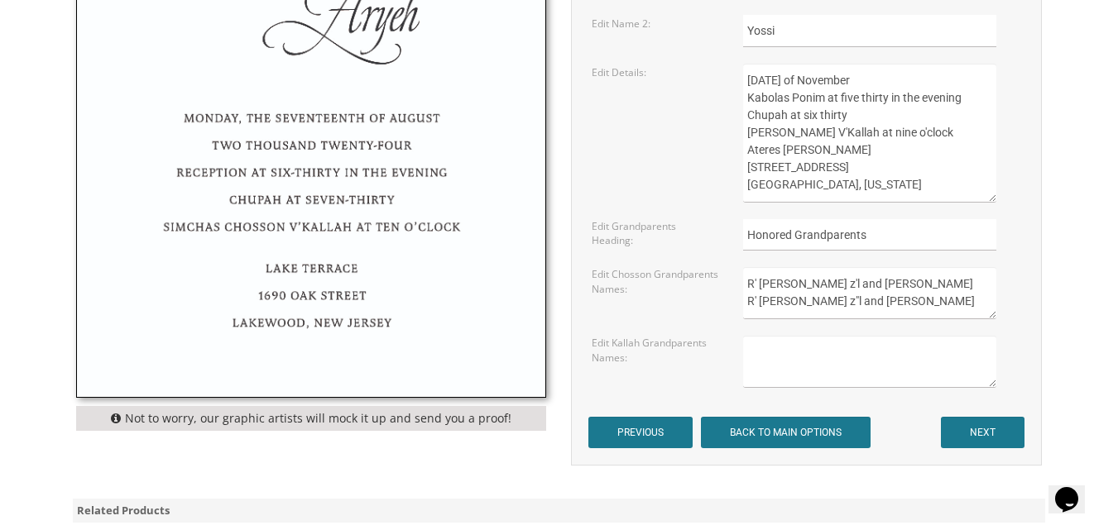
type textarea "R' [PERSON_NAME] z'l and [PERSON_NAME] R' [PERSON_NAME] z"l and [PERSON_NAME]"
click at [783, 359] on textarea at bounding box center [869, 362] width 253 height 52
type textarea "[PERSON_NAME] z'"l"
click at [839, 283] on textarea "R' [PERSON_NAME] z'l and [PERSON_NAME] R' [PERSON_NAME] z"l and [PERSON_NAME]" at bounding box center [869, 293] width 253 height 52
type textarea "R' [PERSON_NAME] z"l and [PERSON_NAME] R' [PERSON_NAME] z"l and [PERSON_NAME]"
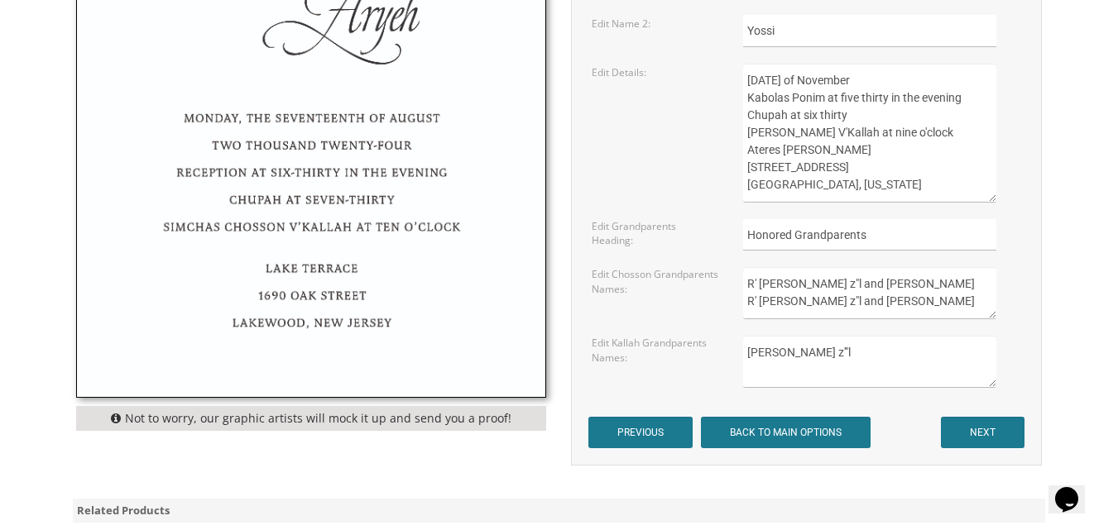
click at [884, 355] on textarea "[PERSON_NAME] z'"l" at bounding box center [869, 362] width 253 height 52
type textarea "[PERSON_NAME] z'"l and [PERSON_NAME] [PERSON_NAME] z"l and [PERSON_NAME]"
